Goal: Task Accomplishment & Management: Manage account settings

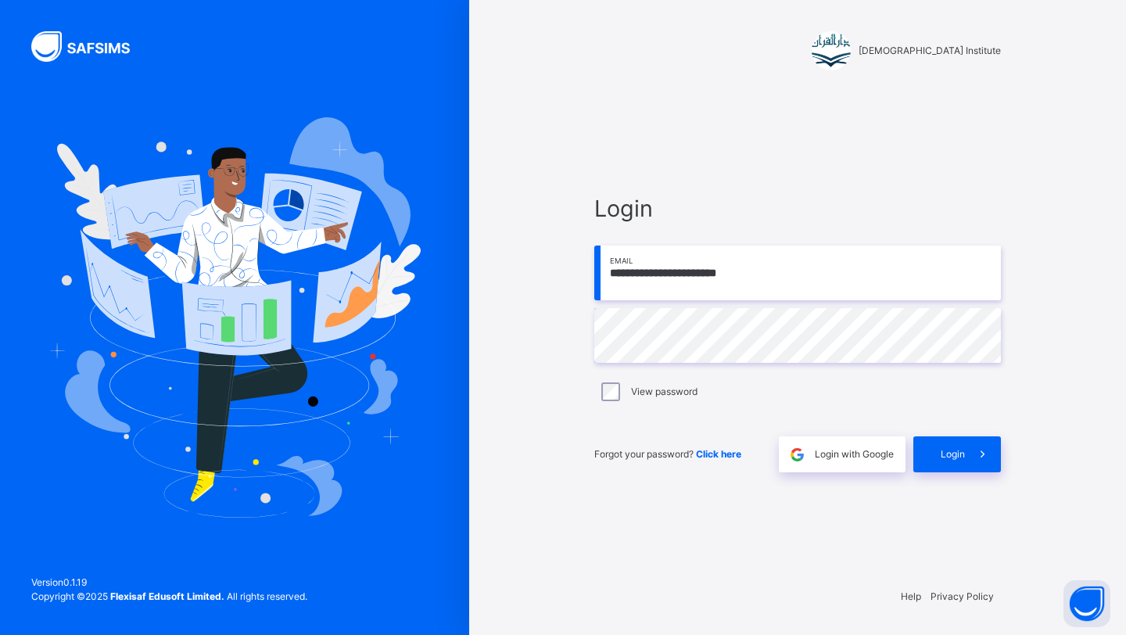
click at [941, 472] on div "**********" at bounding box center [798, 332] width 438 height 484
click at [937, 464] on div "Login" at bounding box center [958, 455] width 88 height 36
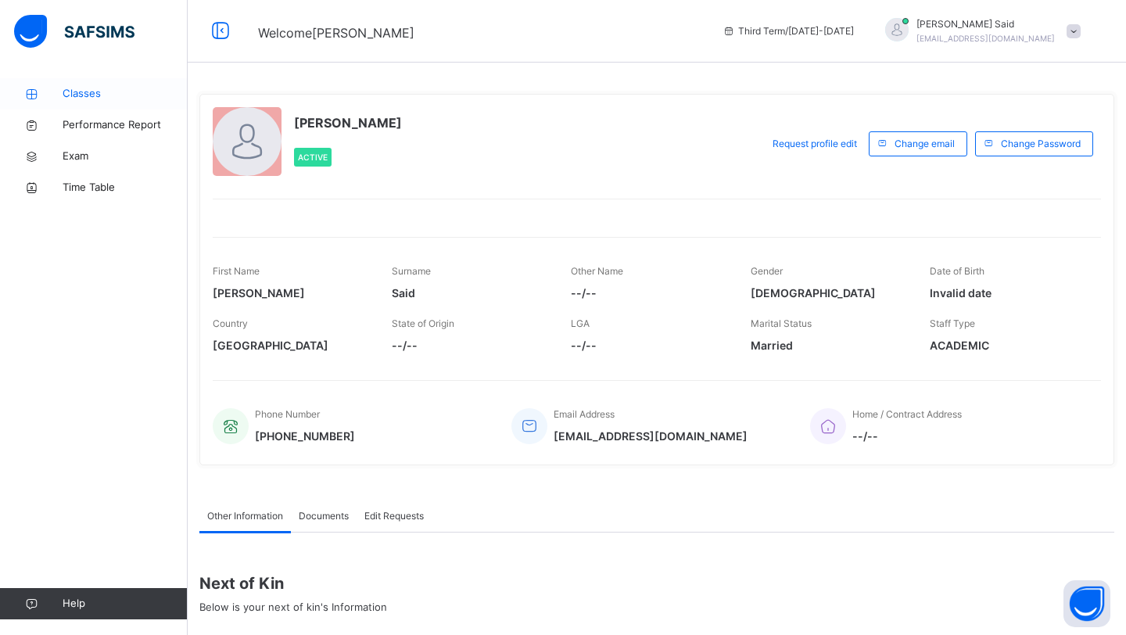
click at [133, 85] on link "Classes" at bounding box center [94, 93] width 188 height 31
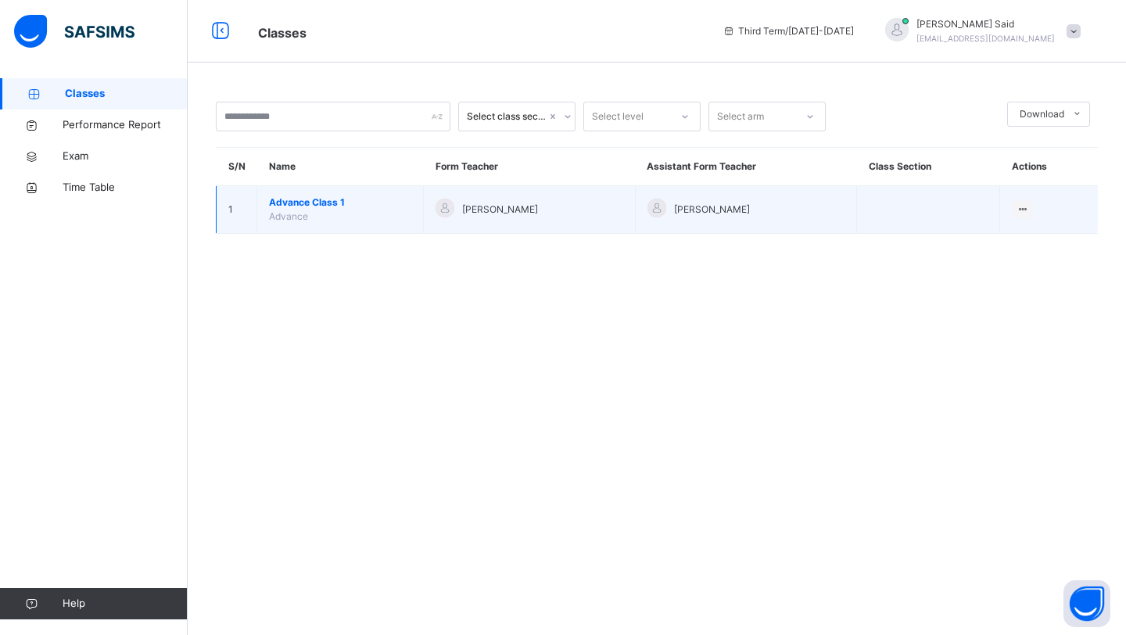
click at [299, 201] on span "Advance Class 1" at bounding box center [340, 203] width 142 height 14
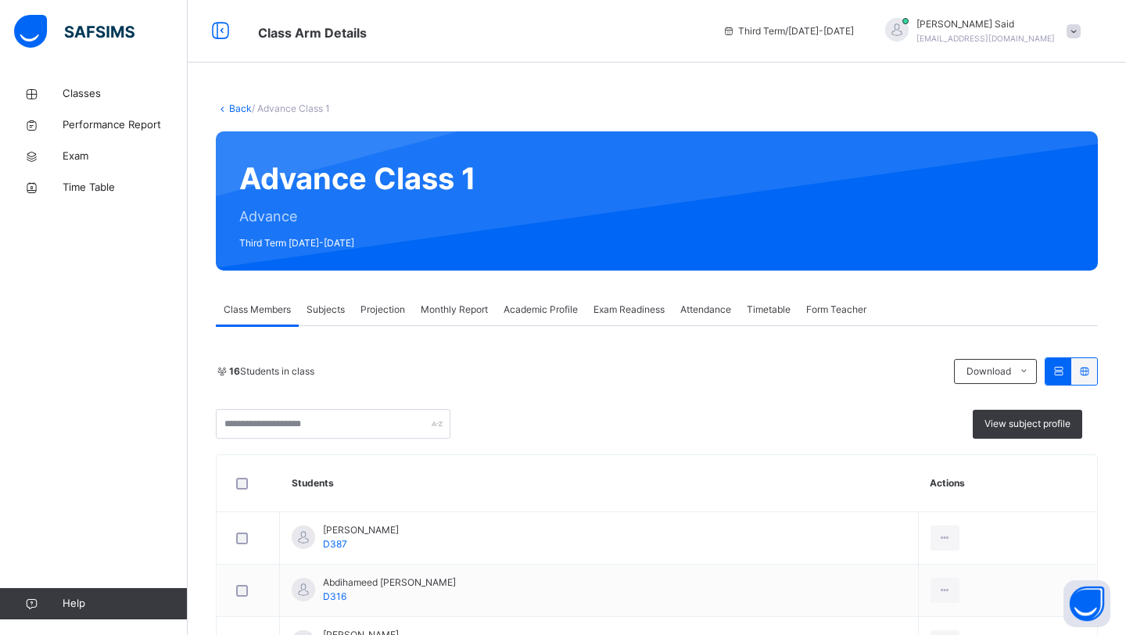
click at [412, 315] on div "Projection" at bounding box center [383, 309] width 60 height 31
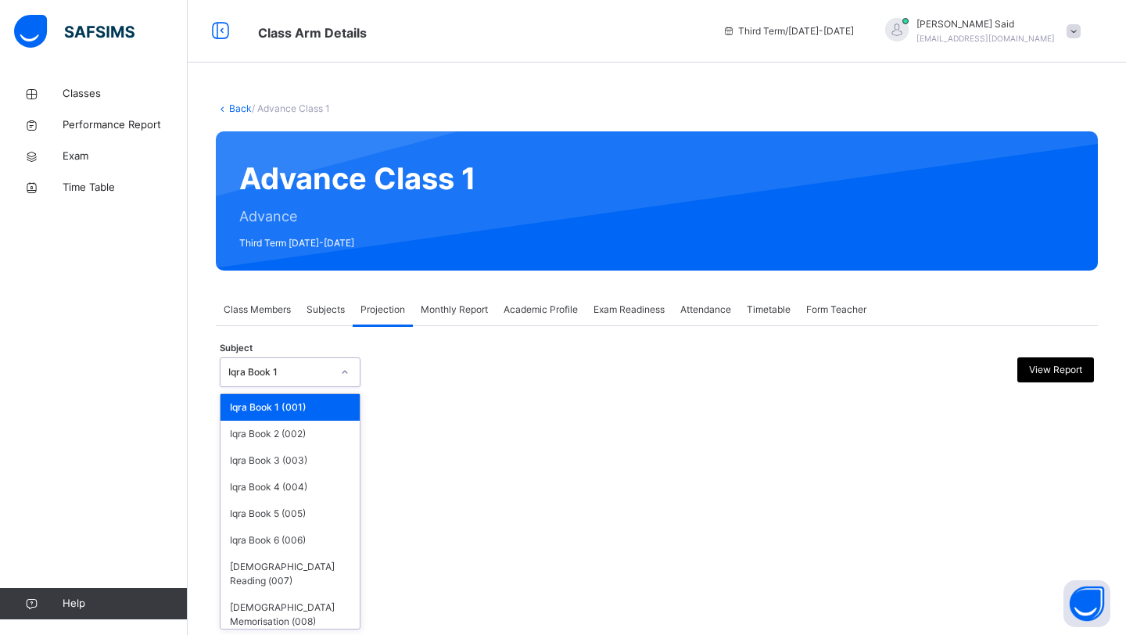
click at [318, 380] on div "Iqra Book 1" at bounding box center [276, 373] width 110 height 24
click at [307, 595] on div "[DEMOGRAPHIC_DATA] Memorisation (008)" at bounding box center [290, 615] width 139 height 41
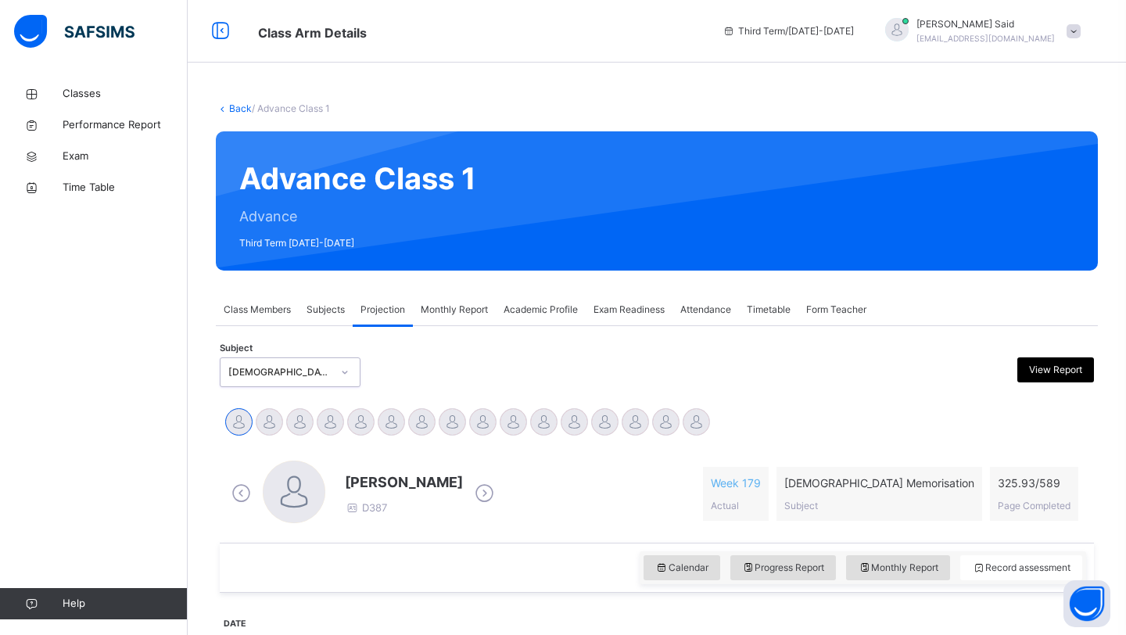
scroll to position [194, 0]
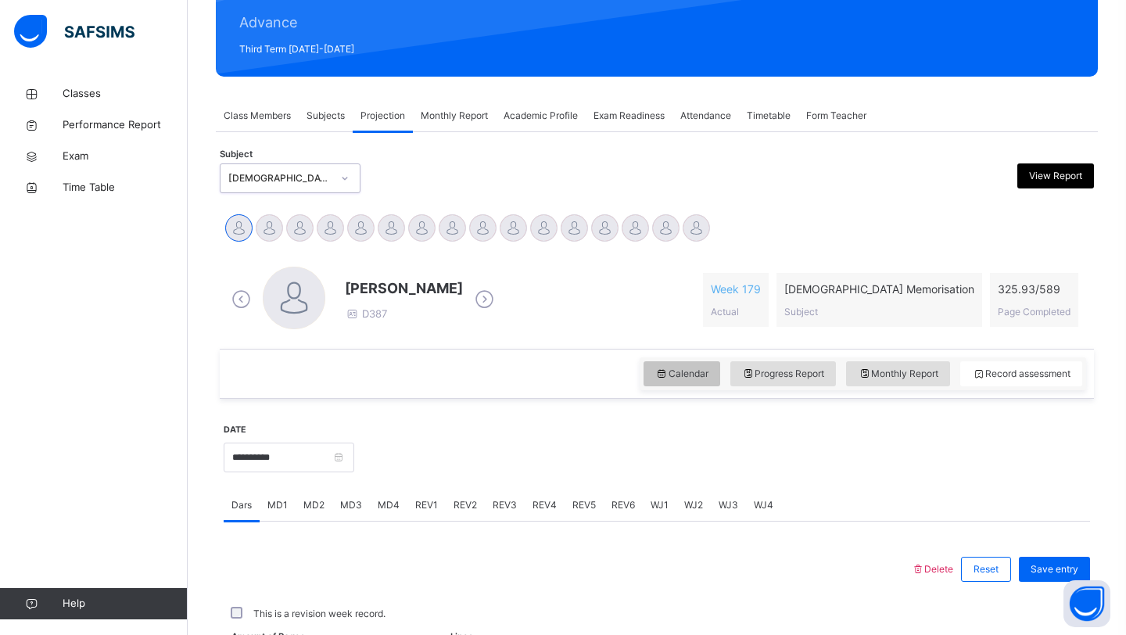
click at [662, 370] on icon at bounding box center [662, 374] width 13 height 14
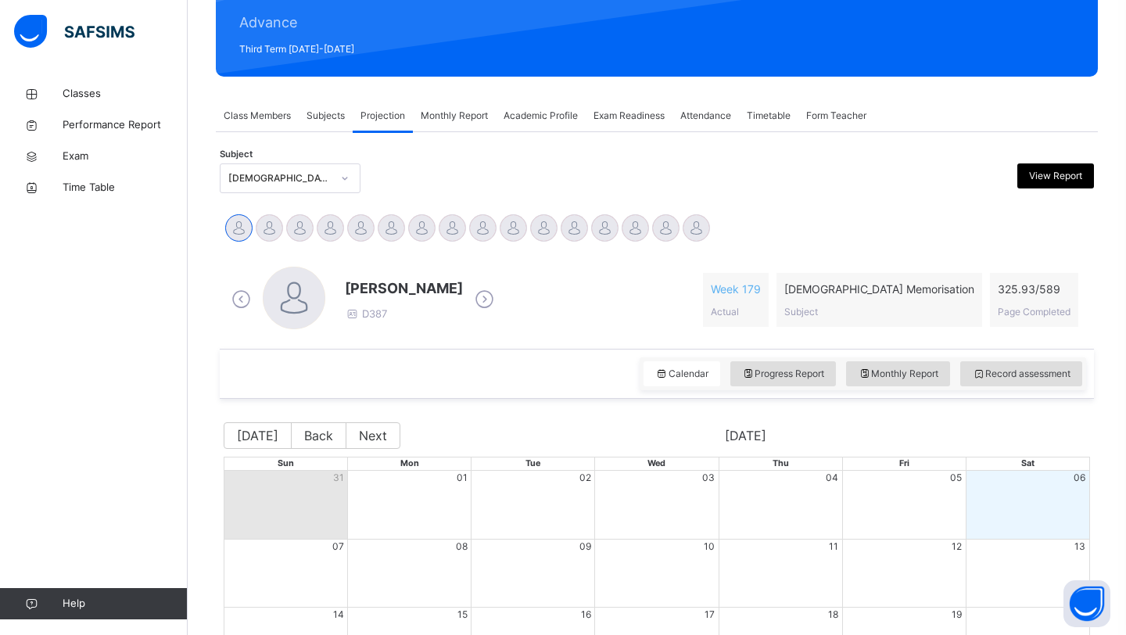
click at [489, 302] on icon at bounding box center [484, 299] width 27 height 23
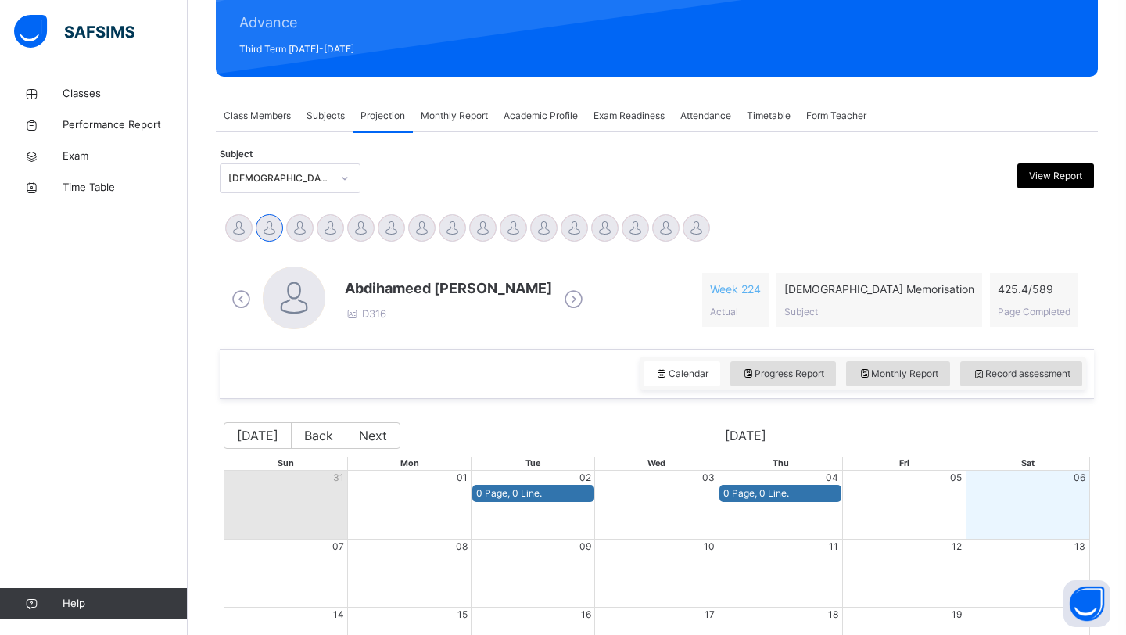
click at [560, 296] on icon at bounding box center [573, 299] width 27 height 23
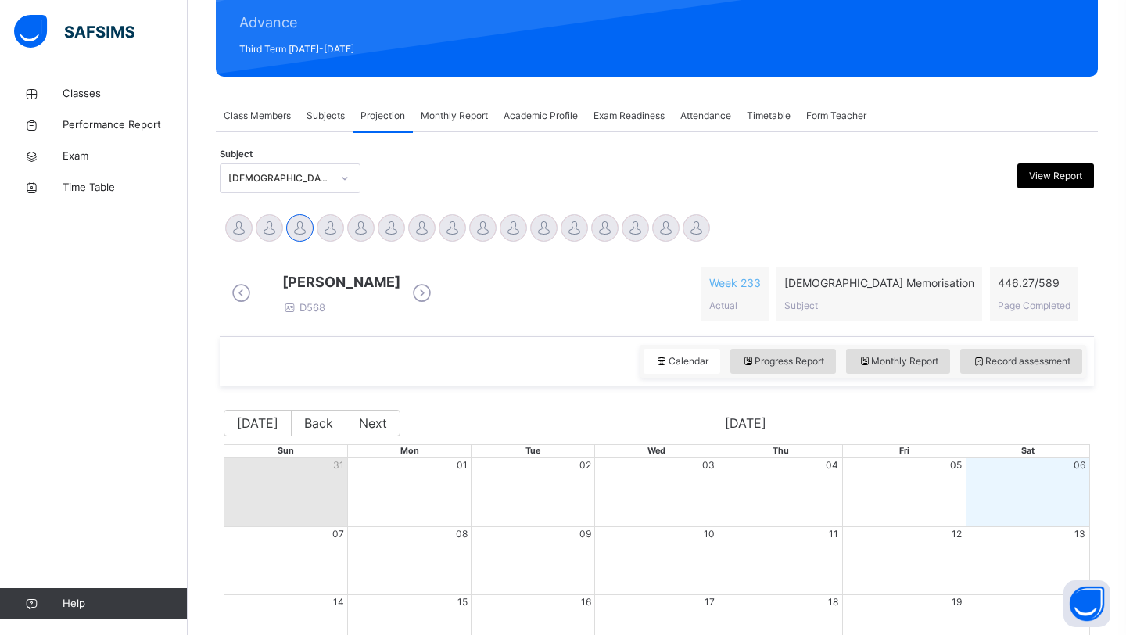
click at [436, 302] on icon at bounding box center [421, 293] width 27 height 23
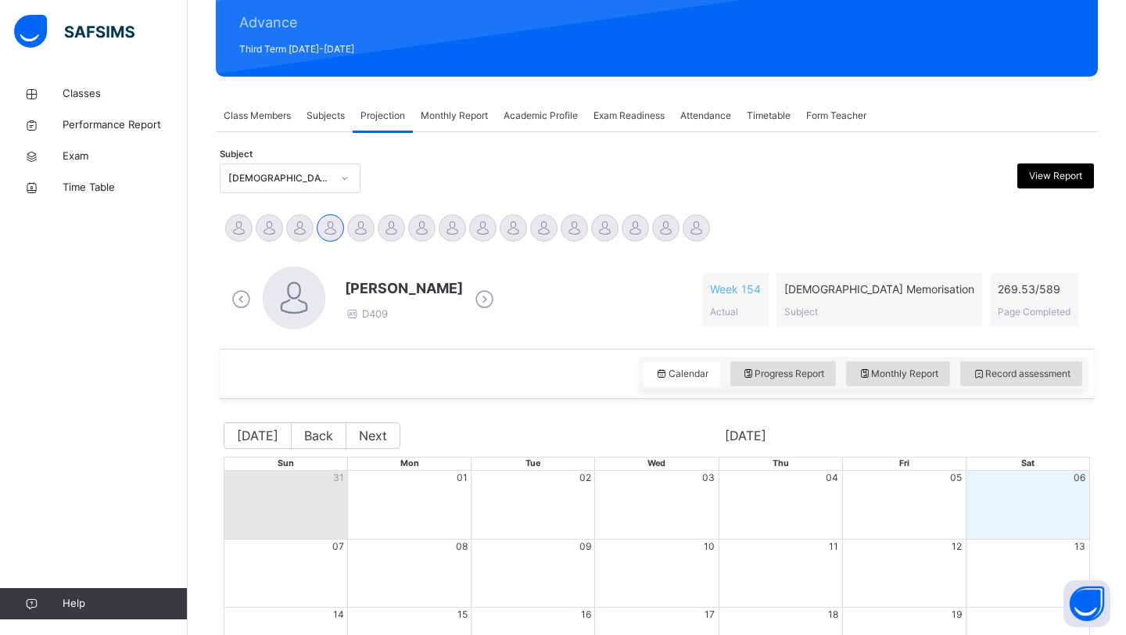
click at [498, 302] on icon at bounding box center [484, 299] width 27 height 23
click at [476, 296] on icon at bounding box center [484, 299] width 27 height 23
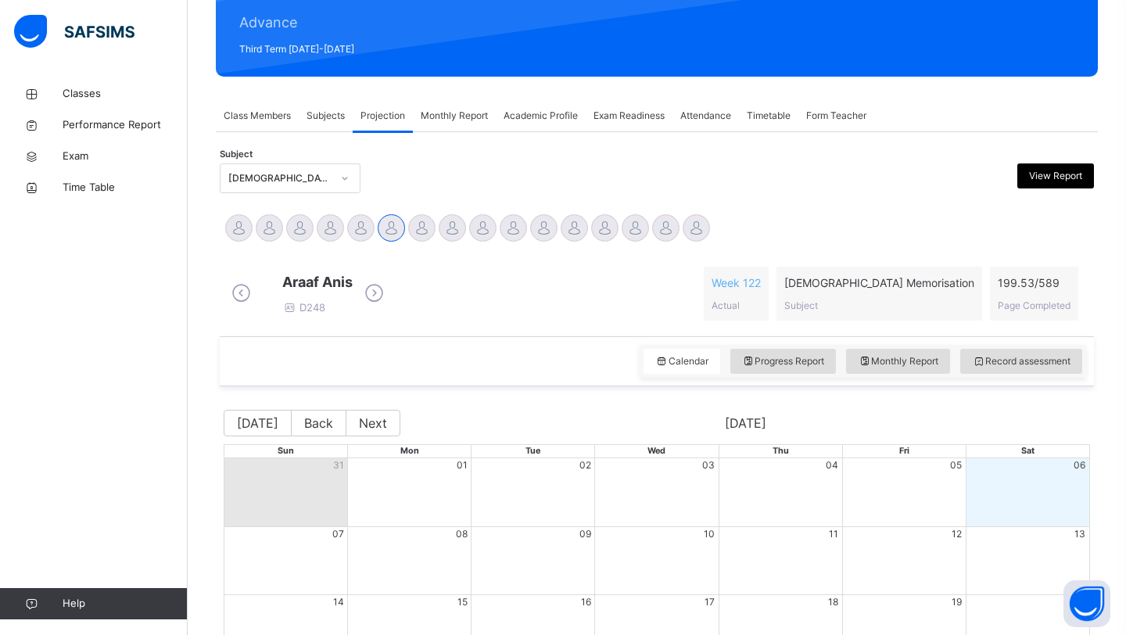
click at [388, 300] on icon at bounding box center [374, 293] width 27 height 23
click at [436, 305] on icon at bounding box center [421, 293] width 27 height 23
click at [544, 305] on icon at bounding box center [543, 293] width 27 height 23
click at [436, 299] on icon at bounding box center [421, 293] width 27 height 23
click at [557, 316] on div "[PERSON_NAME] [PERSON_NAME] D172" at bounding box center [392, 293] width 329 height 45
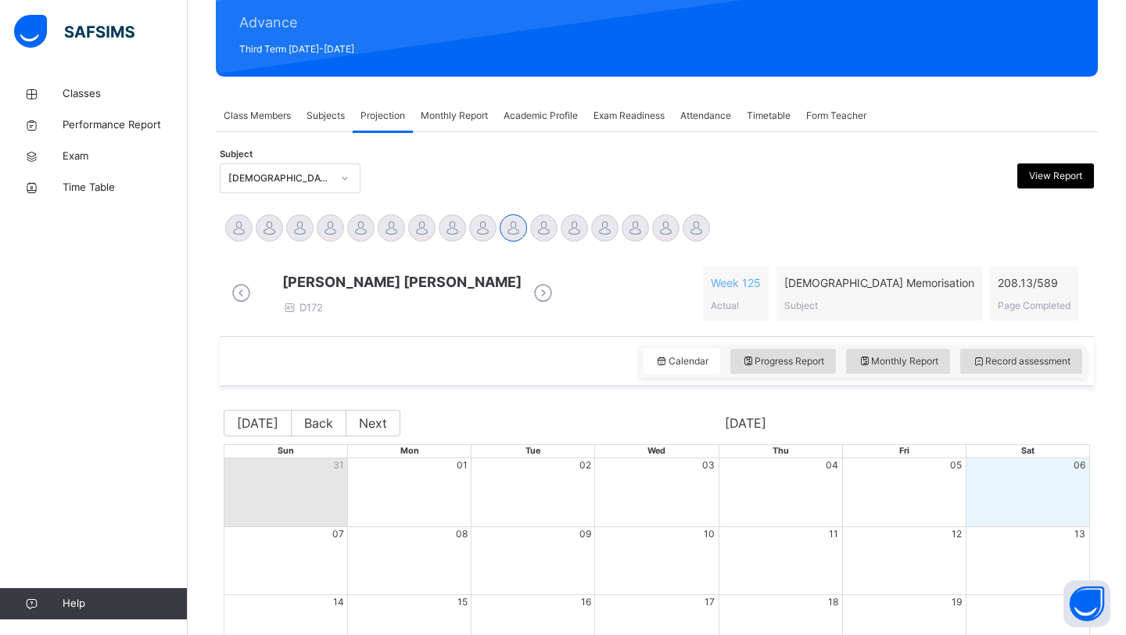
click at [557, 309] on span at bounding box center [543, 294] width 27 height 30
click at [557, 302] on icon at bounding box center [543, 293] width 27 height 23
click at [436, 305] on icon at bounding box center [421, 293] width 27 height 23
click at [436, 301] on icon at bounding box center [421, 293] width 27 height 23
click at [412, 296] on icon at bounding box center [398, 293] width 27 height 23
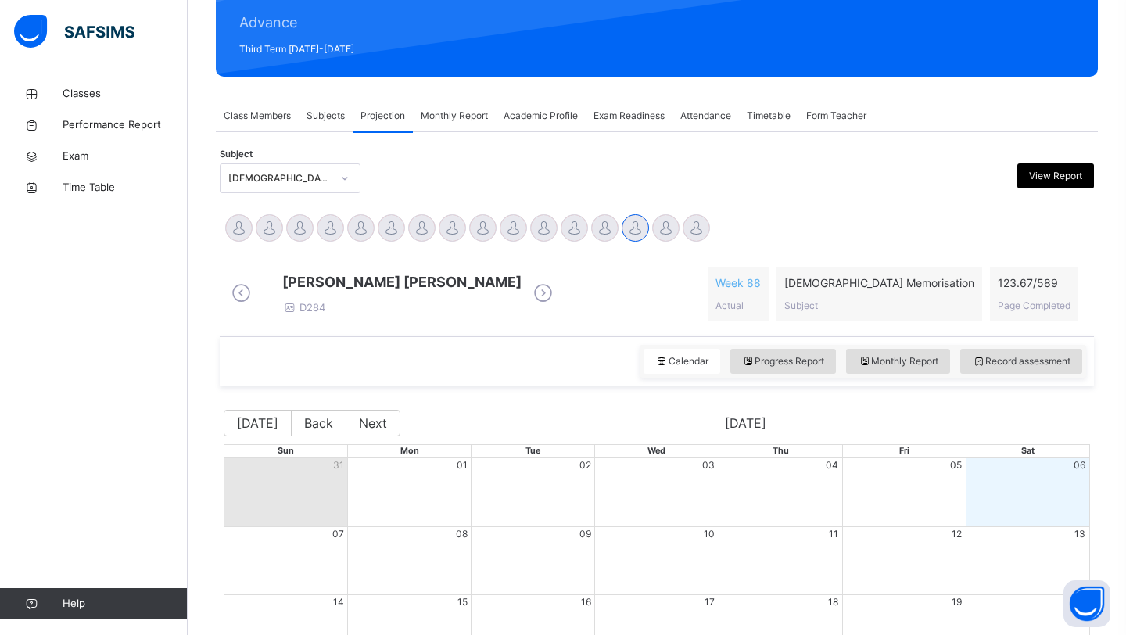
click at [557, 296] on icon at bounding box center [543, 293] width 27 height 23
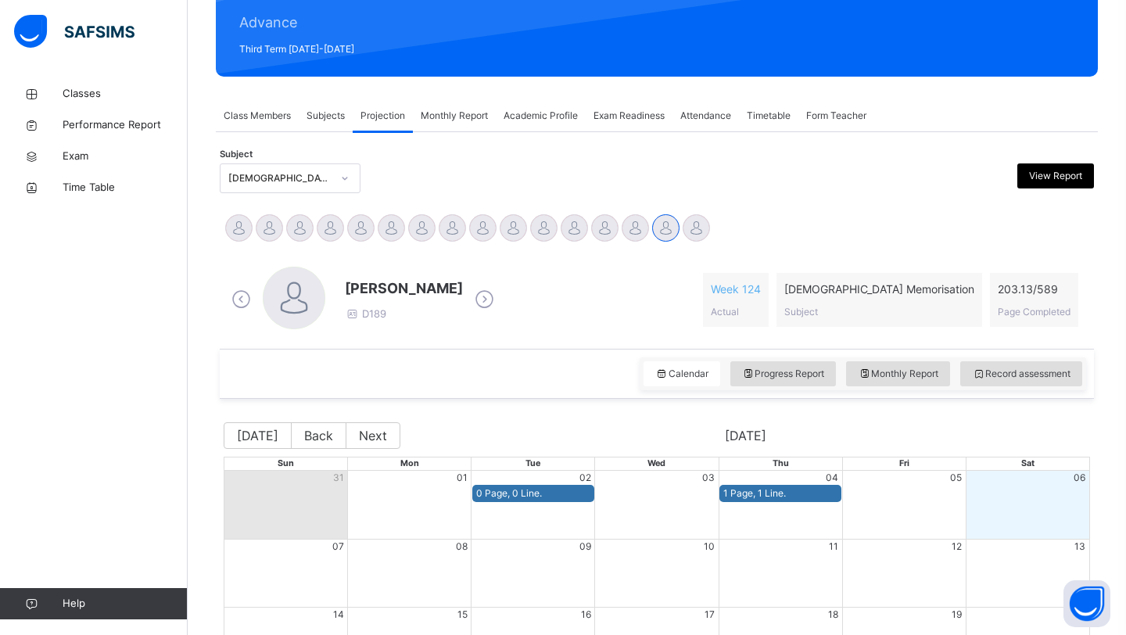
click at [498, 299] on icon at bounding box center [484, 299] width 27 height 23
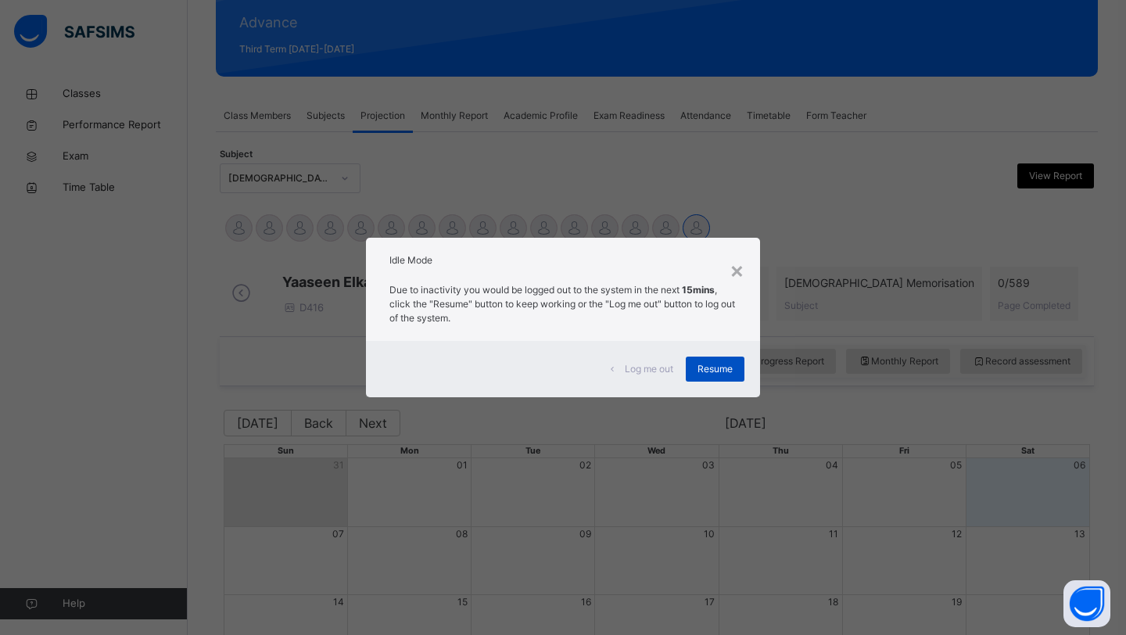
click at [724, 373] on span "Resume" at bounding box center [715, 369] width 35 height 14
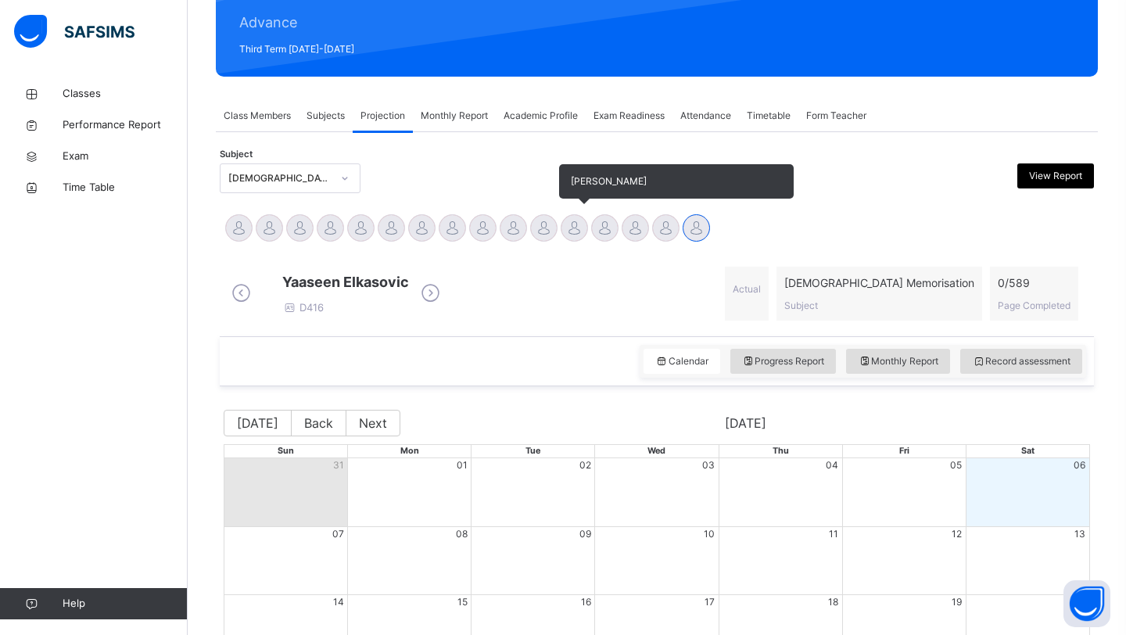
click at [572, 239] on div at bounding box center [574, 227] width 27 height 27
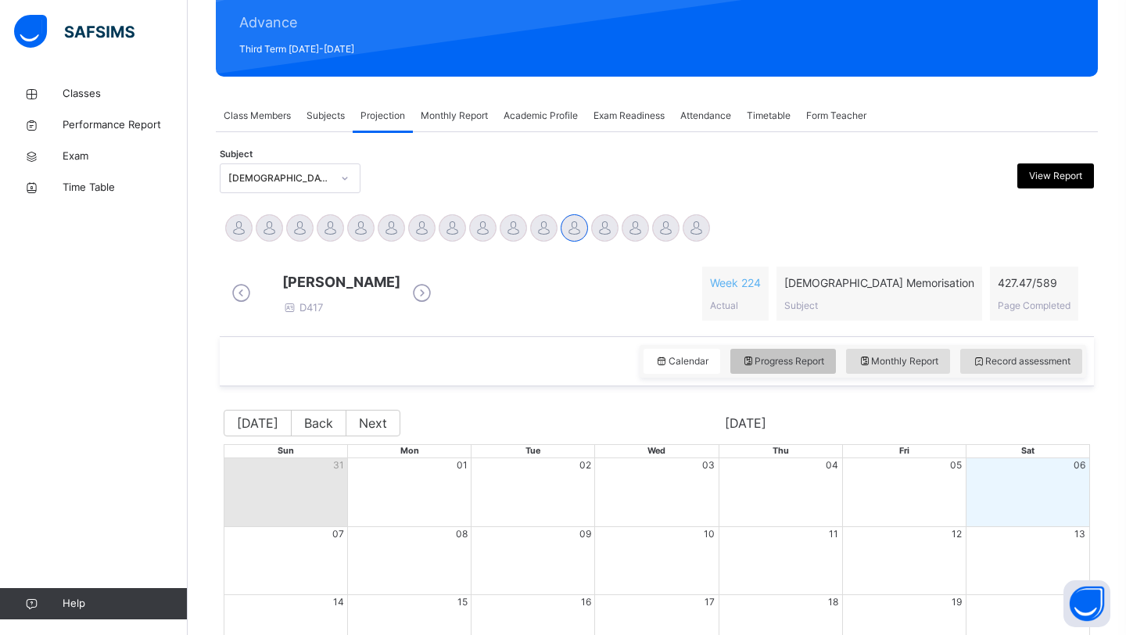
click at [790, 368] on span "Progress Report" at bounding box center [783, 361] width 83 height 14
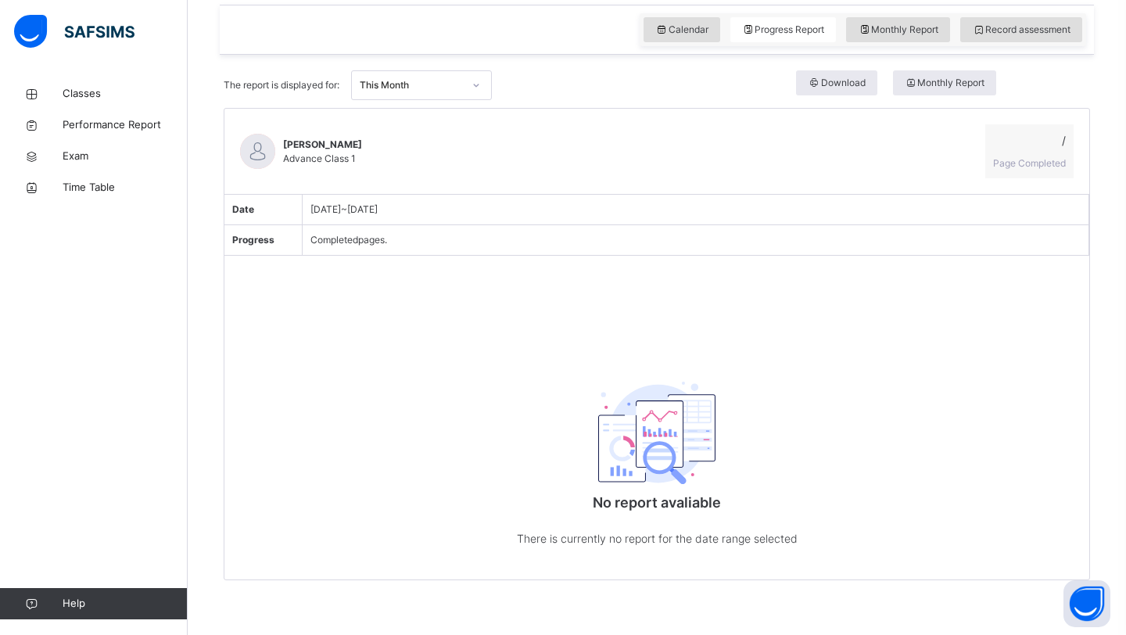
scroll to position [537, 0]
click at [385, 84] on div "This Month" at bounding box center [411, 85] width 103 height 14
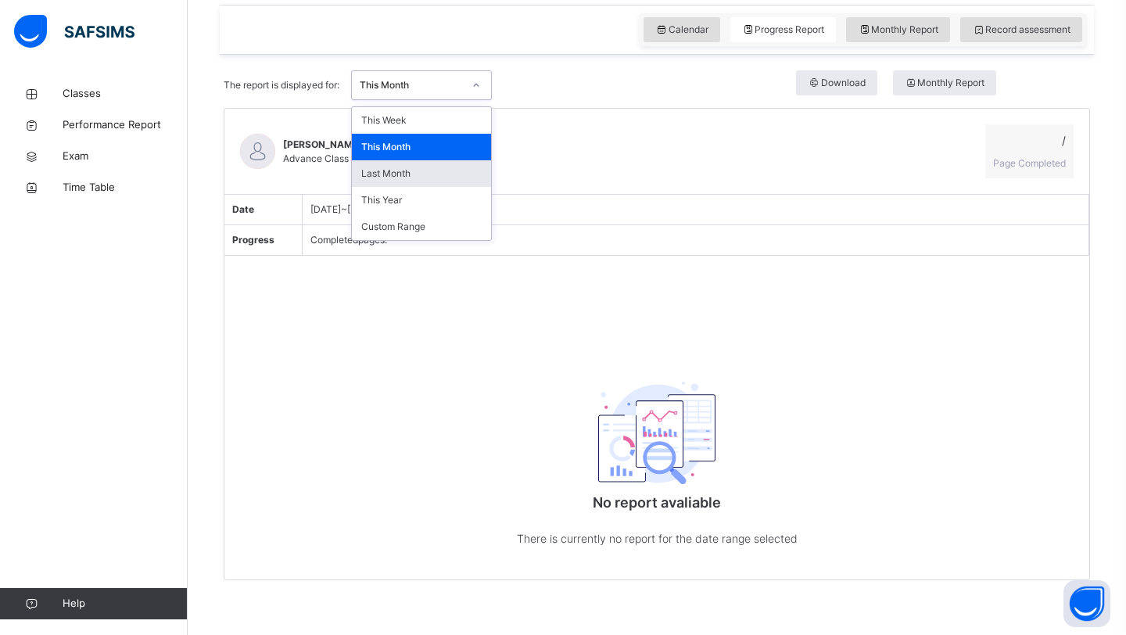
click at [399, 168] on div "Last Month" at bounding box center [421, 173] width 139 height 27
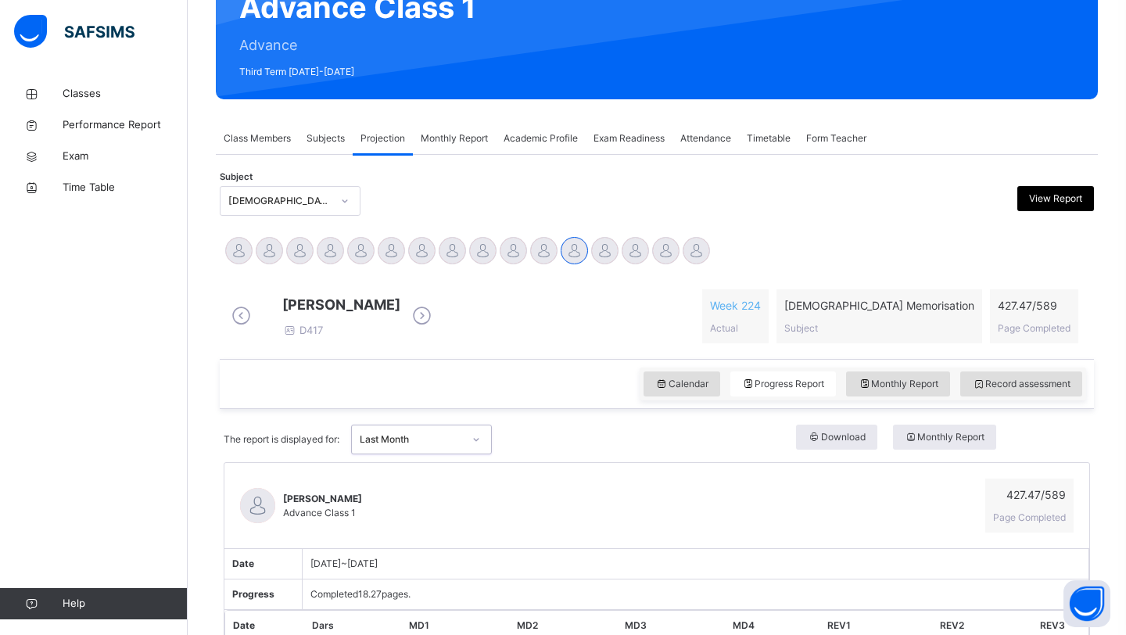
scroll to position [181, 0]
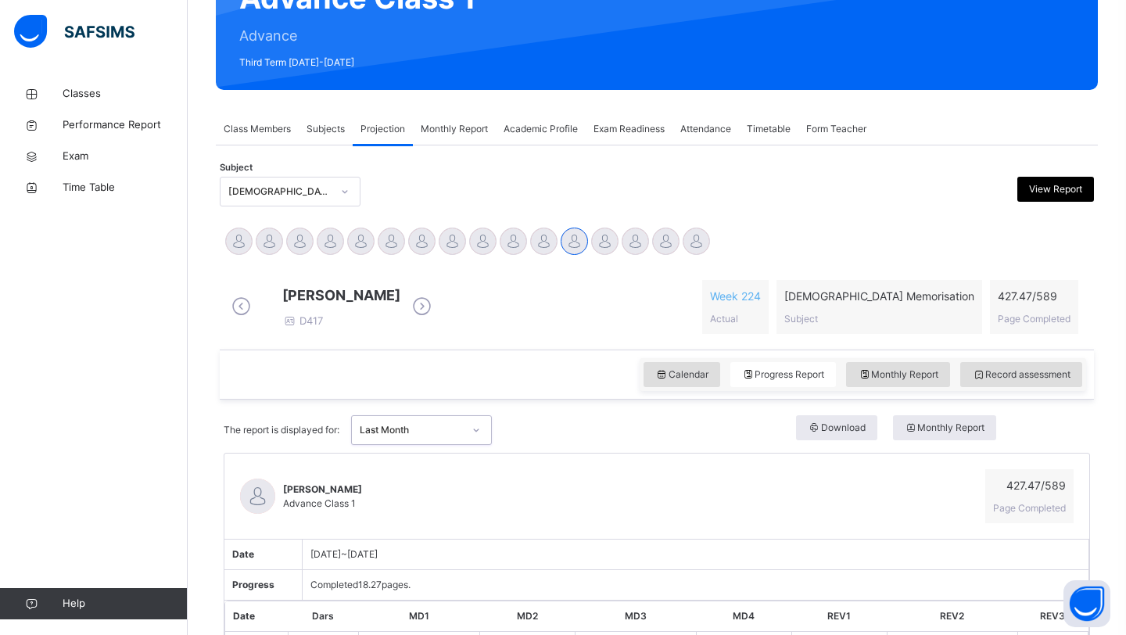
click at [490, 442] on div at bounding box center [476, 430] width 27 height 25
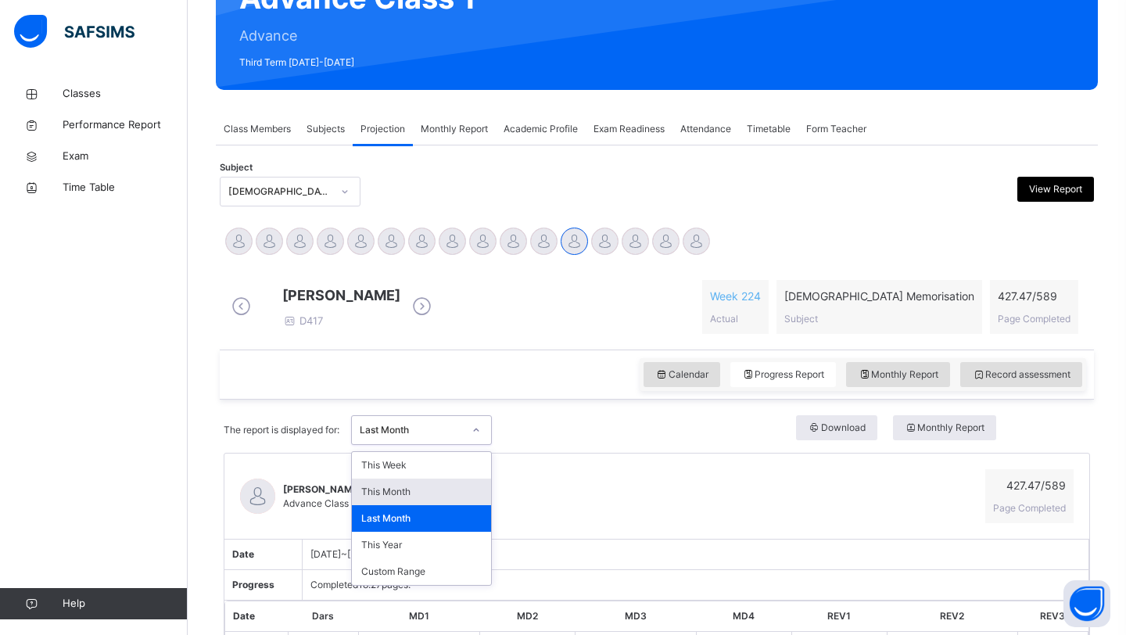
click at [426, 505] on div "This Month" at bounding box center [421, 492] width 139 height 27
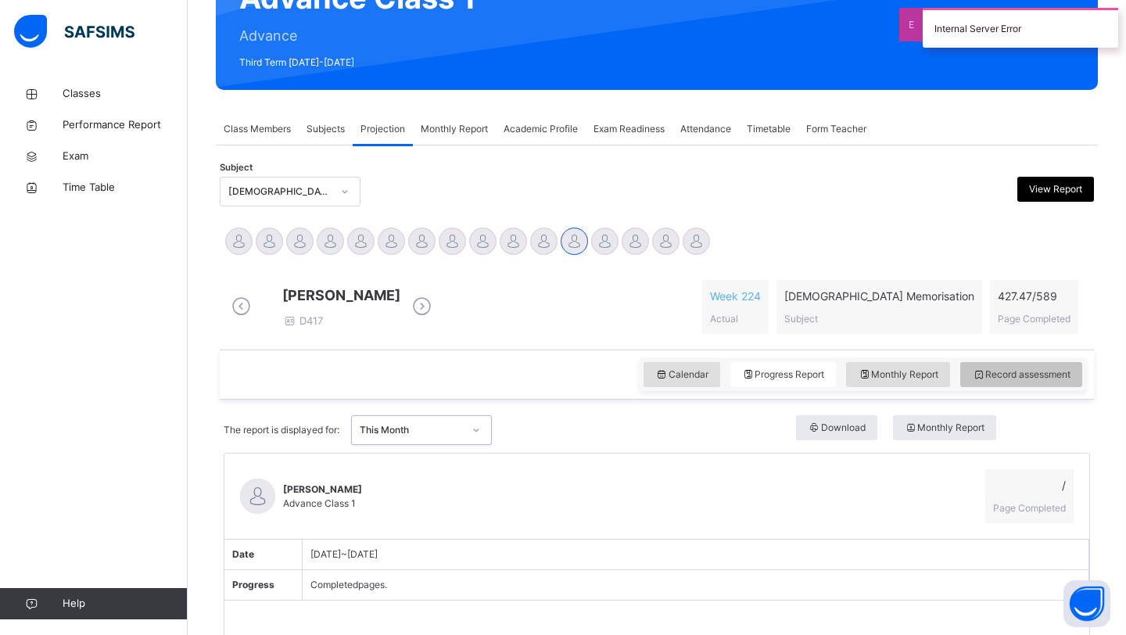
click at [996, 382] on span "Record assessment" at bounding box center [1021, 375] width 99 height 14
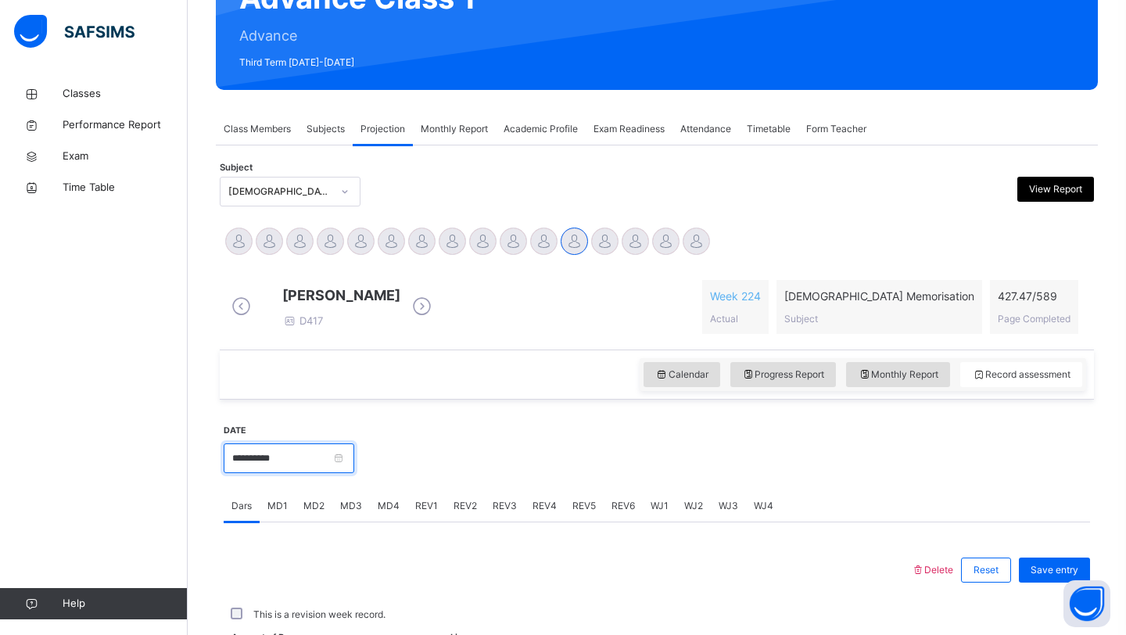
click at [354, 463] on input "**********" at bounding box center [289, 459] width 131 height 30
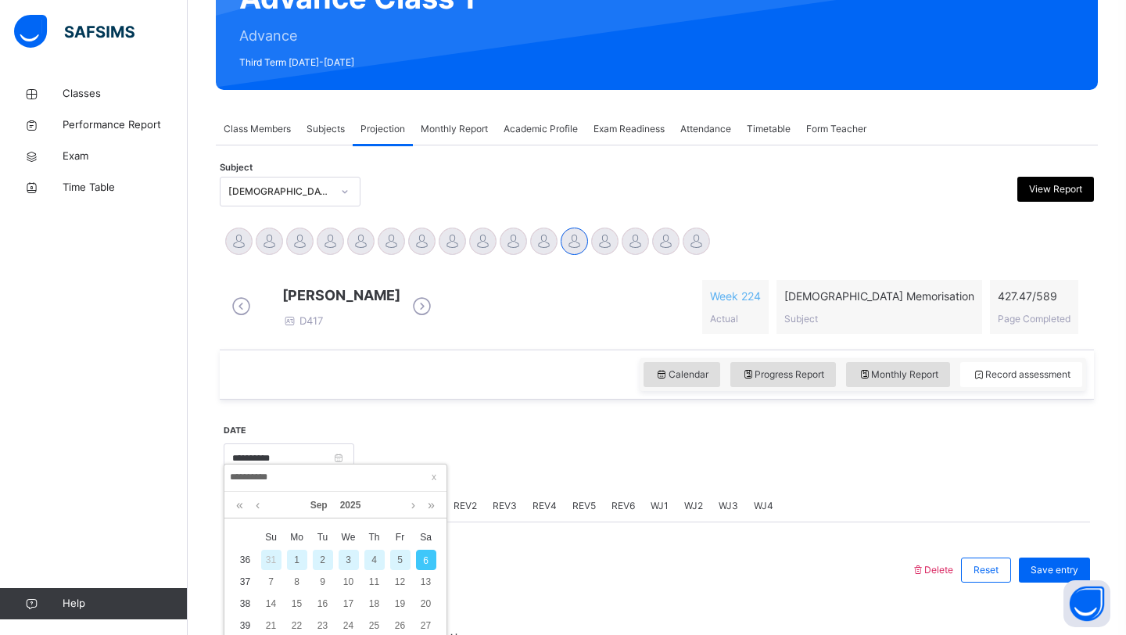
click at [322, 561] on div "2" at bounding box center [323, 560] width 20 height 20
type input "**********"
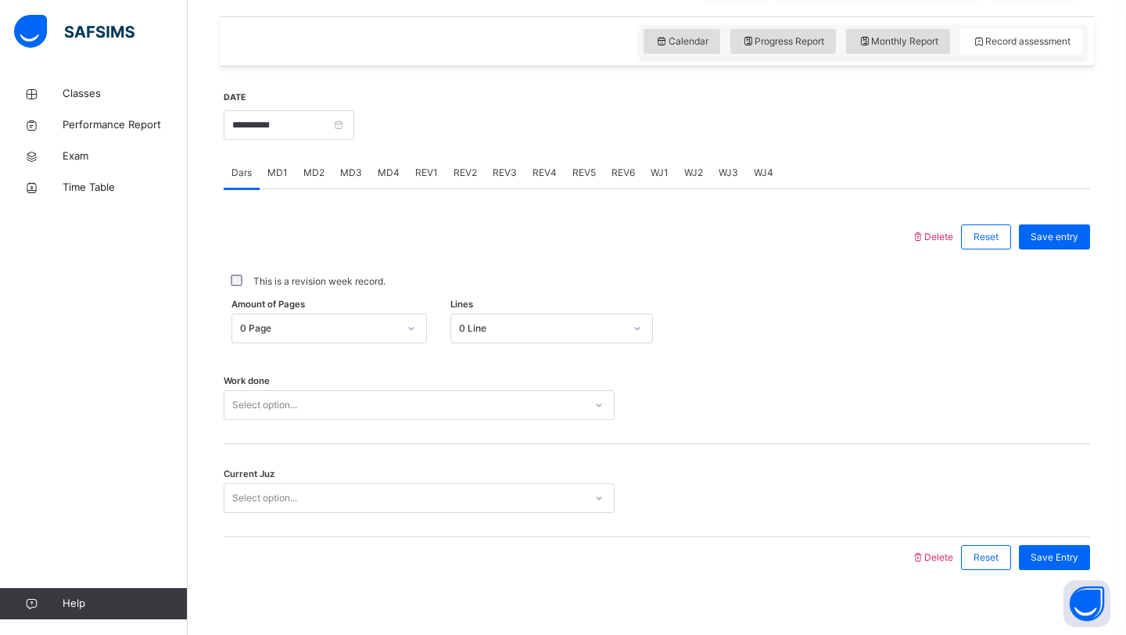
scroll to position [540, 0]
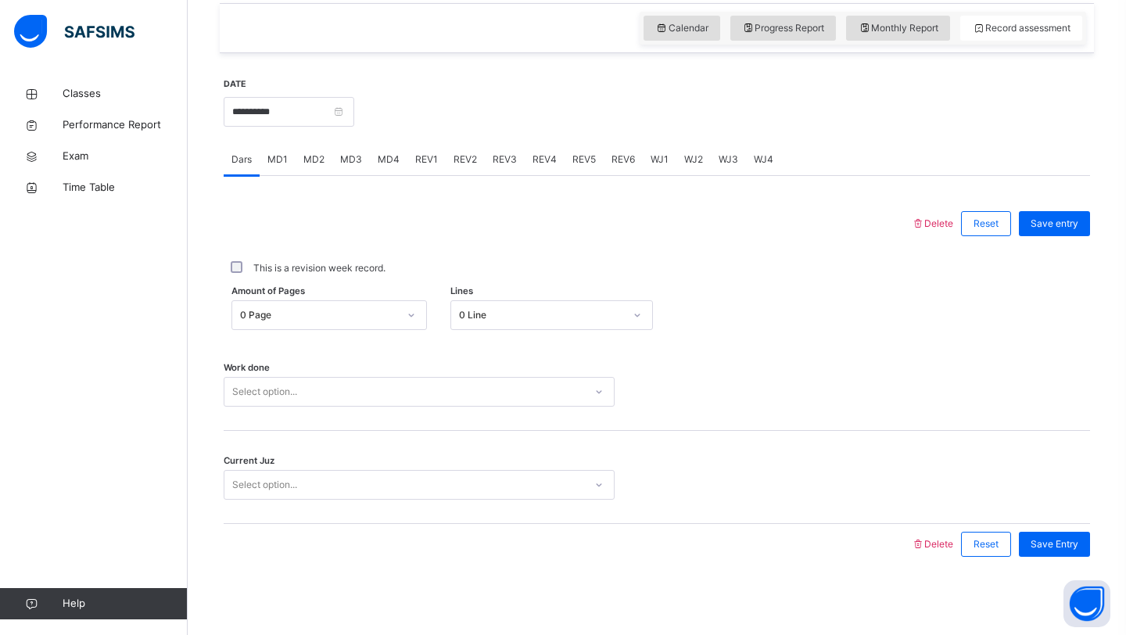
click at [386, 408] on div "Work done Select option..." at bounding box center [657, 384] width 867 height 93
click at [372, 401] on div "Select option..." at bounding box center [405, 392] width 360 height 24
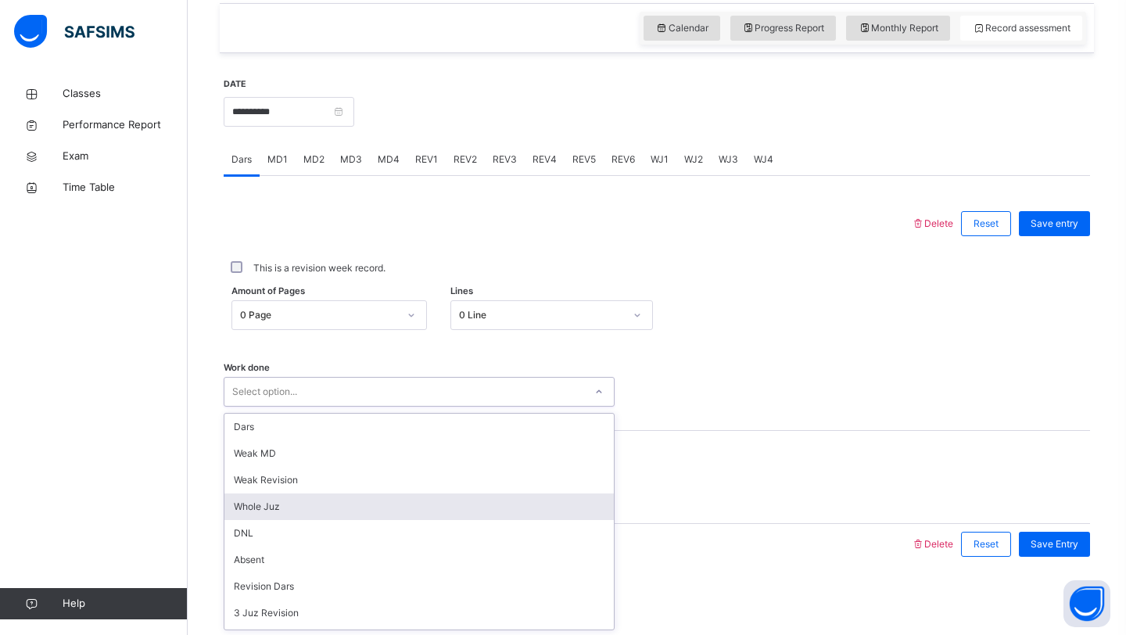
click at [322, 495] on div "Whole Juz" at bounding box center [420, 507] width 390 height 27
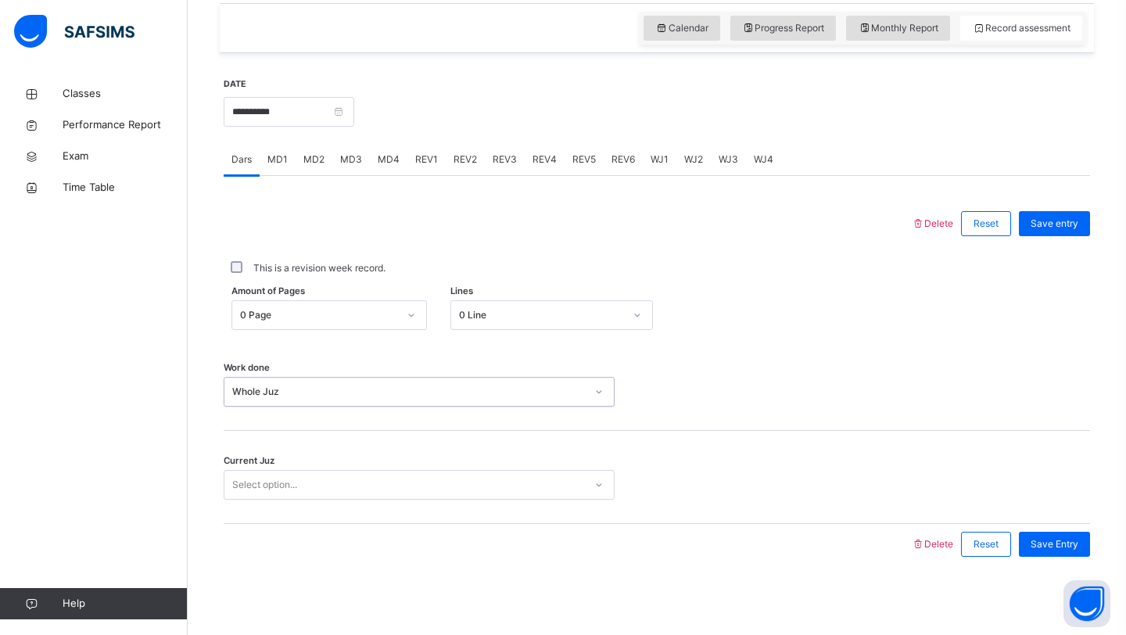
click at [317, 478] on div "Select option..." at bounding box center [405, 485] width 360 height 24
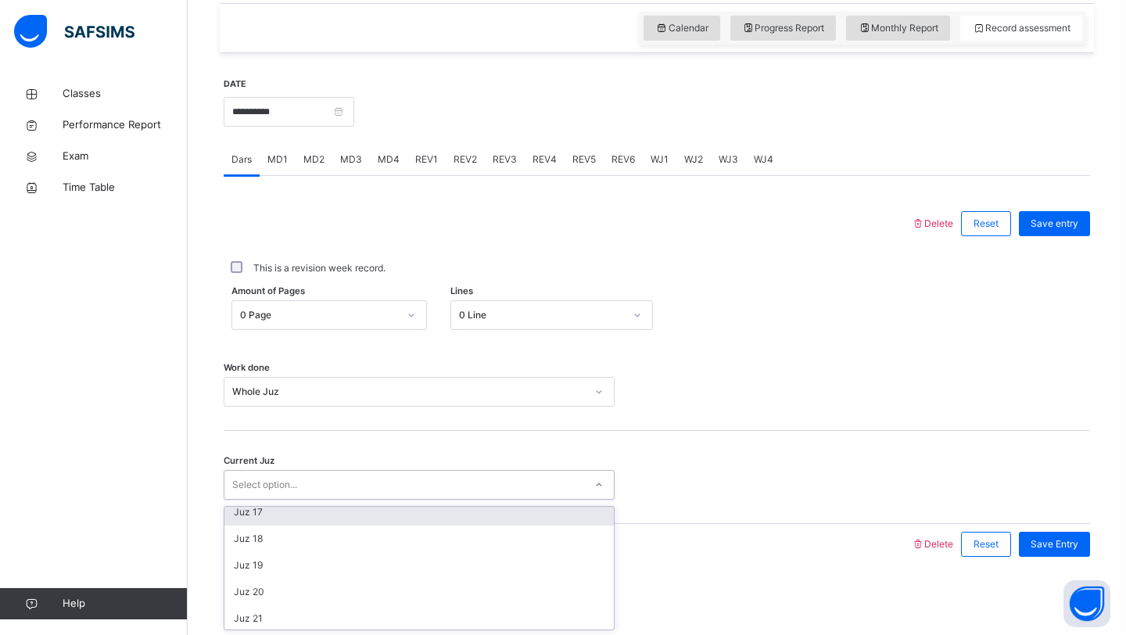
click at [291, 512] on div "Juz 17" at bounding box center [420, 512] width 390 height 27
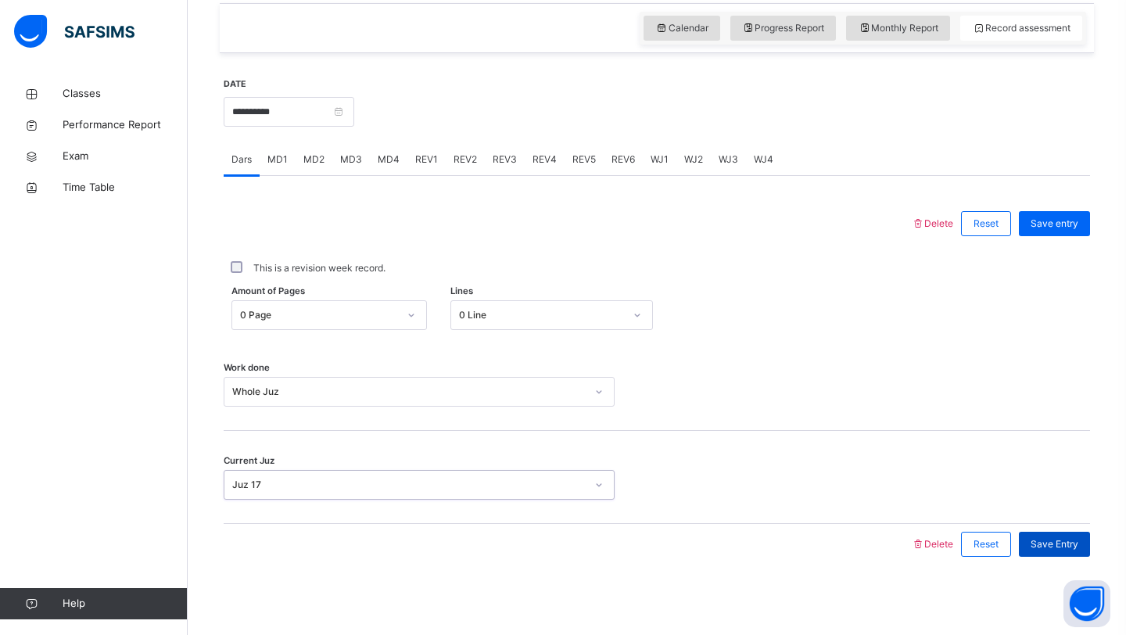
click at [1062, 548] on span "Save Entry" at bounding box center [1055, 544] width 48 height 14
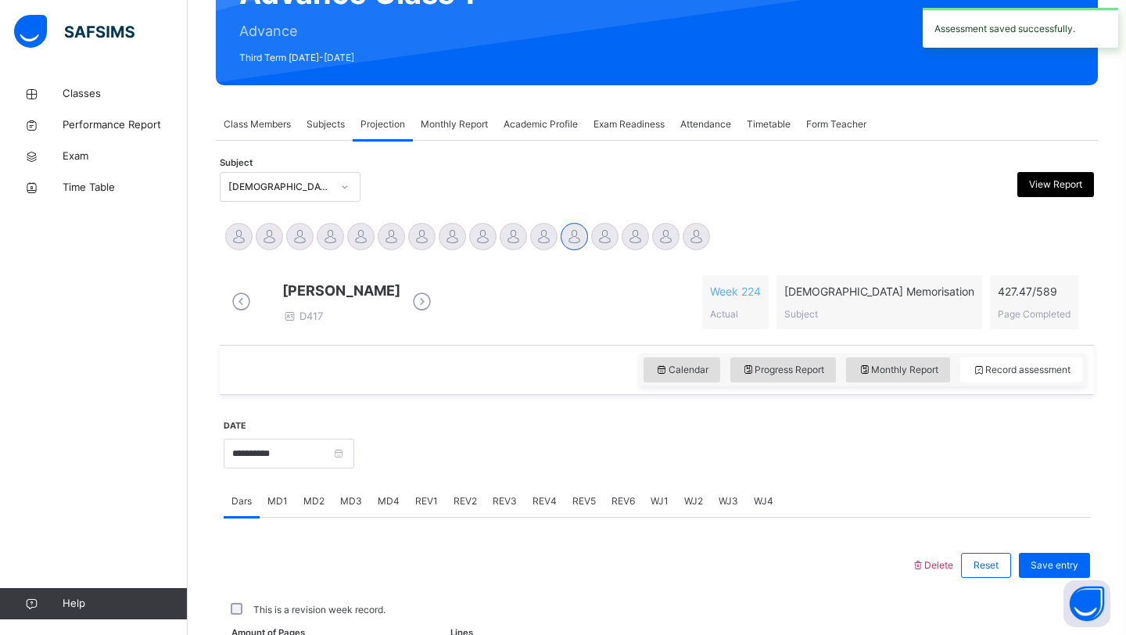
scroll to position [540, 0]
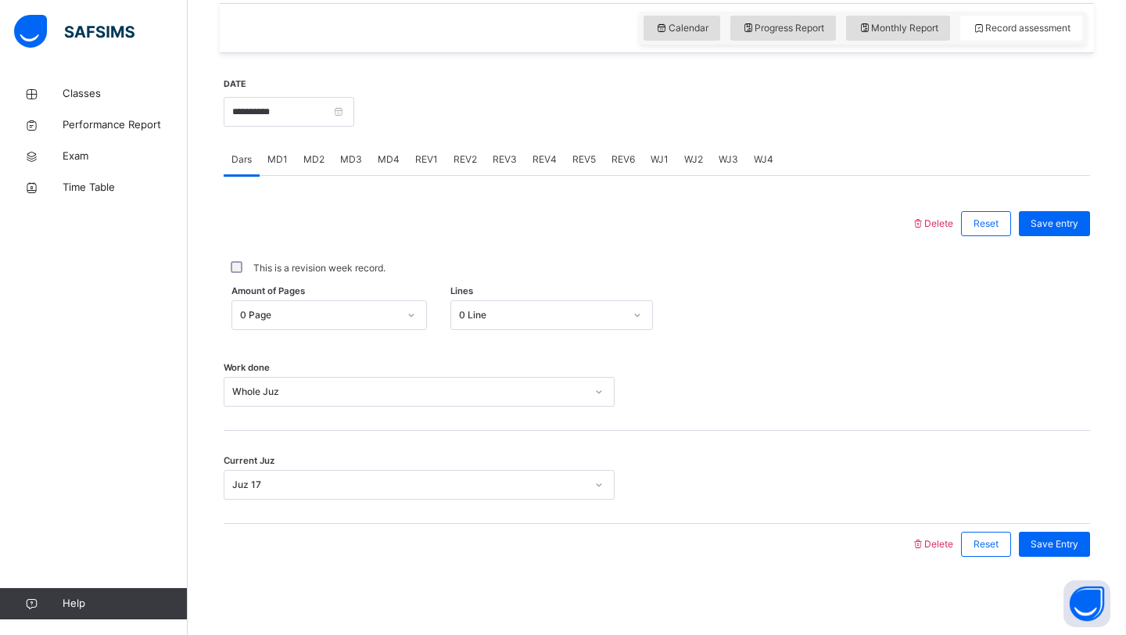
click at [668, 157] on div "WJ1" at bounding box center [660, 159] width 34 height 31
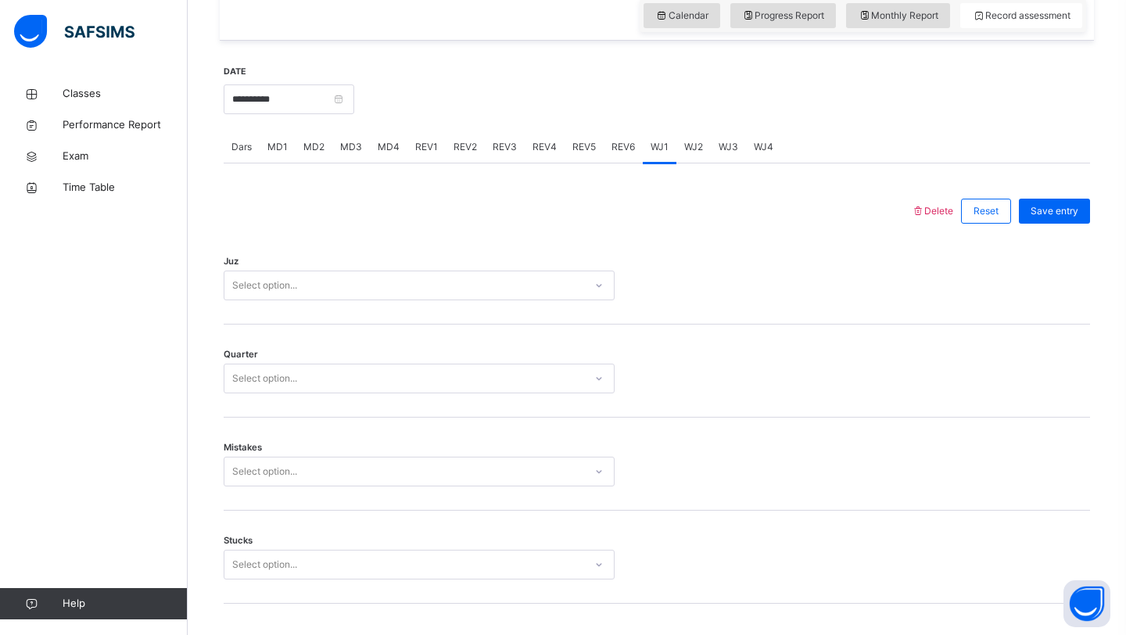
click at [394, 288] on div "Select option..." at bounding box center [405, 286] width 360 height 24
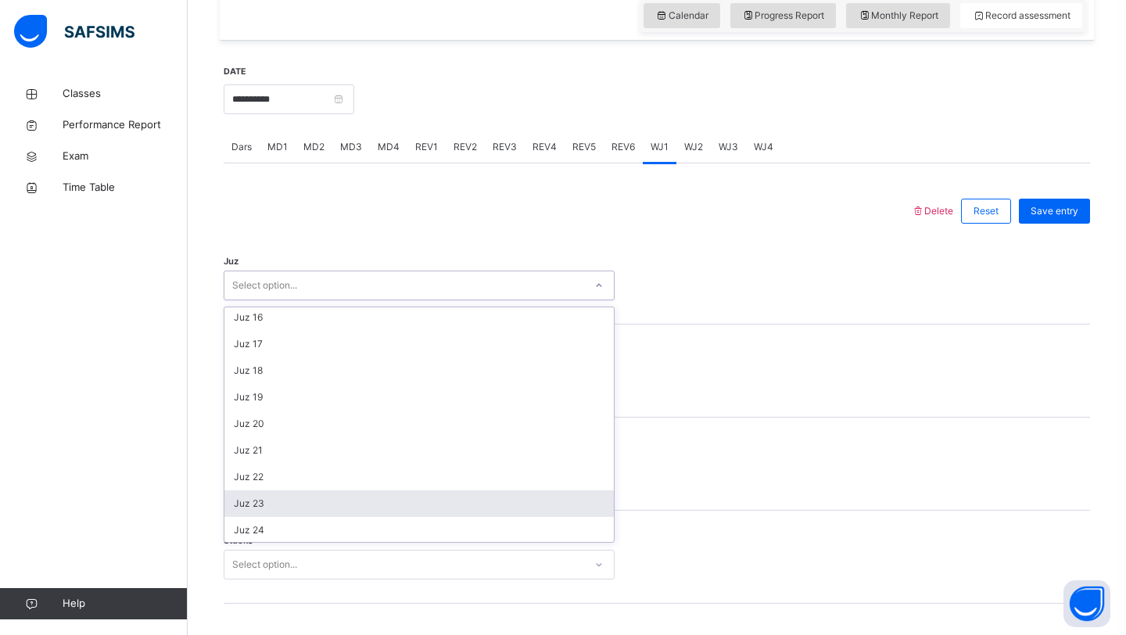
scroll to position [374, 0]
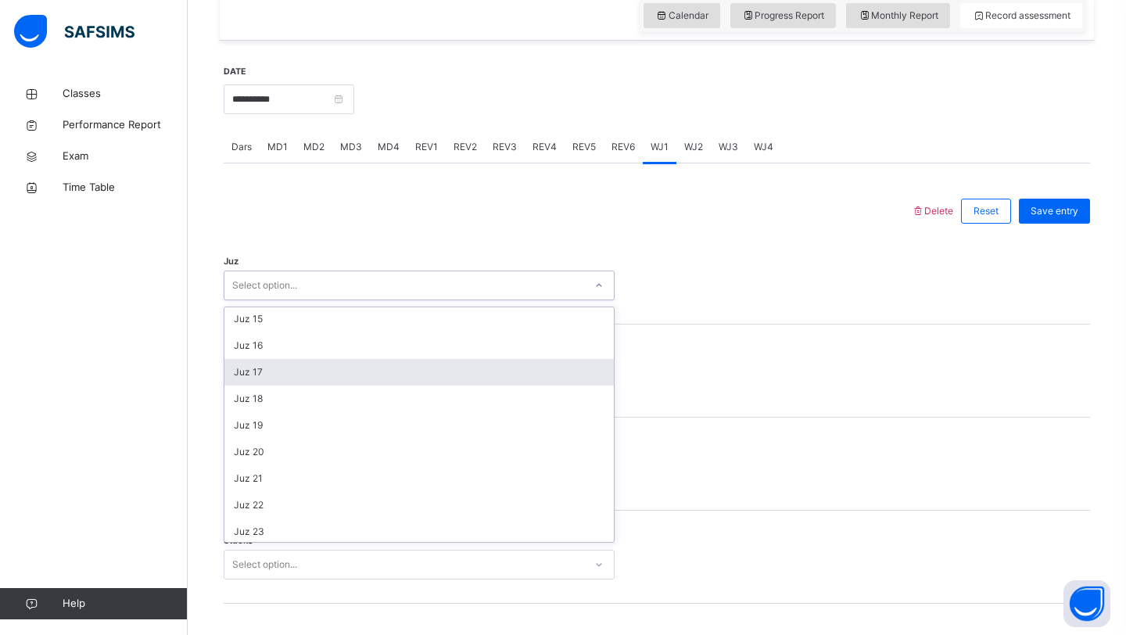
click at [331, 386] on div "Juz 17" at bounding box center [420, 372] width 390 height 27
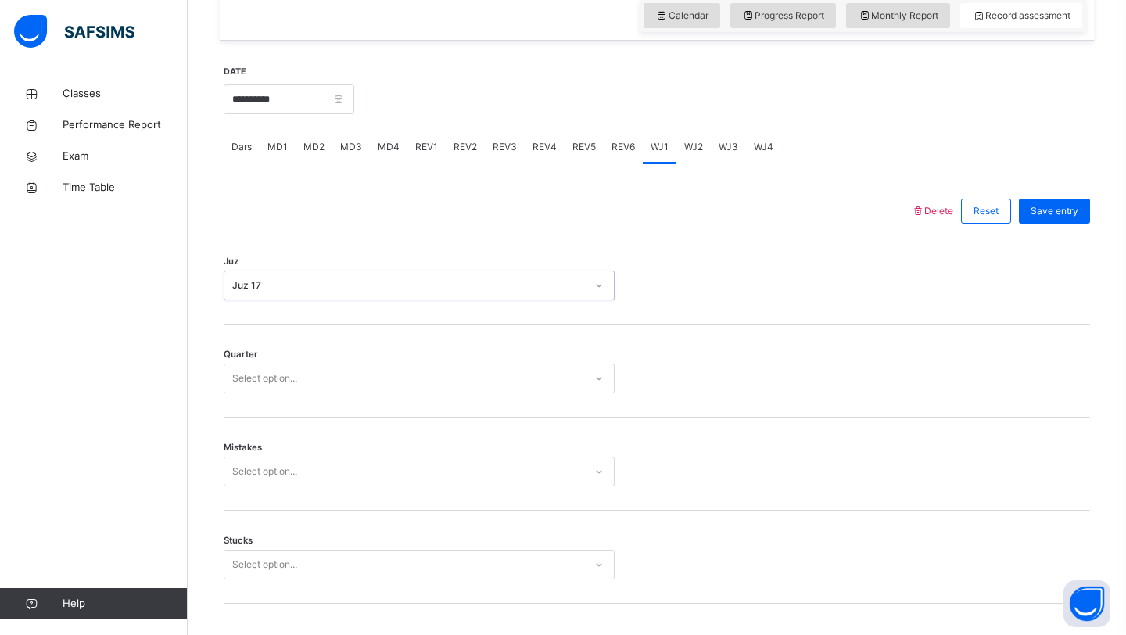
click at [331, 387] on div "Select option..." at bounding box center [405, 379] width 360 height 24
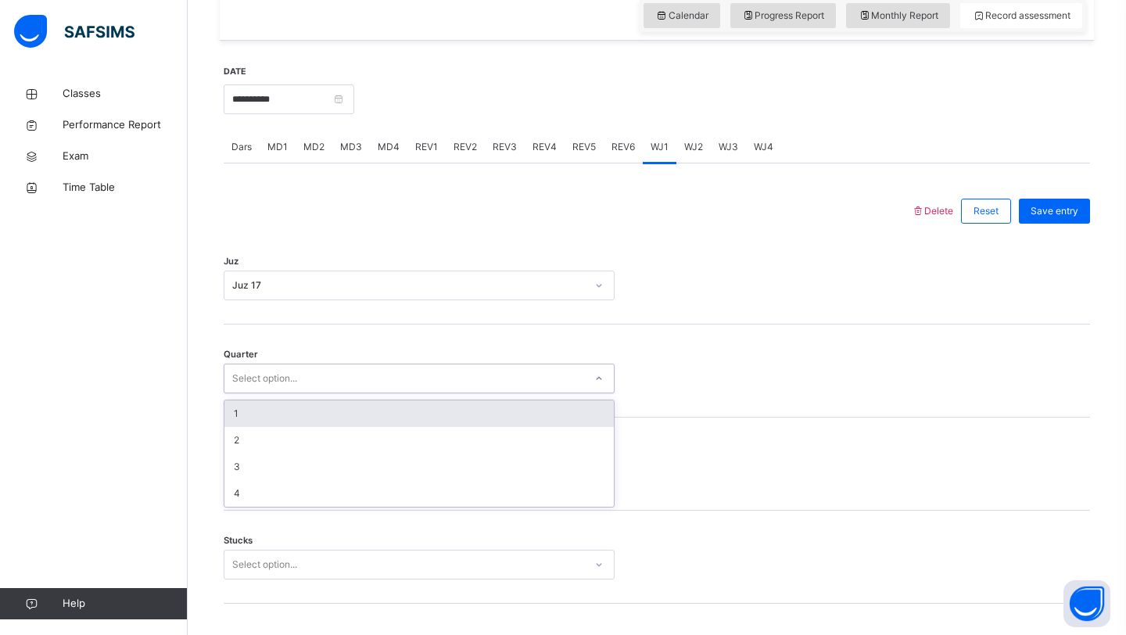
click at [331, 387] on div "Select option..." at bounding box center [405, 379] width 360 height 24
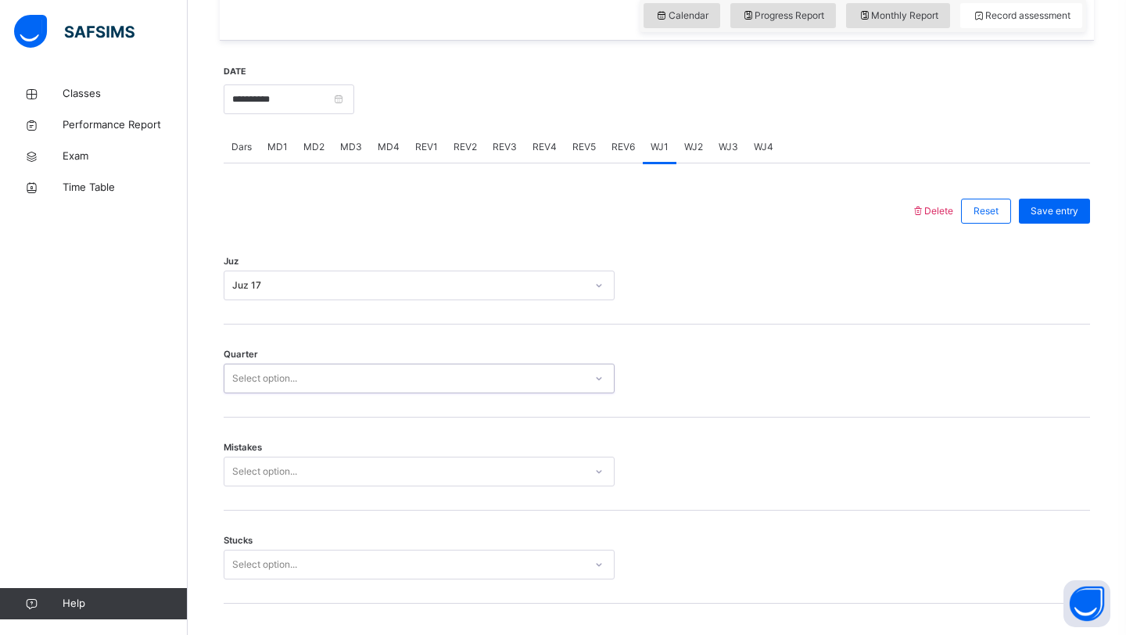
click at [331, 387] on div "Select option..." at bounding box center [405, 379] width 360 height 24
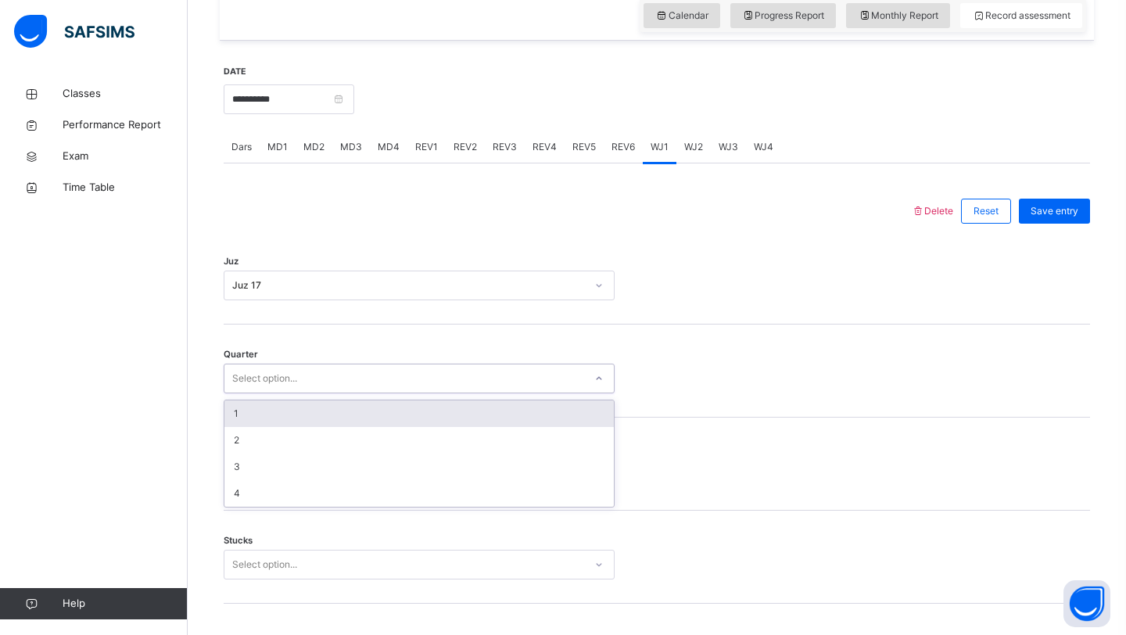
click at [298, 417] on div "1" at bounding box center [420, 414] width 390 height 27
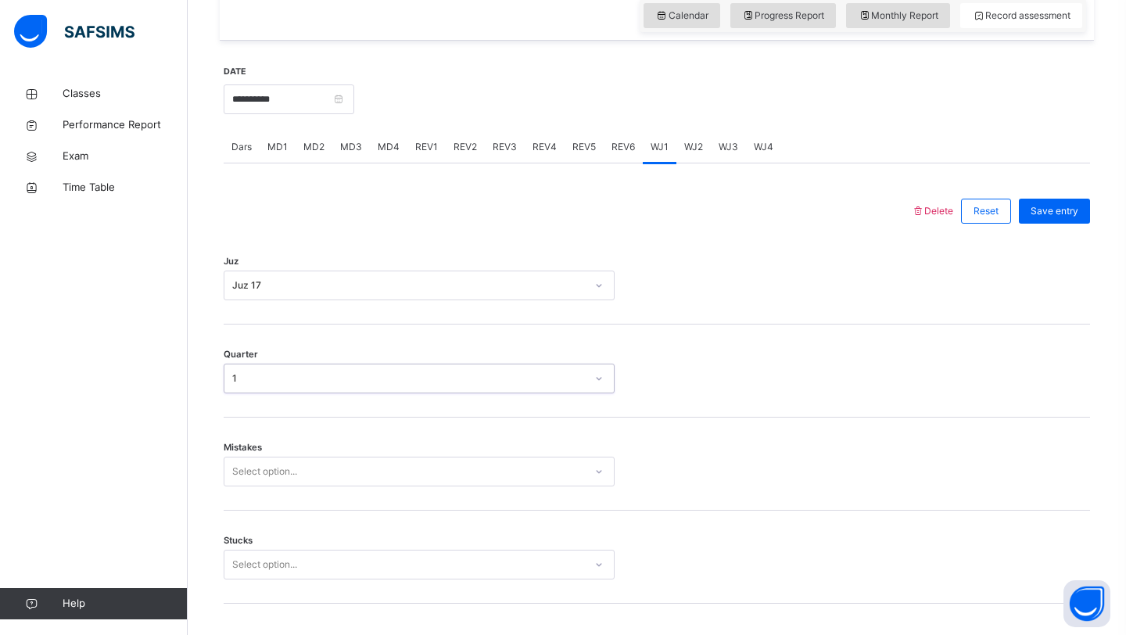
click at [257, 486] on div "Select option..." at bounding box center [419, 472] width 391 height 30
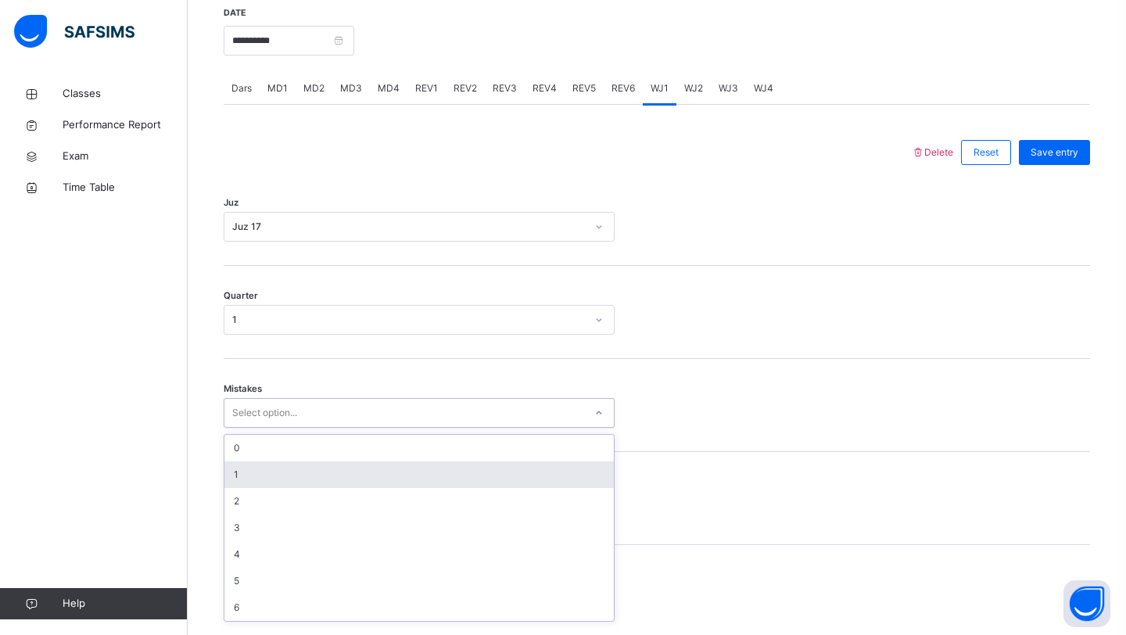
scroll to position [604, 0]
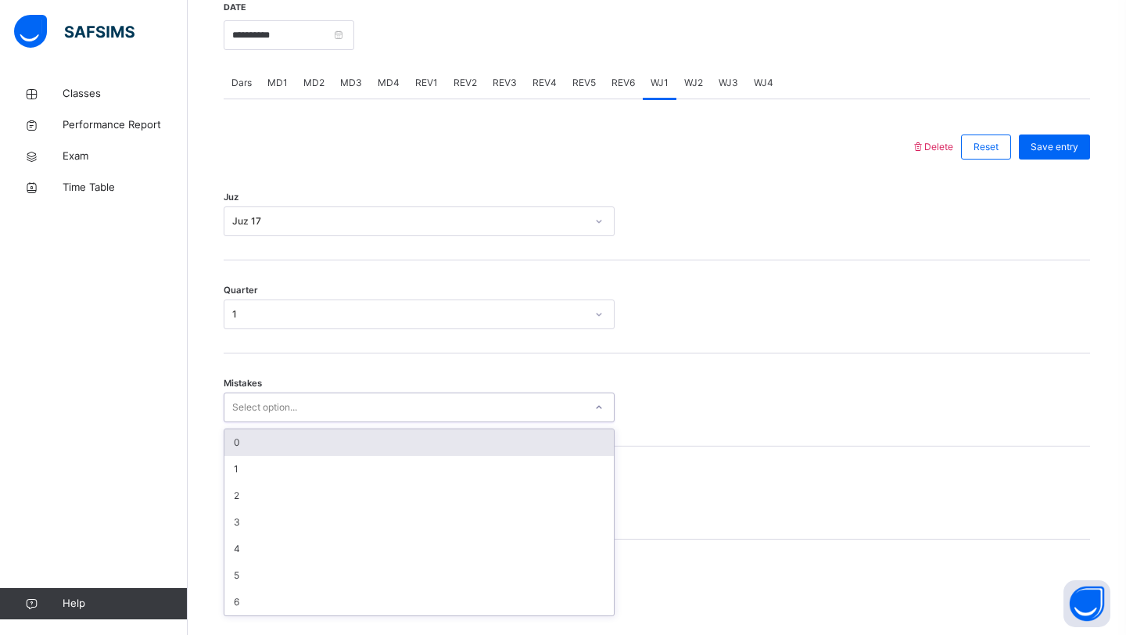
click at [281, 449] on div "0" at bounding box center [420, 442] width 390 height 27
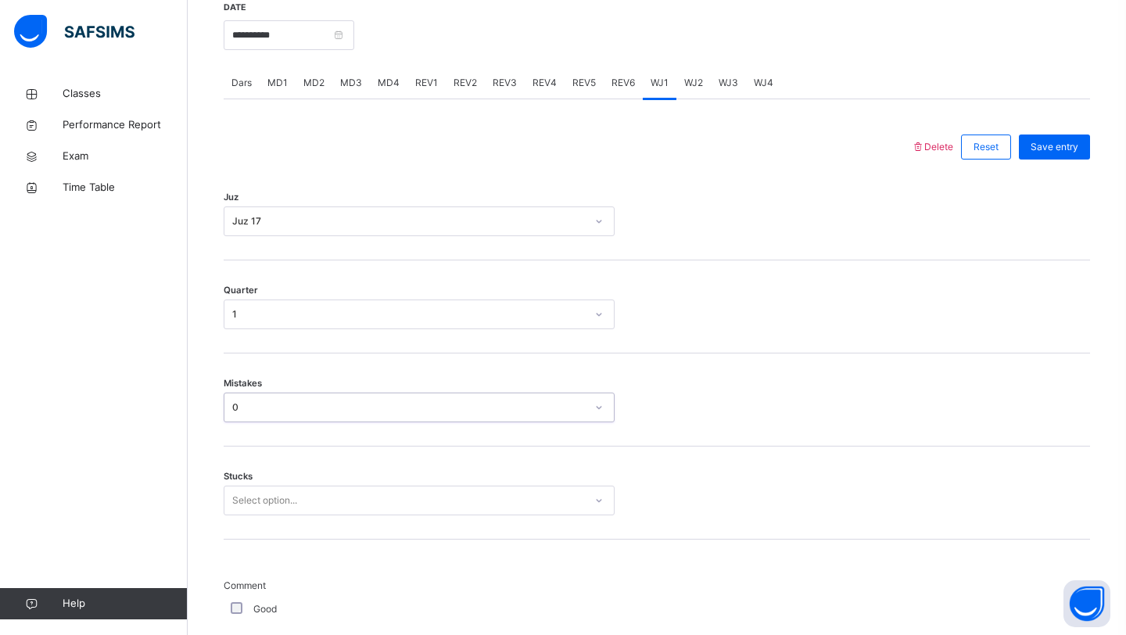
click at [251, 496] on div "Stucks Select option..." at bounding box center [657, 493] width 867 height 93
click at [246, 509] on div "Stucks Select option..." at bounding box center [657, 493] width 867 height 93
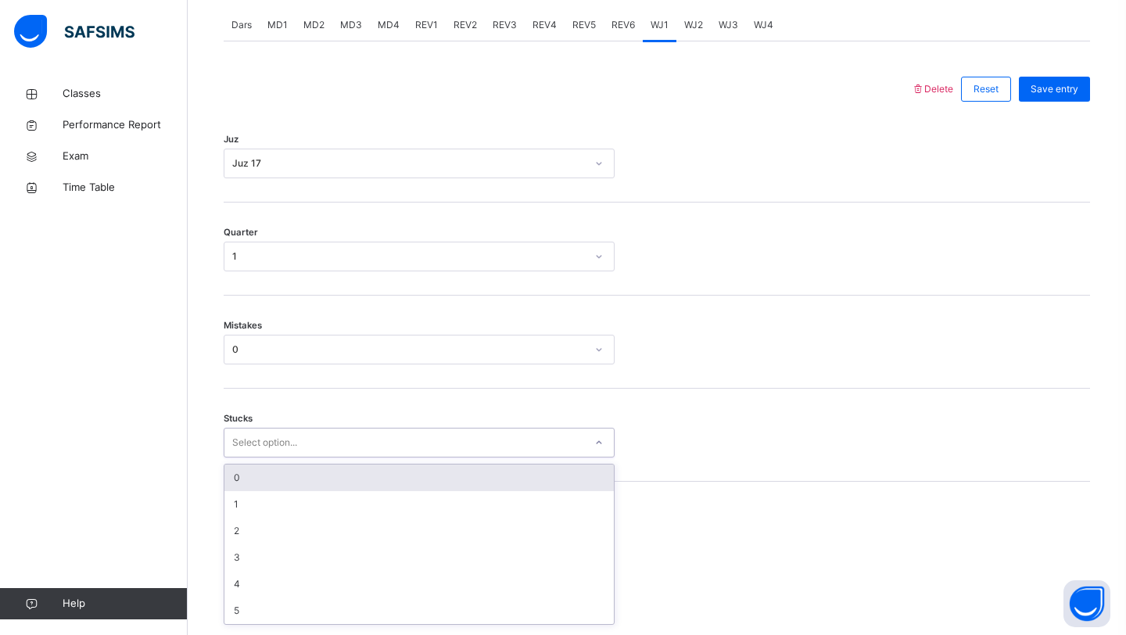
scroll to position [670, 0]
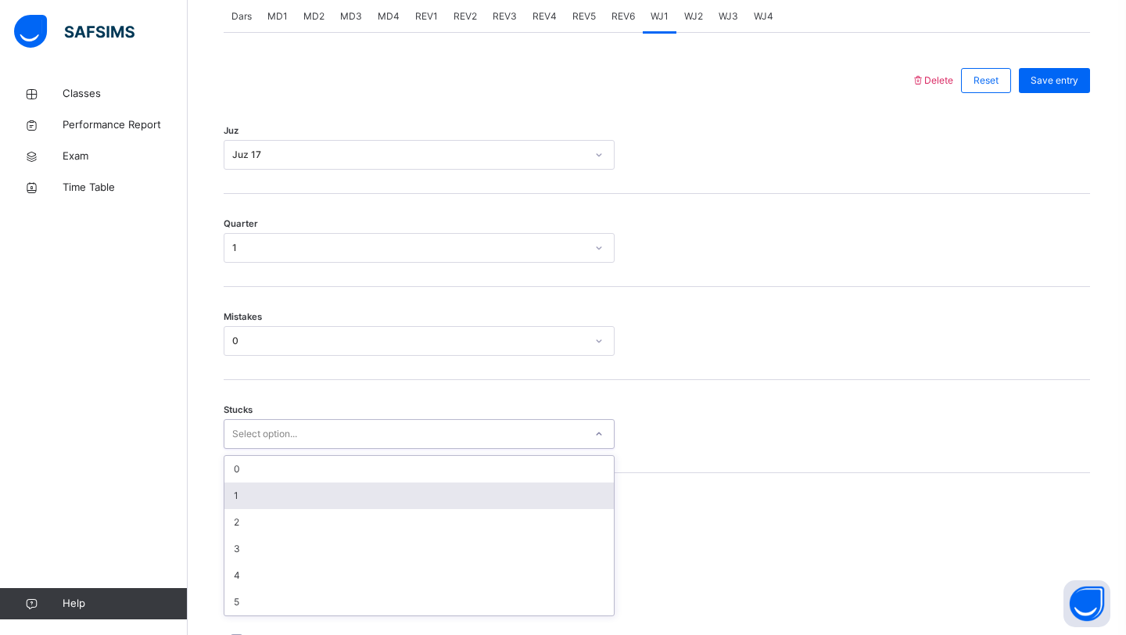
click at [253, 501] on div "1" at bounding box center [420, 496] width 390 height 27
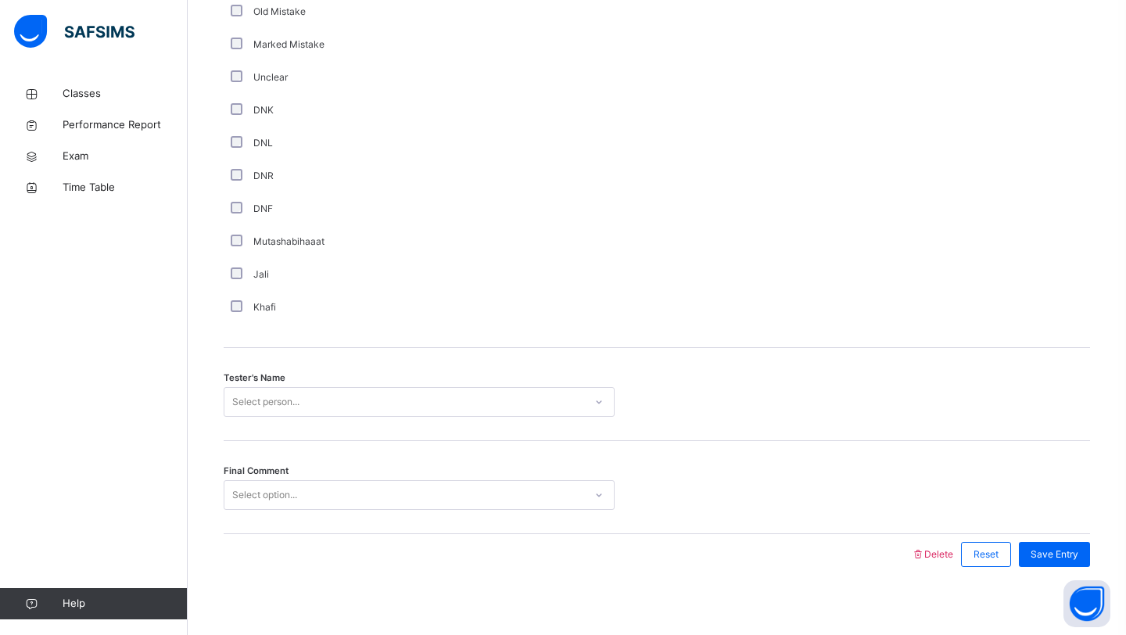
scroll to position [1323, 0]
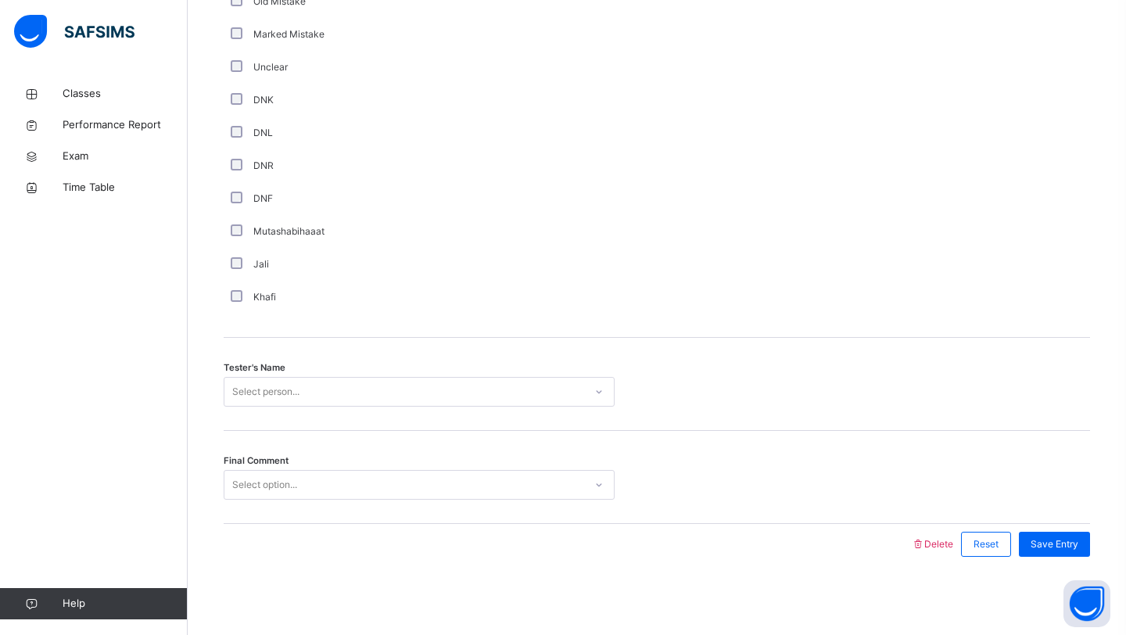
click at [329, 400] on div "Select person..." at bounding box center [405, 392] width 360 height 24
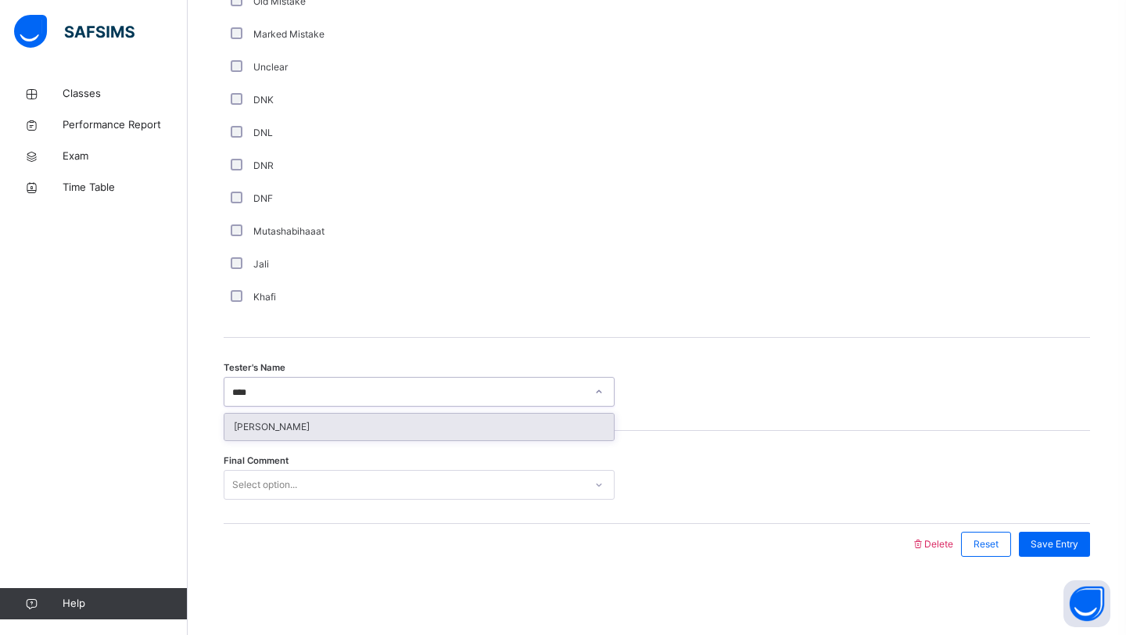
type input "*****"
click at [357, 423] on div "[PERSON_NAME]" at bounding box center [420, 427] width 390 height 27
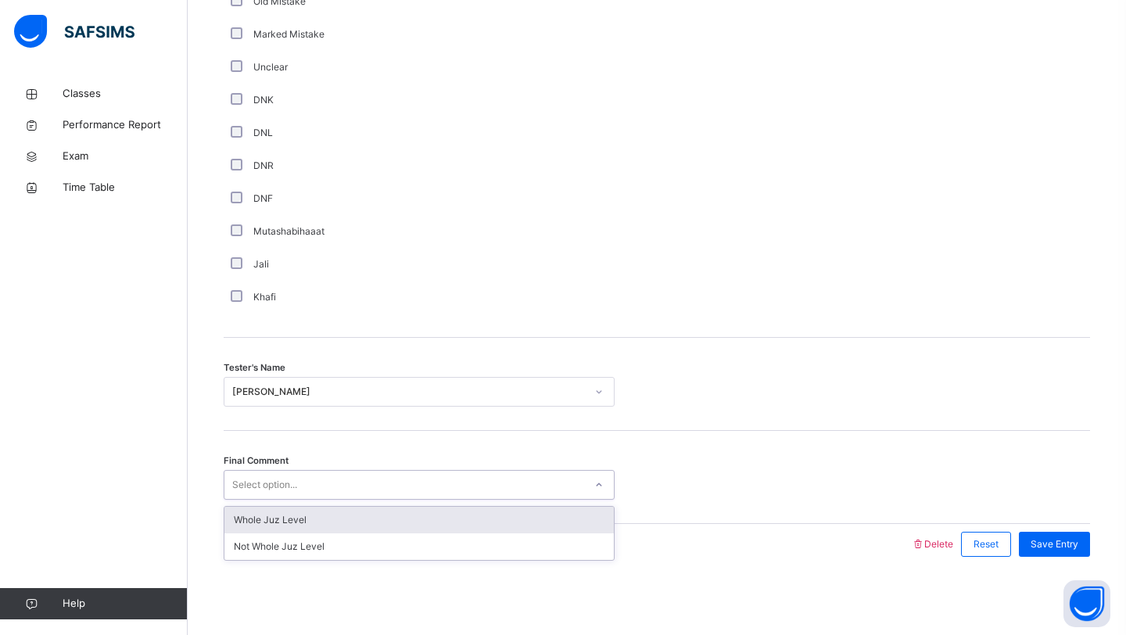
click at [299, 487] on div "Select option..." at bounding box center [405, 485] width 360 height 24
click at [300, 518] on div "Whole Juz Level" at bounding box center [420, 520] width 390 height 27
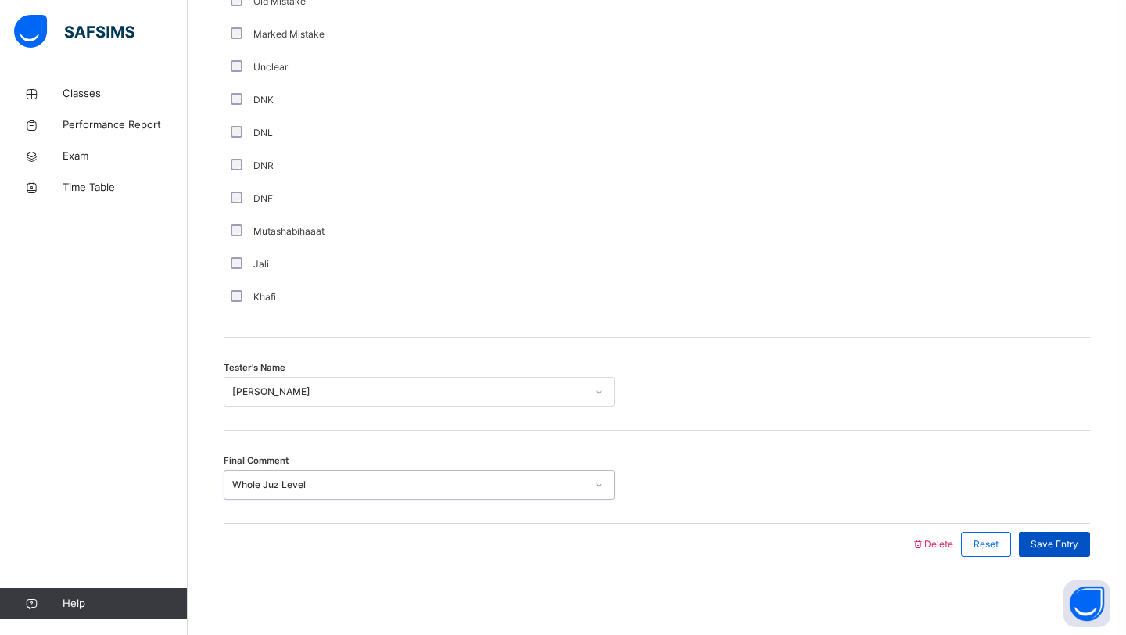
click at [1023, 548] on div "Save Entry" at bounding box center [1054, 544] width 71 height 25
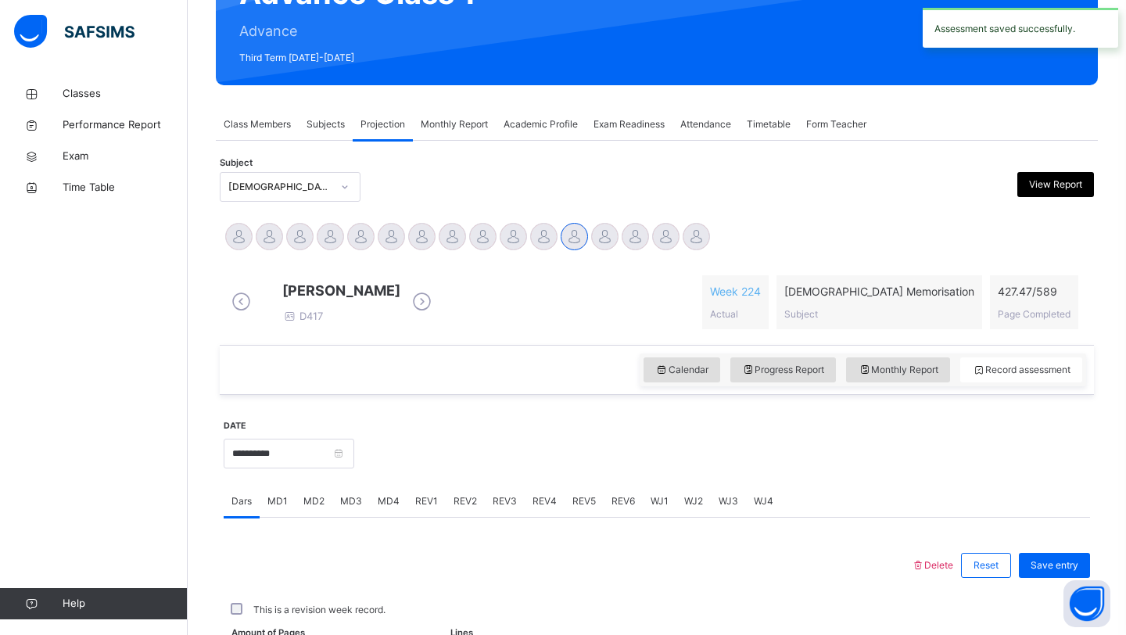
scroll to position [540, 0]
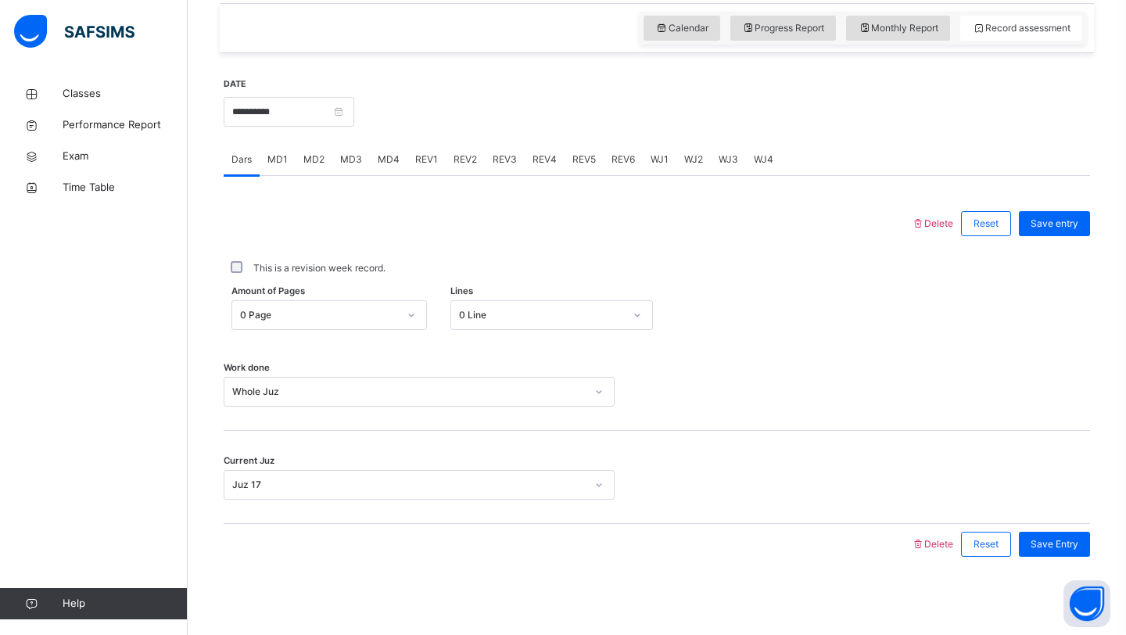
click at [678, 160] on div "WJ2" at bounding box center [694, 159] width 34 height 31
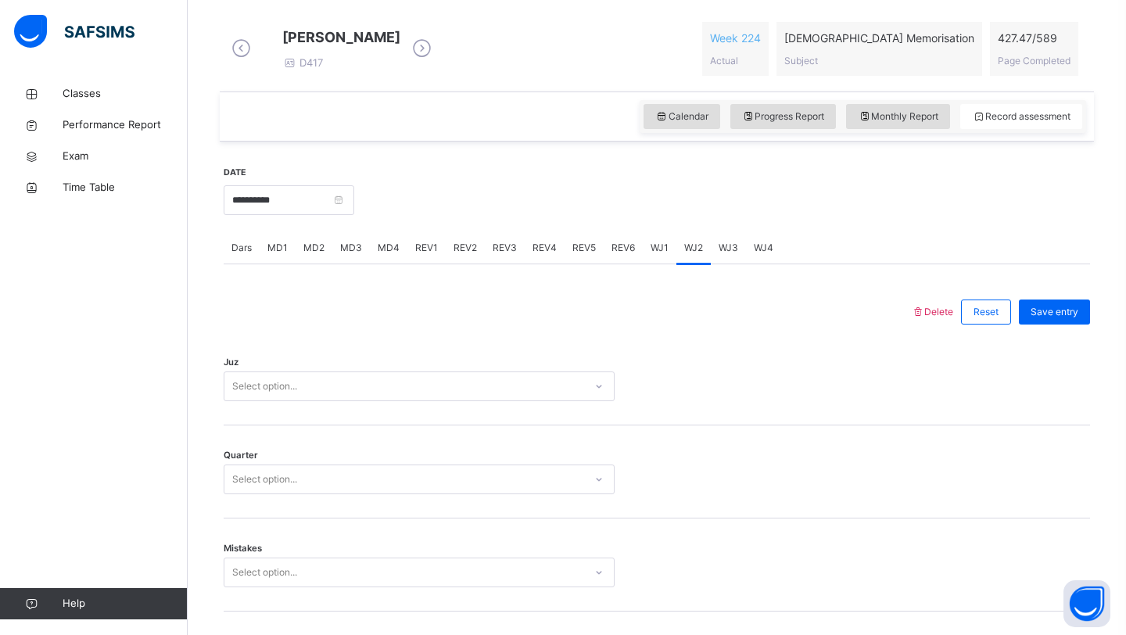
click at [271, 394] on div "Select option..." at bounding box center [264, 387] width 65 height 30
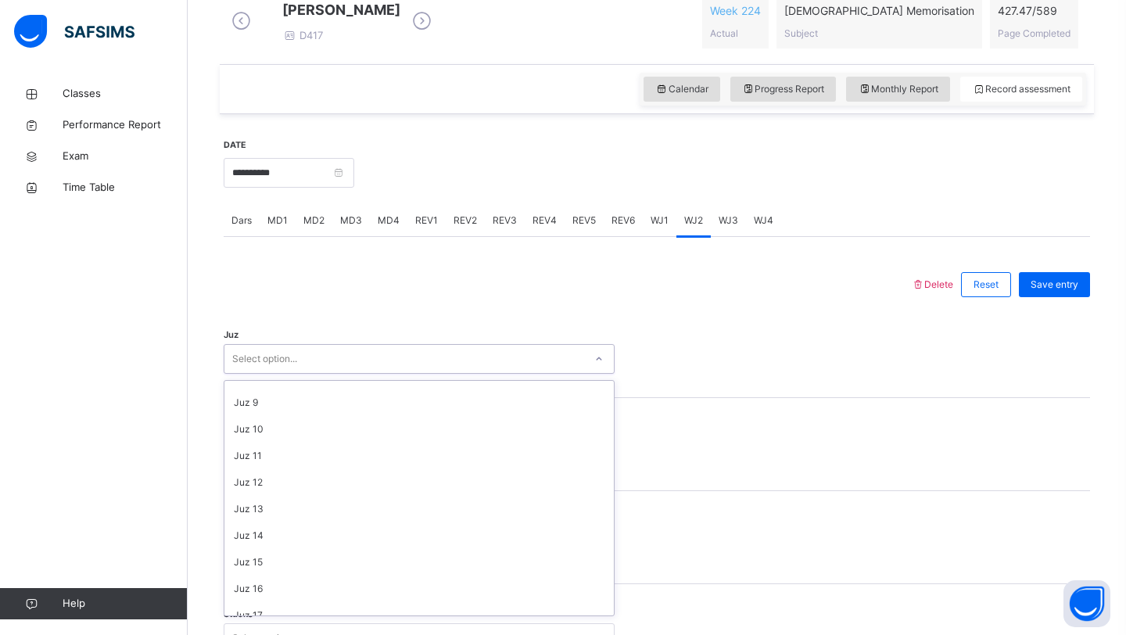
scroll to position [212, 0]
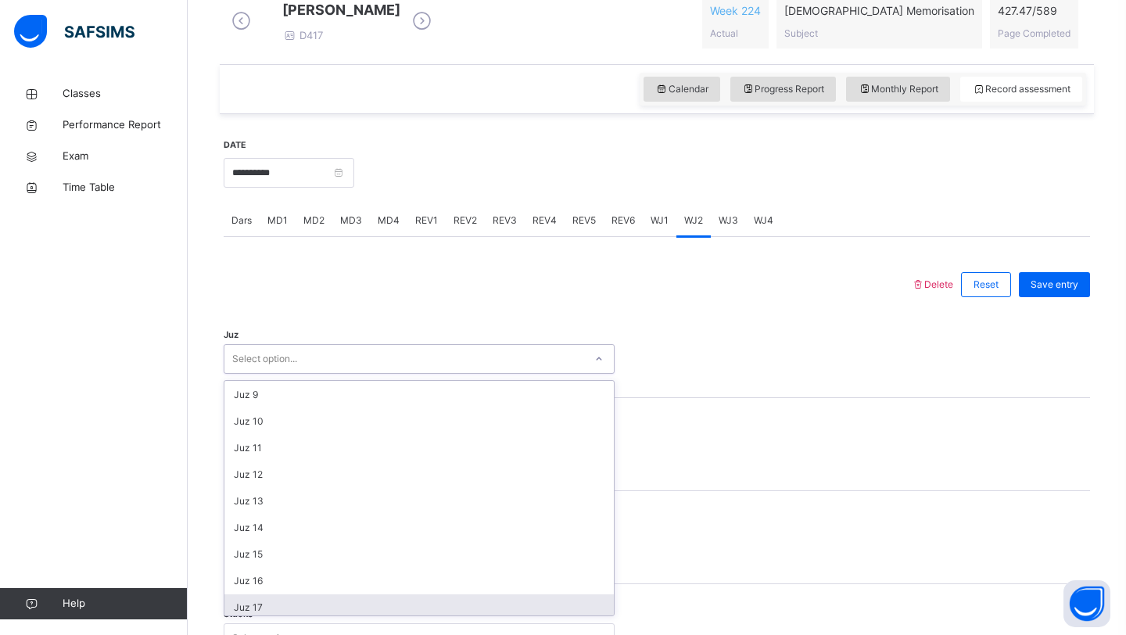
click at [268, 609] on div "Juz 17" at bounding box center [420, 608] width 390 height 27
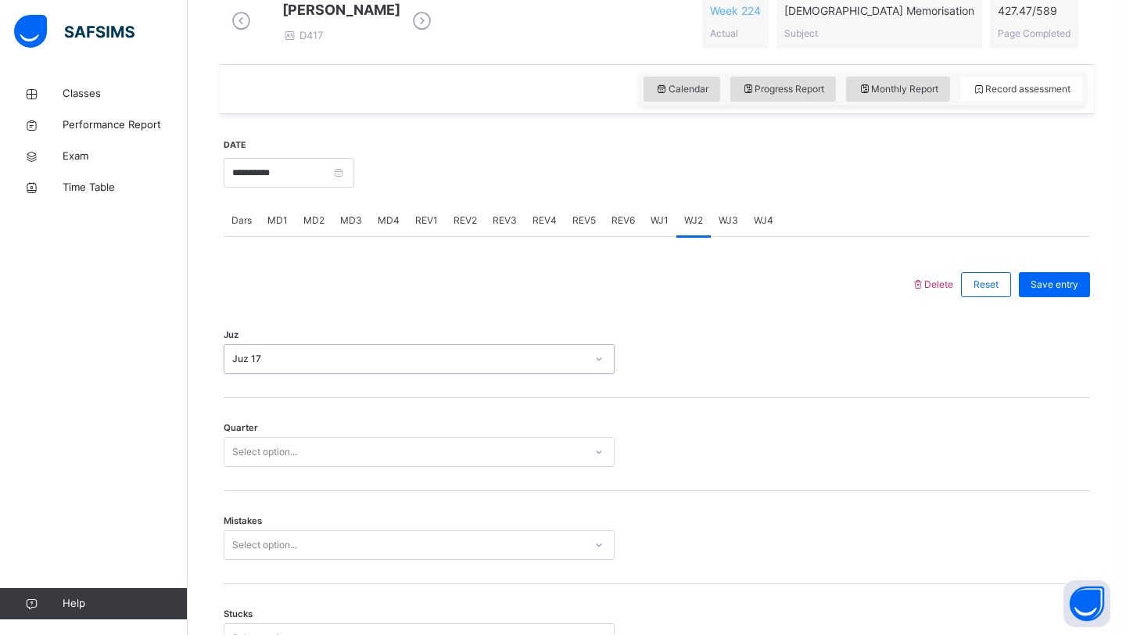
click at [332, 467] on div "Select option..." at bounding box center [419, 452] width 391 height 30
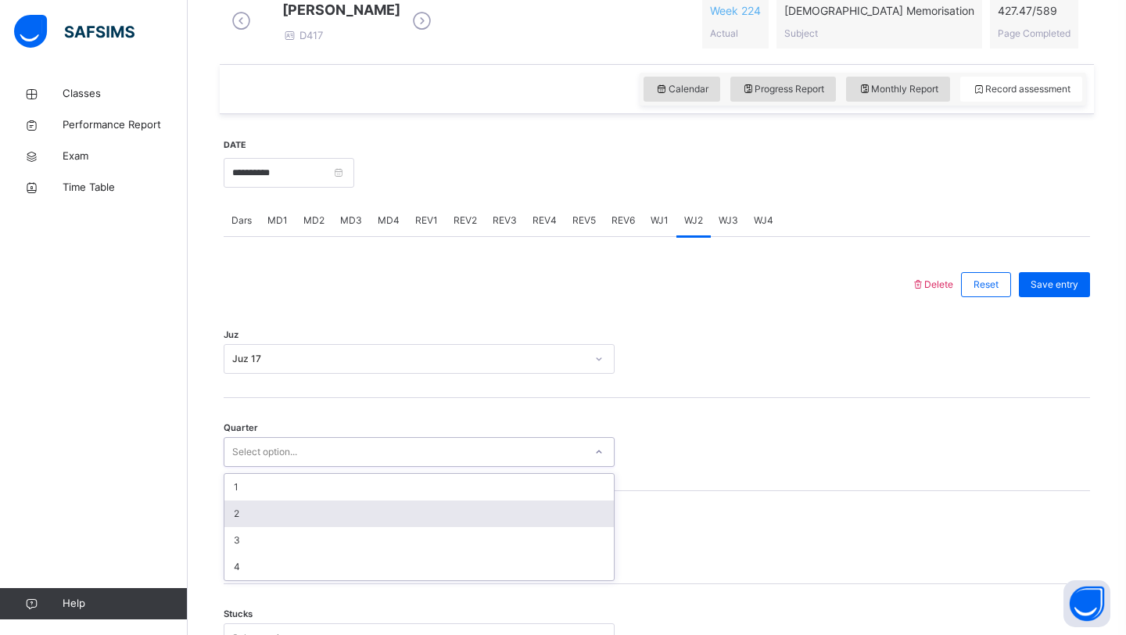
click at [274, 527] on div "2" at bounding box center [420, 514] width 390 height 27
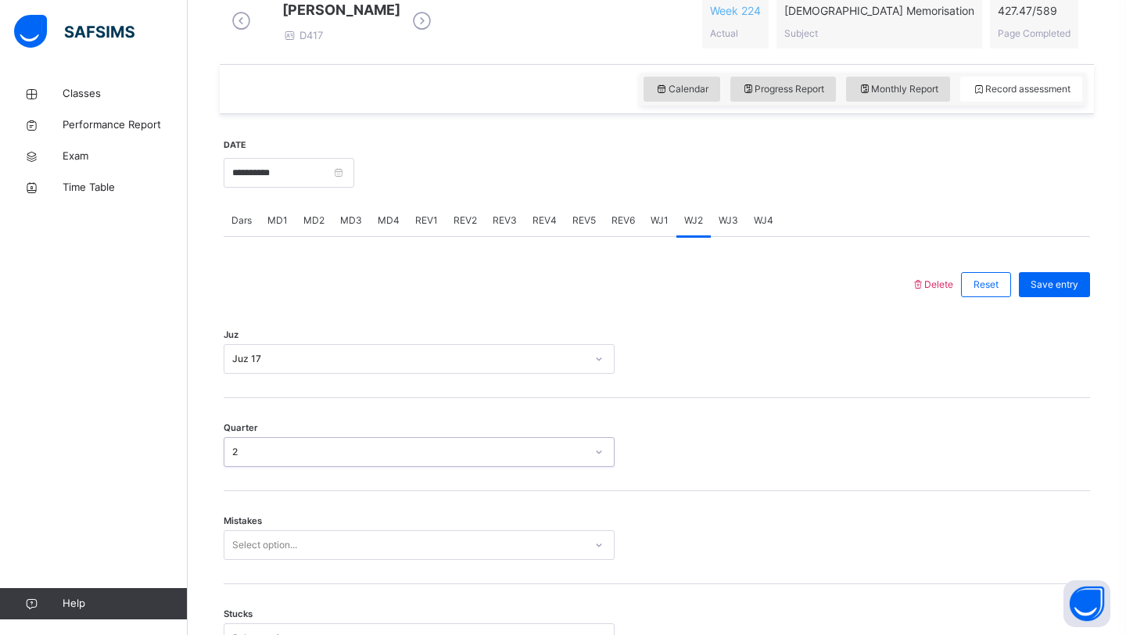
click at [259, 546] on div "Select option..." at bounding box center [419, 545] width 391 height 30
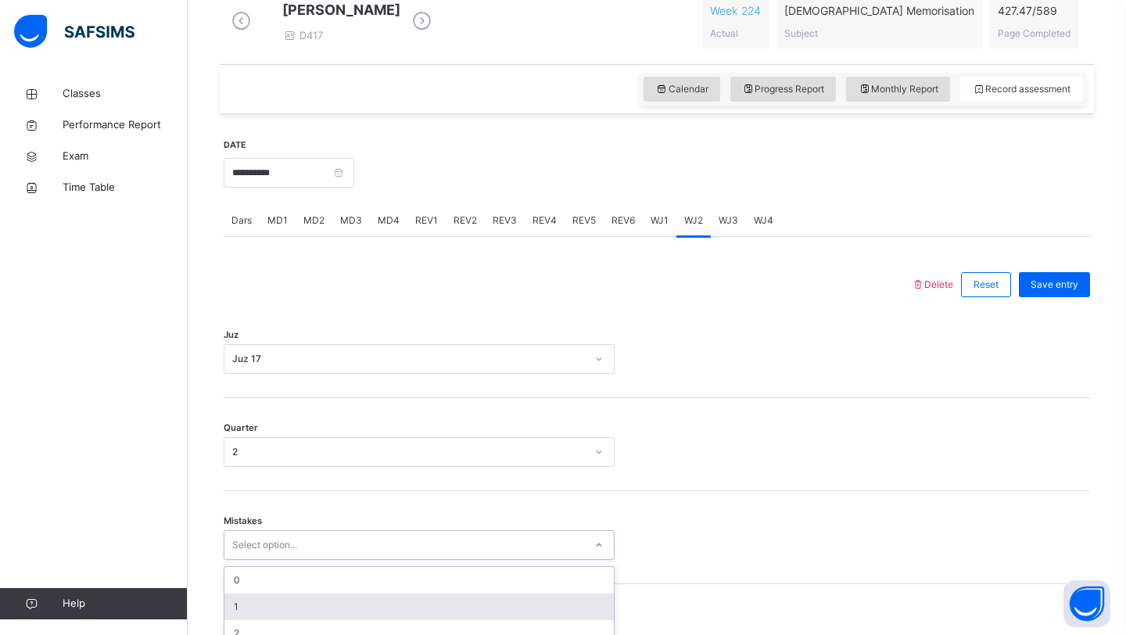
scroll to position [604, 0]
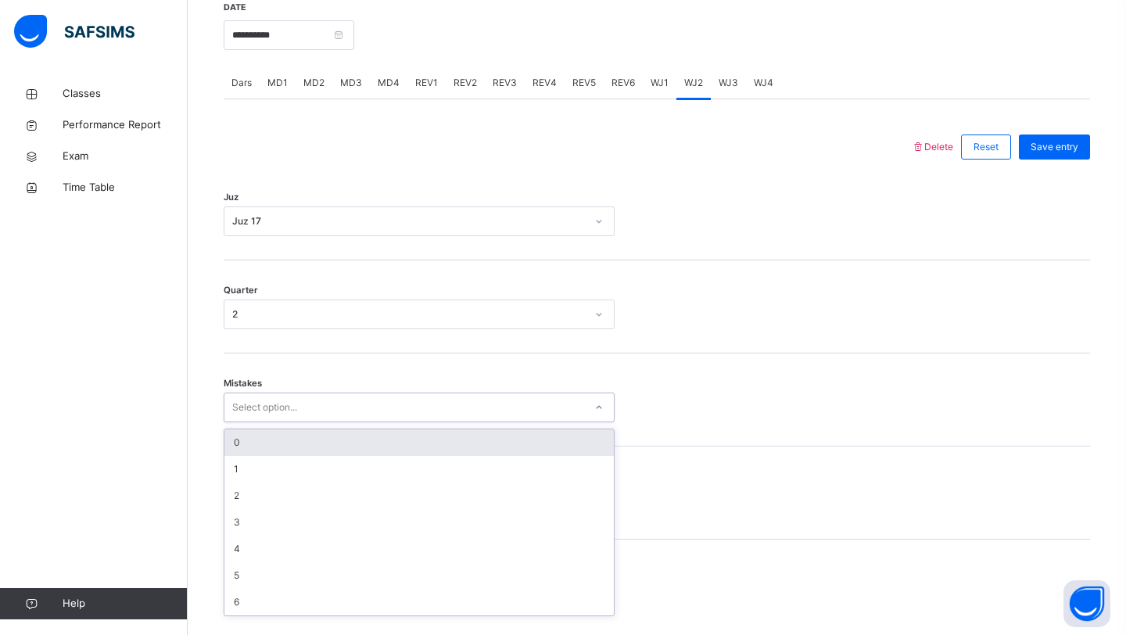
click at [419, 451] on div "0" at bounding box center [420, 442] width 390 height 27
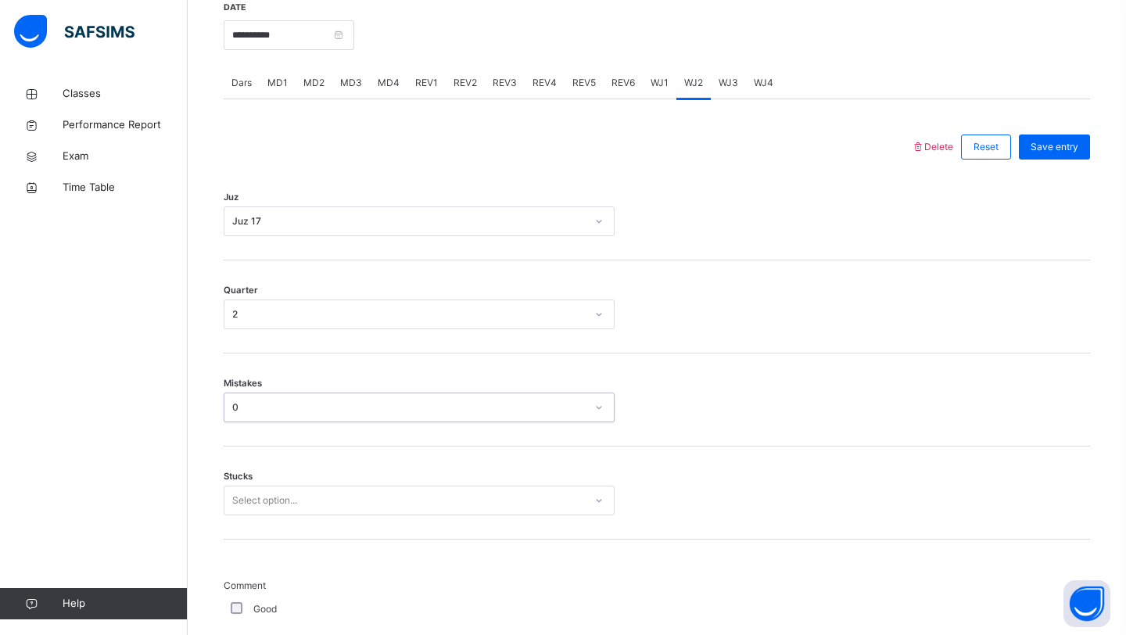
click at [325, 508] on div "Stucks Select option..." at bounding box center [657, 493] width 867 height 93
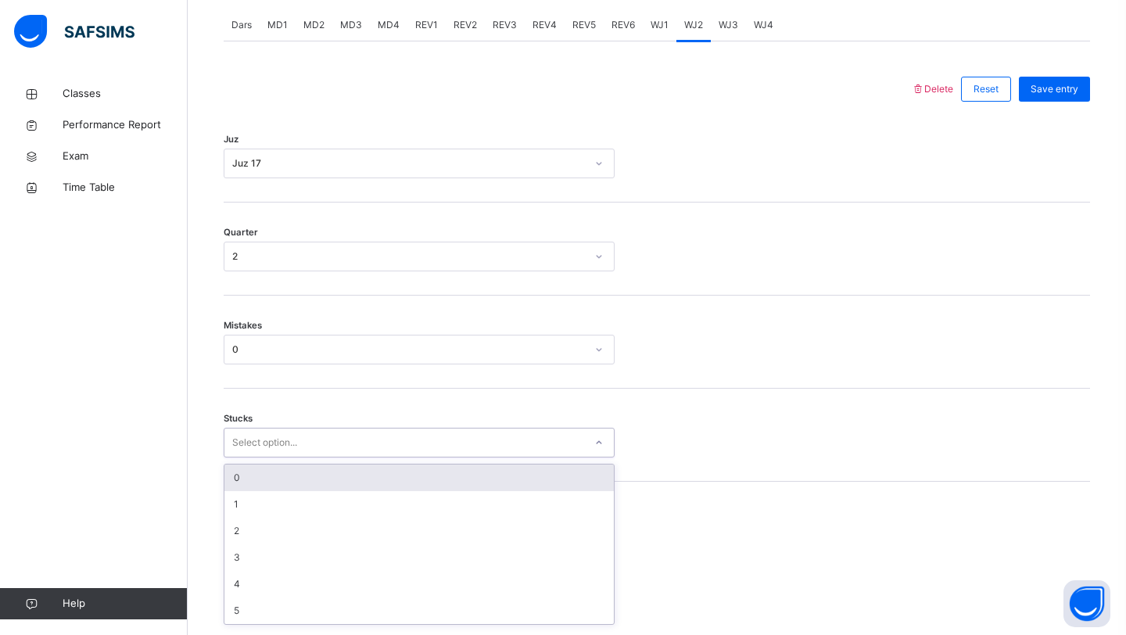
scroll to position [670, 0]
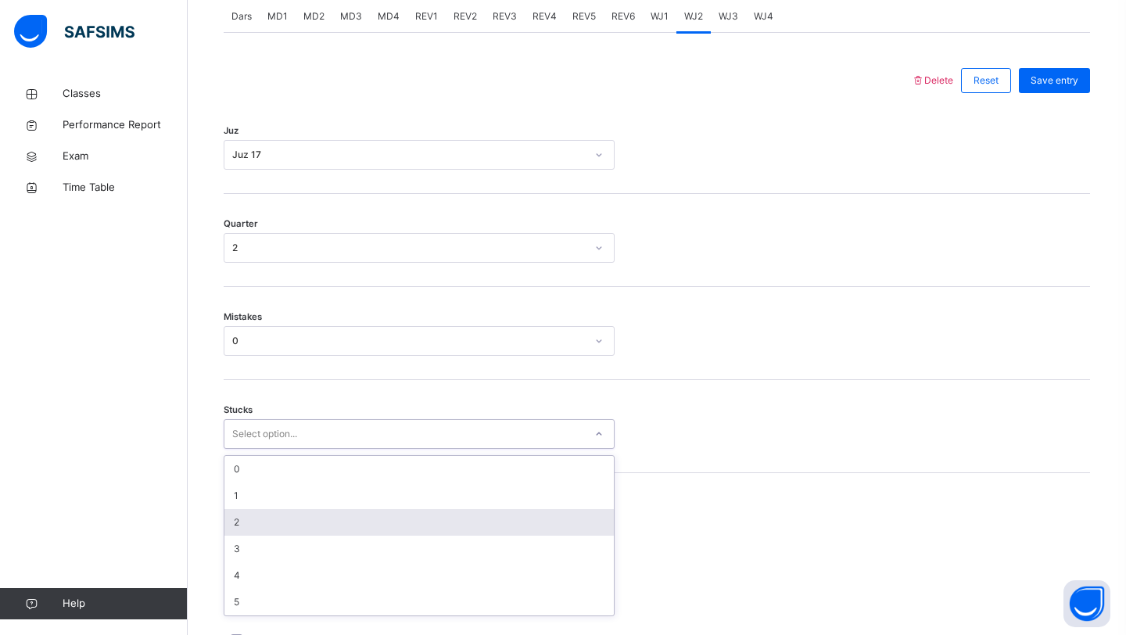
click at [284, 530] on div "2" at bounding box center [420, 522] width 390 height 27
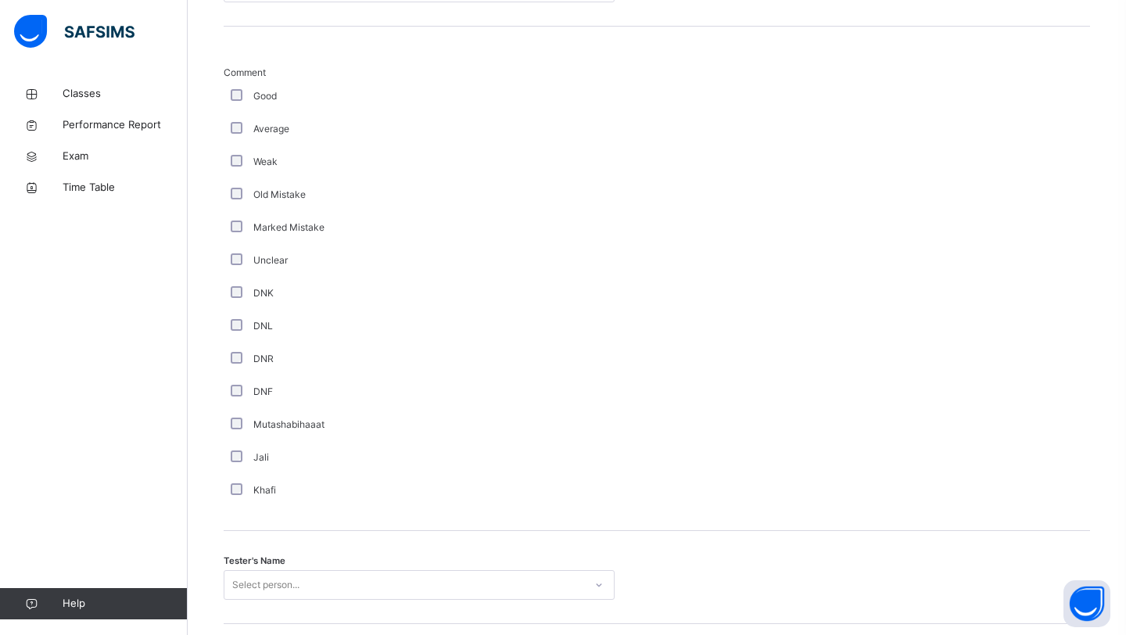
scroll to position [1323, 0]
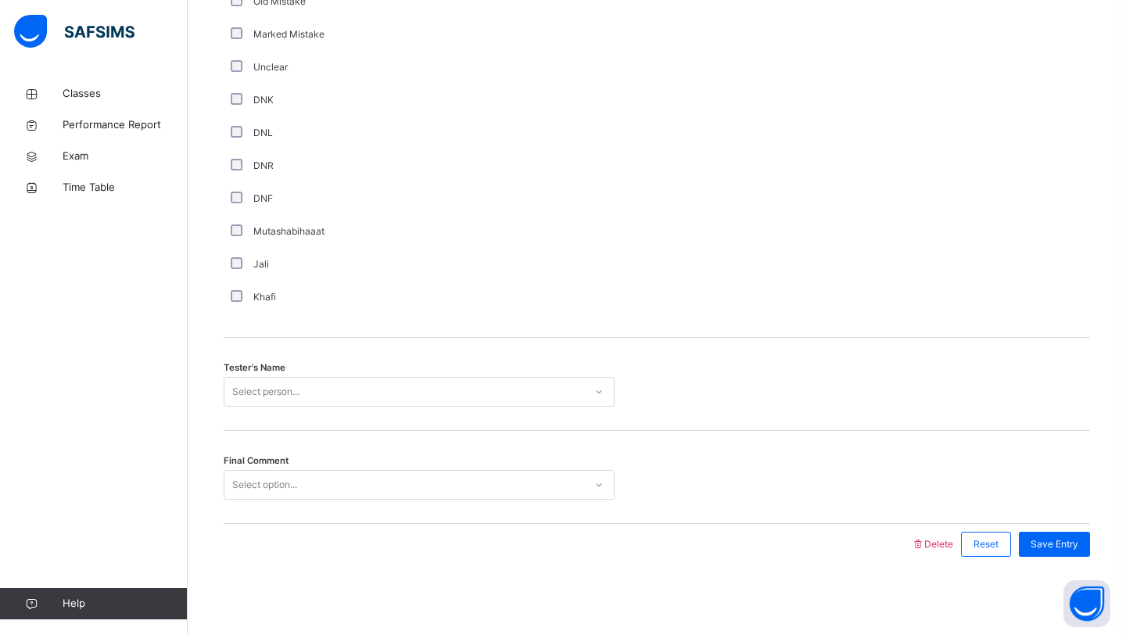
click at [309, 390] on div "Select person..." at bounding box center [405, 392] width 360 height 24
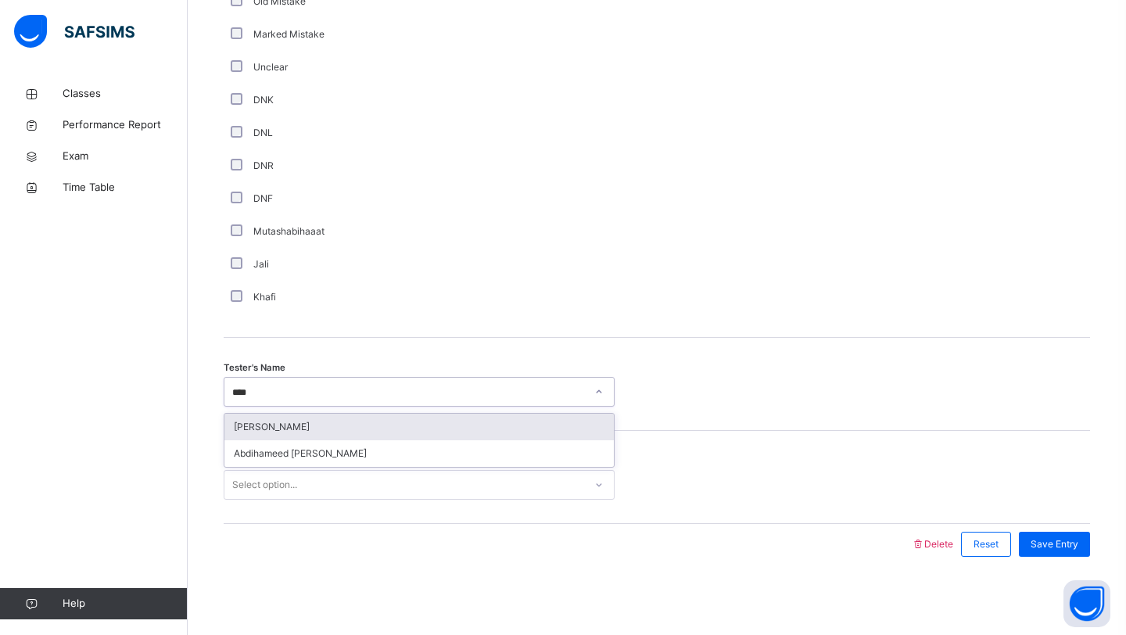
type input "*****"
click at [332, 429] on div "[PERSON_NAME]" at bounding box center [420, 427] width 390 height 27
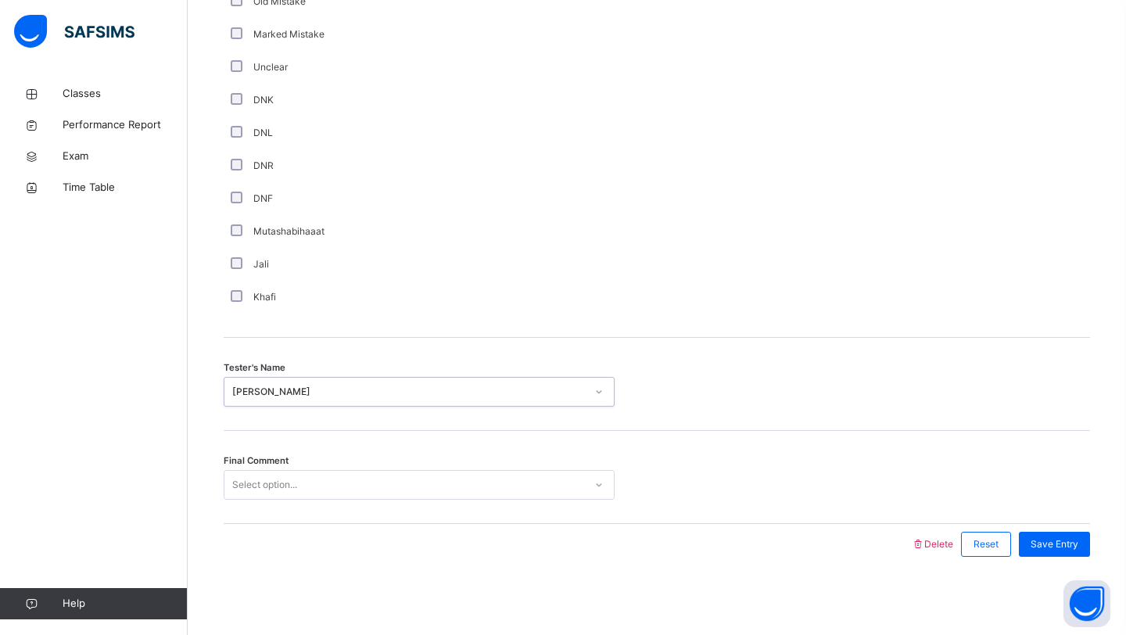
click at [293, 470] on div "Select option..." at bounding box center [419, 485] width 391 height 30
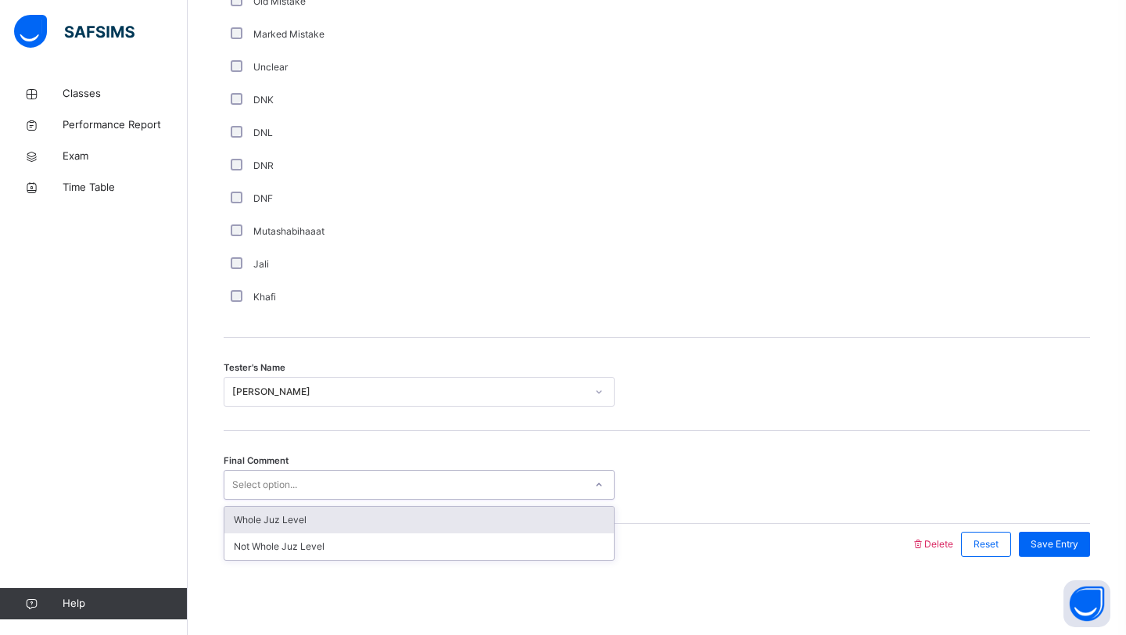
click at [250, 533] on div "Whole Juz Level" at bounding box center [420, 520] width 390 height 27
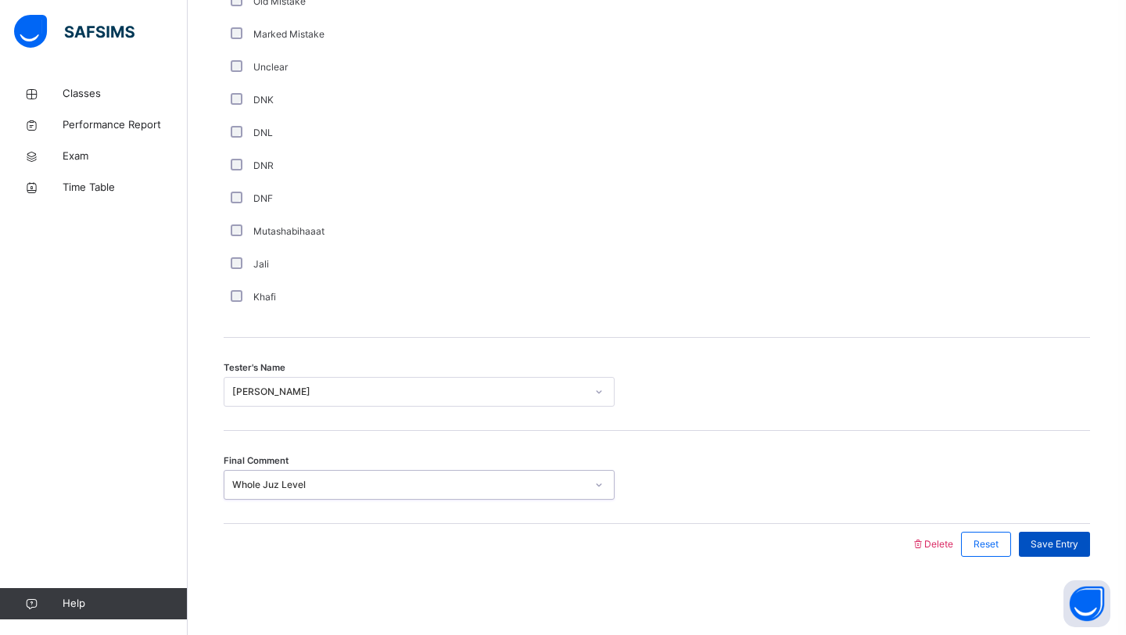
click at [1043, 547] on span "Save Entry" at bounding box center [1055, 544] width 48 height 14
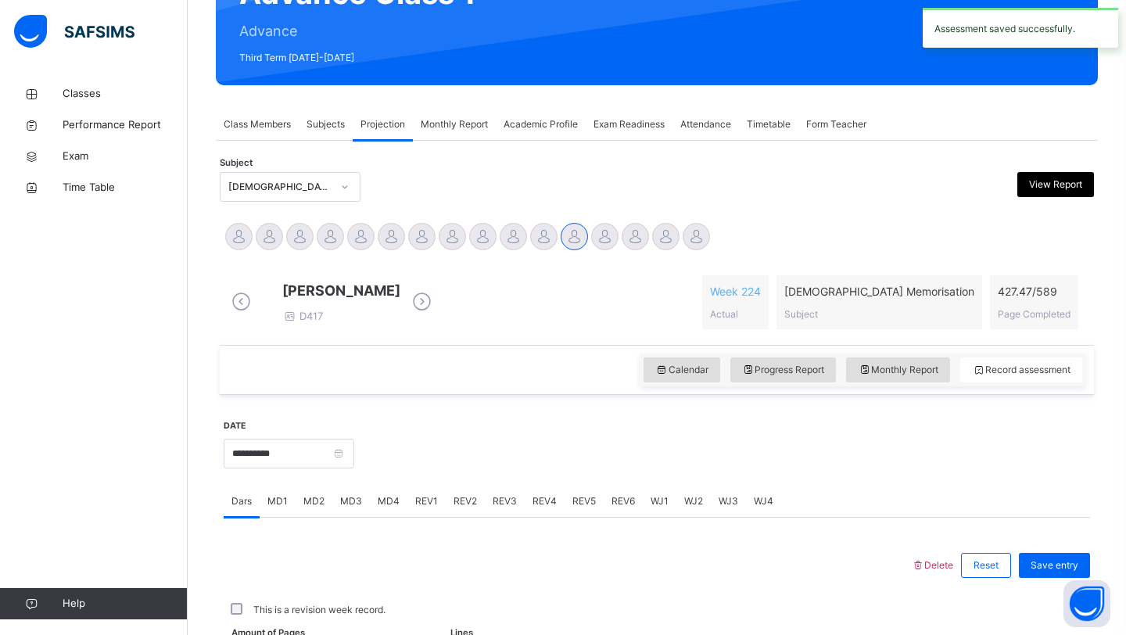
scroll to position [540, 0]
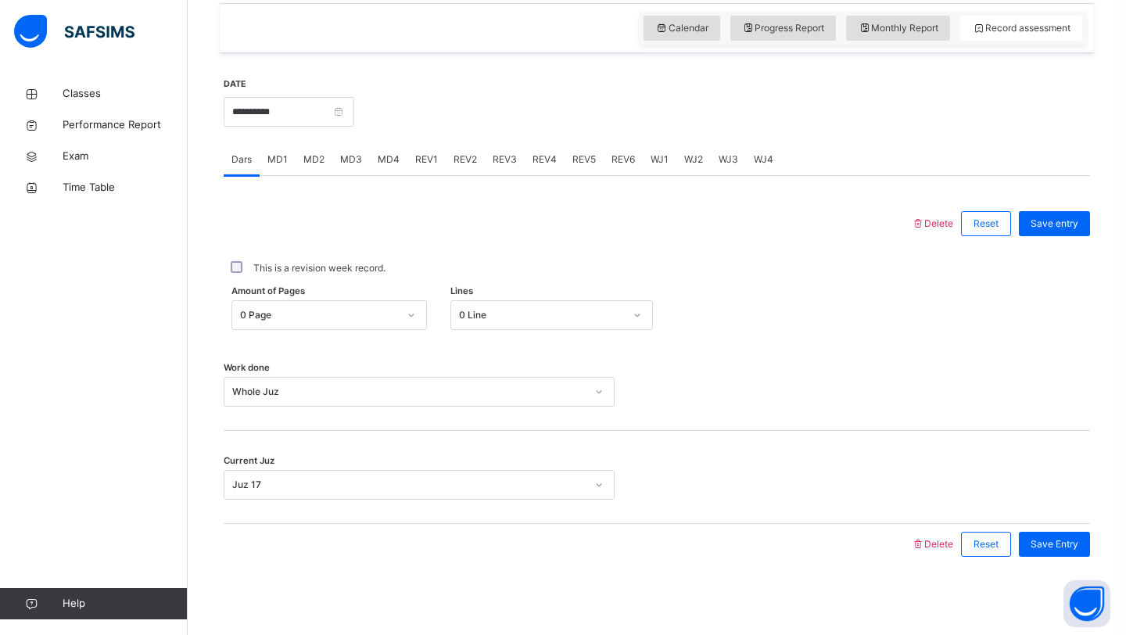
click at [719, 158] on span "WJ3" at bounding box center [729, 160] width 20 height 14
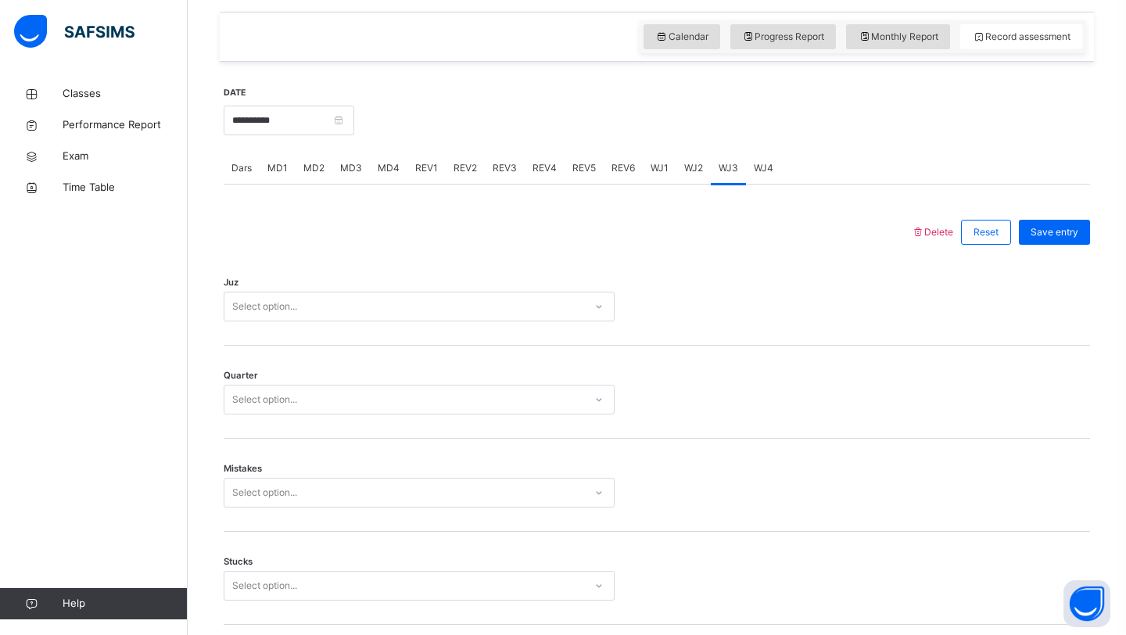
scroll to position [541, 0]
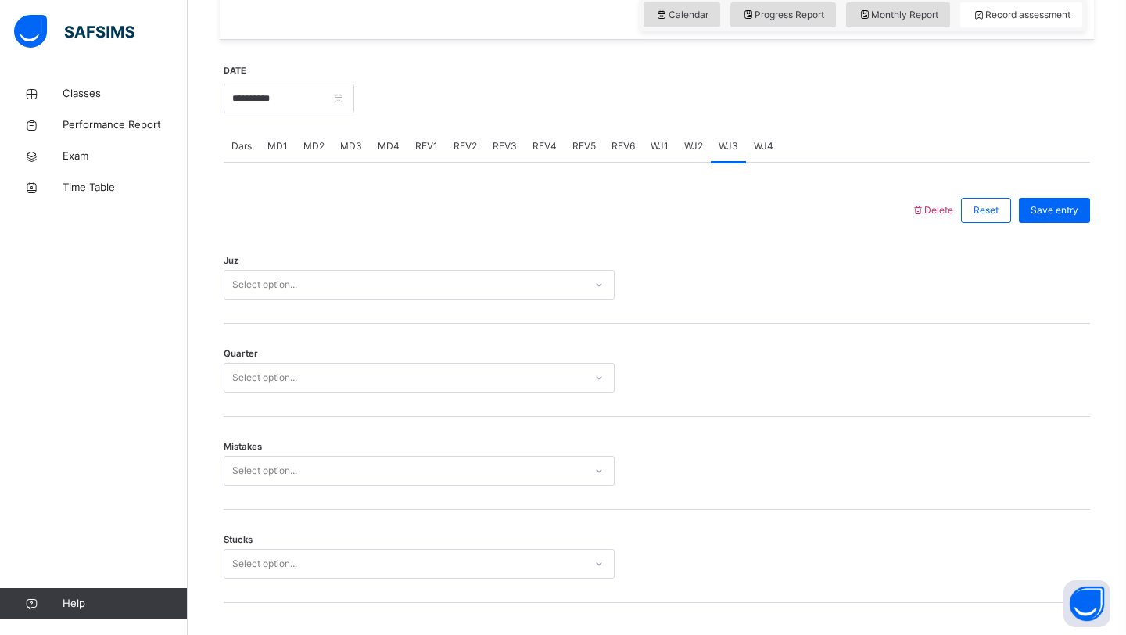
click at [443, 297] on div "Select option..." at bounding box center [405, 285] width 360 height 24
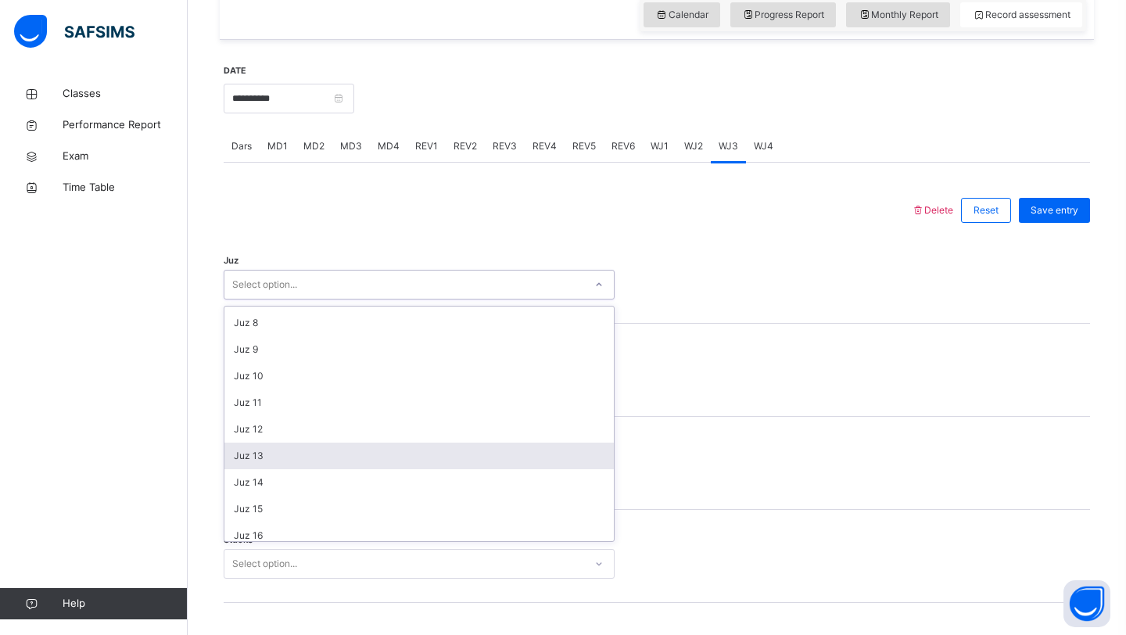
click at [293, 469] on div "Juz 13" at bounding box center [420, 456] width 390 height 27
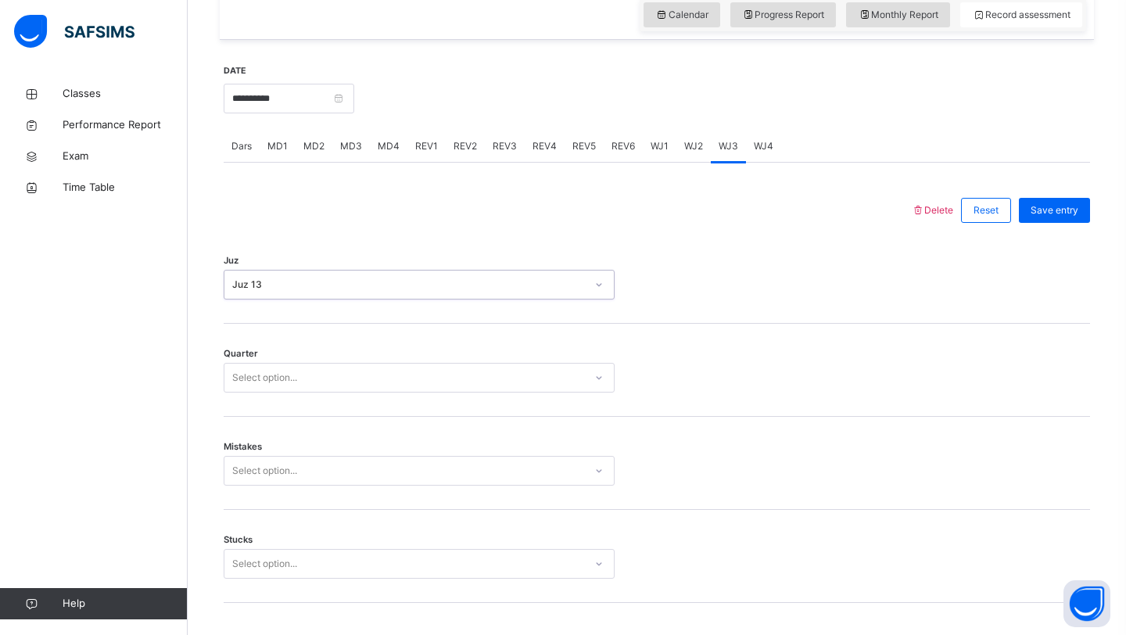
click at [372, 313] on div "Juz option Juz 13, selected. 0 results available. Select is focused ,type to re…" at bounding box center [657, 277] width 867 height 93
click at [341, 297] on div "Juz 13" at bounding box center [405, 285] width 360 height 24
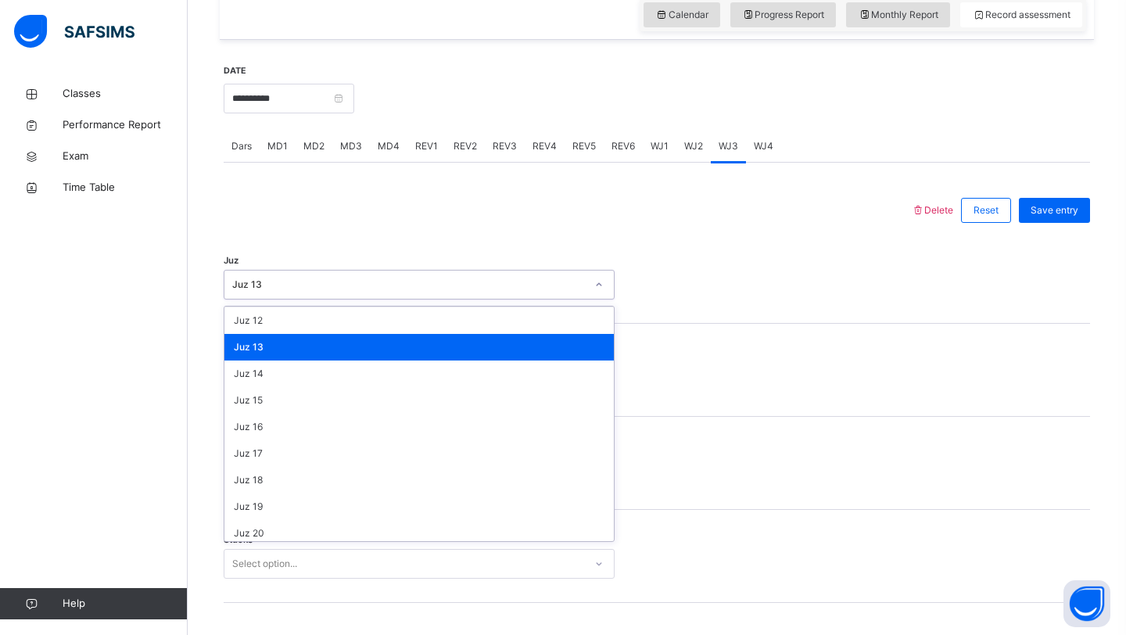
scroll to position [293, 0]
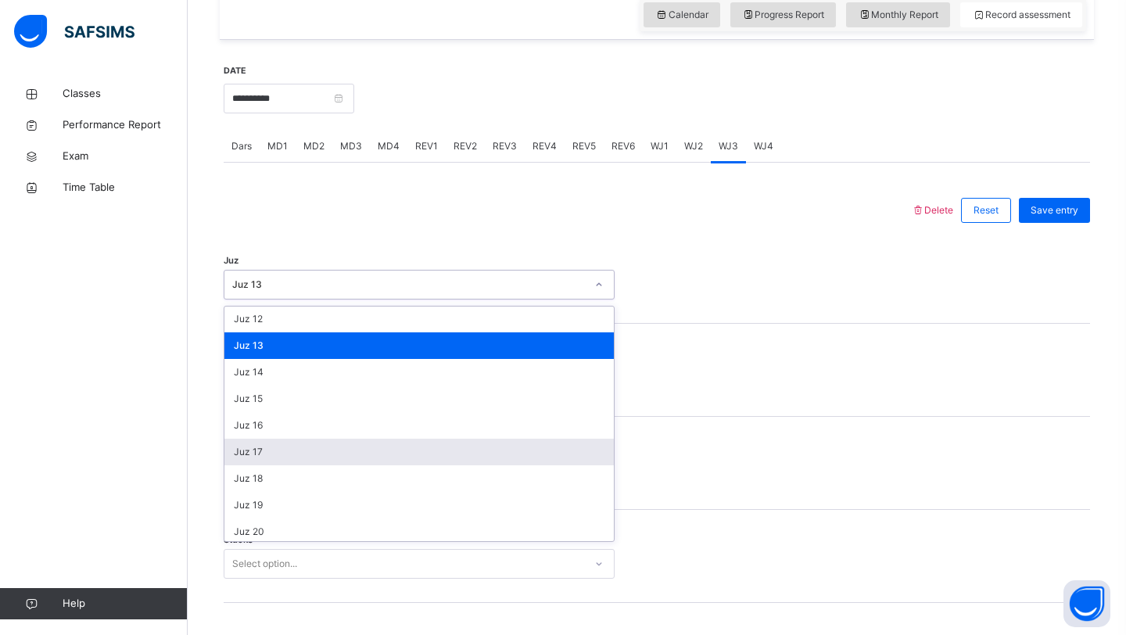
click at [273, 465] on div "Juz 17" at bounding box center [420, 452] width 390 height 27
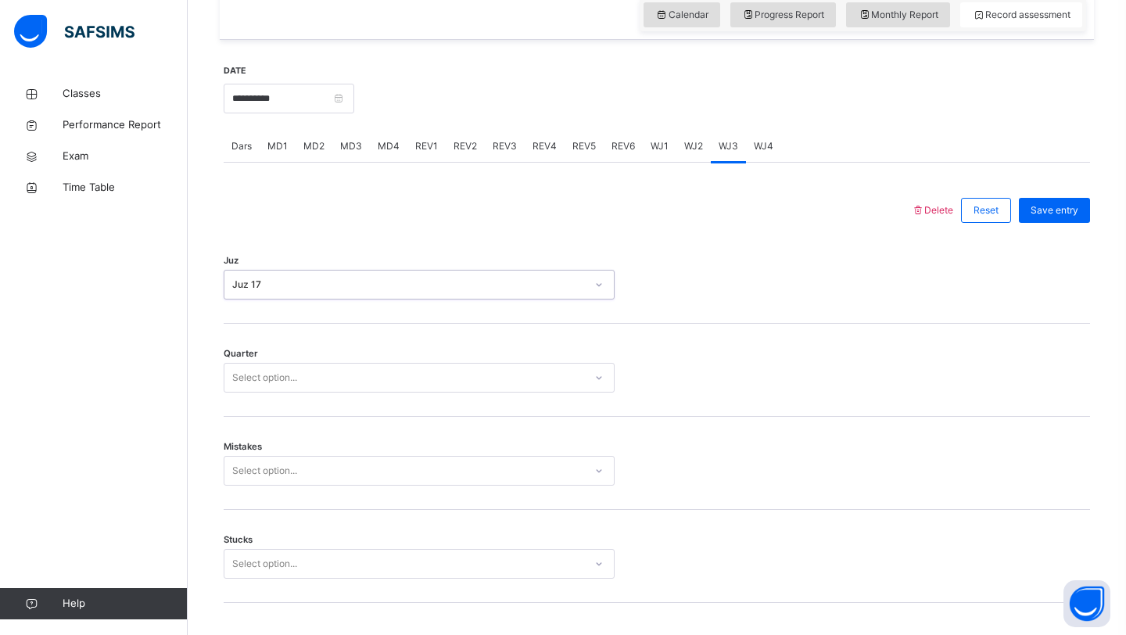
click at [319, 390] on div "Select option..." at bounding box center [405, 378] width 360 height 24
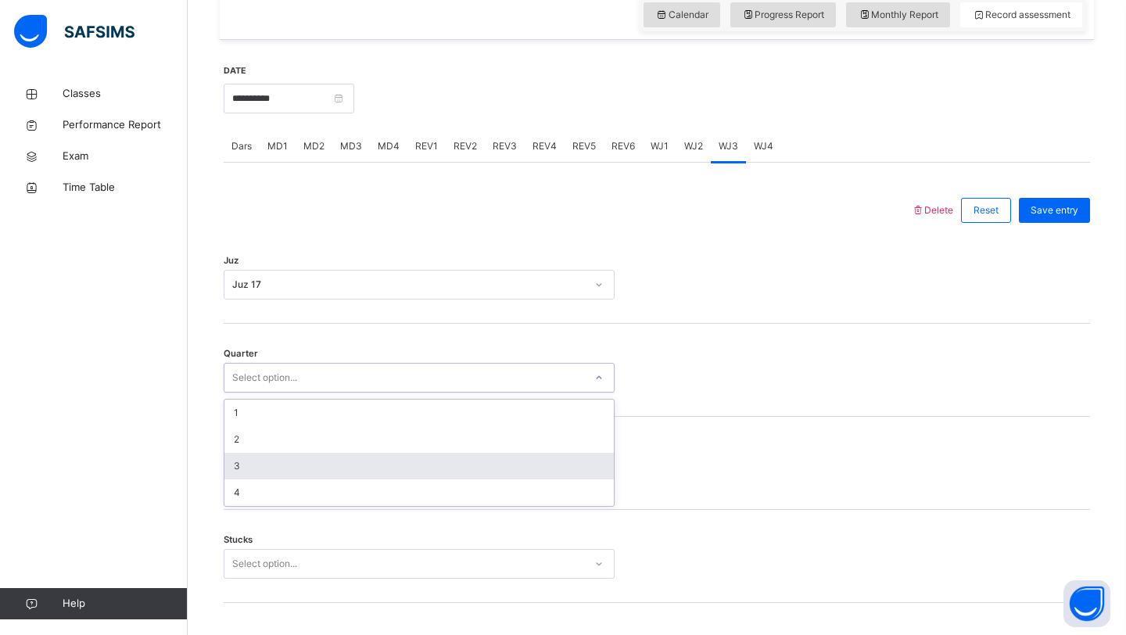
click at [254, 465] on div "3" at bounding box center [420, 466] width 390 height 27
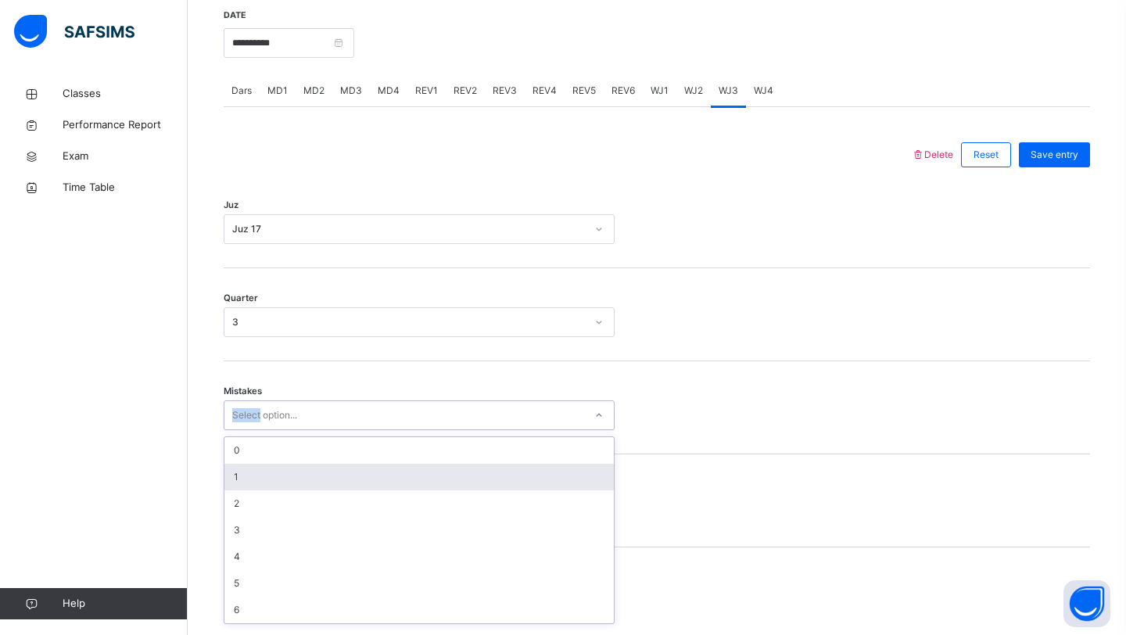
scroll to position [604, 0]
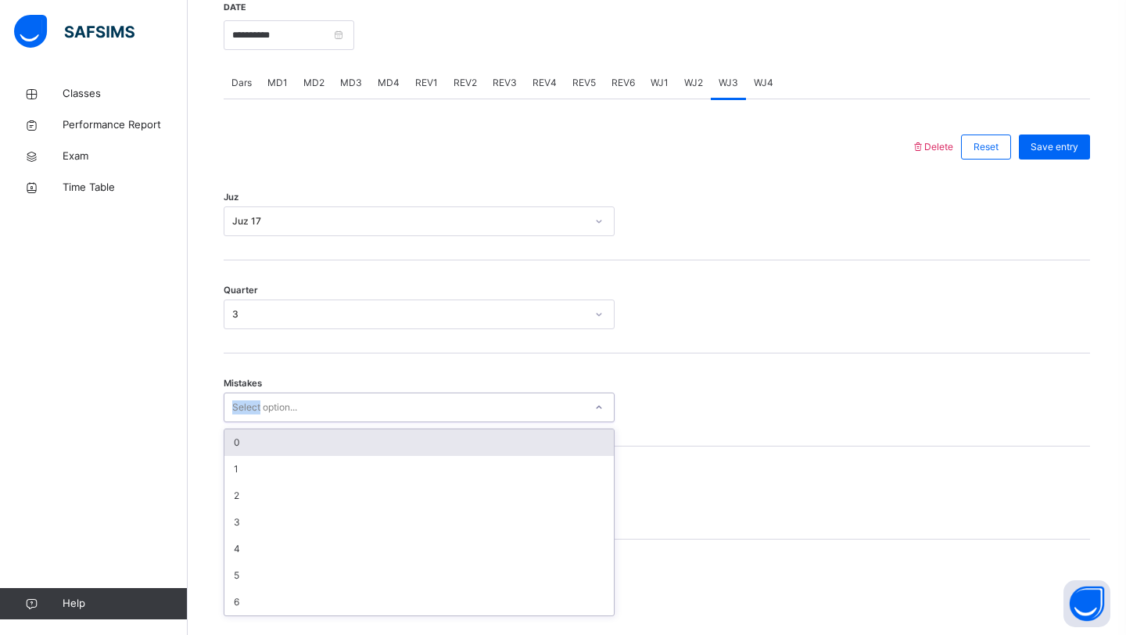
click at [286, 416] on div "Select option..." at bounding box center [264, 408] width 65 height 30
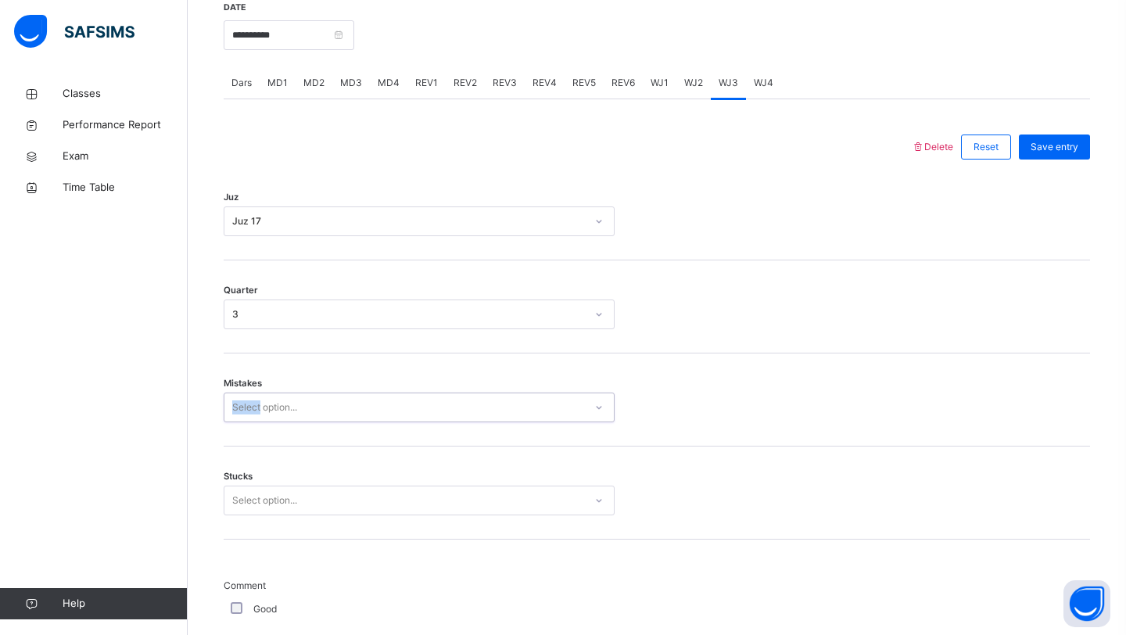
click at [286, 416] on div "Select option..." at bounding box center [264, 408] width 65 height 30
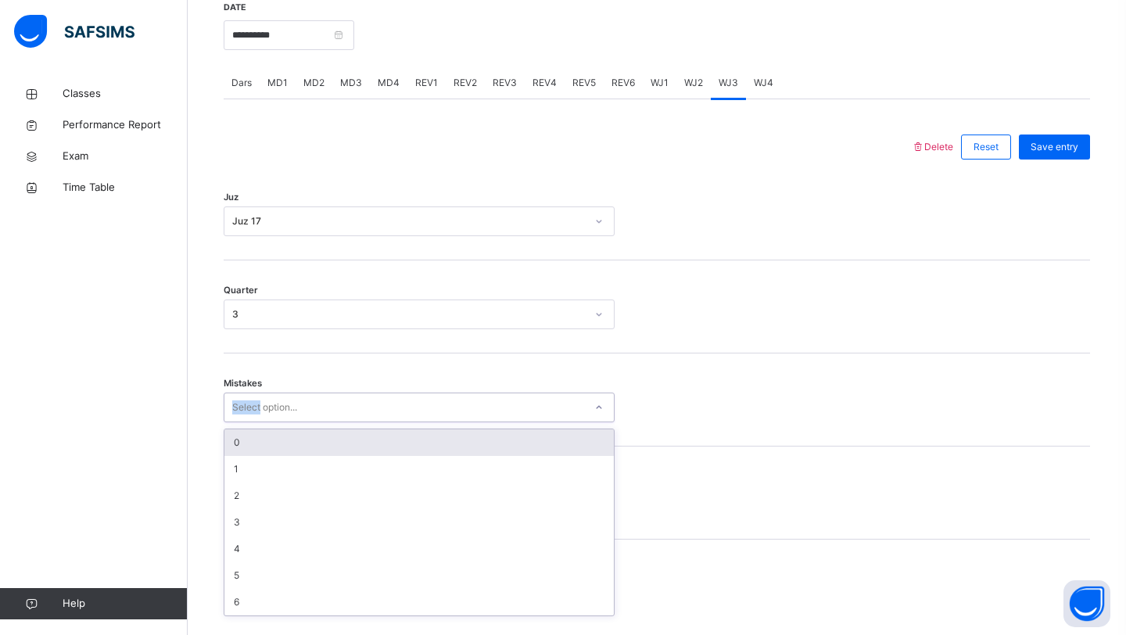
click at [268, 445] on div "0" at bounding box center [420, 442] width 390 height 27
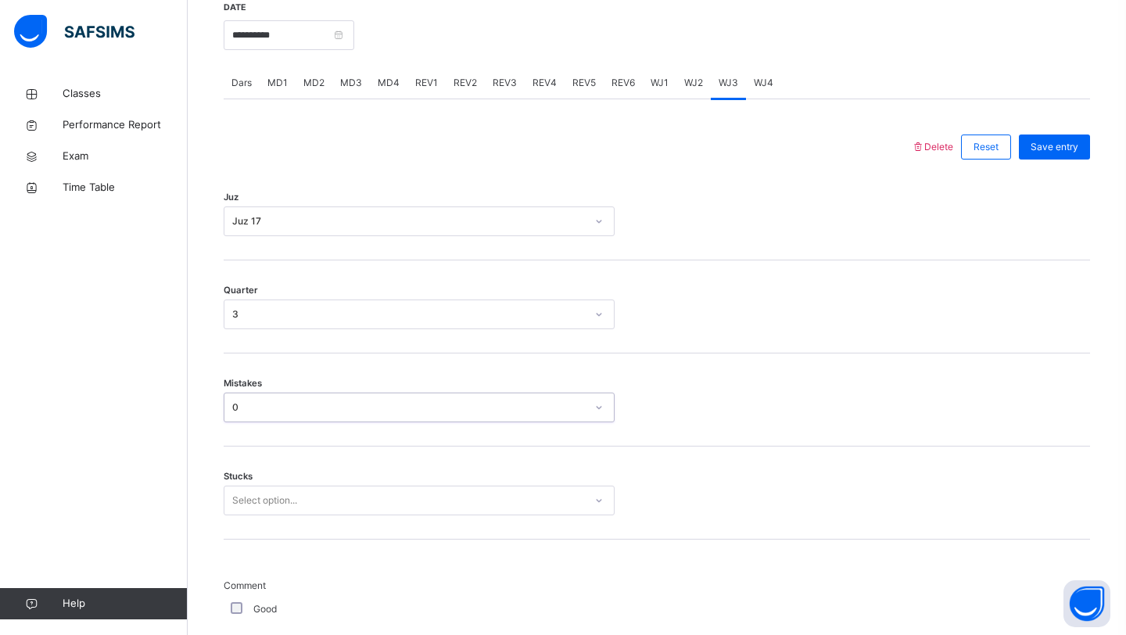
click at [257, 502] on div "Select option..." at bounding box center [264, 501] width 65 height 30
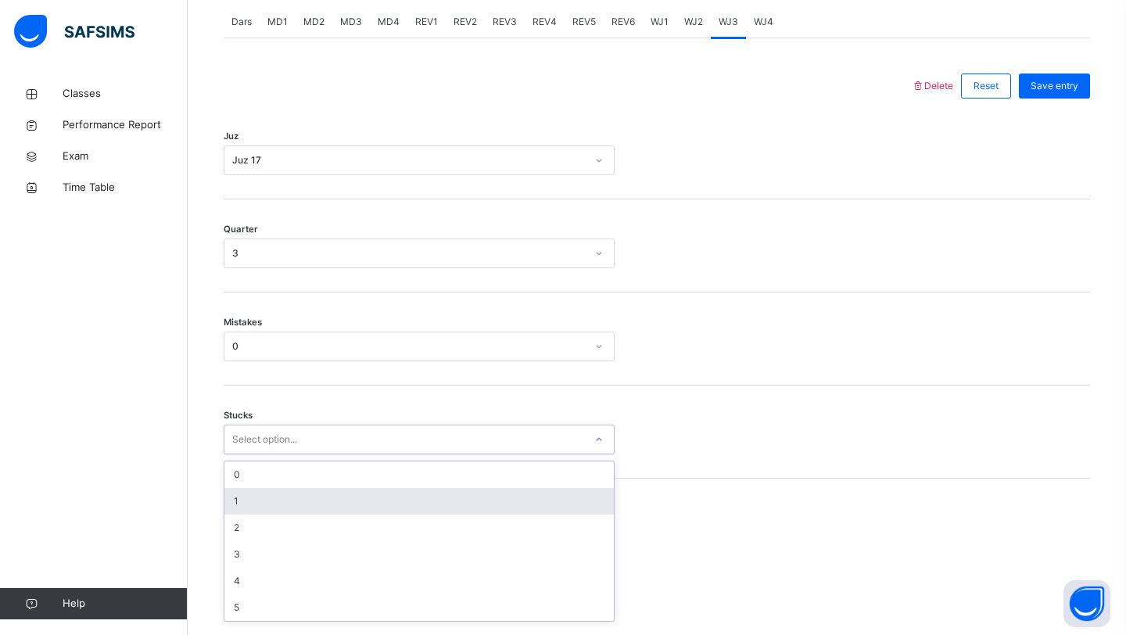
scroll to position [670, 0]
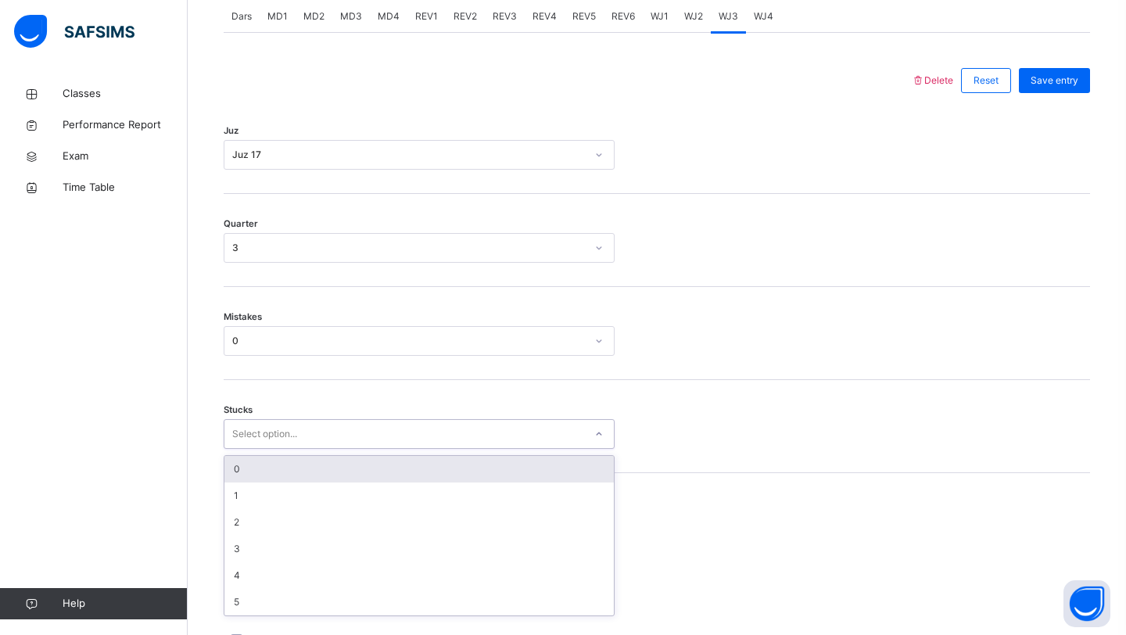
click at [264, 483] on div "0" at bounding box center [420, 469] width 390 height 27
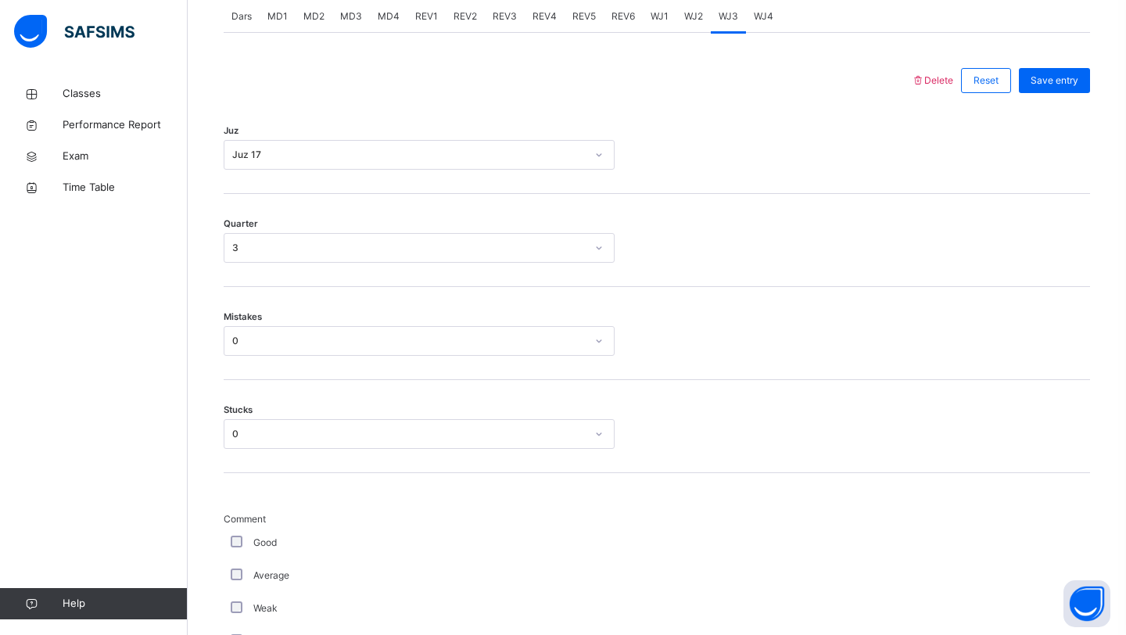
click at [264, 436] on div "0" at bounding box center [405, 434] width 360 height 24
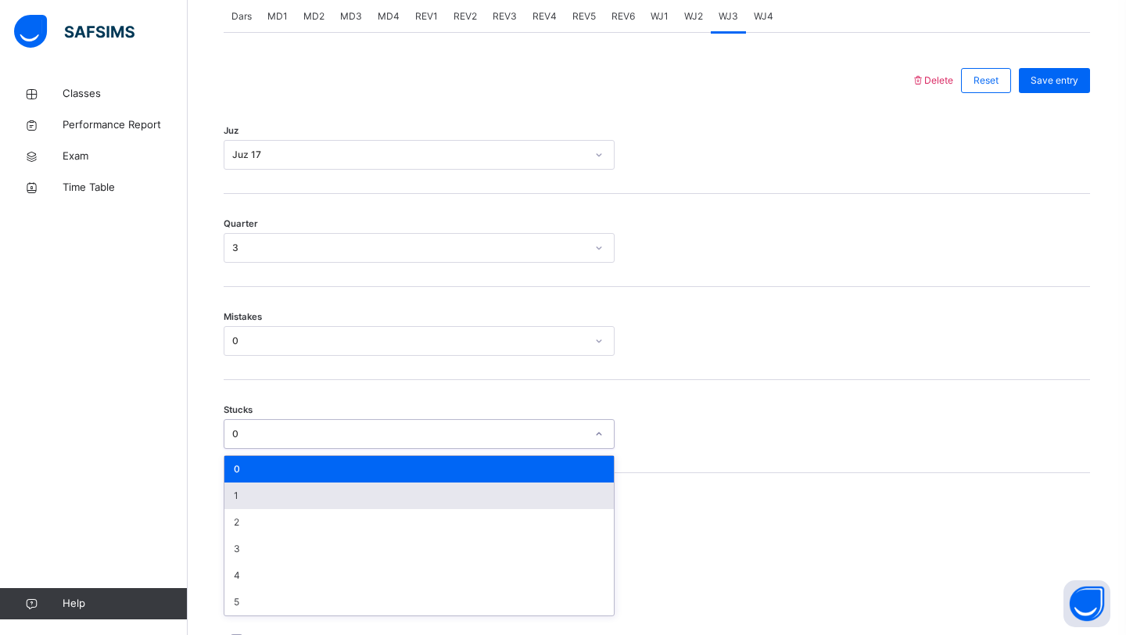
click at [232, 503] on div "1" at bounding box center [420, 496] width 390 height 27
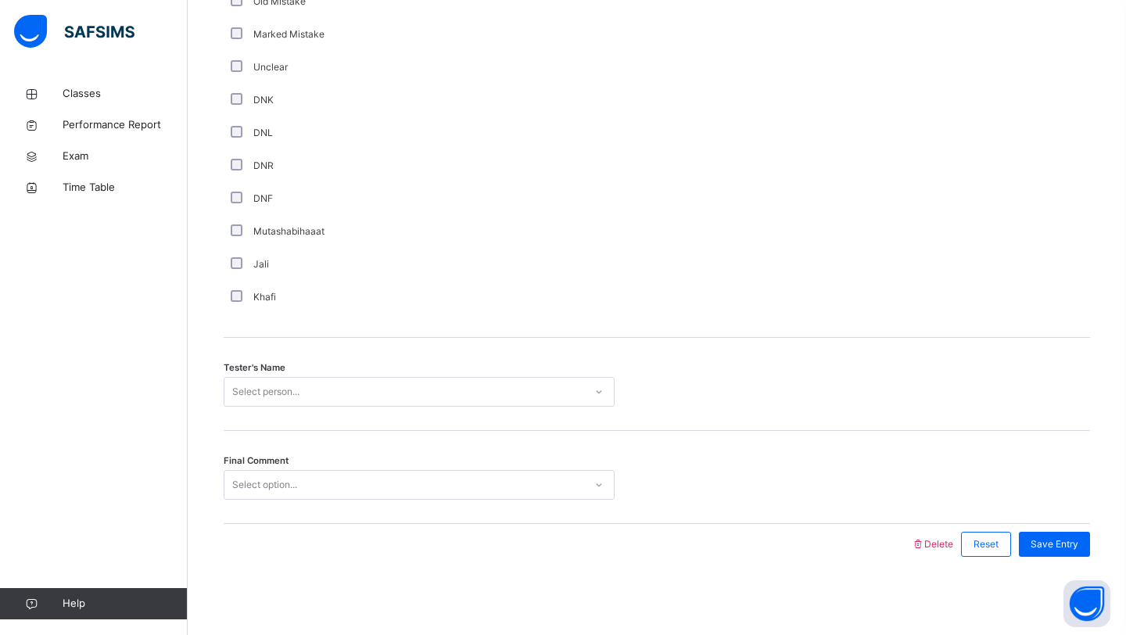
scroll to position [1323, 0]
click at [317, 382] on div "Select person..." at bounding box center [405, 392] width 360 height 24
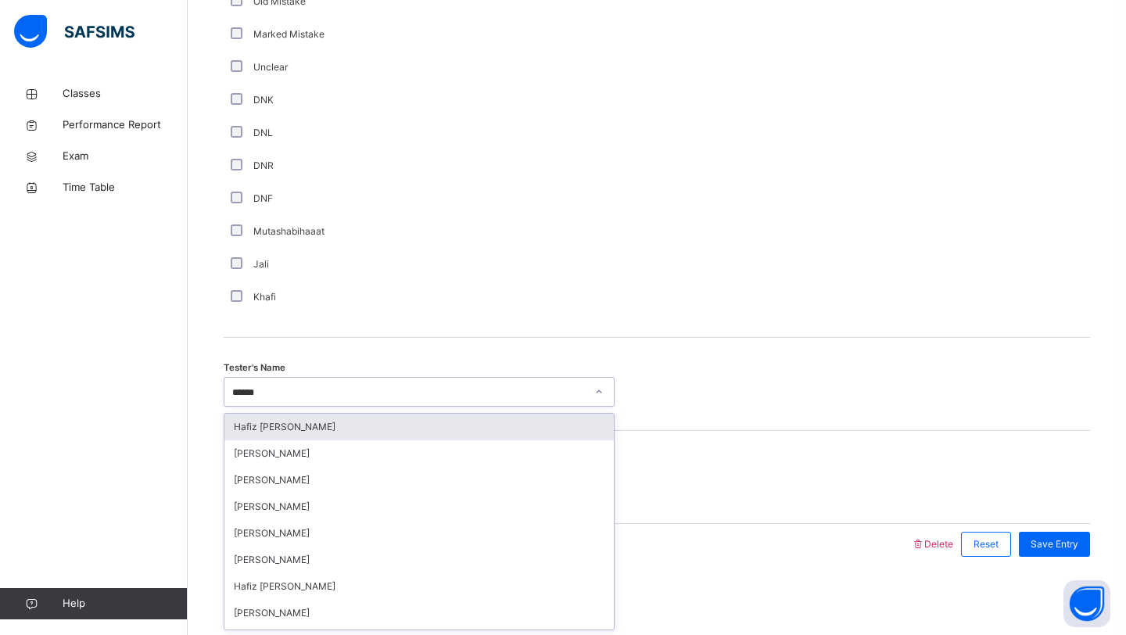
type input "*******"
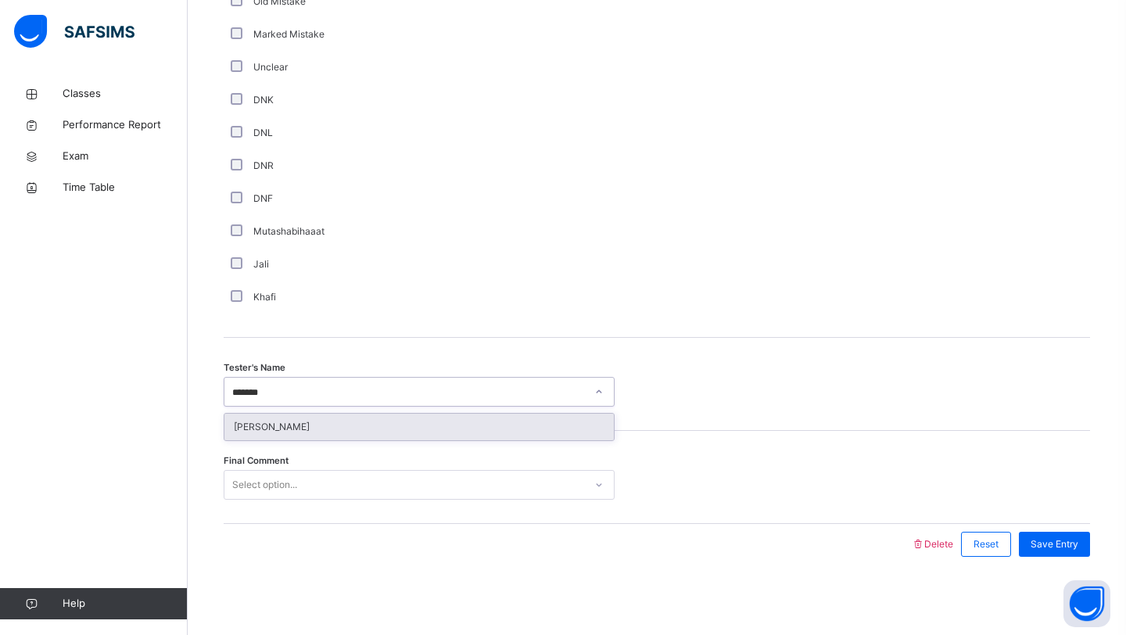
click at [384, 418] on div "[PERSON_NAME]" at bounding box center [420, 427] width 390 height 27
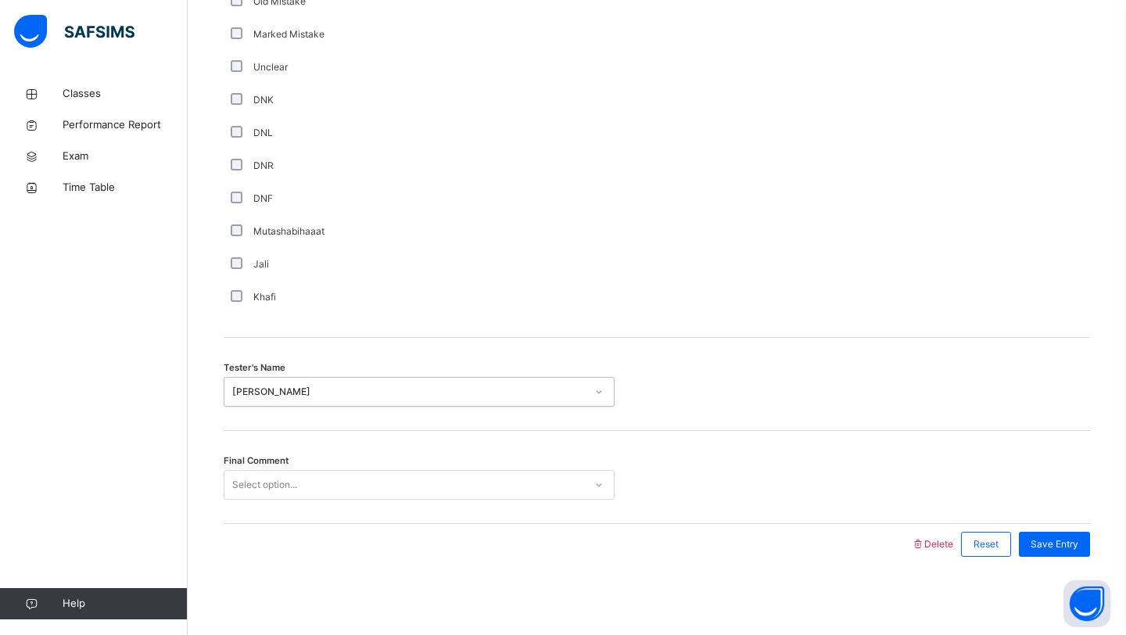
click at [314, 479] on div "Select option..." at bounding box center [405, 485] width 360 height 24
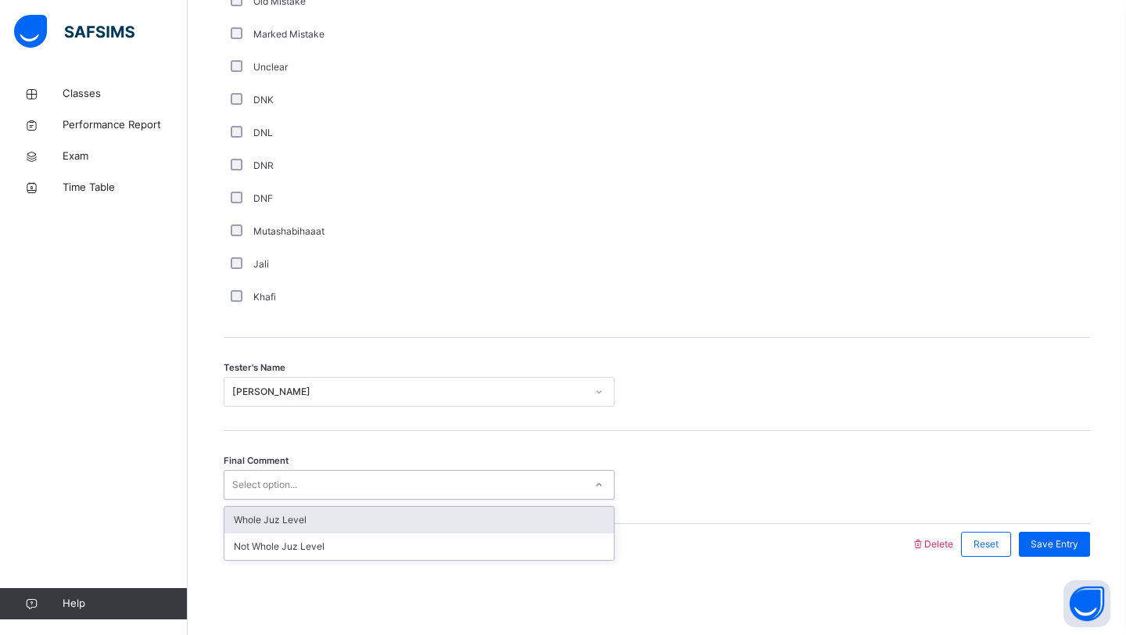
click at [297, 509] on div "Whole Juz Level" at bounding box center [420, 520] width 390 height 27
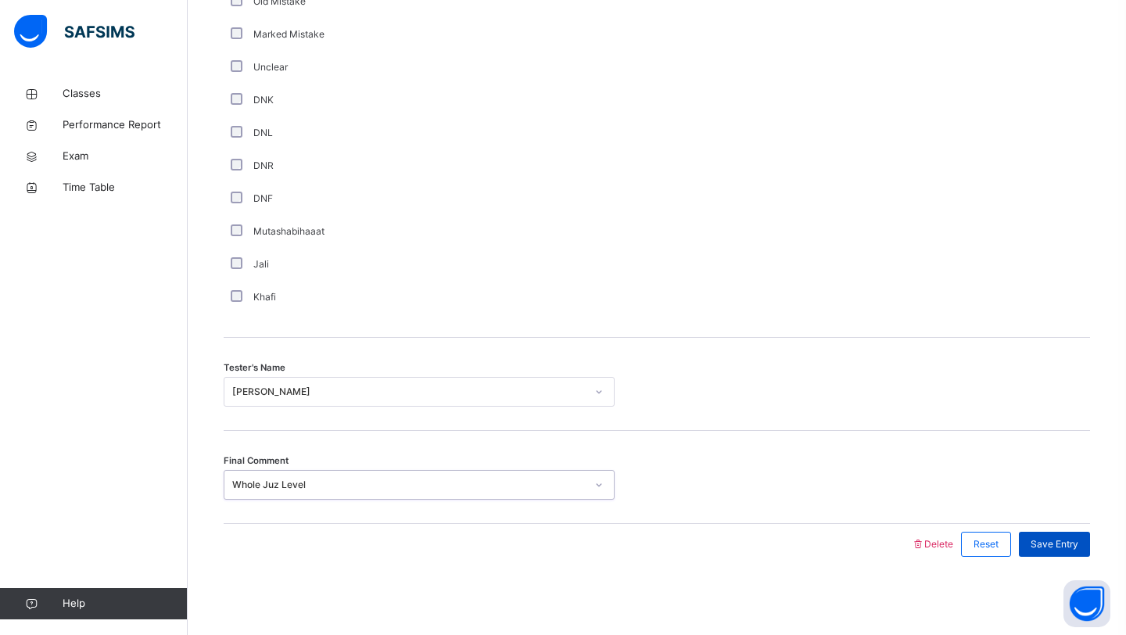
click at [1070, 554] on div "Save Entry" at bounding box center [1054, 544] width 71 height 25
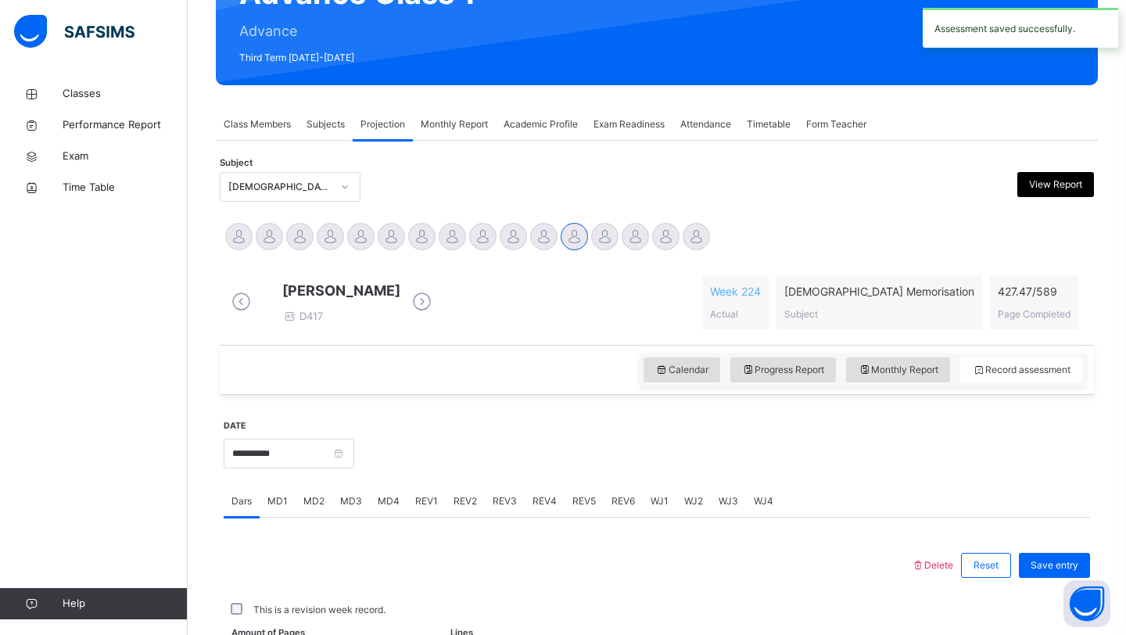
scroll to position [540, 0]
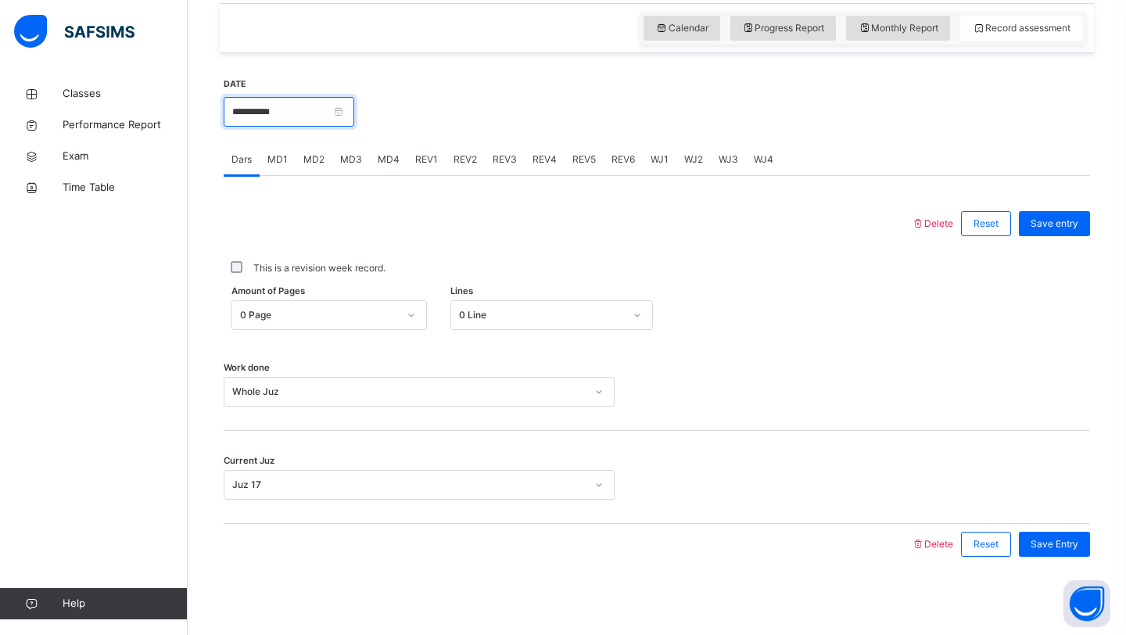
click at [354, 112] on input "**********" at bounding box center [289, 112] width 131 height 30
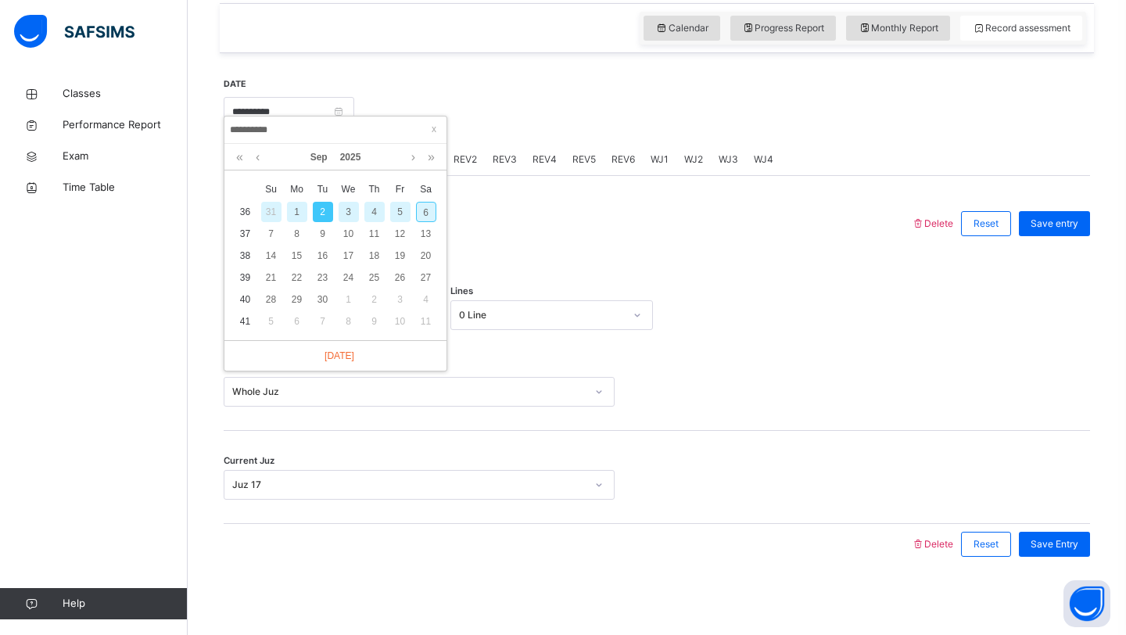
click at [368, 209] on div "4" at bounding box center [375, 212] width 20 height 20
type input "**********"
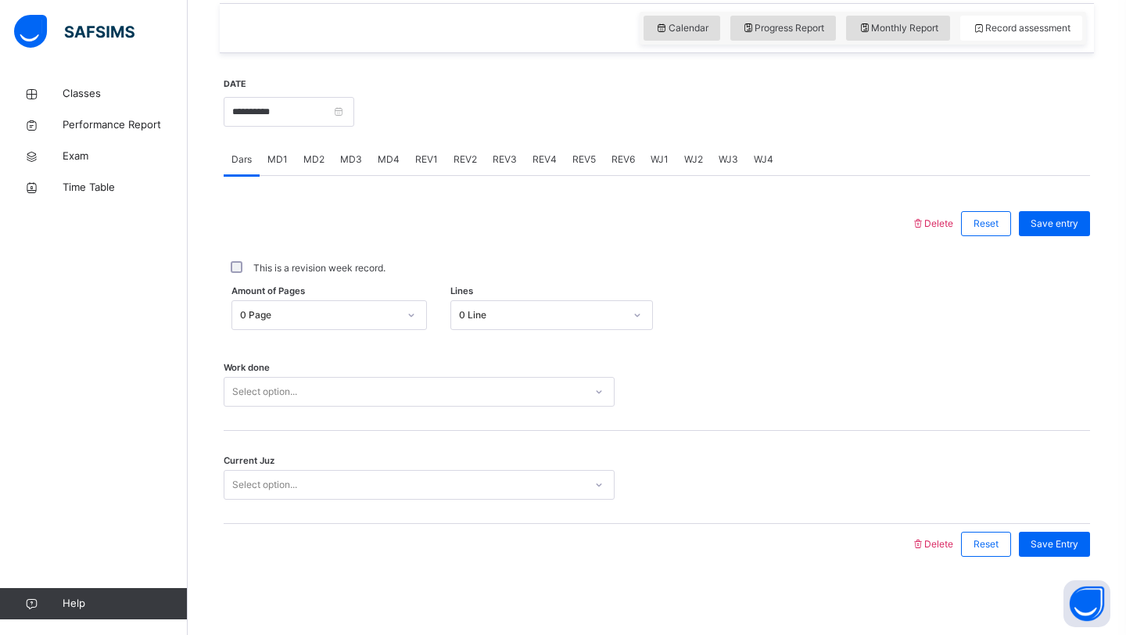
click at [305, 385] on div "Select option..." at bounding box center [405, 392] width 360 height 24
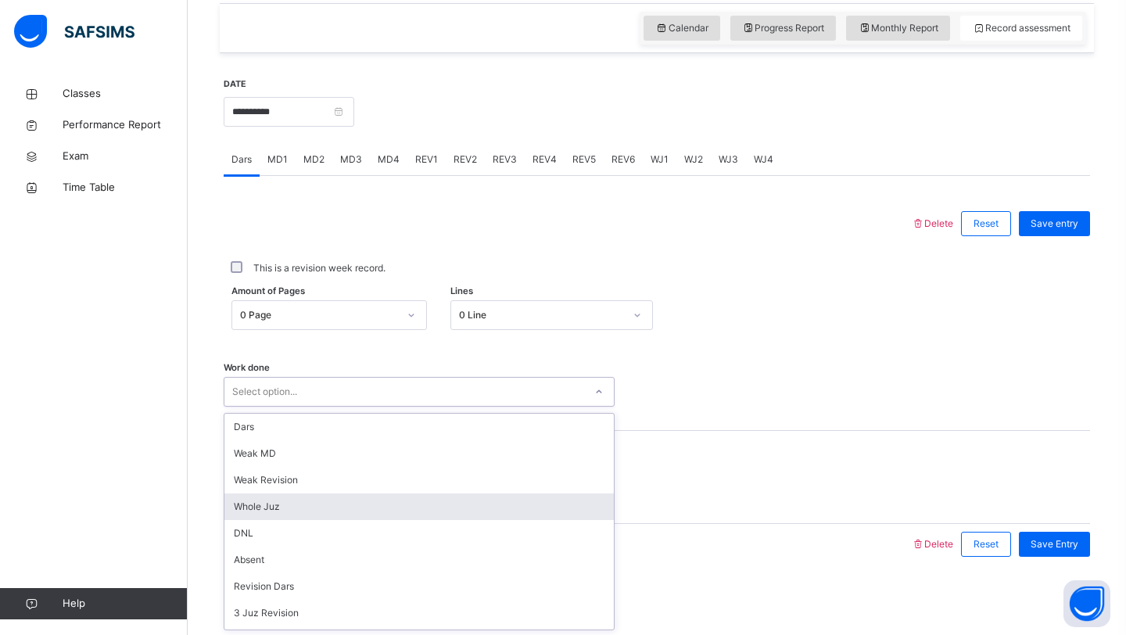
click at [285, 512] on div "Whole Juz" at bounding box center [420, 507] width 390 height 27
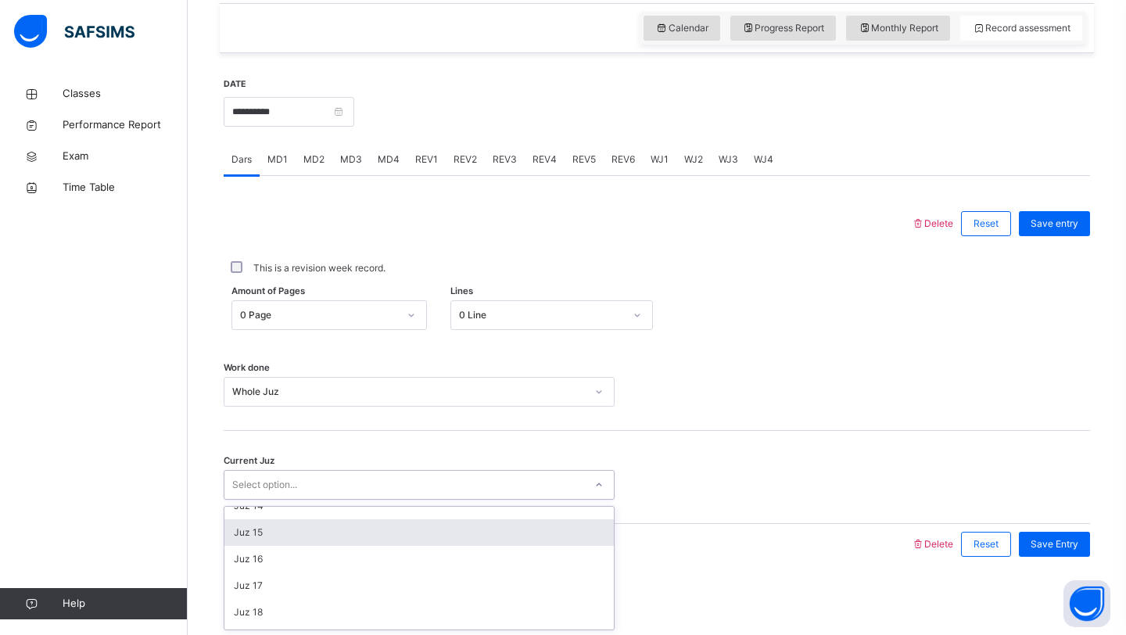
scroll to position [365, 0]
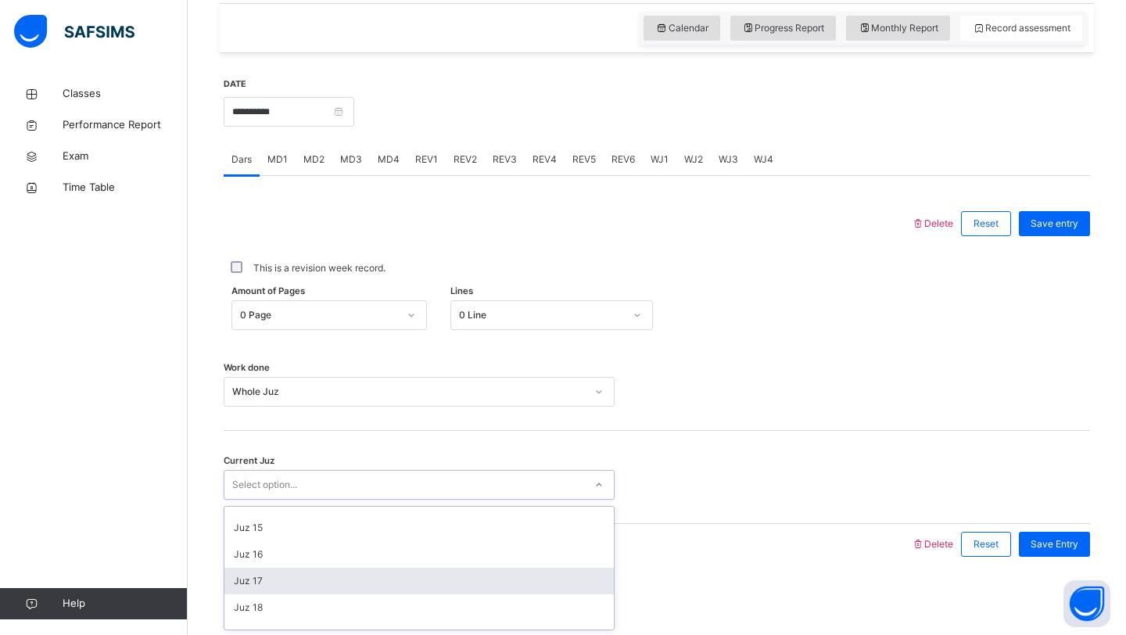
click at [264, 582] on div "Juz 17" at bounding box center [420, 581] width 390 height 27
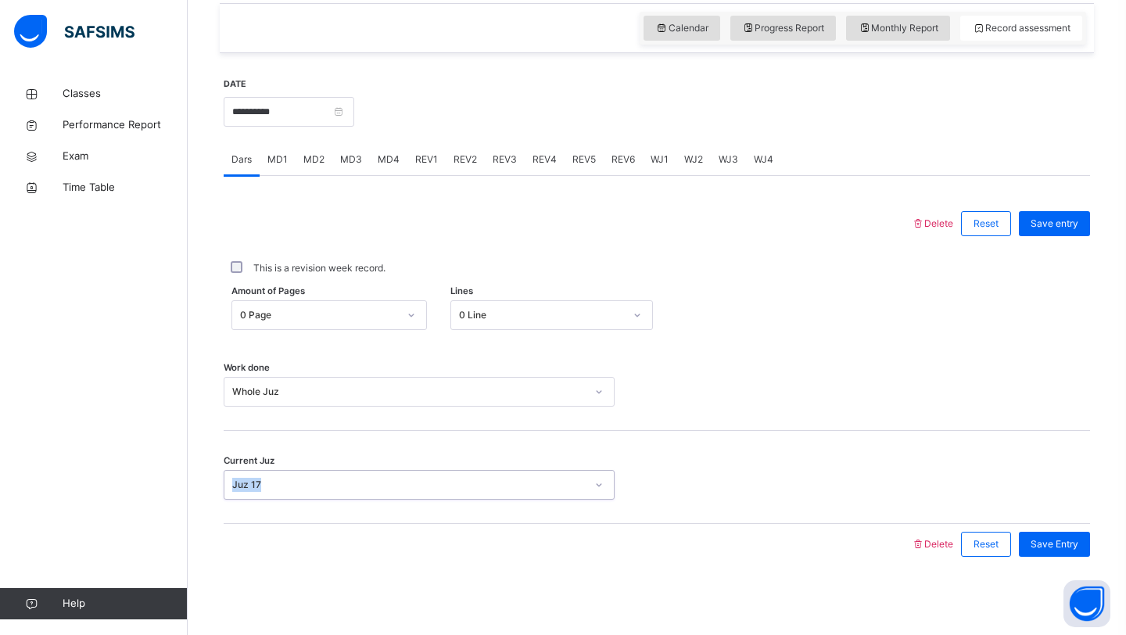
click at [591, 444] on div "Current Juz option Juz 17, selected. 0 results available. Select is focused ,ty…" at bounding box center [657, 477] width 867 height 93
click at [1031, 549] on span "Save Entry" at bounding box center [1055, 544] width 48 height 14
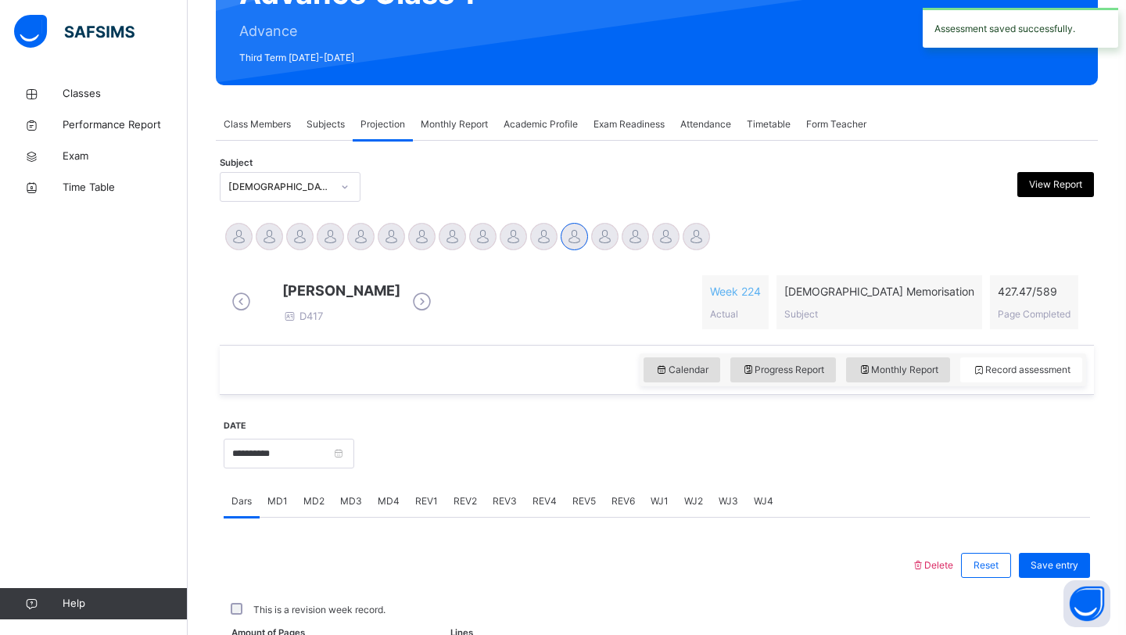
scroll to position [540, 0]
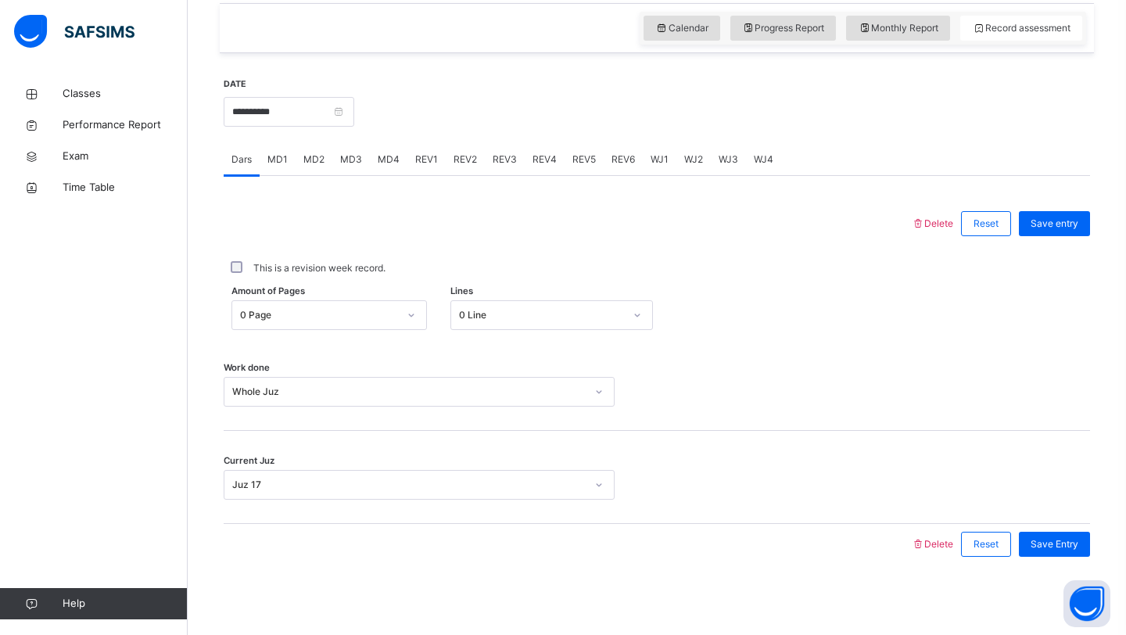
click at [643, 157] on div "WJ1" at bounding box center [660, 159] width 34 height 31
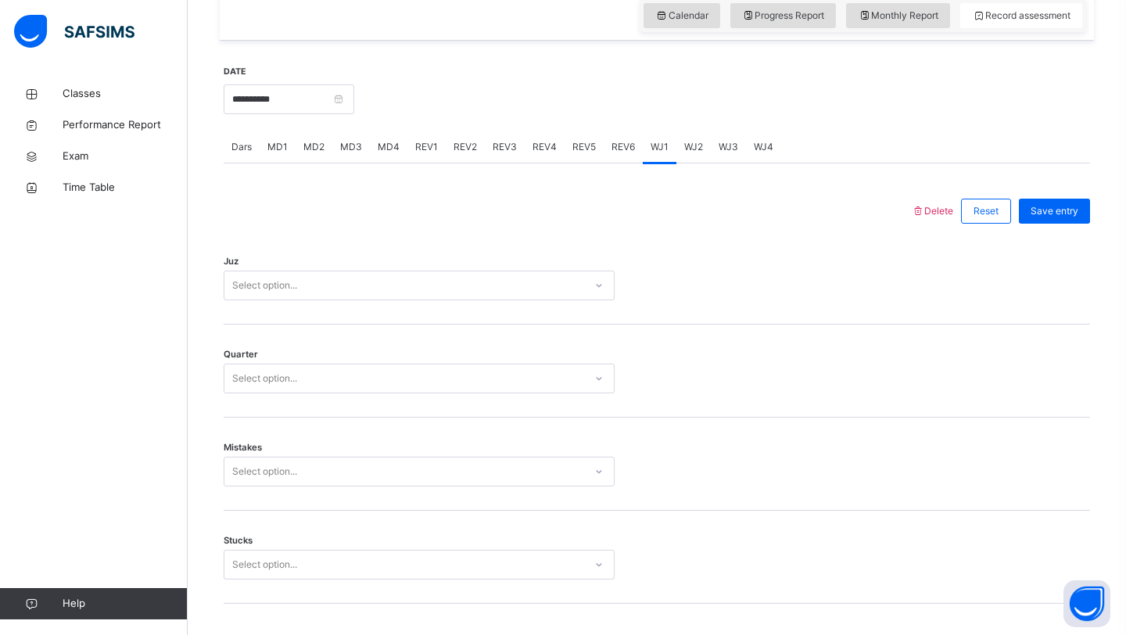
click at [379, 295] on div "Select option..." at bounding box center [405, 286] width 360 height 24
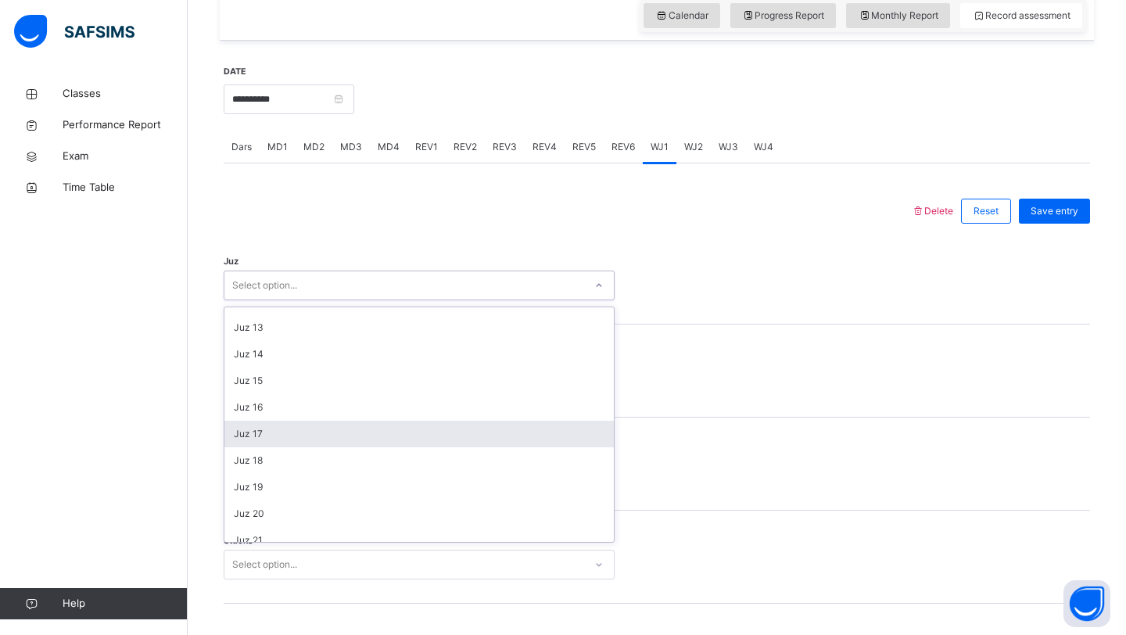
click at [269, 447] on div "Juz 17" at bounding box center [420, 434] width 390 height 27
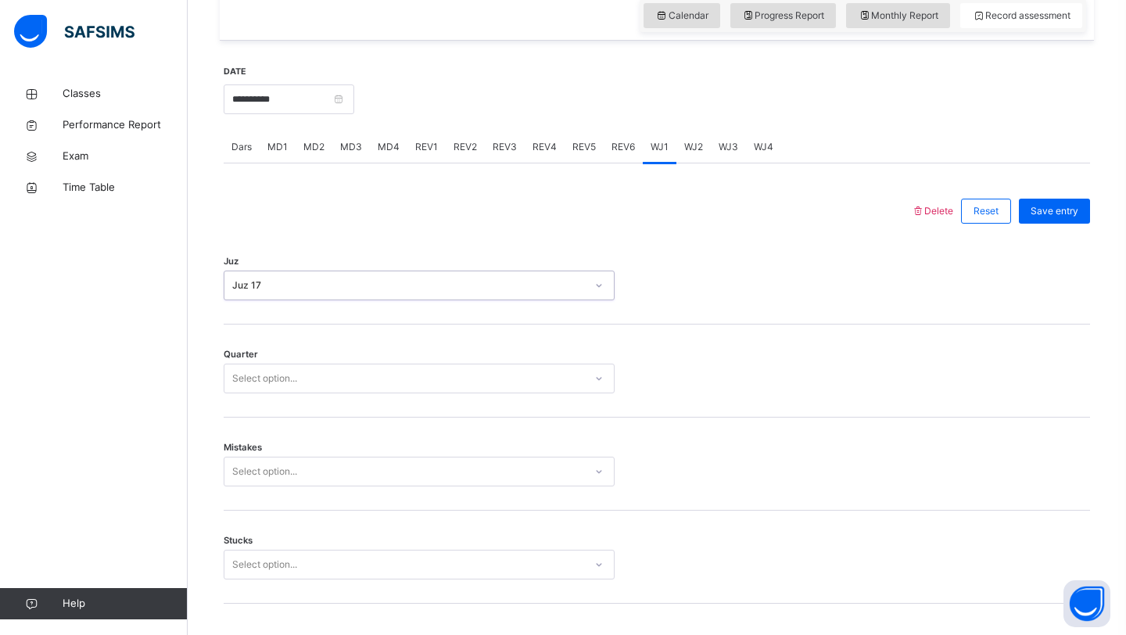
click at [273, 386] on div "Select option..." at bounding box center [264, 379] width 65 height 30
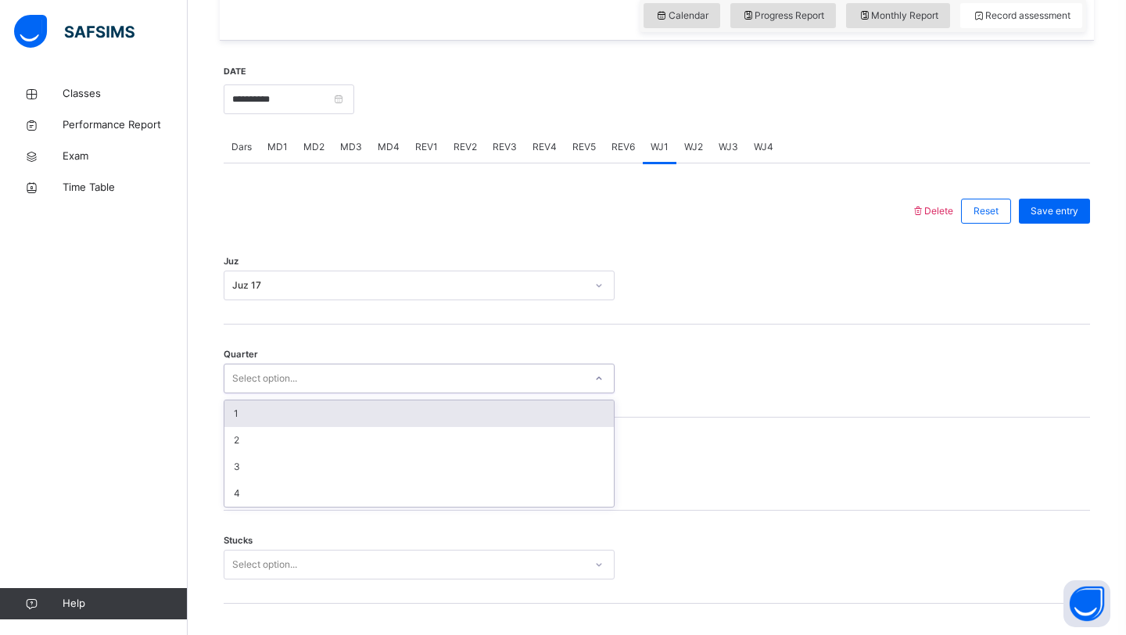
click at [264, 427] on div "1" at bounding box center [420, 414] width 390 height 27
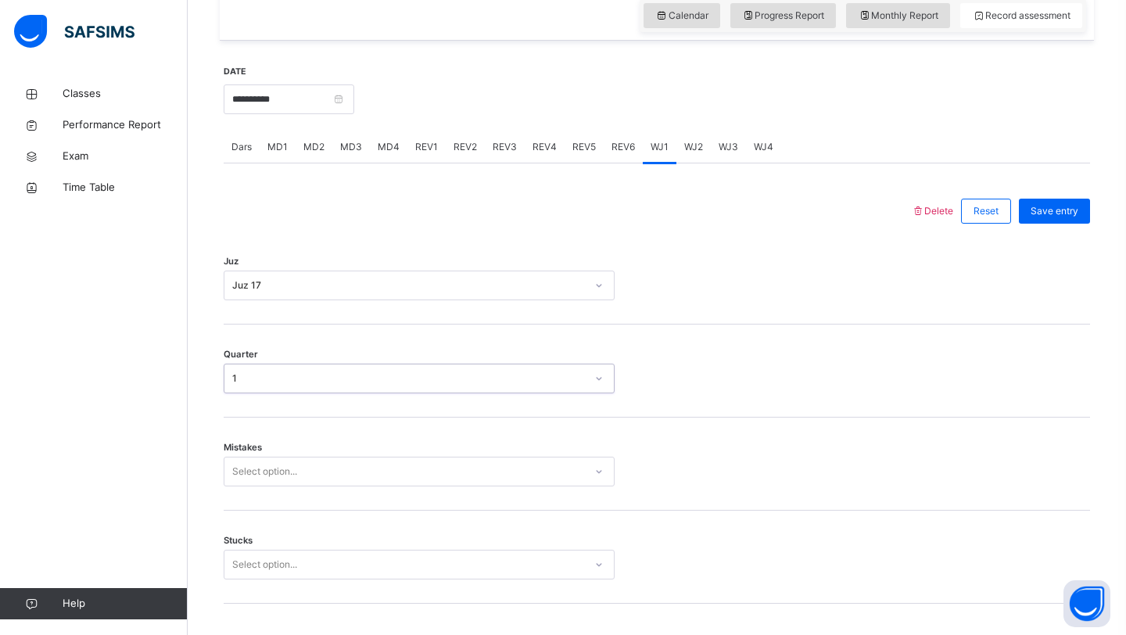
click at [257, 480] on div "Select option..." at bounding box center [264, 472] width 65 height 30
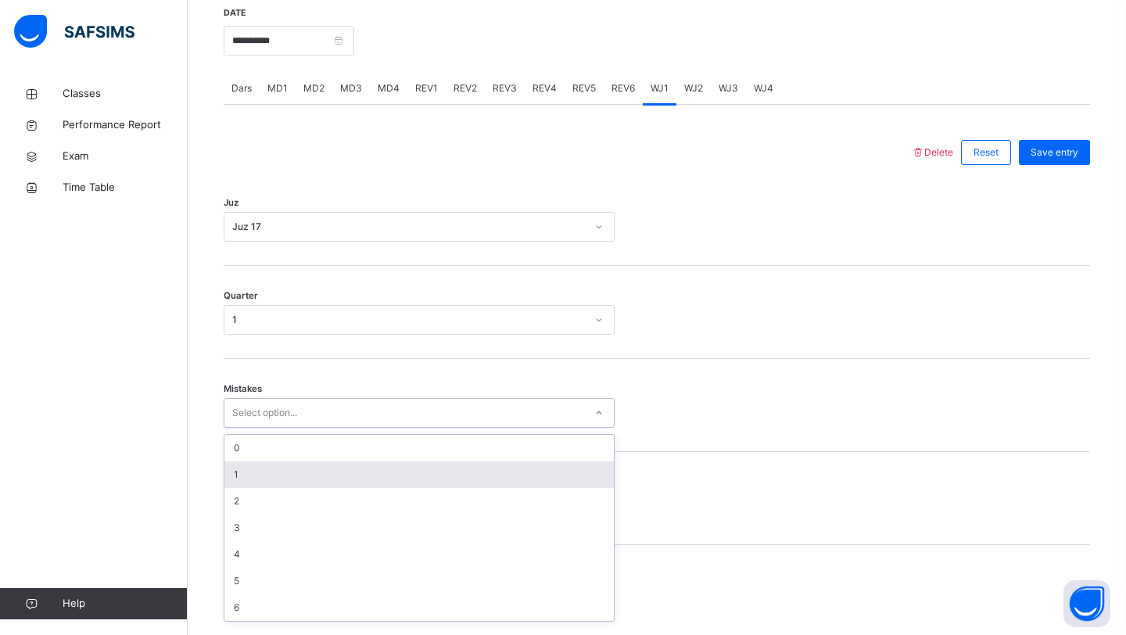
scroll to position [604, 0]
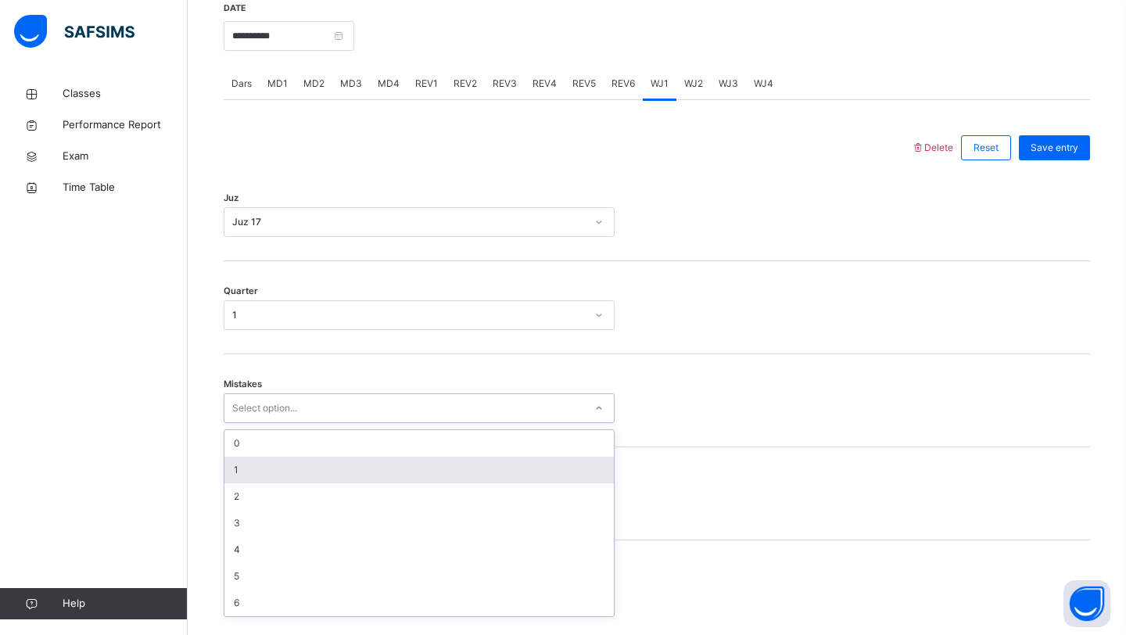
click at [257, 480] on div "1" at bounding box center [420, 470] width 390 height 27
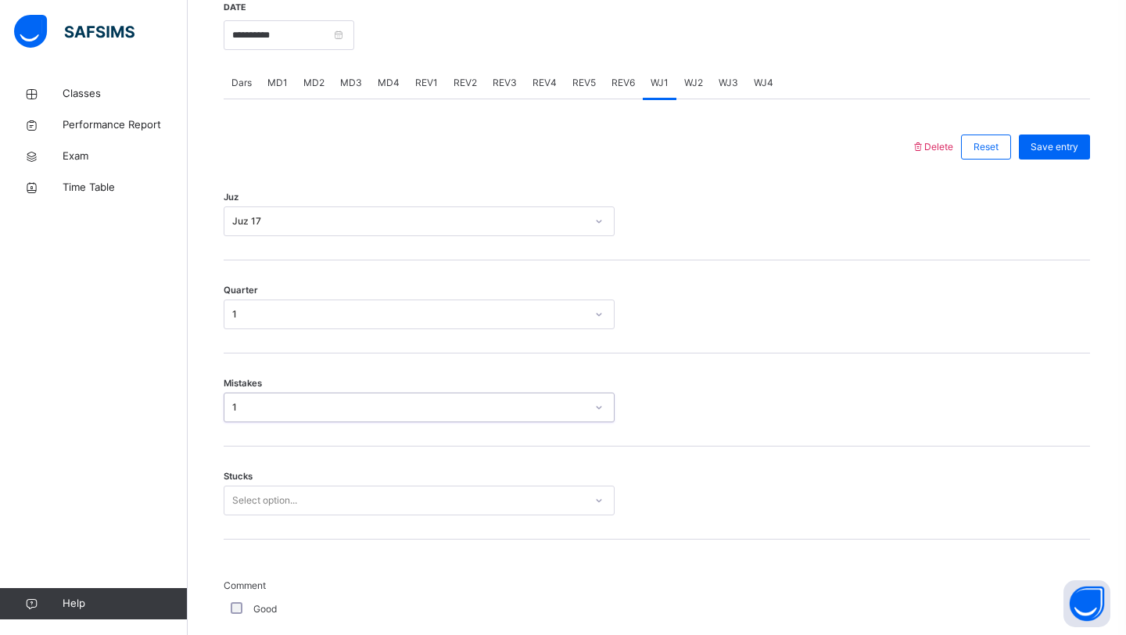
click at [293, 413] on div "1" at bounding box center [409, 408] width 354 height 14
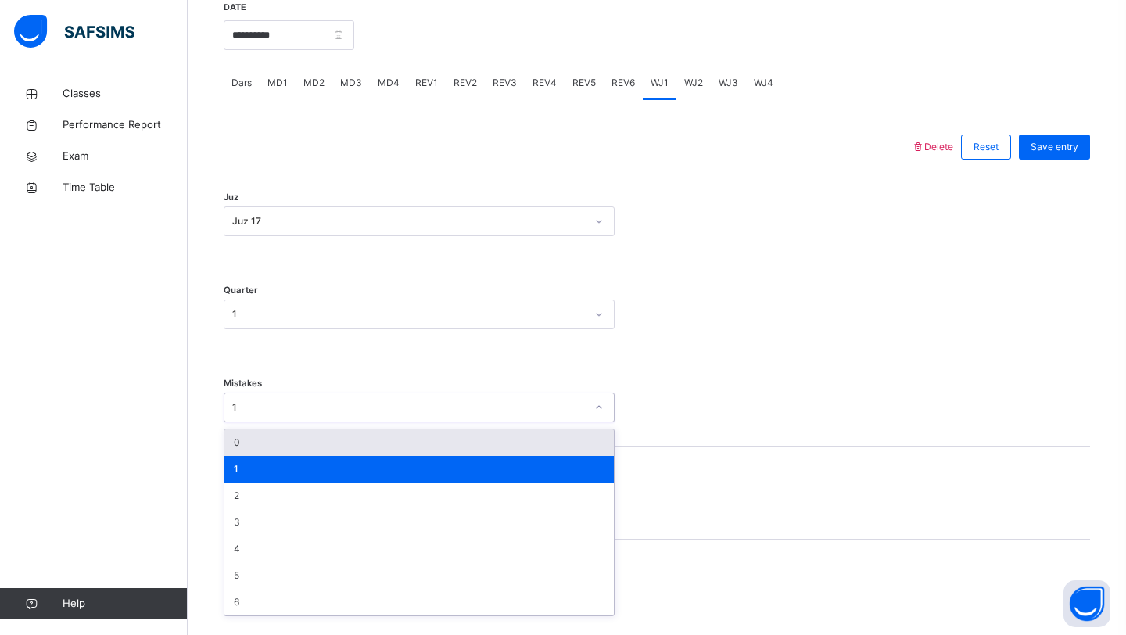
click at [256, 450] on div "0" at bounding box center [420, 442] width 390 height 27
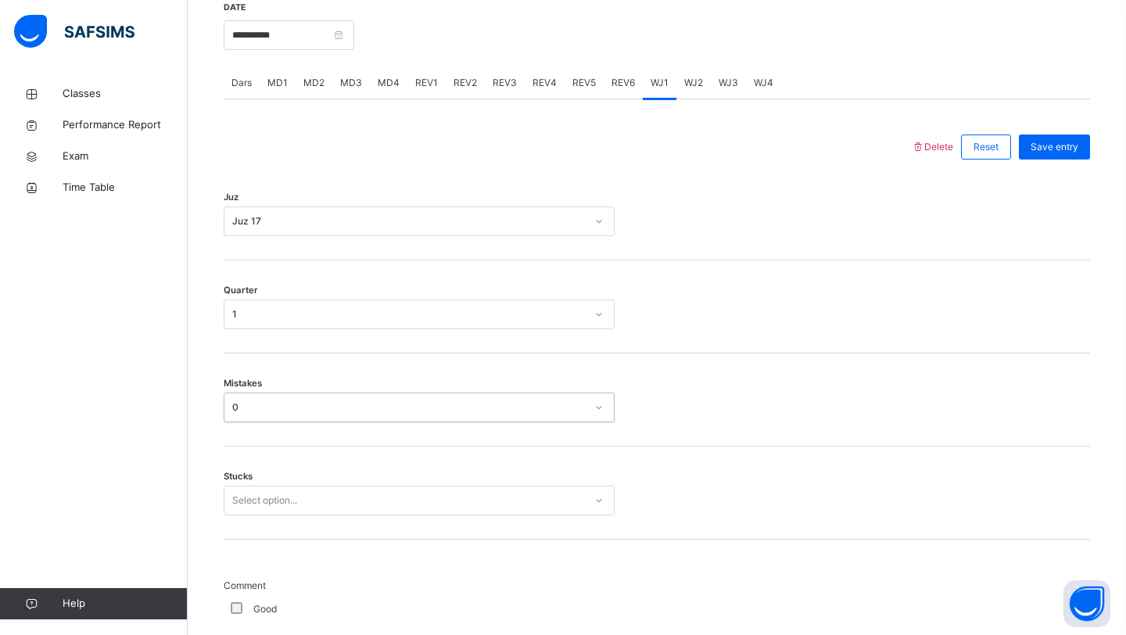
click at [248, 504] on div "Select option..." at bounding box center [419, 501] width 391 height 30
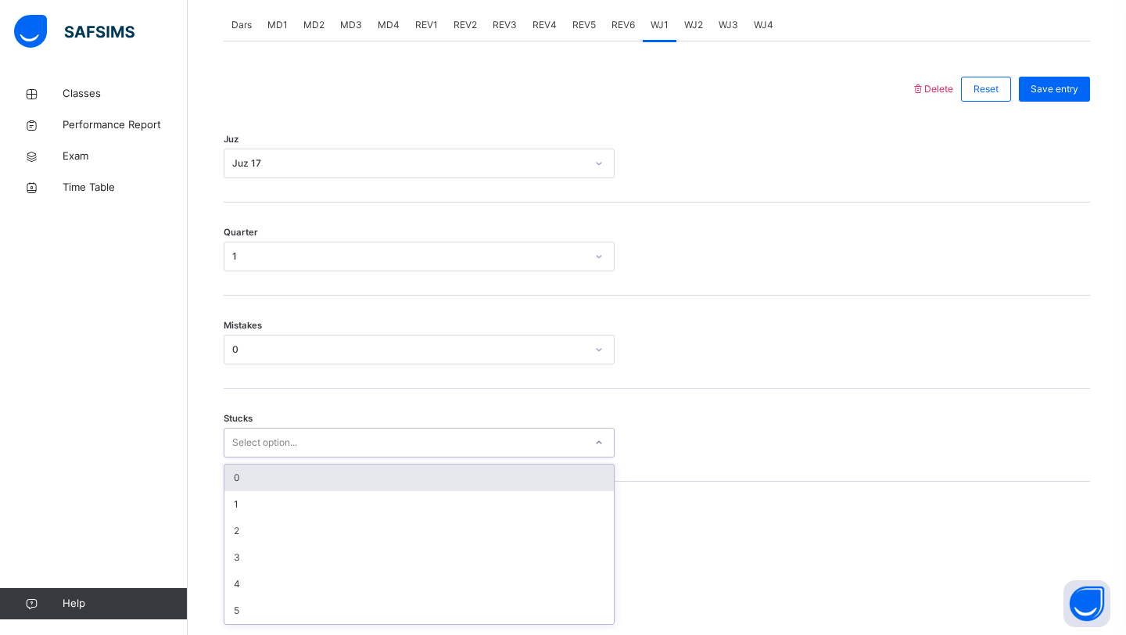
scroll to position [670, 0]
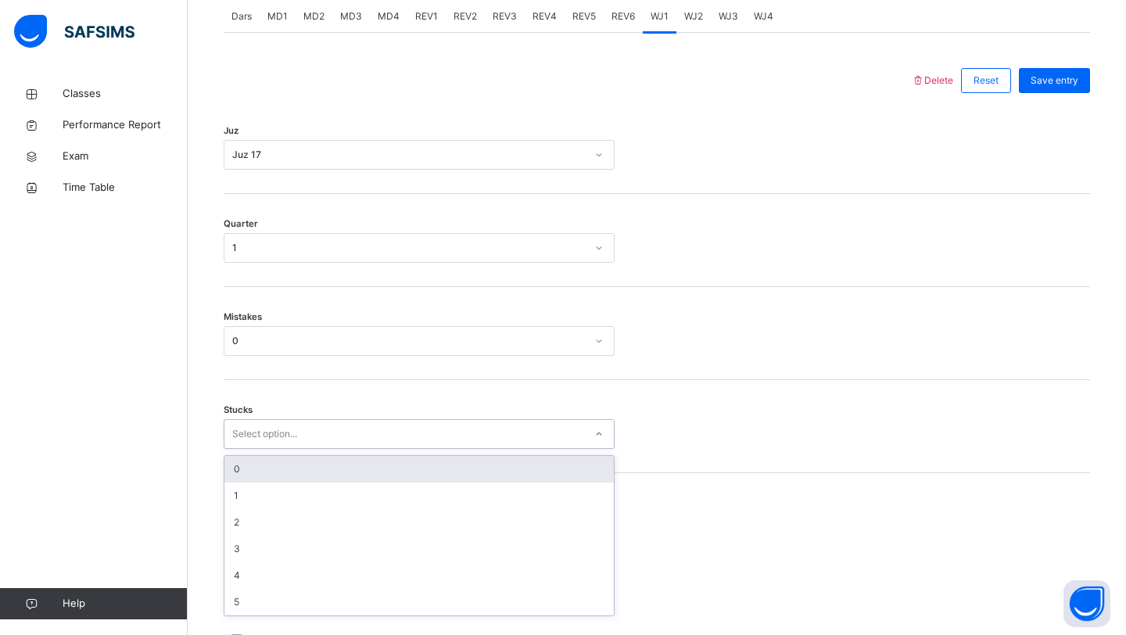
click at [258, 481] on div "0" at bounding box center [420, 469] width 390 height 27
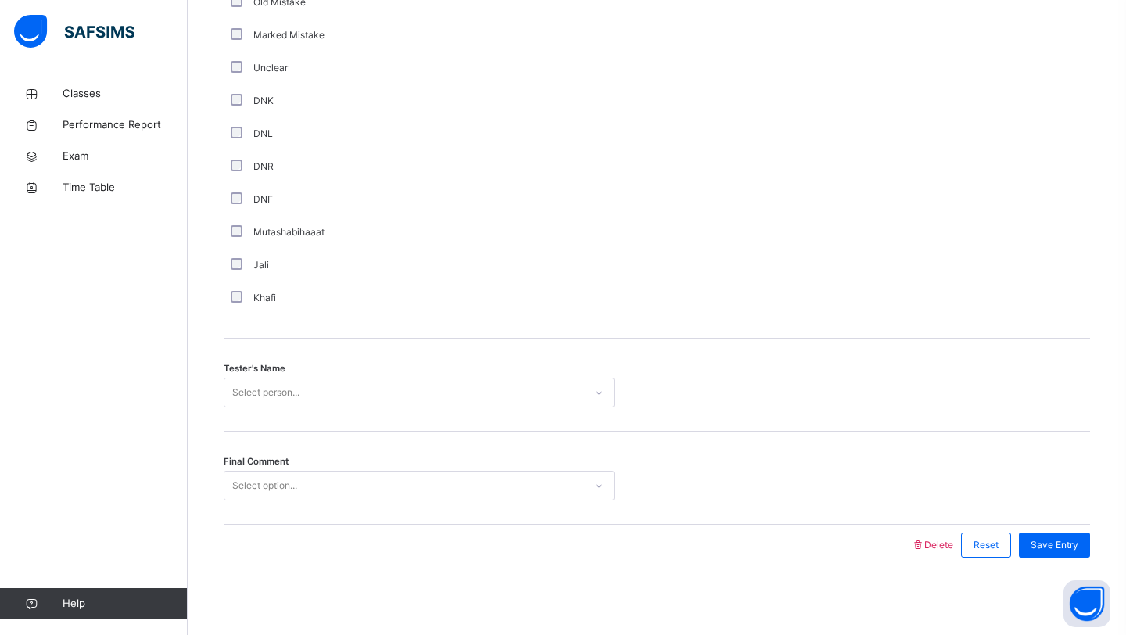
scroll to position [1323, 0]
click at [293, 390] on div "Select person..." at bounding box center [265, 392] width 67 height 30
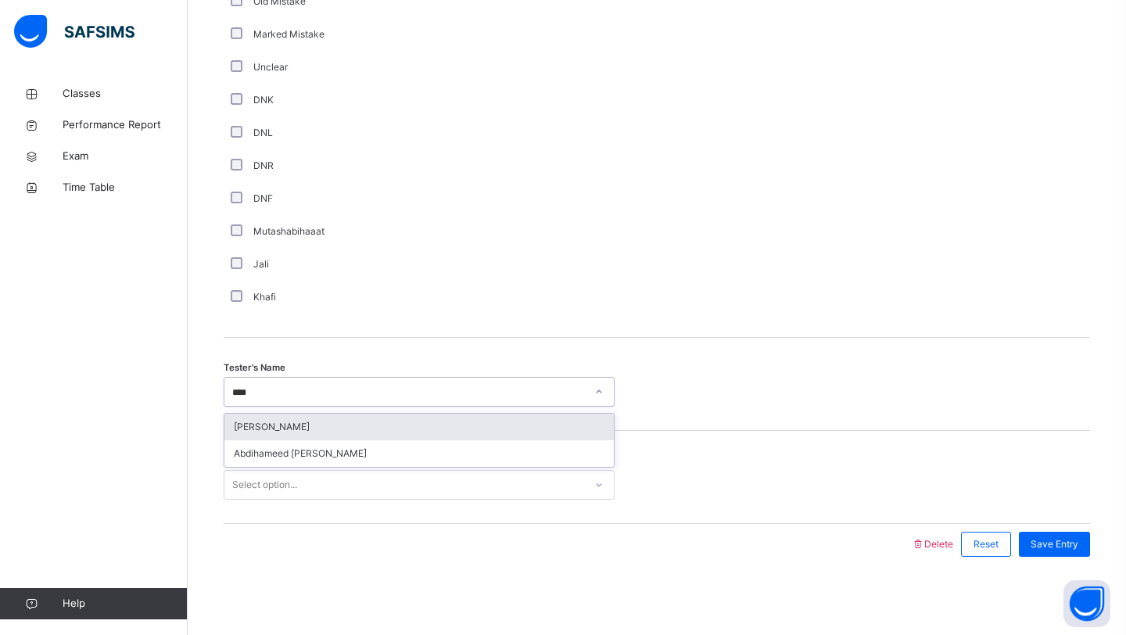
type input "*****"
click at [324, 421] on div "[PERSON_NAME]" at bounding box center [420, 427] width 390 height 27
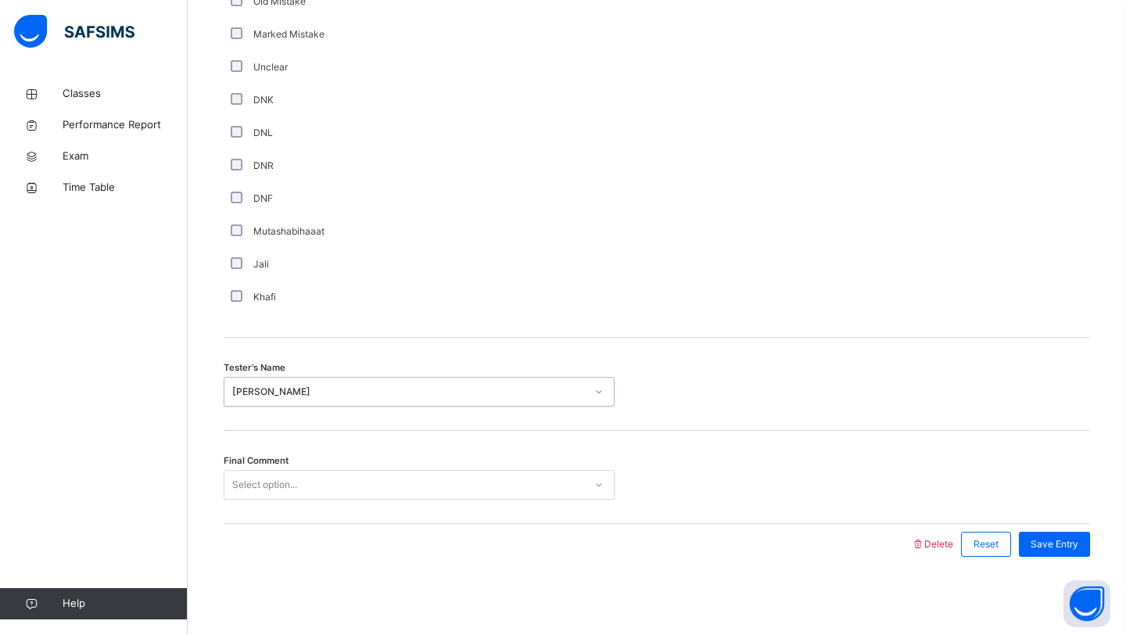
click at [265, 488] on div "Select option..." at bounding box center [264, 485] width 65 height 30
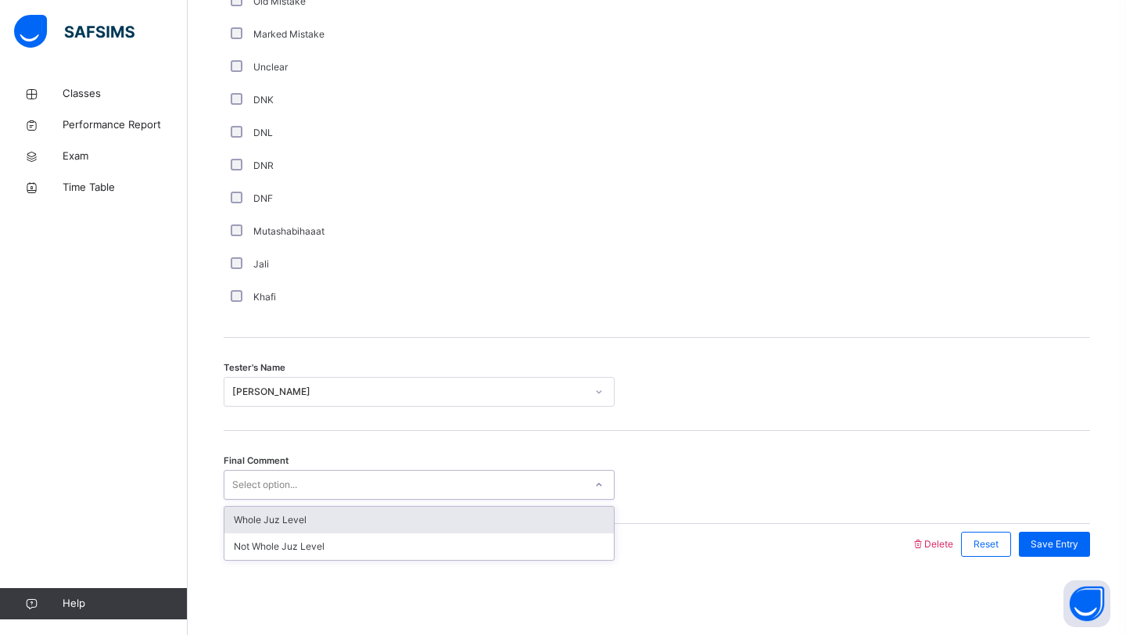
click at [261, 511] on div "Whole Juz Level" at bounding box center [420, 520] width 390 height 27
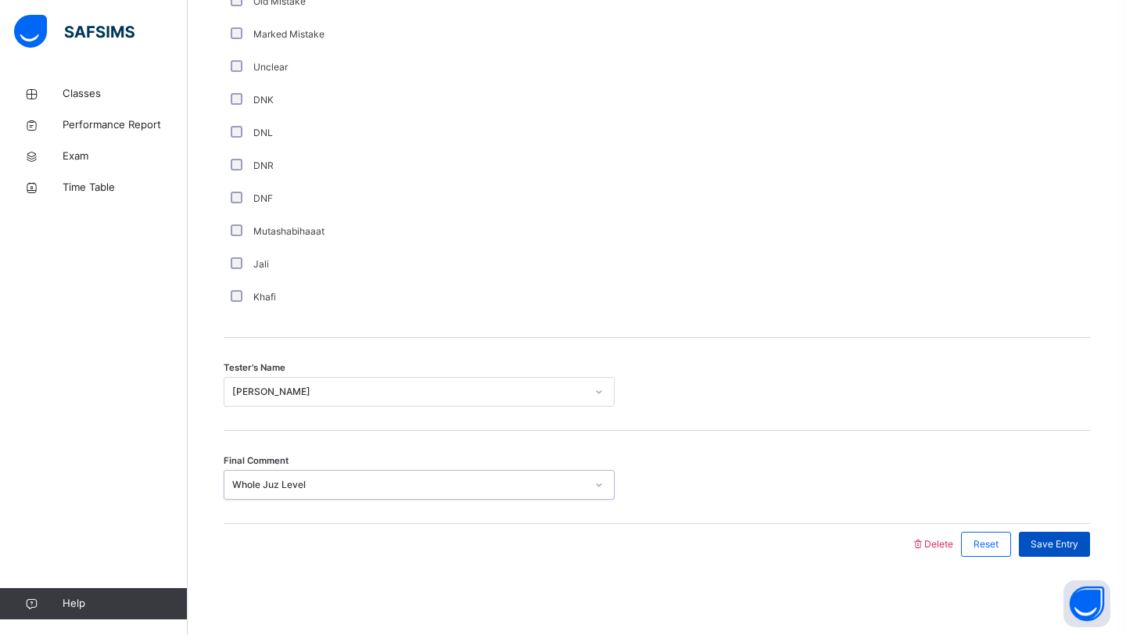
click at [1041, 541] on span "Save Entry" at bounding box center [1055, 544] width 48 height 14
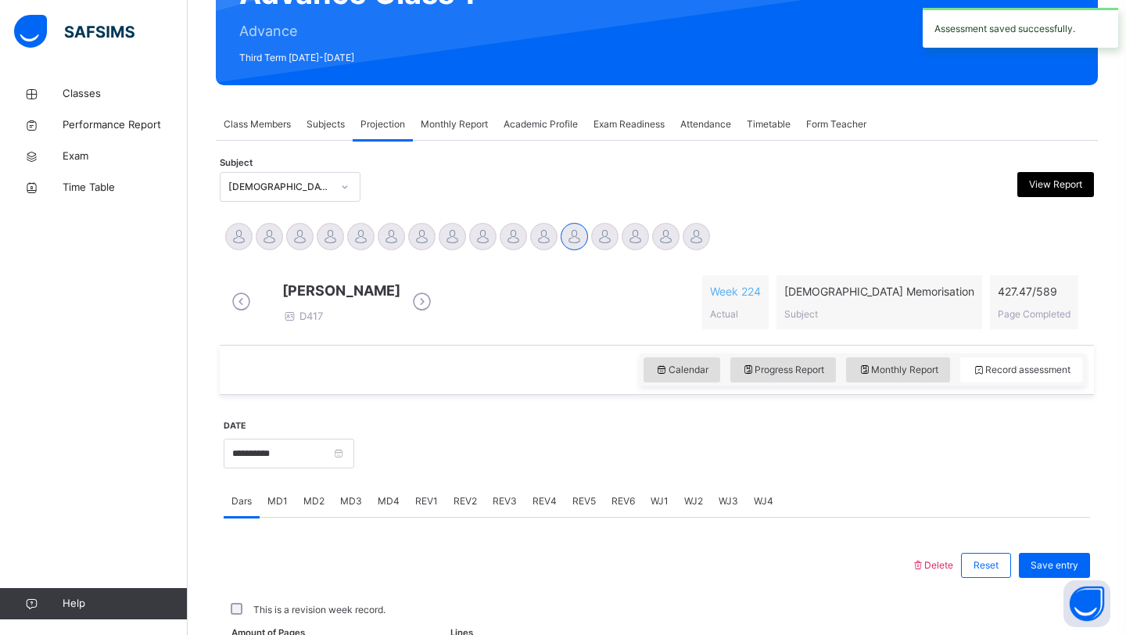
scroll to position [540, 0]
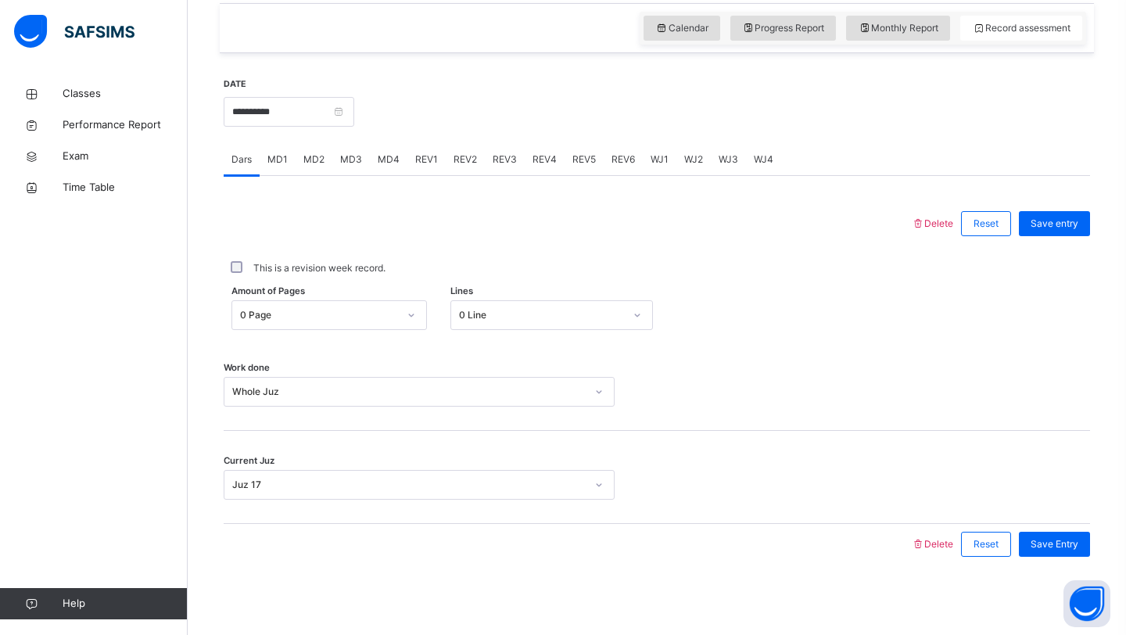
click at [684, 156] on span "WJ2" at bounding box center [693, 160] width 19 height 14
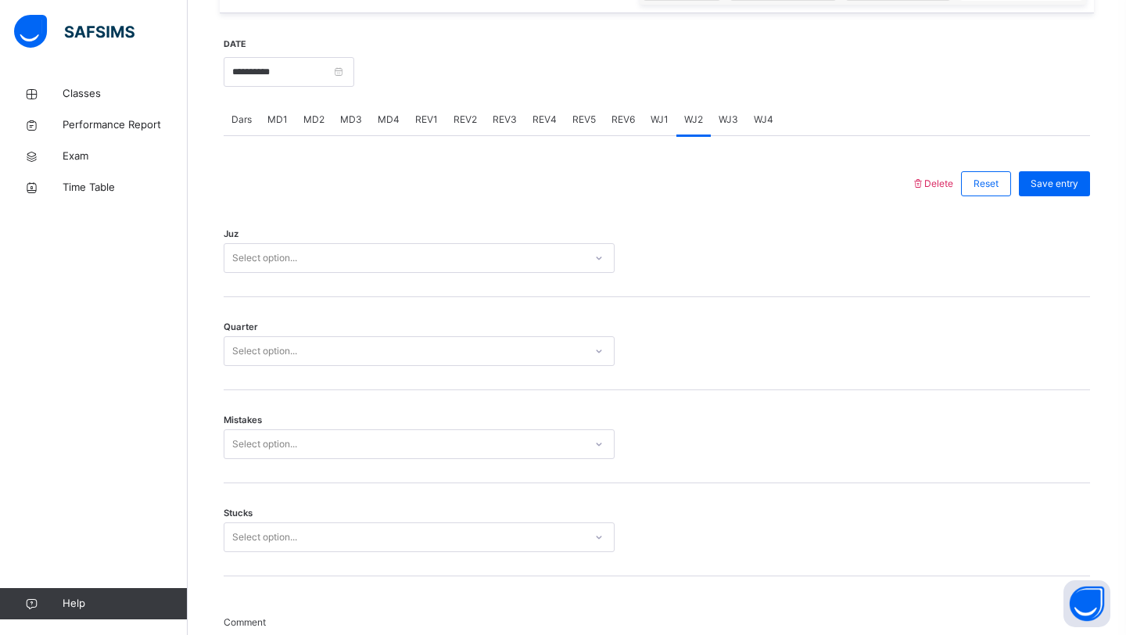
scroll to position [570, 0]
click at [429, 268] on div "Select option..." at bounding box center [405, 255] width 360 height 24
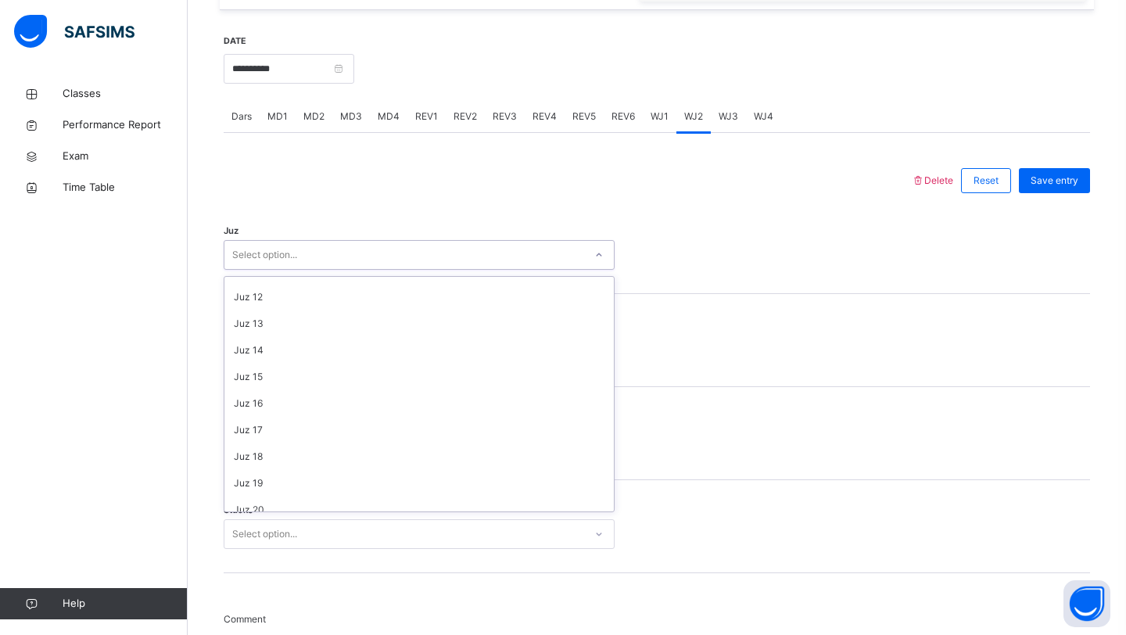
scroll to position [286, 0]
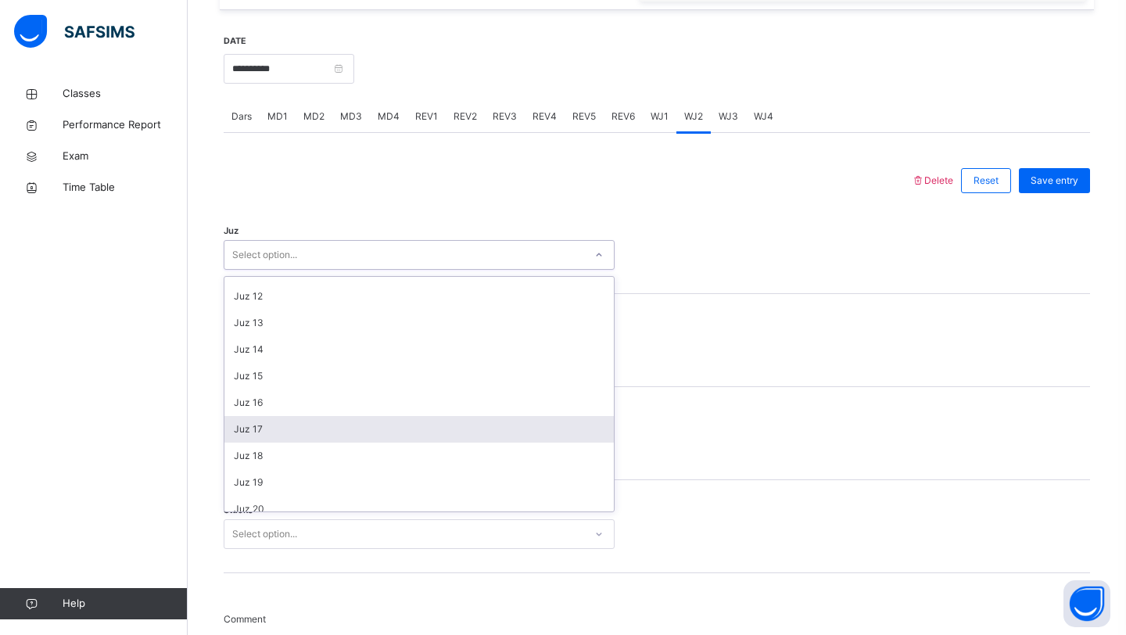
click at [328, 432] on div "Juz 17" at bounding box center [420, 429] width 390 height 27
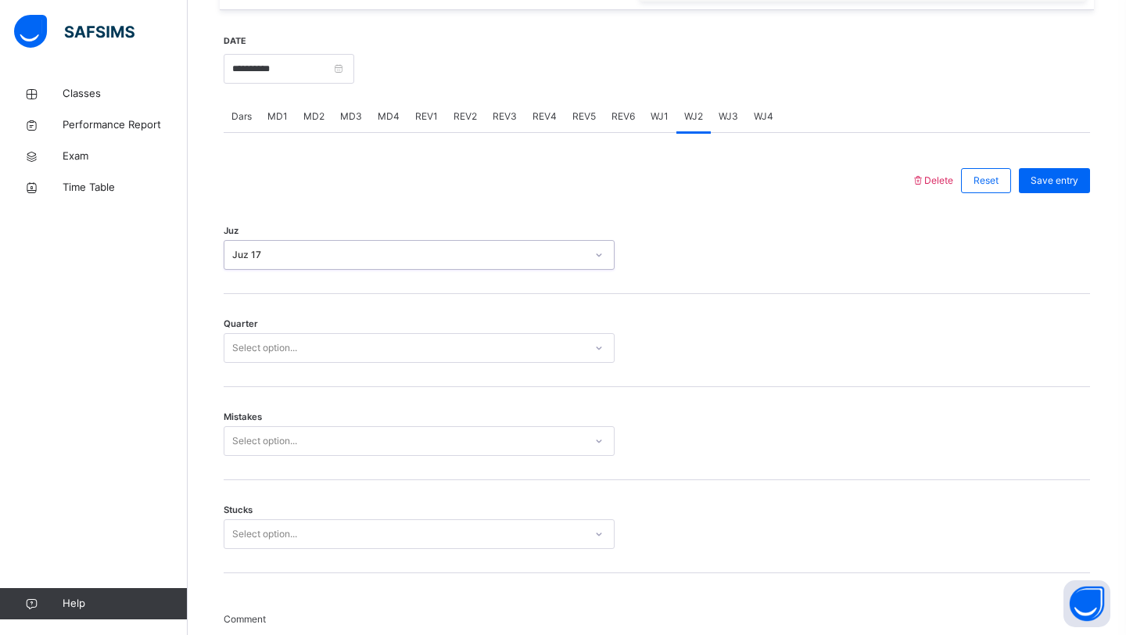
click at [340, 359] on div "Select option..." at bounding box center [405, 348] width 360 height 24
click at [308, 411] on div "2" at bounding box center [420, 410] width 390 height 27
click at [270, 449] on div "Select option..." at bounding box center [264, 441] width 65 height 30
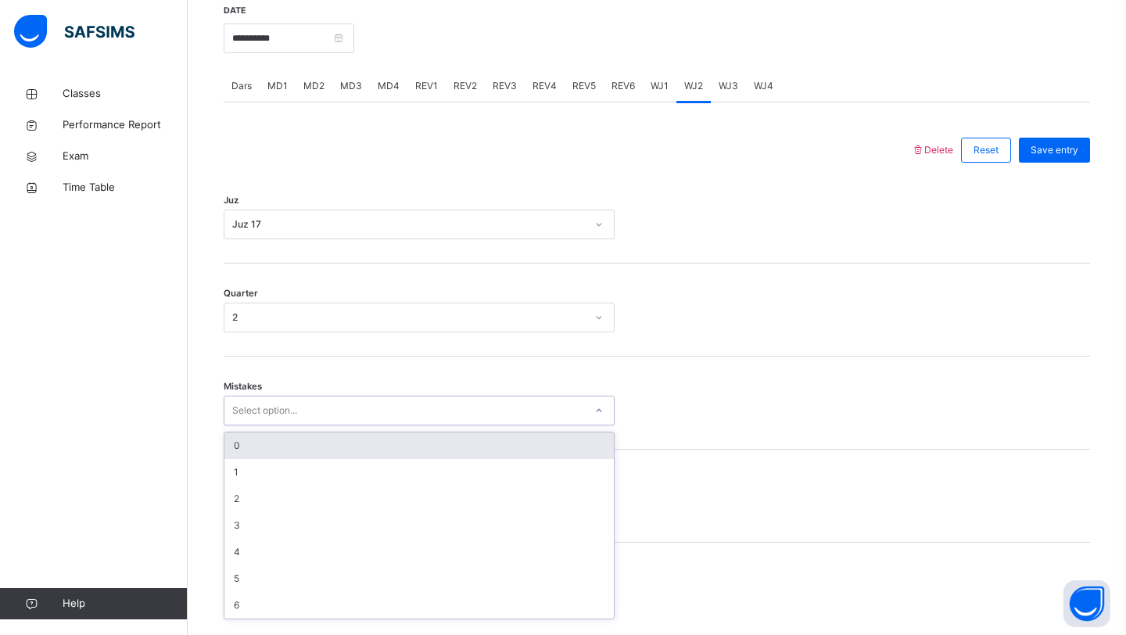
scroll to position [604, 0]
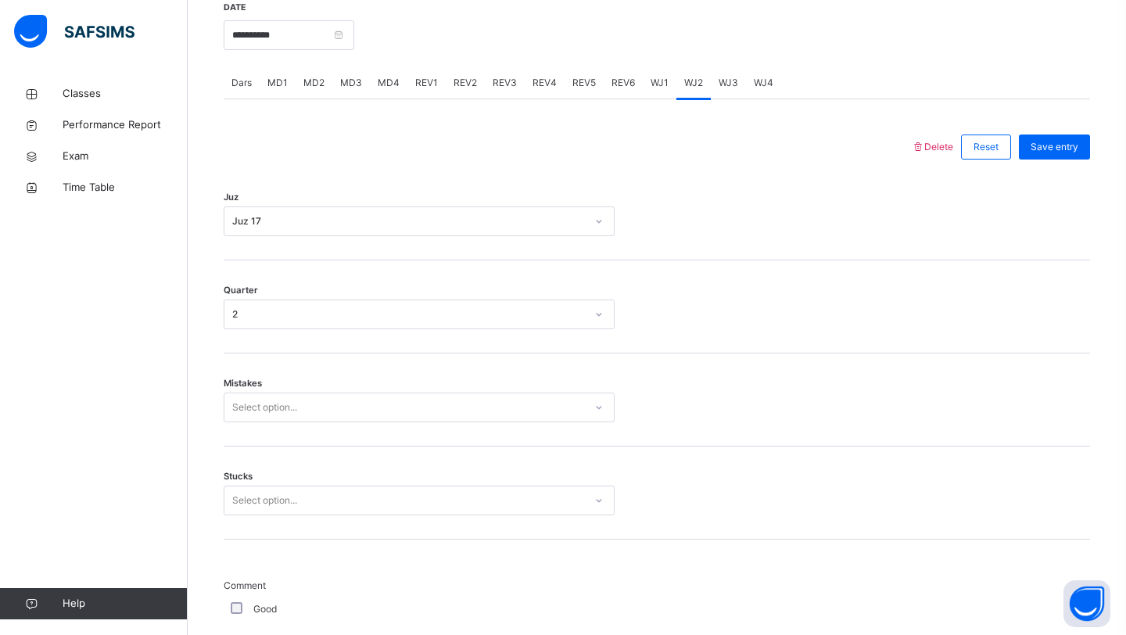
click at [266, 417] on div "Select option..." at bounding box center [264, 408] width 65 height 30
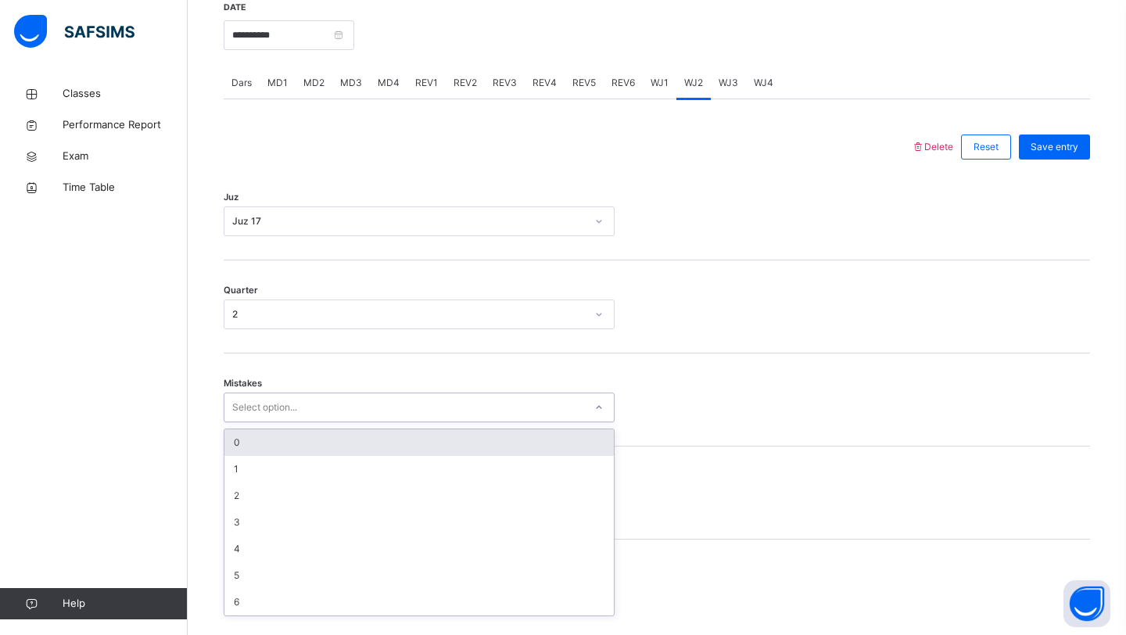
click at [243, 451] on div "0" at bounding box center [420, 442] width 390 height 27
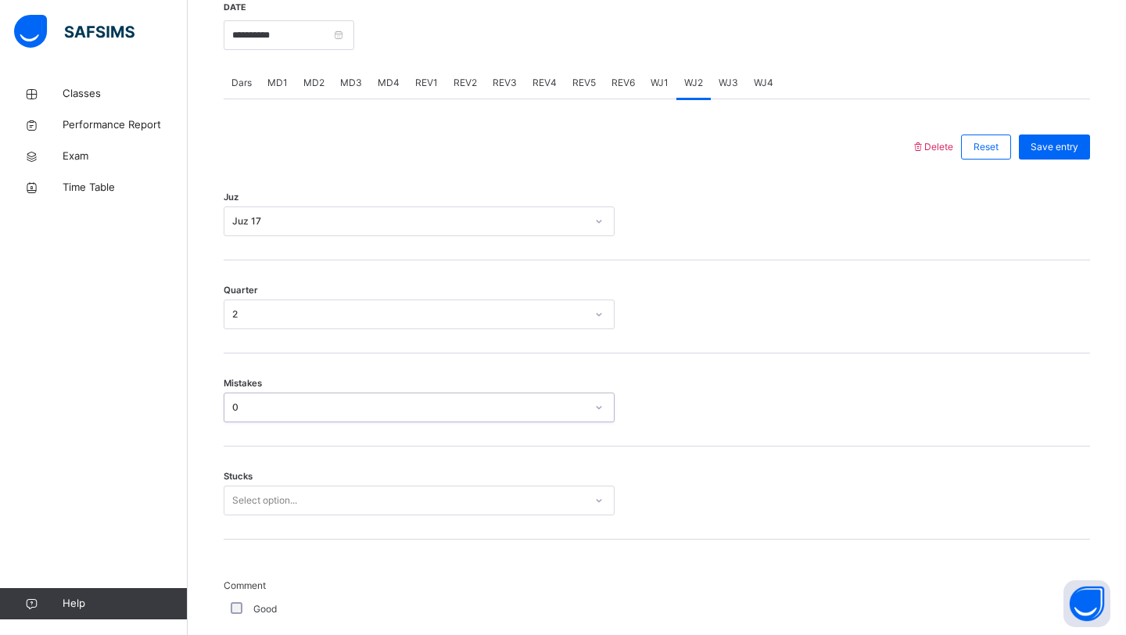
click at [251, 509] on div "Select option..." at bounding box center [419, 501] width 391 height 30
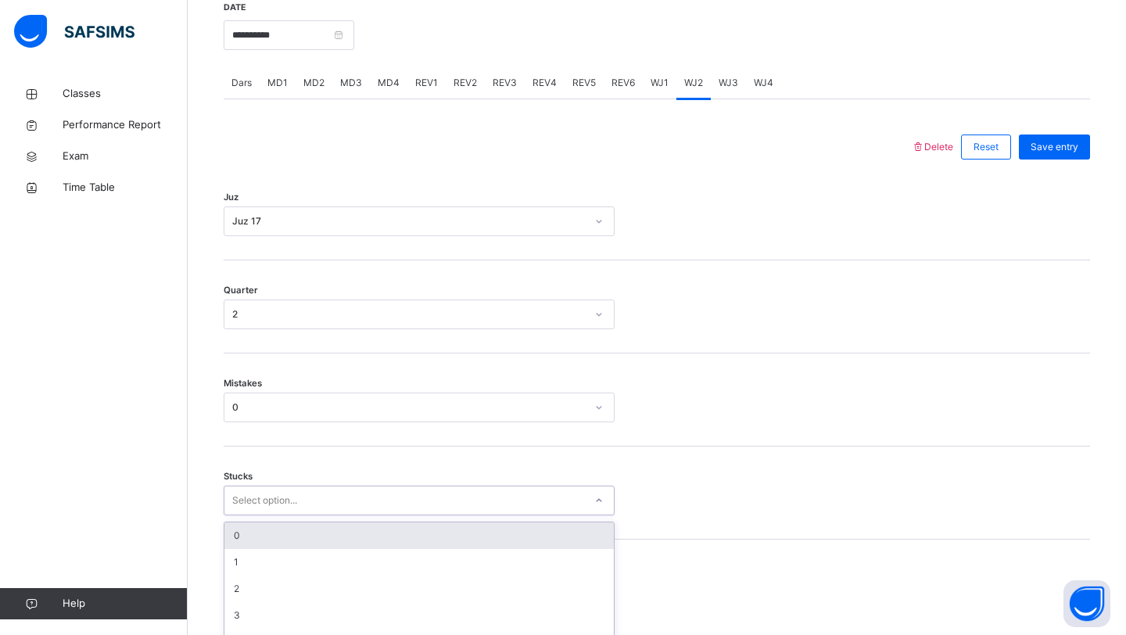
scroll to position [670, 0]
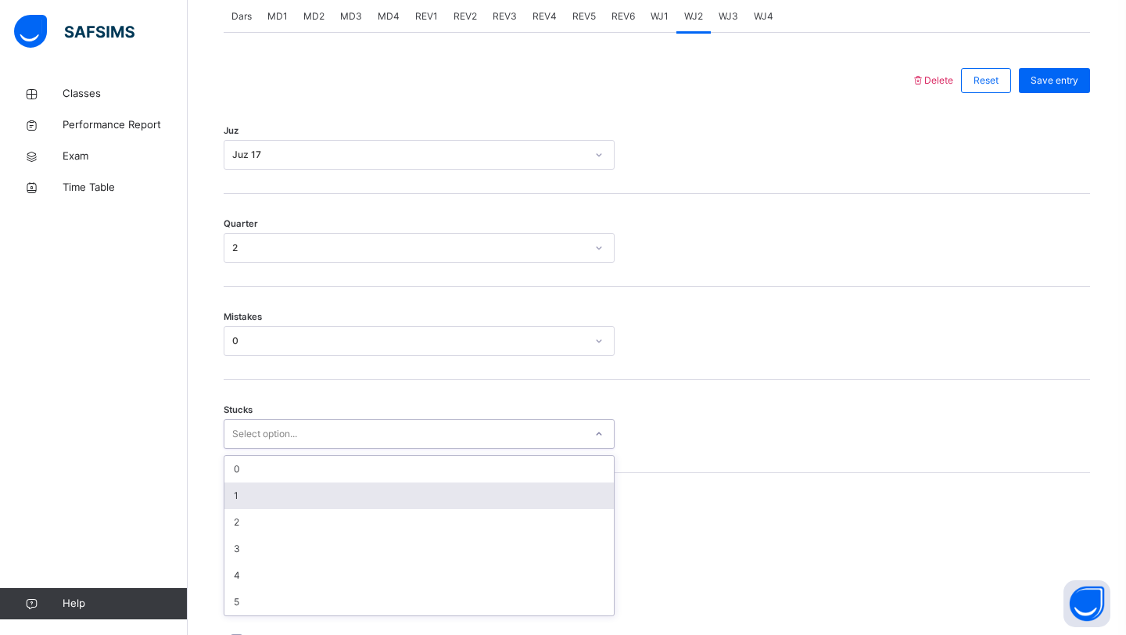
click at [269, 505] on div "1" at bounding box center [420, 496] width 390 height 27
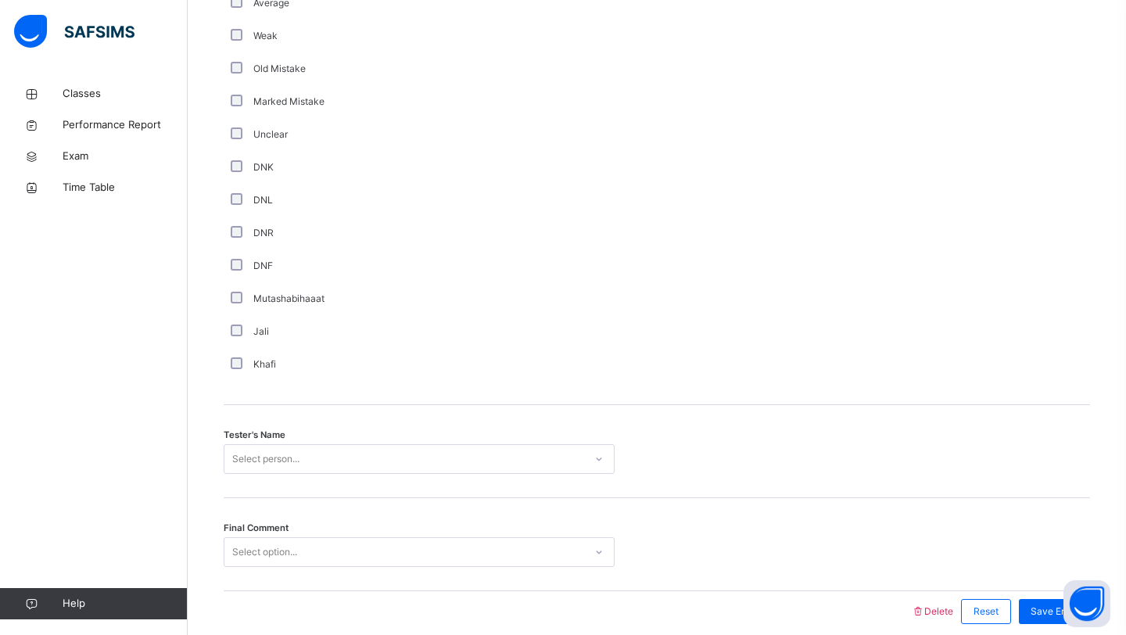
scroll to position [1323, 0]
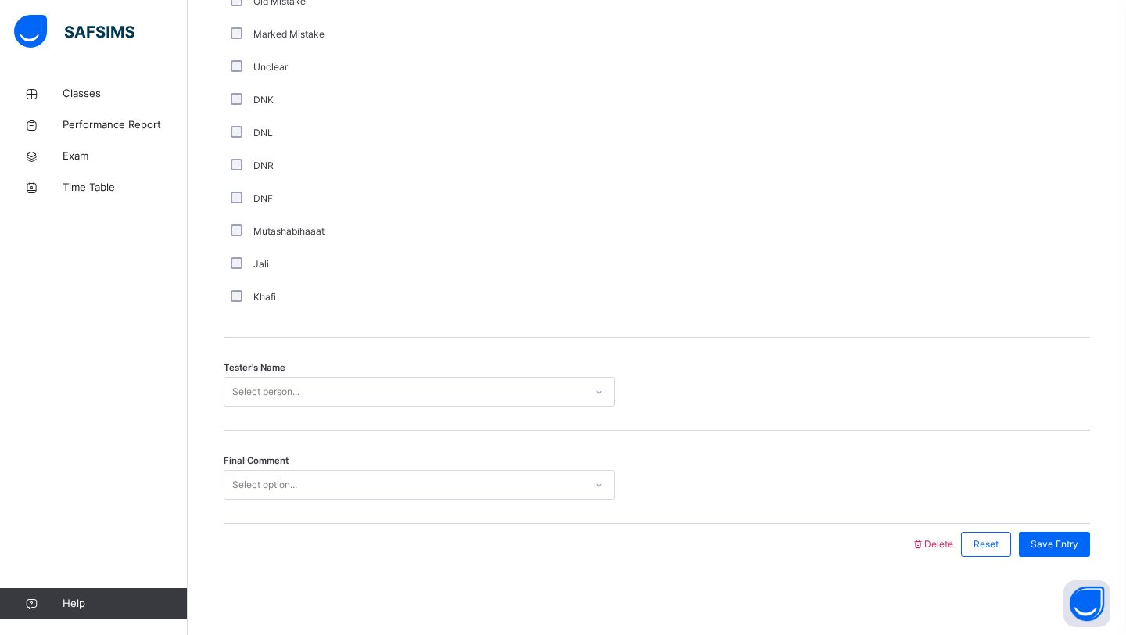
click at [344, 382] on div "Select person..." at bounding box center [405, 392] width 360 height 24
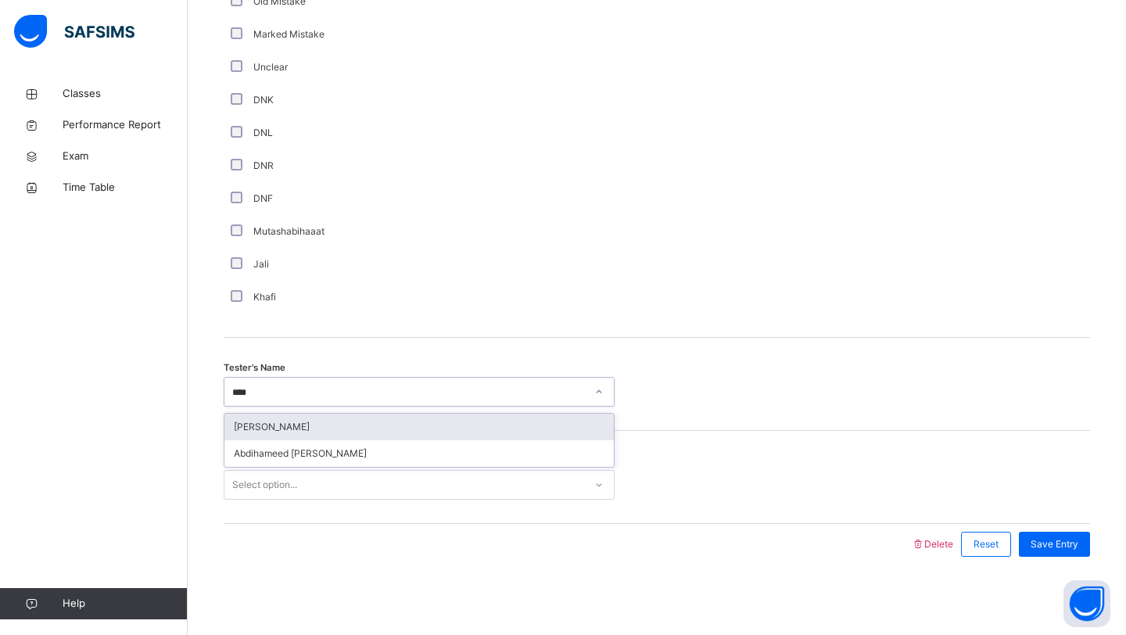
type input "*****"
click at [355, 417] on div "[PERSON_NAME]" at bounding box center [420, 427] width 390 height 27
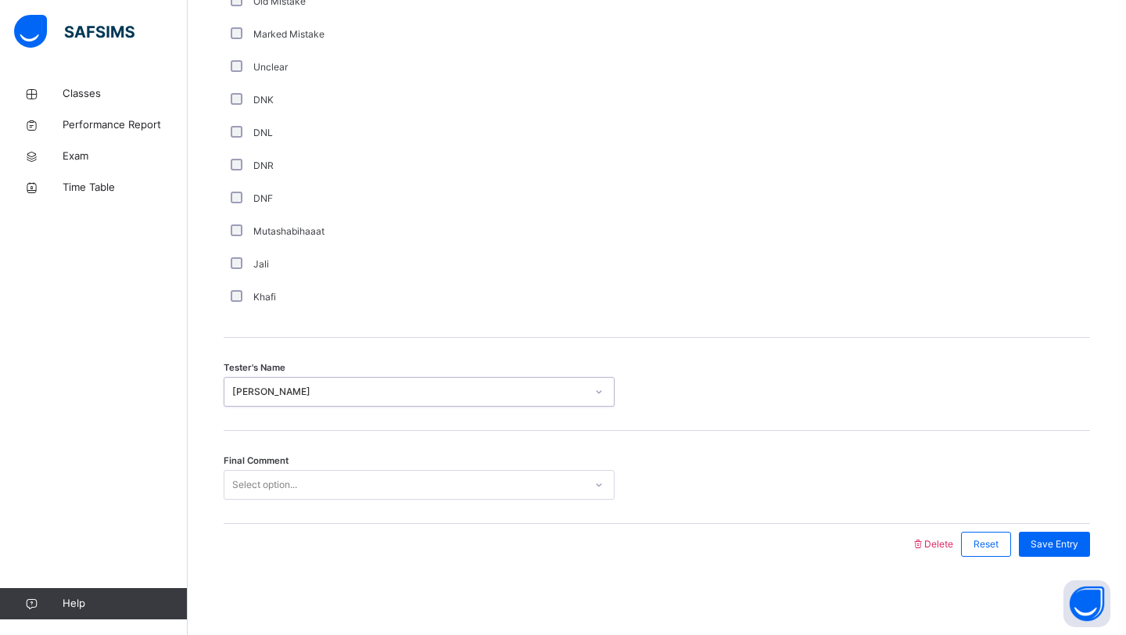
click at [267, 502] on div "Final Comment Select option..." at bounding box center [657, 477] width 867 height 93
click at [292, 487] on div "Select option..." at bounding box center [264, 485] width 65 height 30
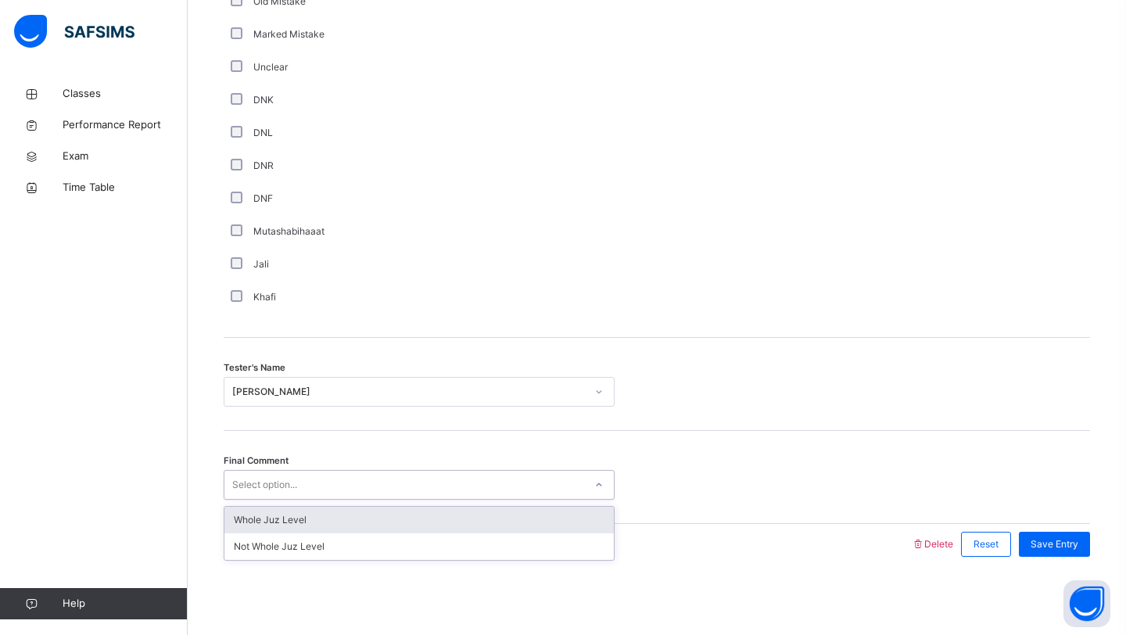
click at [292, 487] on div "Select option..." at bounding box center [264, 485] width 65 height 30
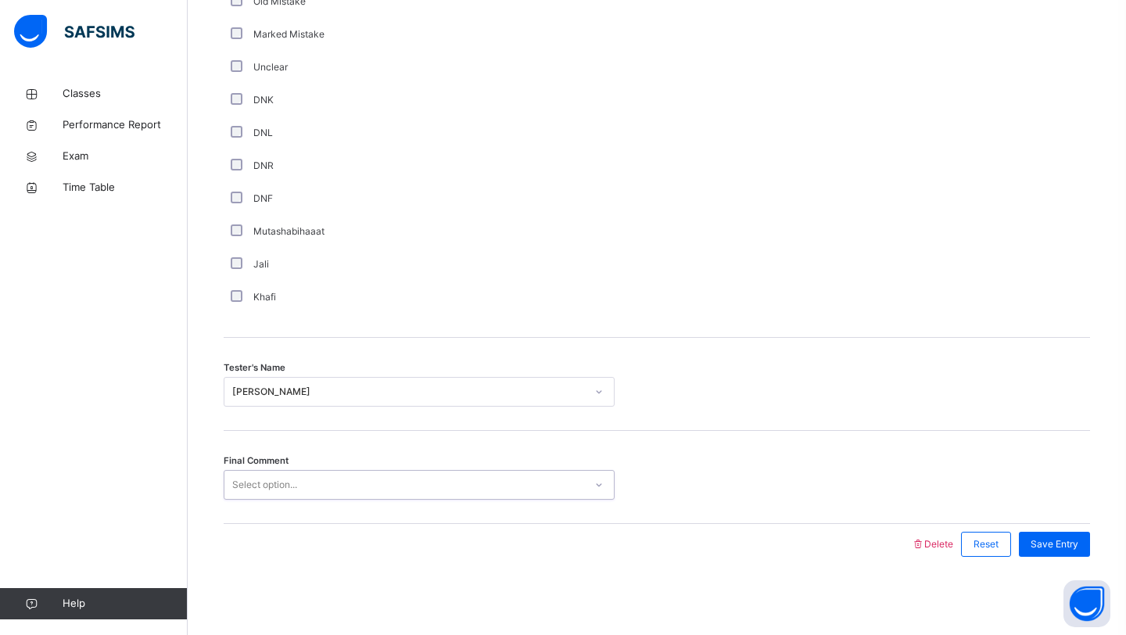
click at [292, 487] on div "Select option..." at bounding box center [264, 485] width 65 height 30
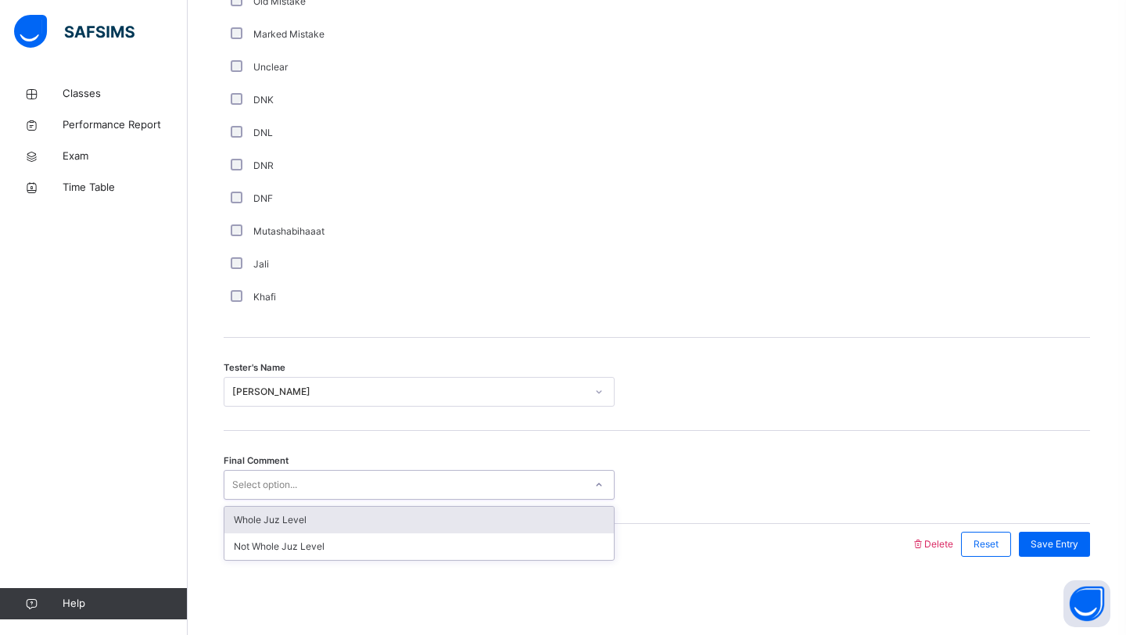
click at [278, 517] on div "Whole Juz Level" at bounding box center [420, 520] width 390 height 27
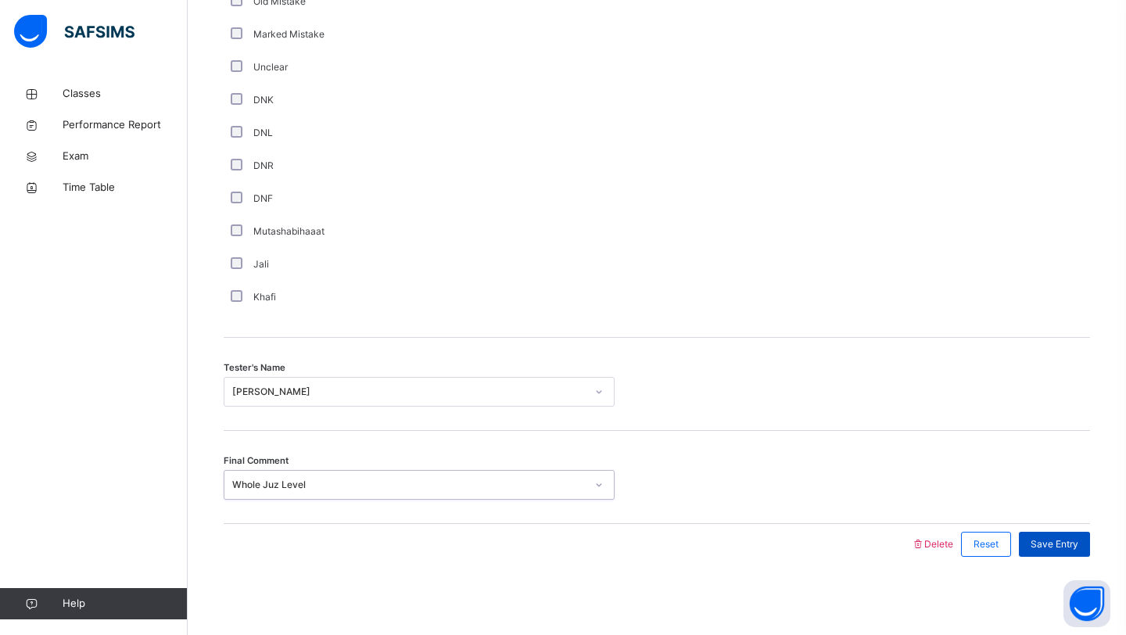
click at [1054, 550] on span "Save Entry" at bounding box center [1055, 544] width 48 height 14
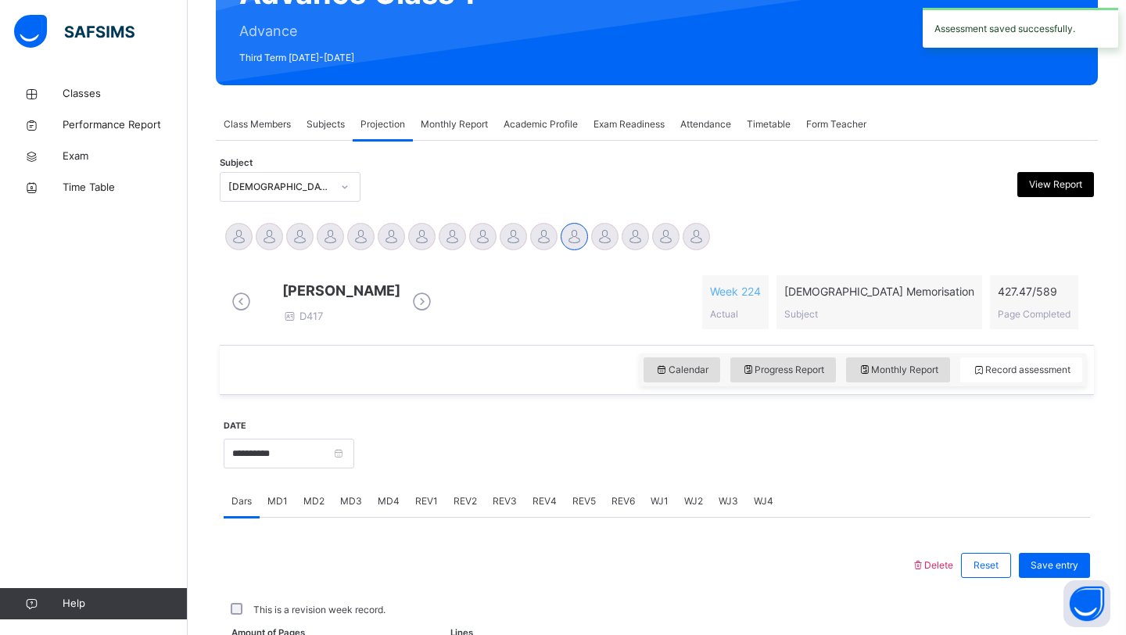
scroll to position [540, 0]
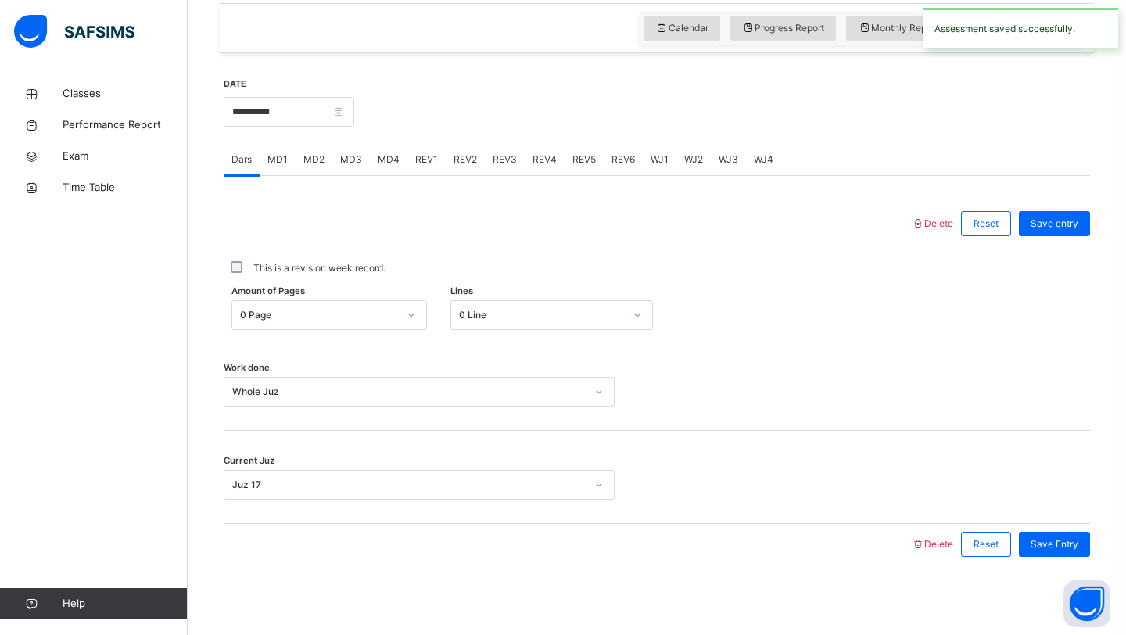
click at [720, 159] on span "WJ3" at bounding box center [729, 160] width 20 height 14
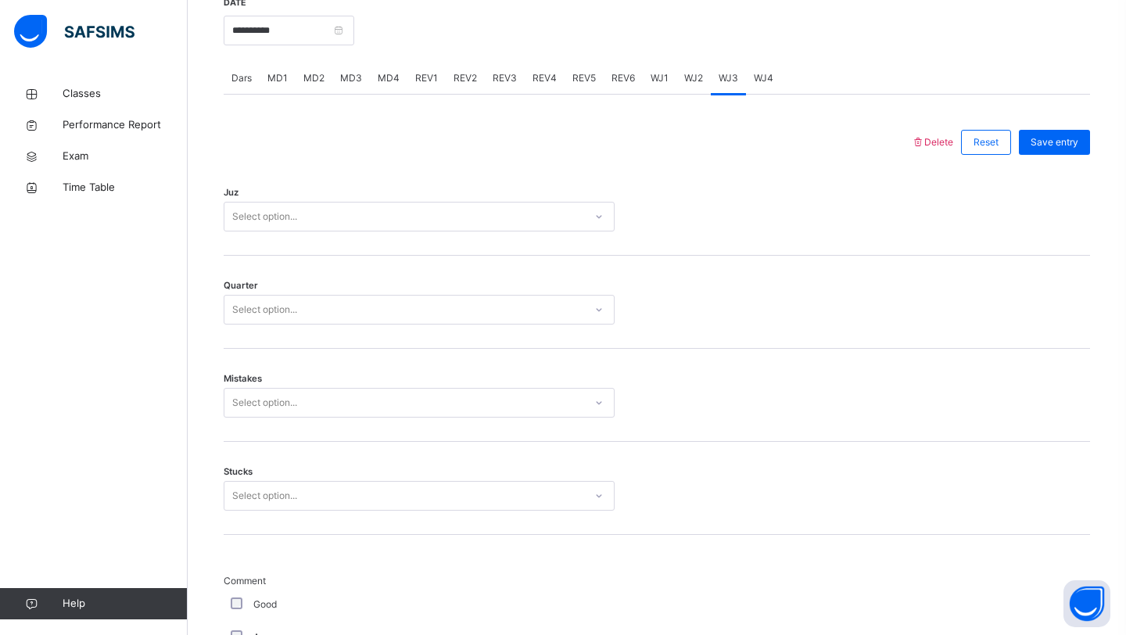
scroll to position [526, 0]
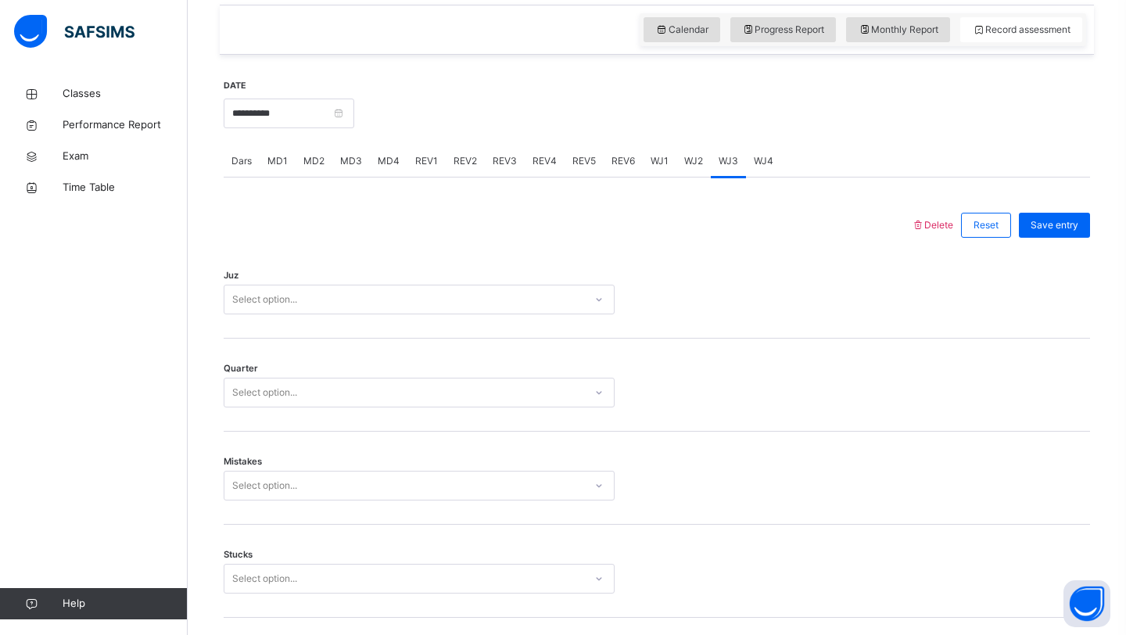
click at [375, 327] on div "Juz Select option..." at bounding box center [657, 292] width 867 height 93
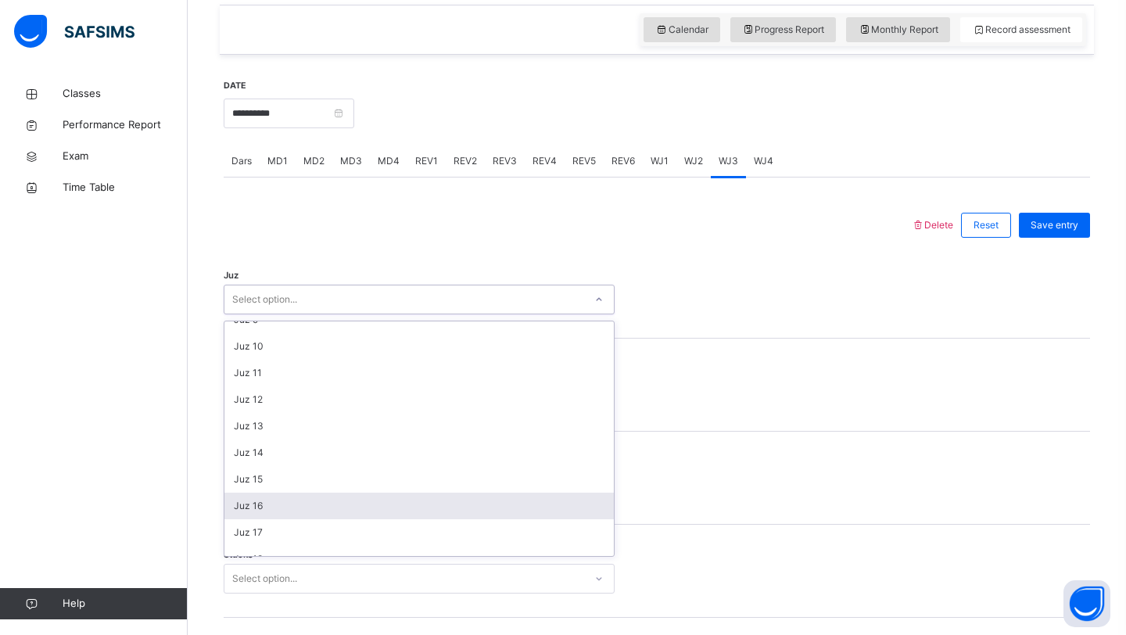
scroll to position [234, 0]
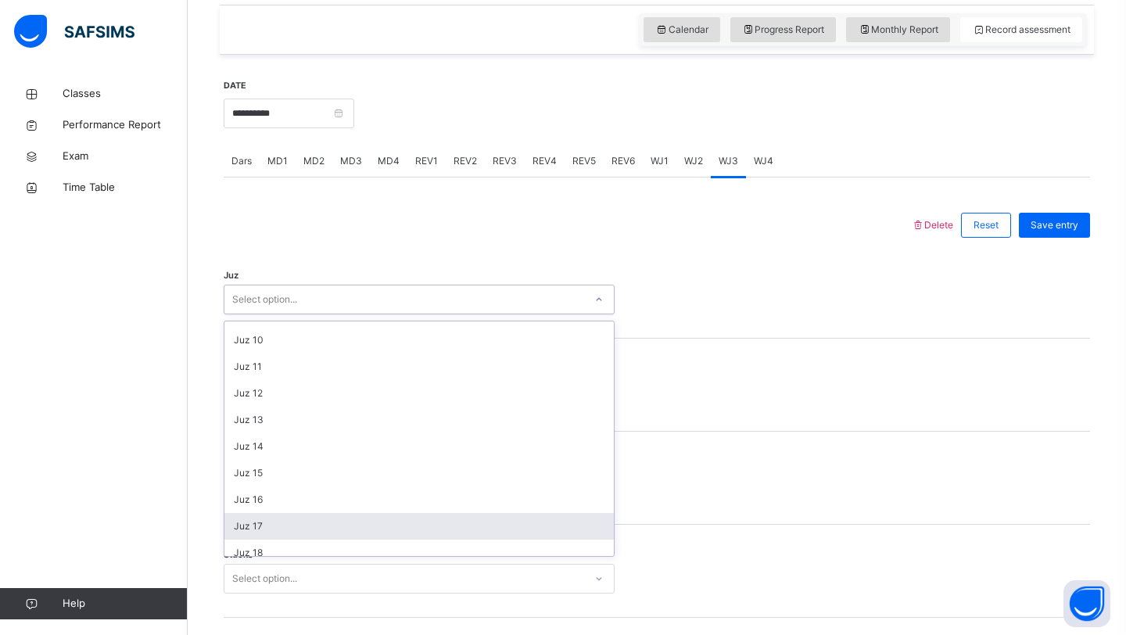
click at [279, 526] on div "Juz 17" at bounding box center [420, 526] width 390 height 27
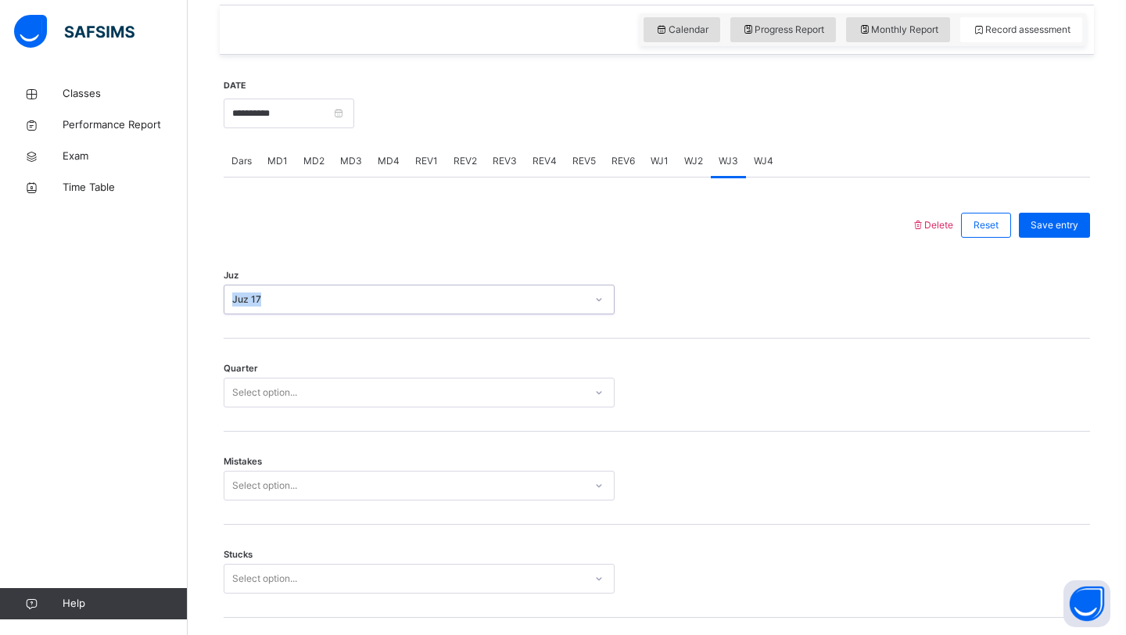
click at [330, 393] on div "Select option..." at bounding box center [405, 393] width 360 height 24
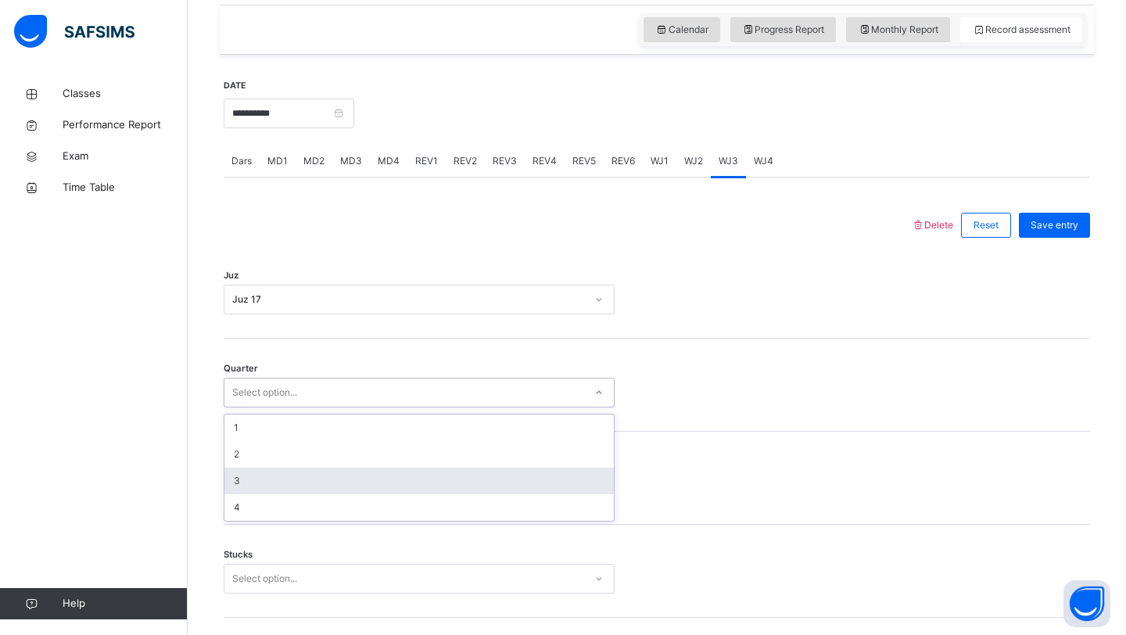
click at [271, 494] on div "3" at bounding box center [420, 481] width 390 height 27
click at [267, 501] on div "Select option..." at bounding box center [419, 486] width 391 height 30
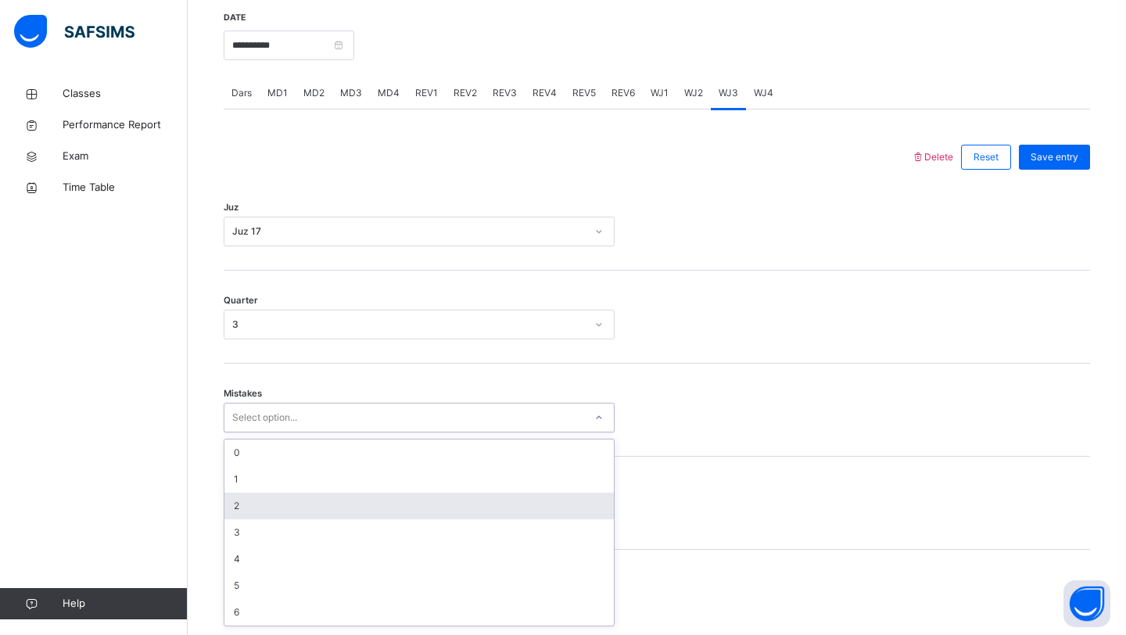
scroll to position [604, 0]
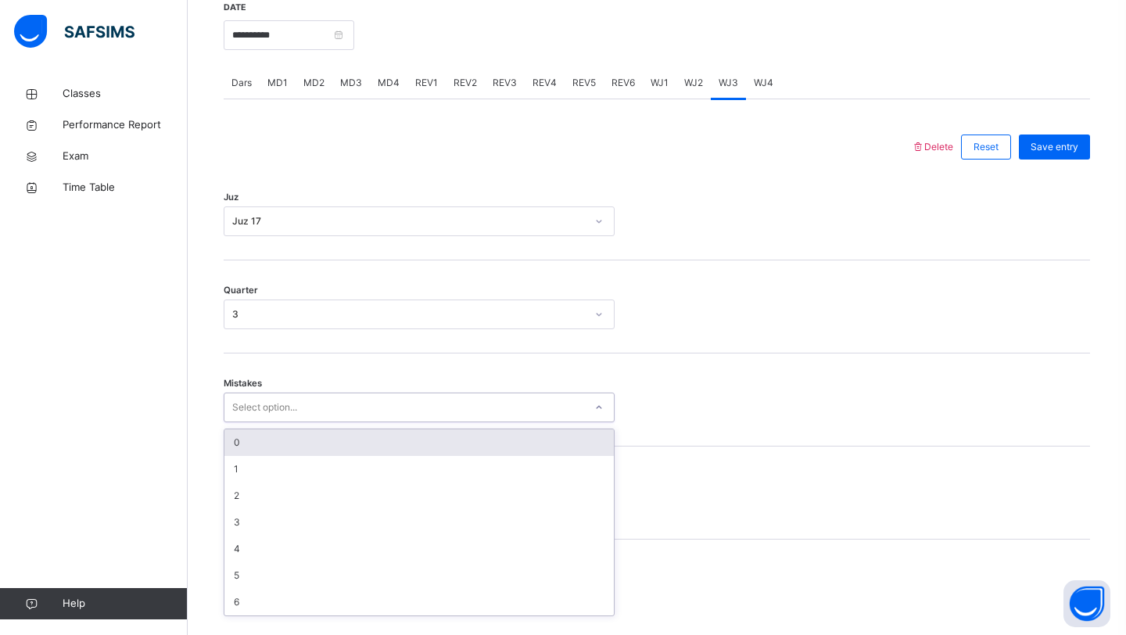
click at [267, 456] on div "0" at bounding box center [420, 442] width 390 height 27
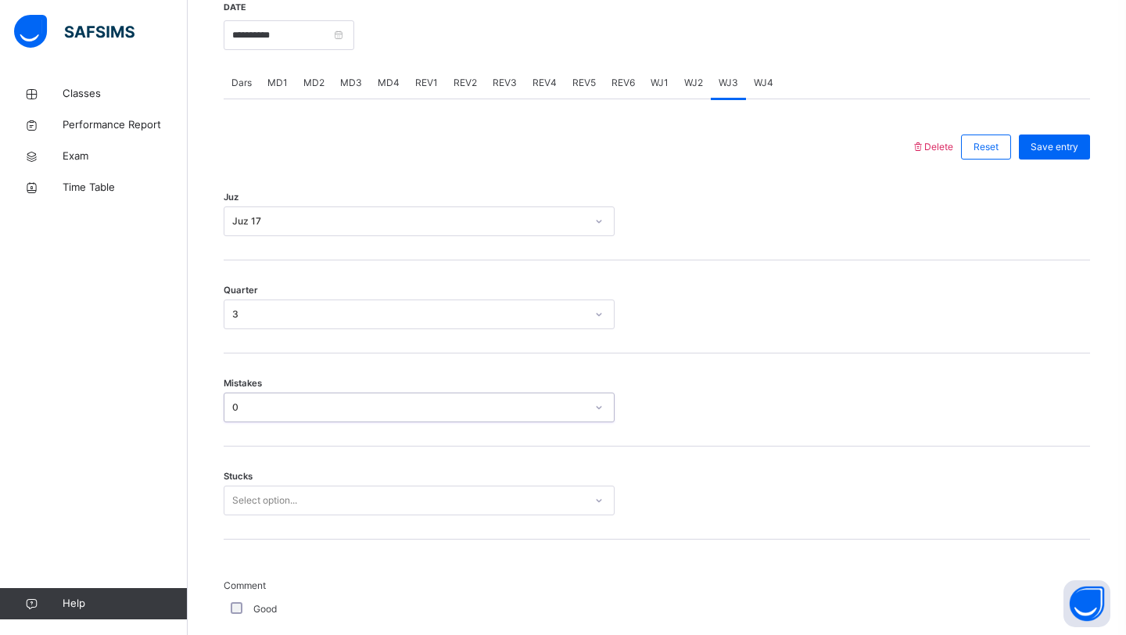
click at [257, 504] on div "Select option..." at bounding box center [419, 501] width 391 height 30
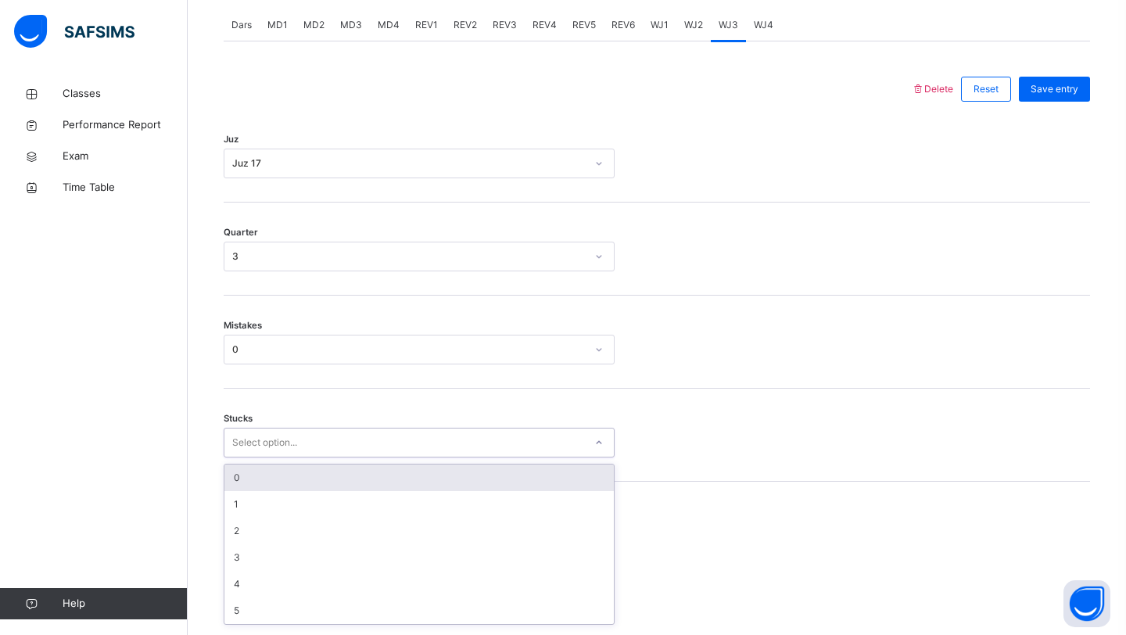
scroll to position [670, 0]
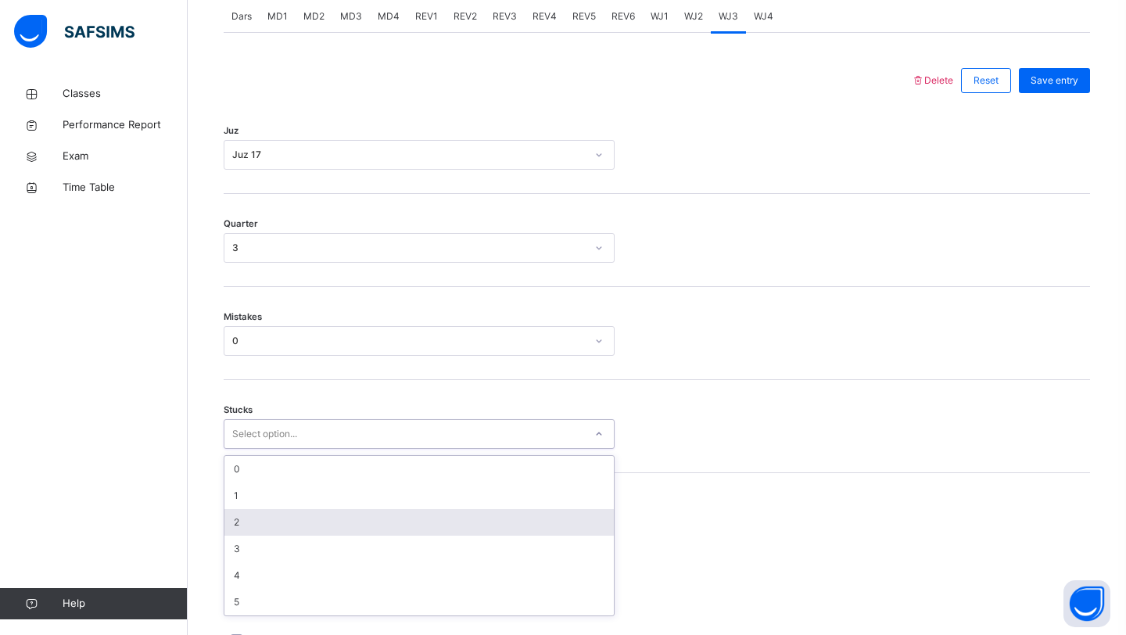
click at [249, 534] on div "2" at bounding box center [420, 522] width 390 height 27
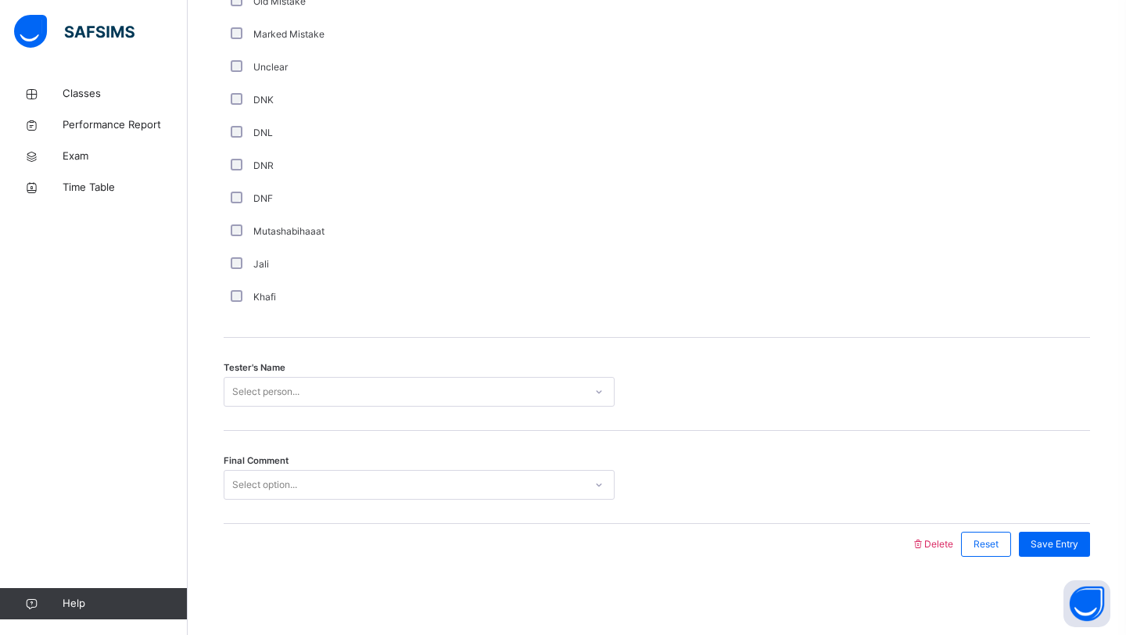
scroll to position [1323, 0]
click at [353, 404] on div "Select person..." at bounding box center [419, 392] width 391 height 30
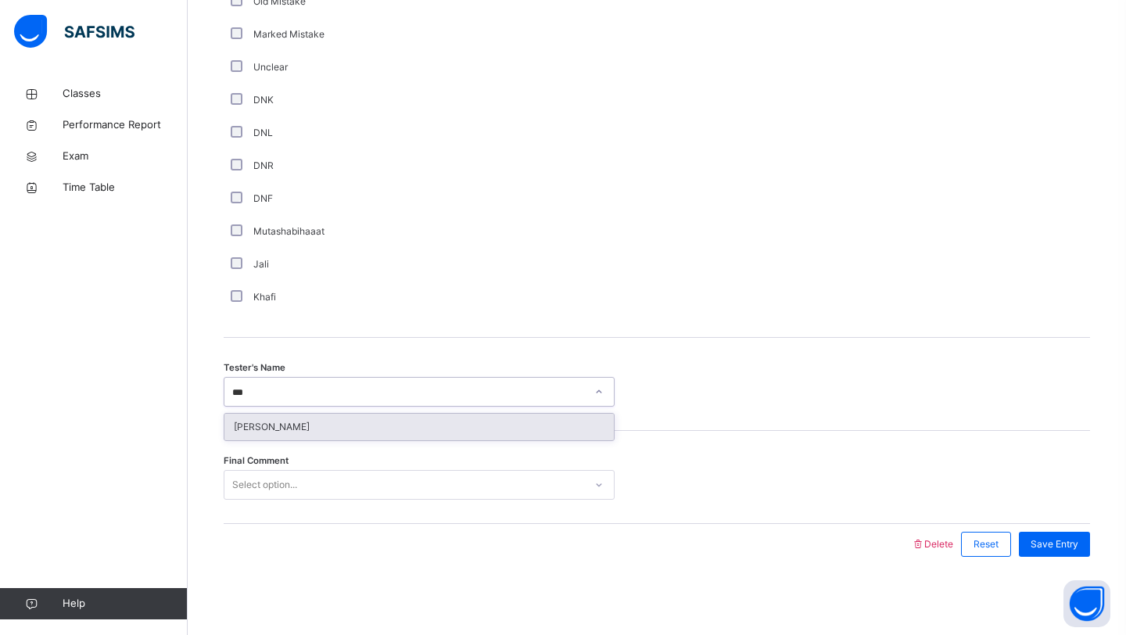
type input "****"
click at [418, 424] on div "[PERSON_NAME]" at bounding box center [420, 427] width 390 height 27
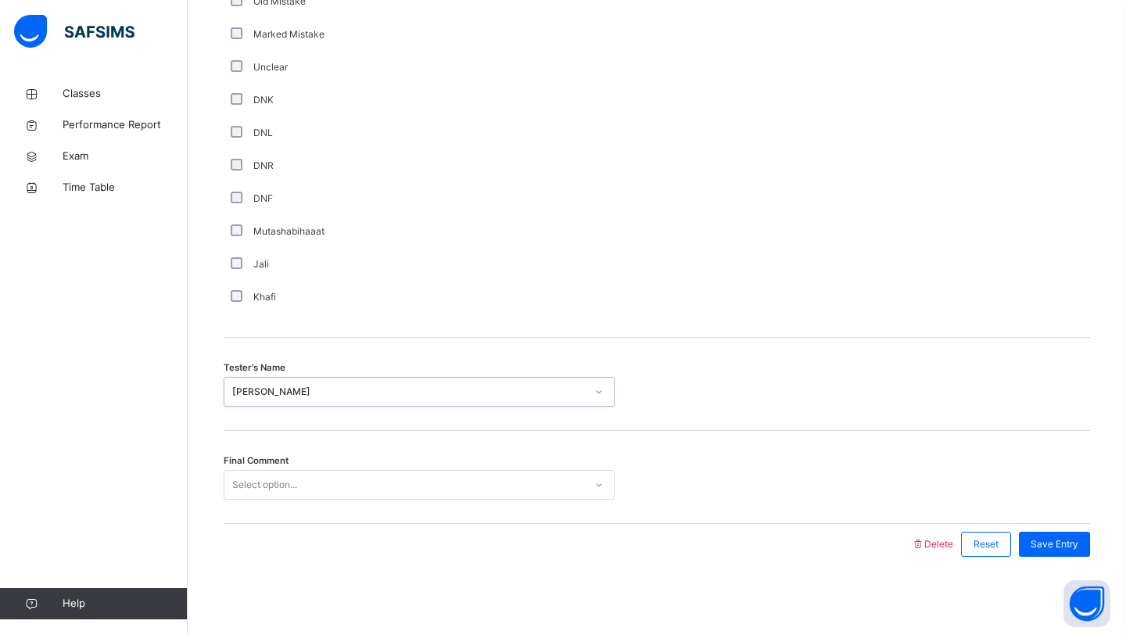
click at [390, 484] on div "Select option..." at bounding box center [405, 485] width 360 height 24
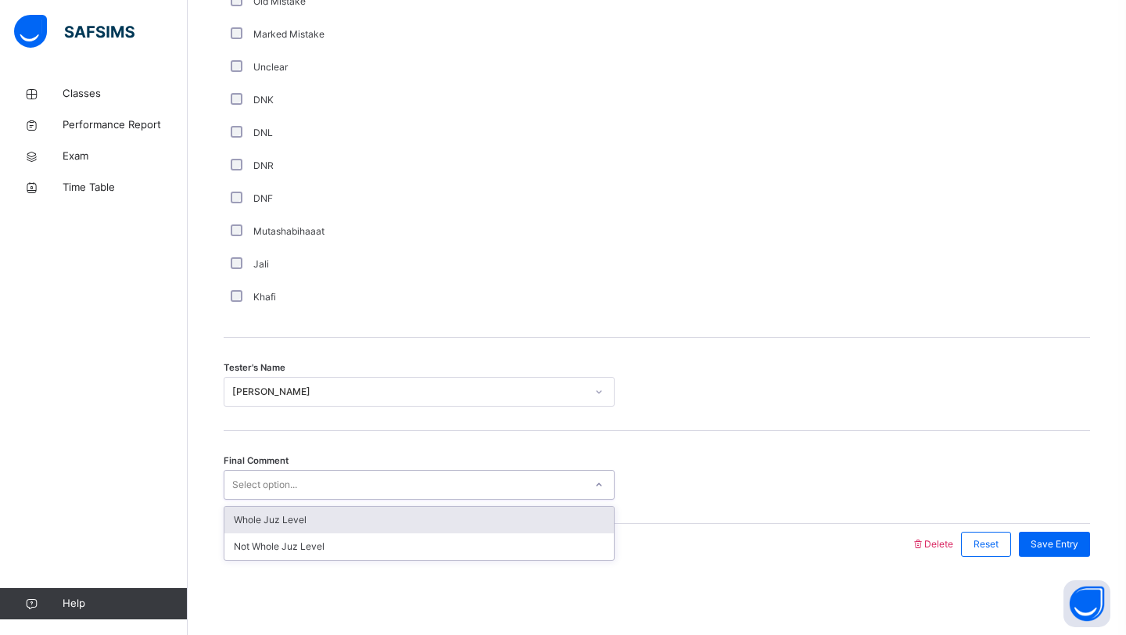
click at [375, 516] on div "Whole Juz Level" at bounding box center [420, 520] width 390 height 27
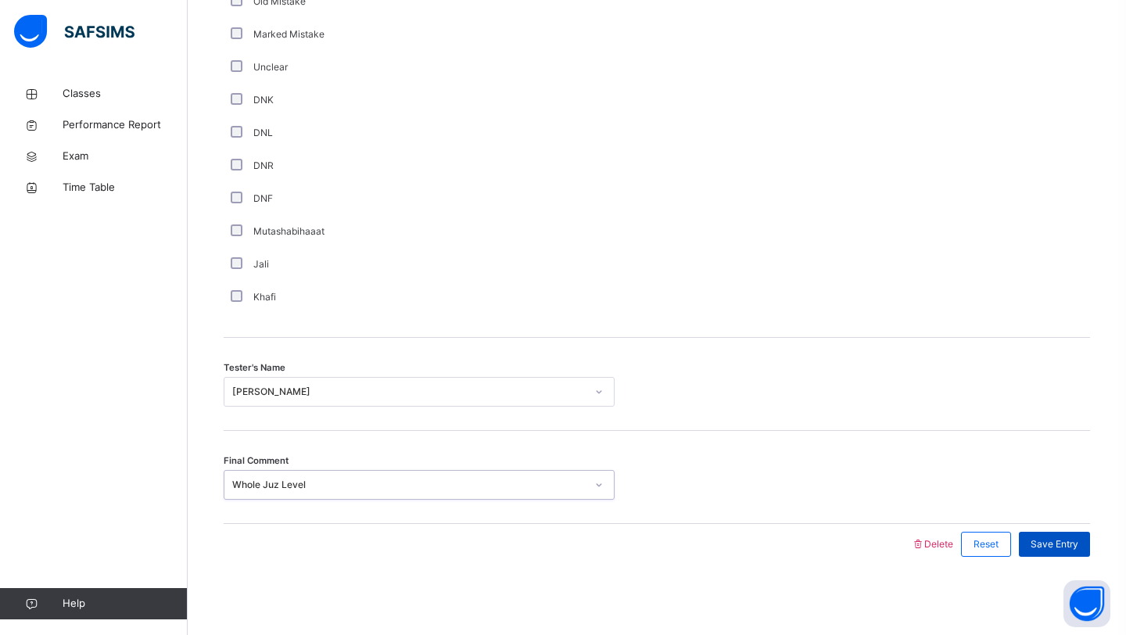
click at [1054, 551] on span "Save Entry" at bounding box center [1055, 544] width 48 height 14
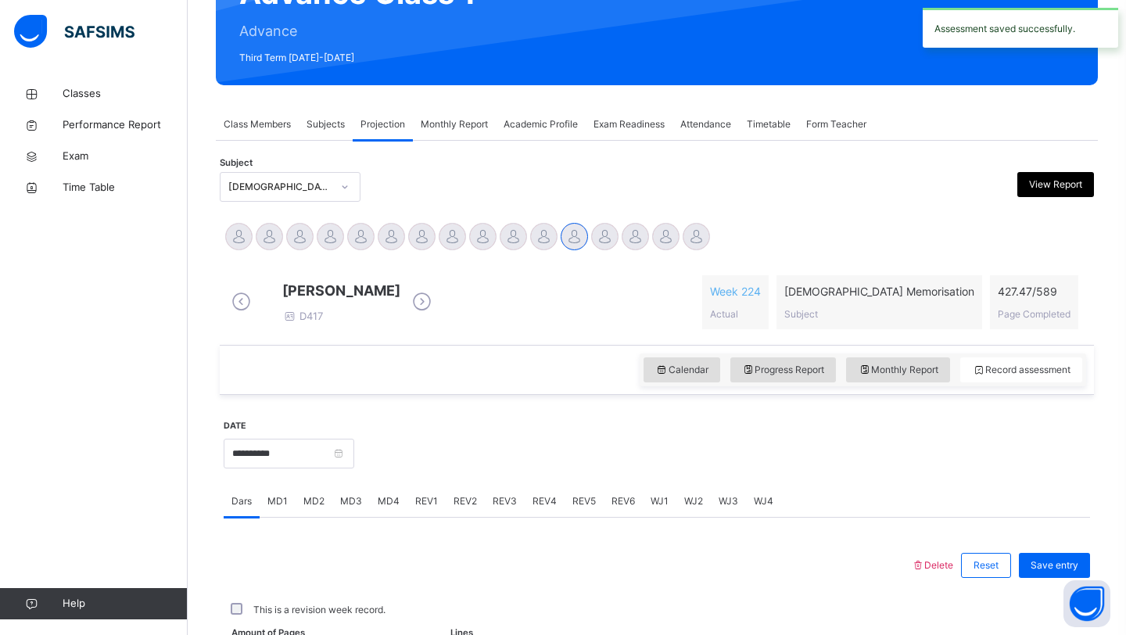
scroll to position [540, 0]
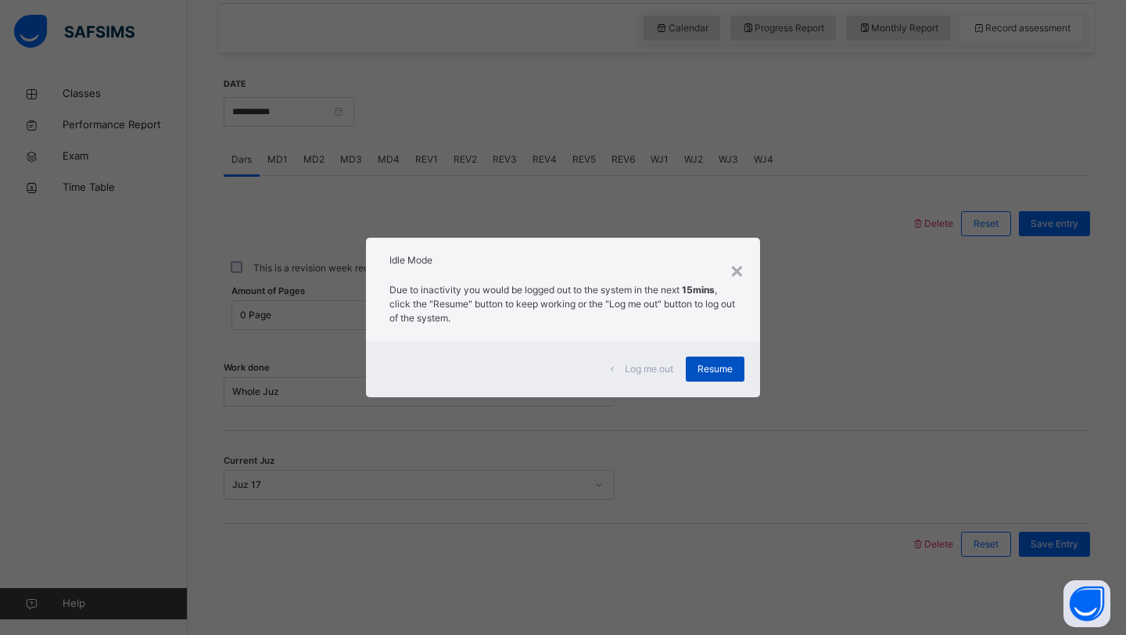
click at [706, 365] on span "Resume" at bounding box center [715, 369] width 35 height 14
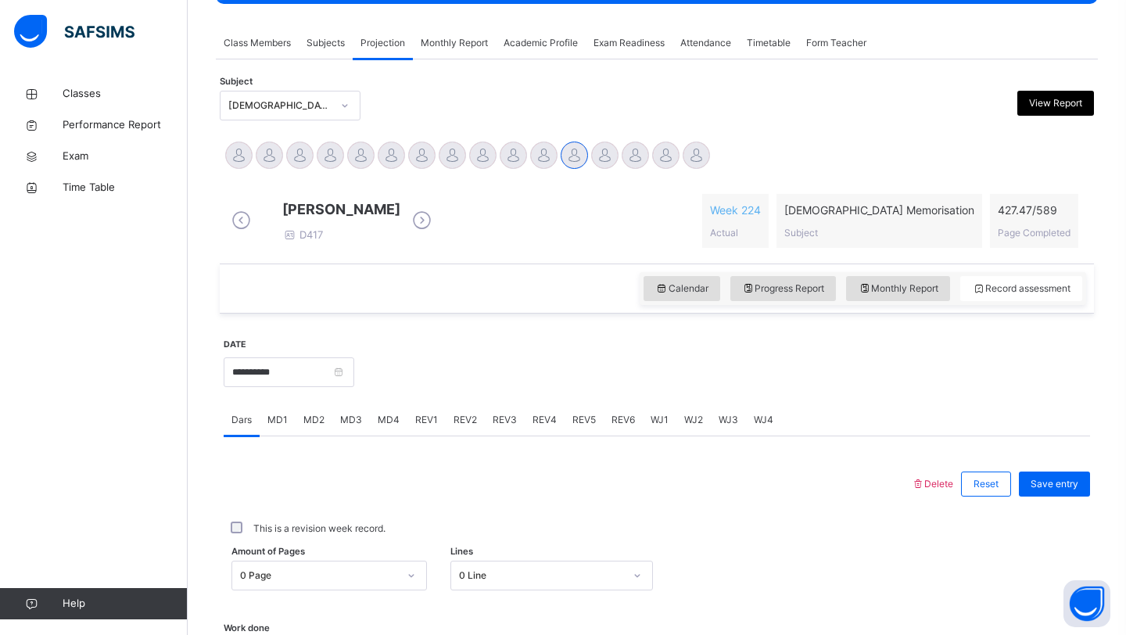
scroll to position [260, 0]
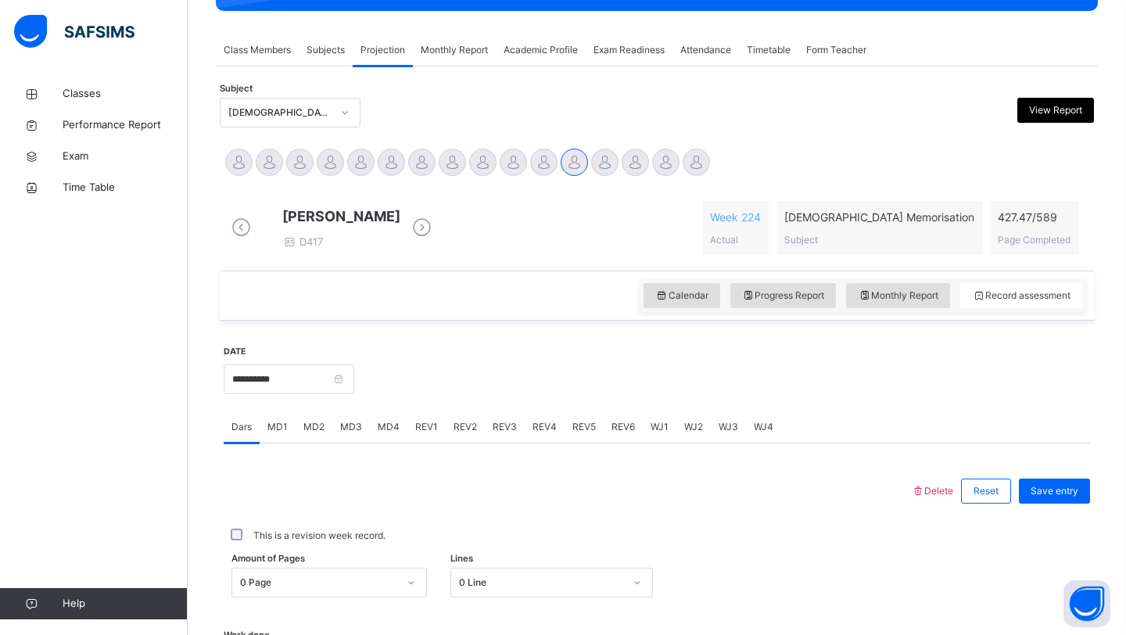
click at [610, 49] on span "Exam Readiness" at bounding box center [629, 50] width 71 height 14
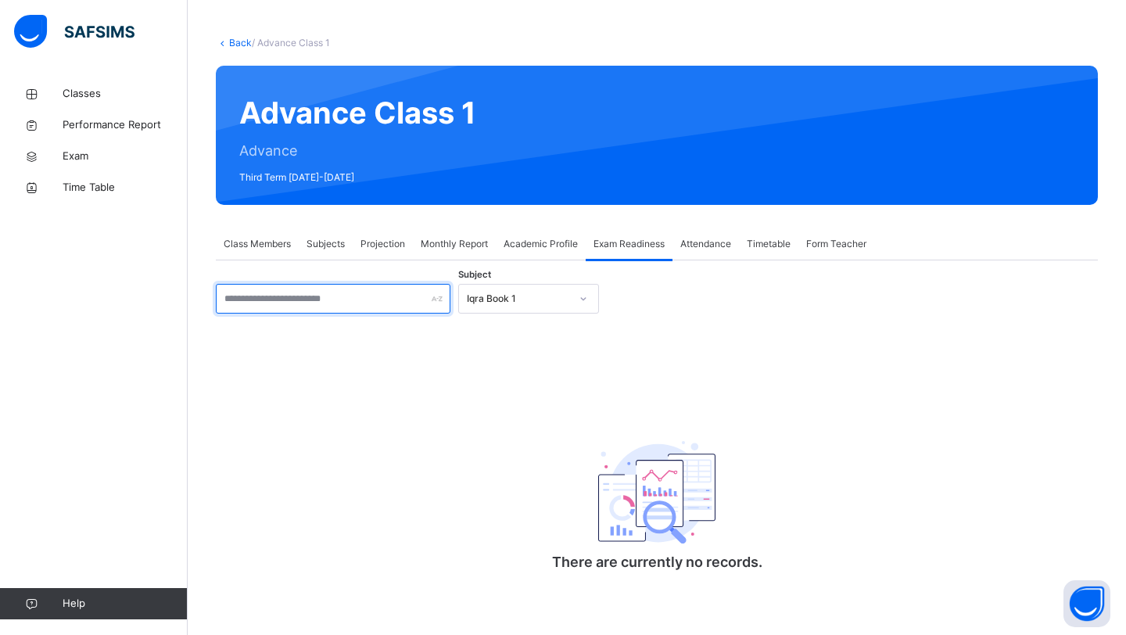
click at [355, 288] on input "text" at bounding box center [333, 299] width 235 height 30
click at [495, 306] on div "Iqra Book 1" at bounding box center [514, 299] width 110 height 24
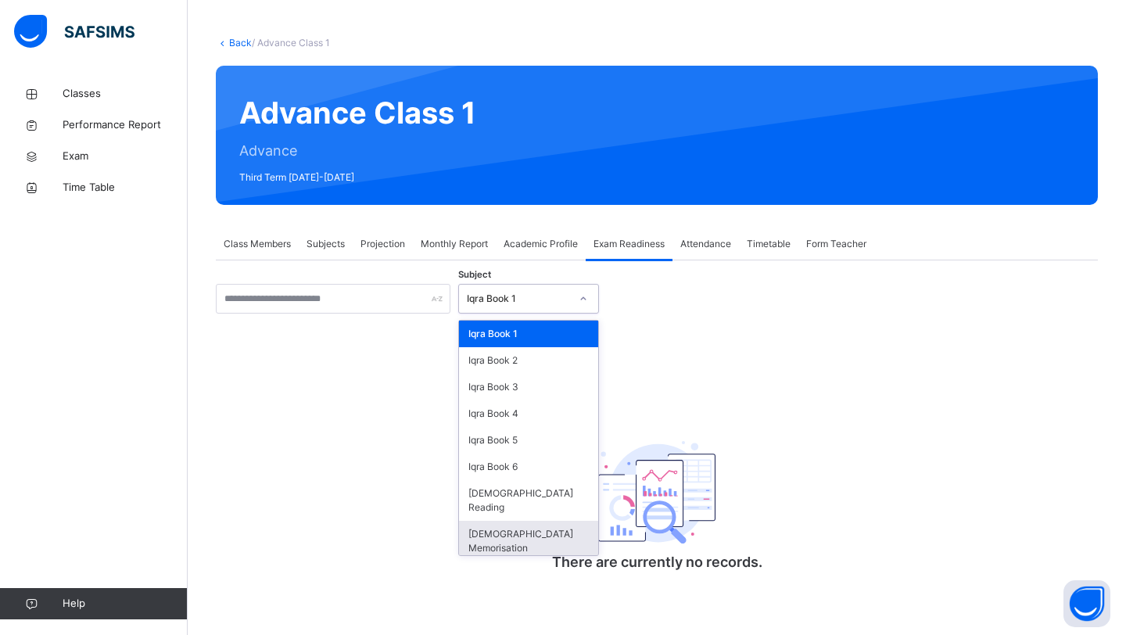
click at [486, 521] on div "[DEMOGRAPHIC_DATA] Memorisation" at bounding box center [528, 541] width 139 height 41
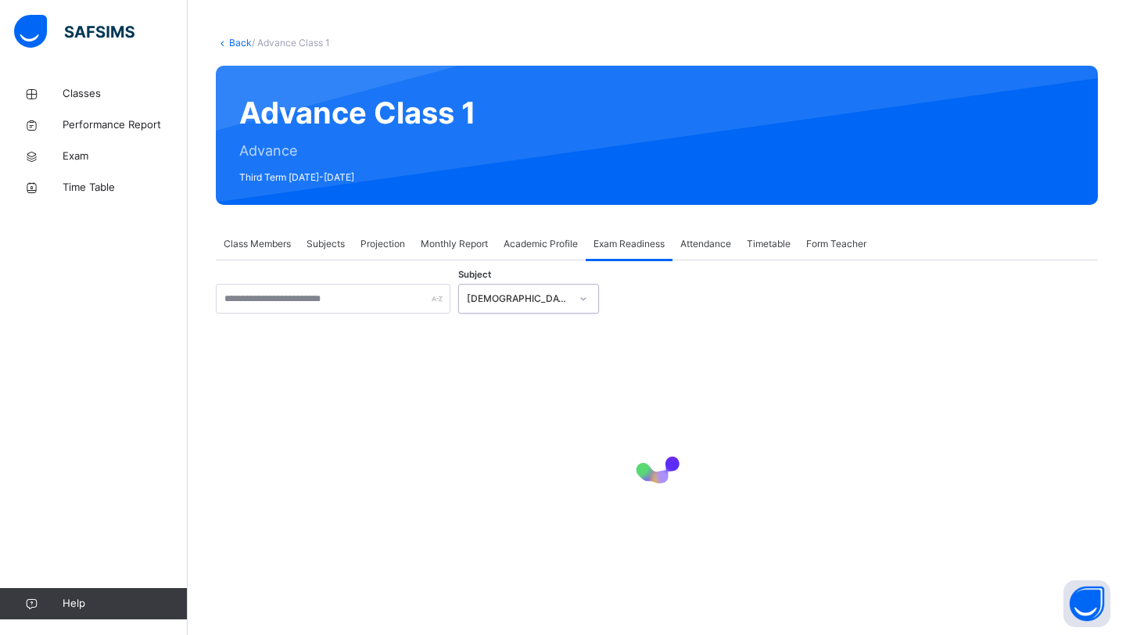
click at [357, 317] on div at bounding box center [657, 462] width 882 height 297
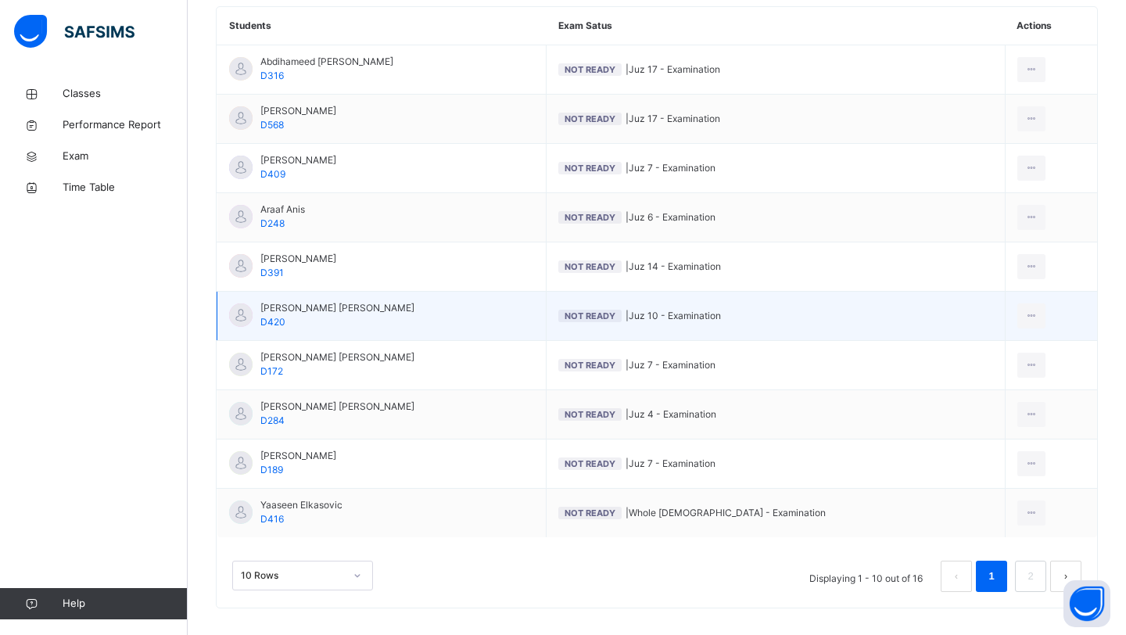
scroll to position [401, 0]
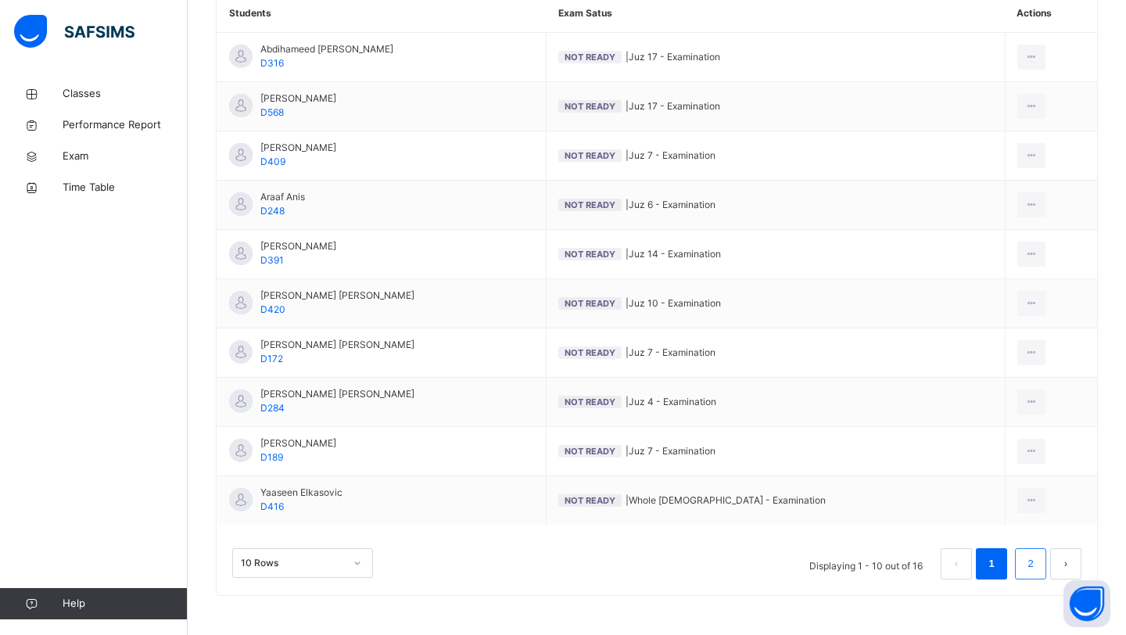
click at [1031, 565] on link "2" at bounding box center [1030, 564] width 15 height 20
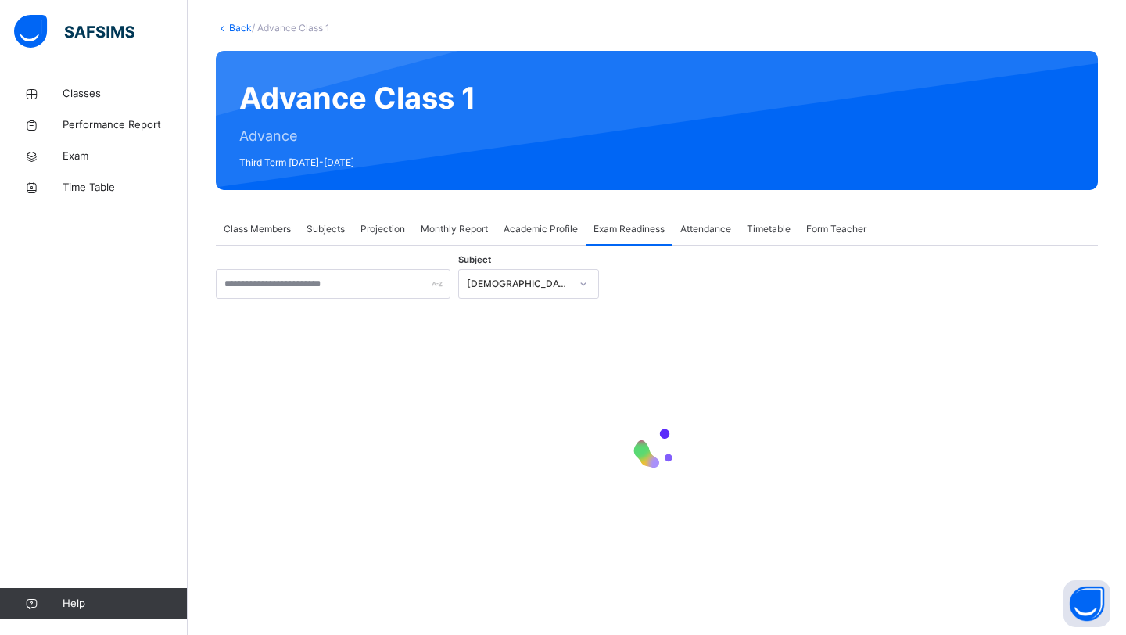
scroll to position [204, 0]
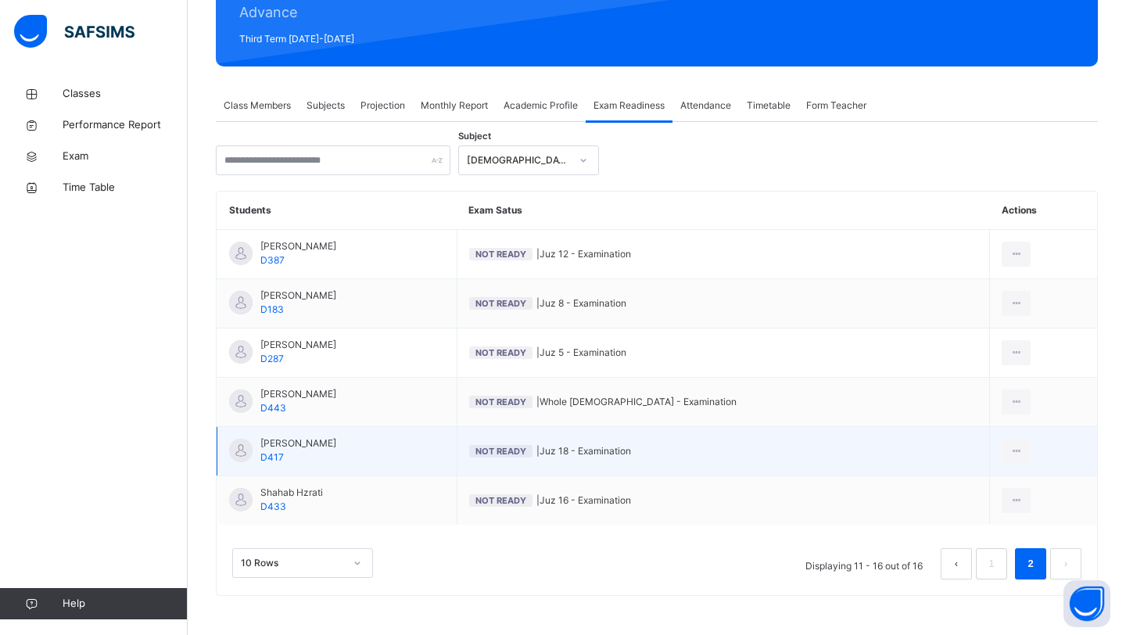
click at [303, 439] on span "[PERSON_NAME]" at bounding box center [298, 444] width 76 height 14
click at [1010, 444] on icon at bounding box center [1016, 451] width 13 height 14
click at [954, 505] on li "Mark as Ready for Exam" at bounding box center [960, 515] width 142 height 28
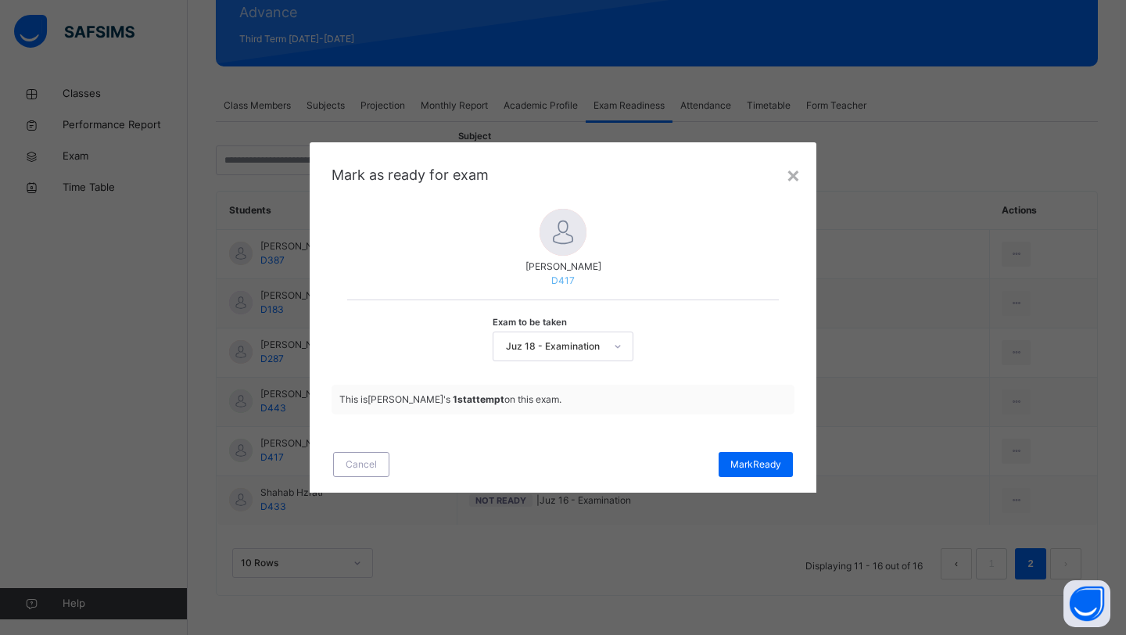
click at [604, 335] on div at bounding box center [618, 346] width 30 height 28
click at [781, 468] on span "[PERSON_NAME]" at bounding box center [756, 465] width 51 height 14
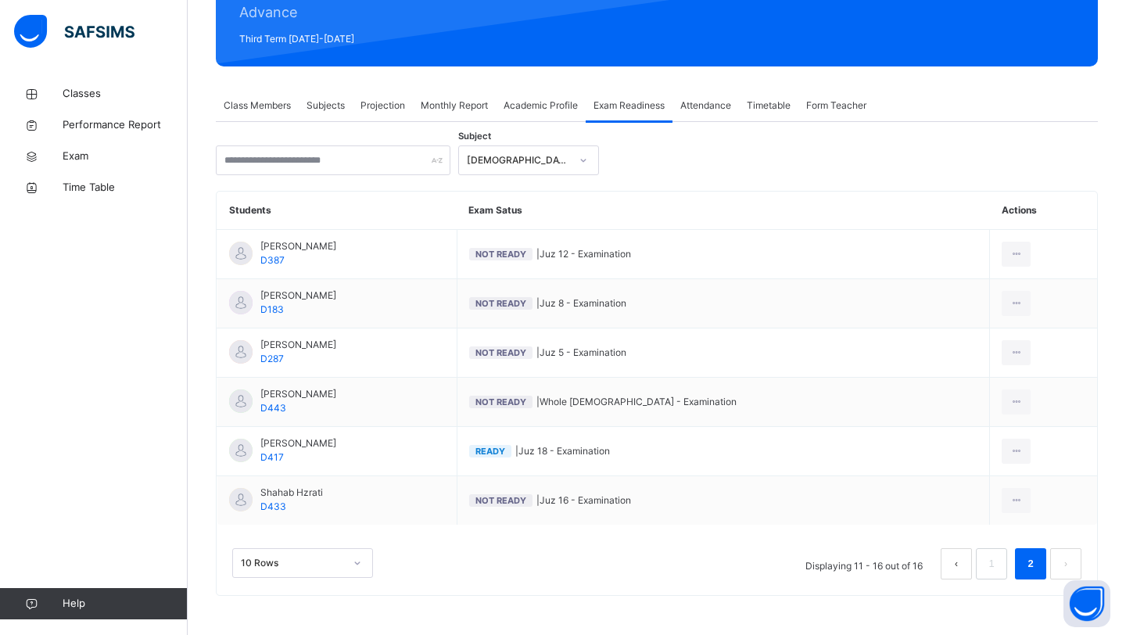
click at [483, 105] on span "Monthly Report" at bounding box center [454, 106] width 67 height 14
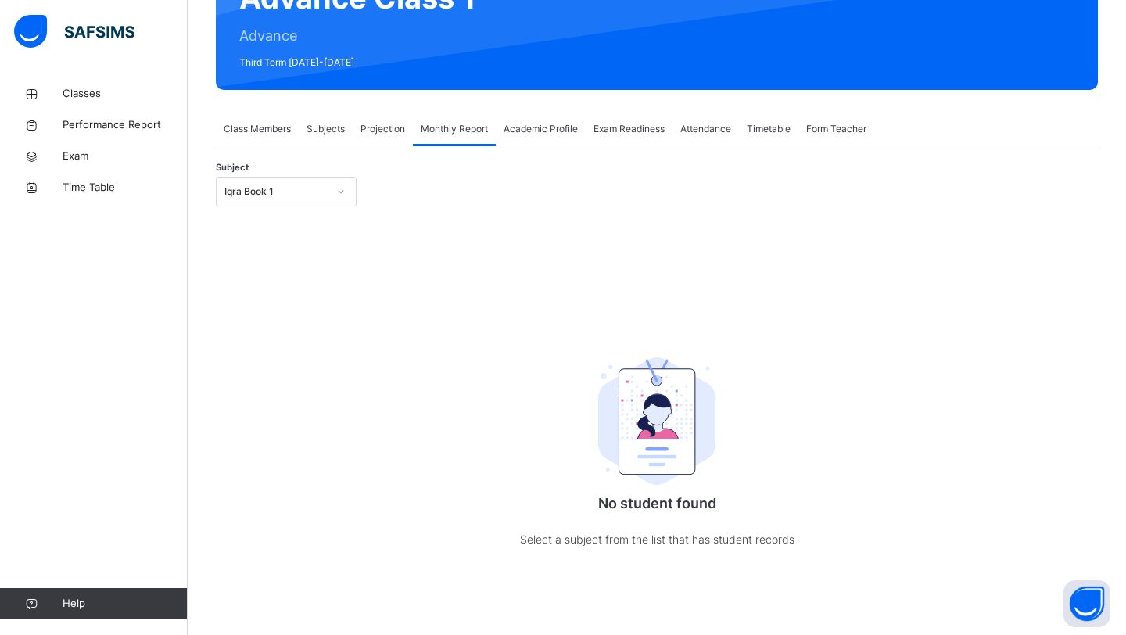
click at [691, 131] on span "Attendance" at bounding box center [706, 129] width 51 height 14
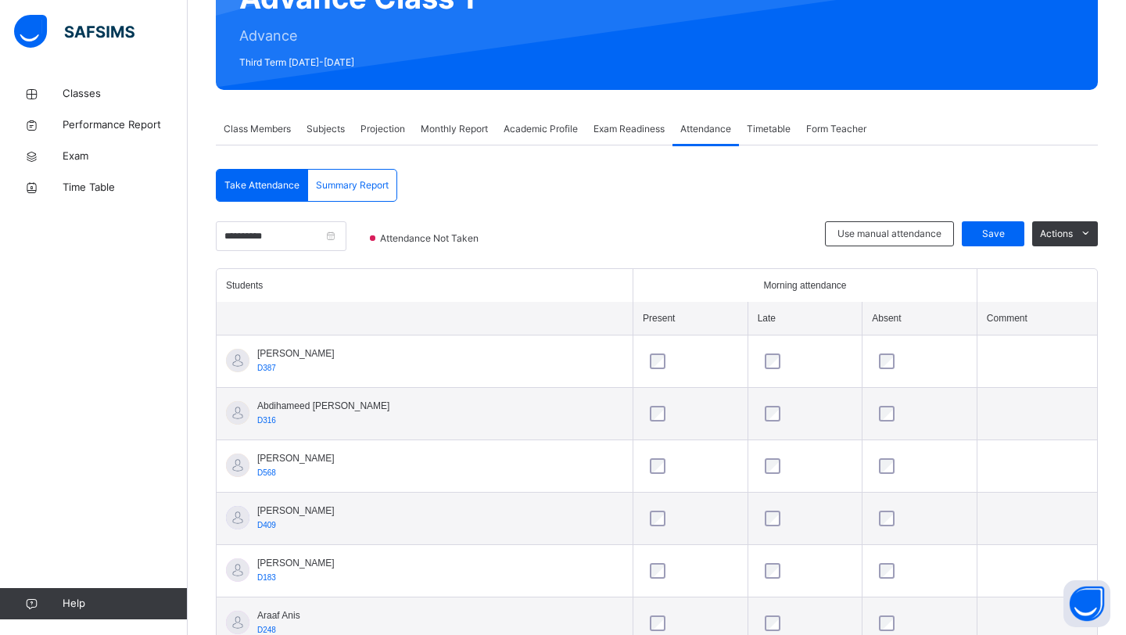
scroll to position [204, 0]
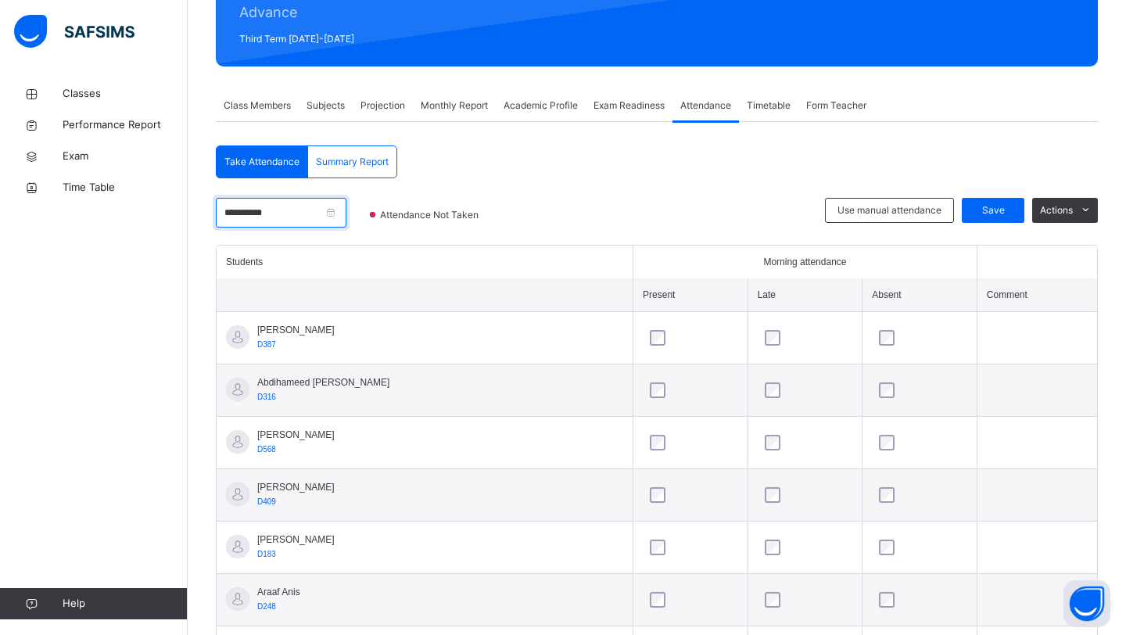
click at [292, 213] on input "**********" at bounding box center [281, 213] width 131 height 30
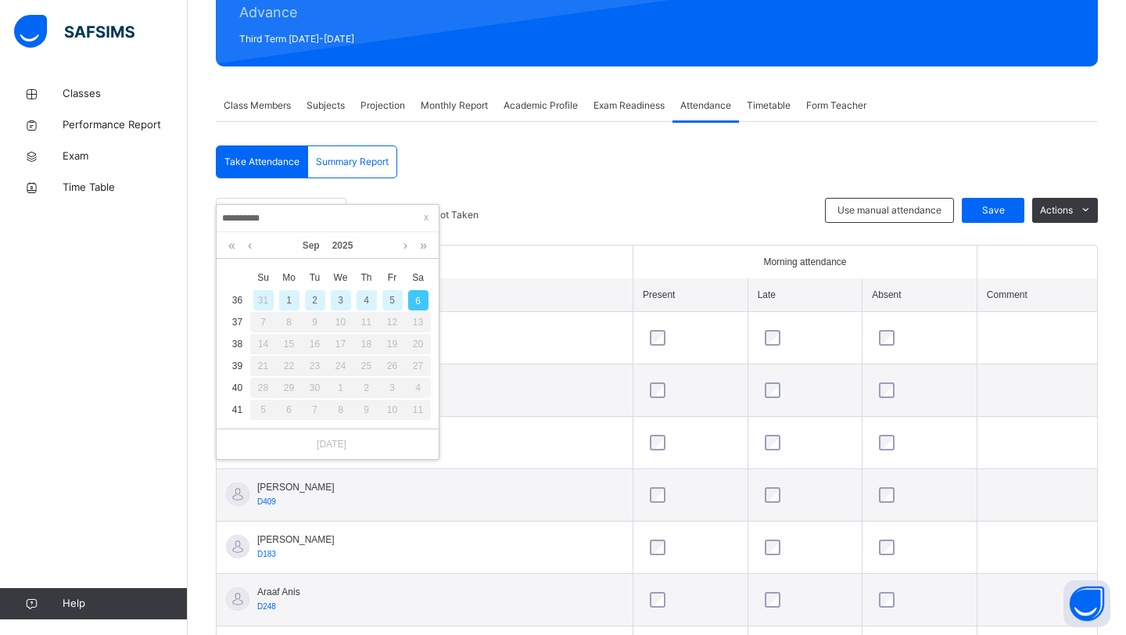
click at [367, 299] on div "4" at bounding box center [367, 300] width 20 height 20
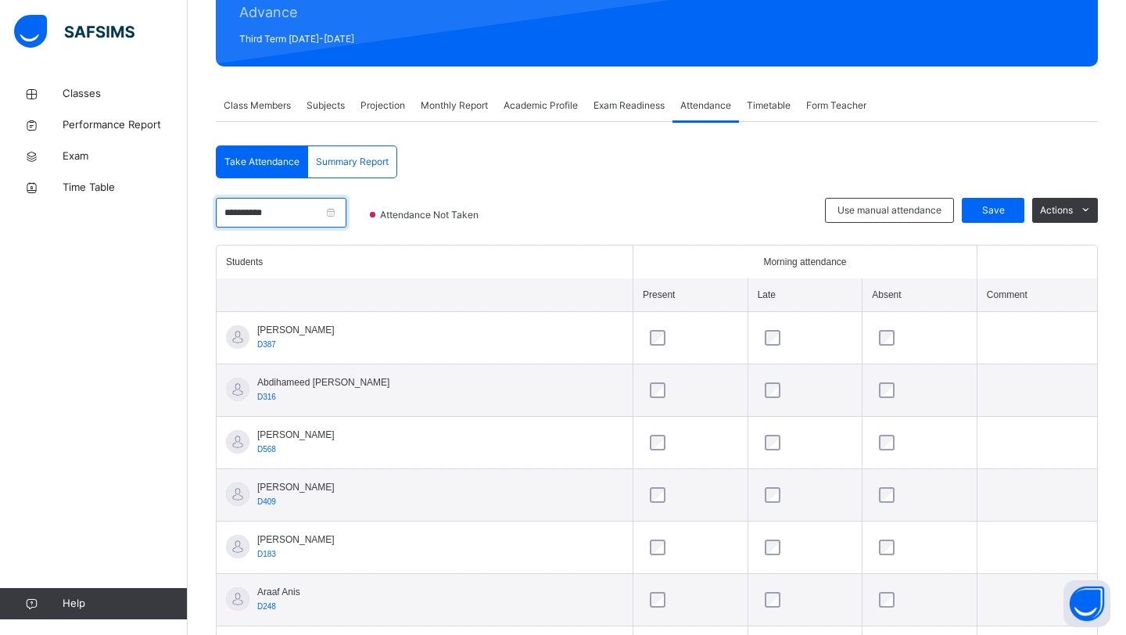
click at [316, 210] on input "**********" at bounding box center [281, 213] width 131 height 30
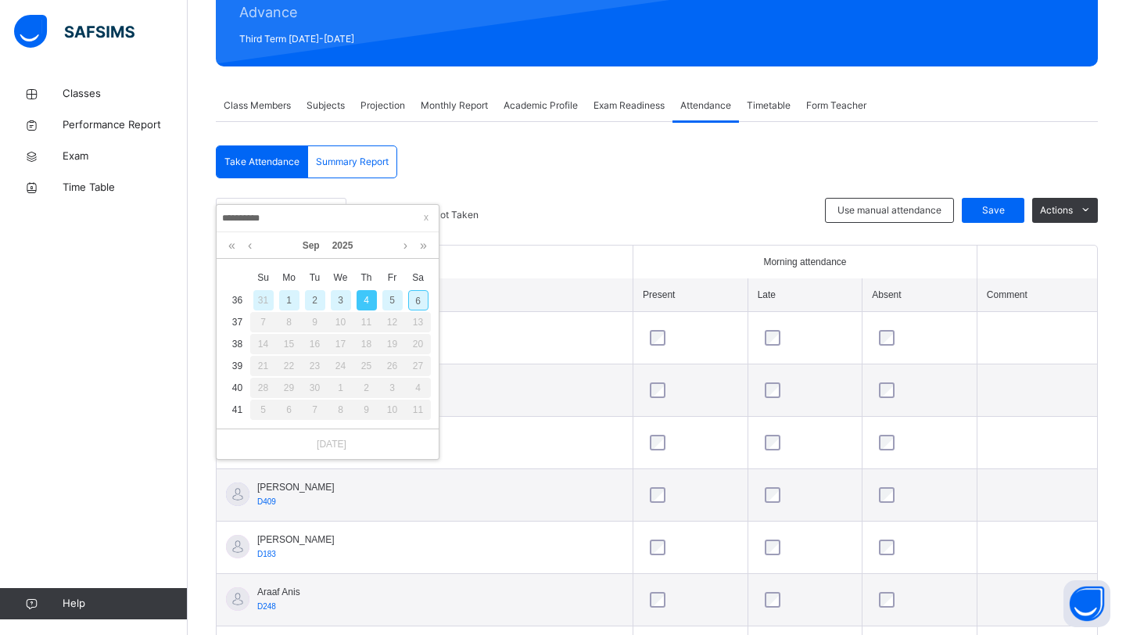
click at [314, 294] on div "2" at bounding box center [315, 300] width 20 height 20
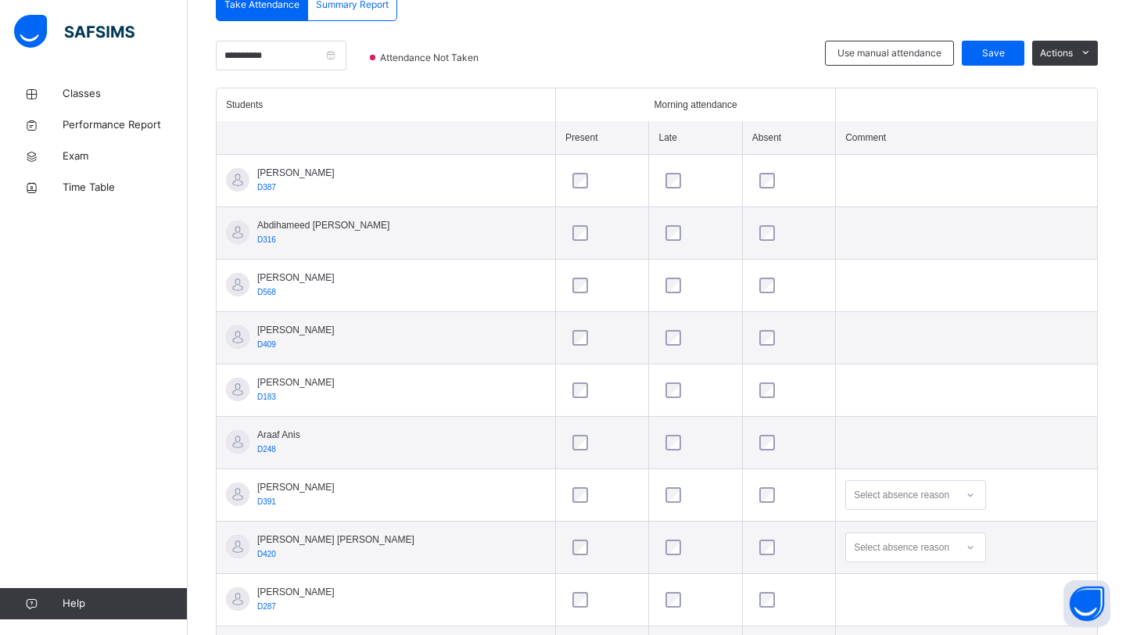
scroll to position [352, 0]
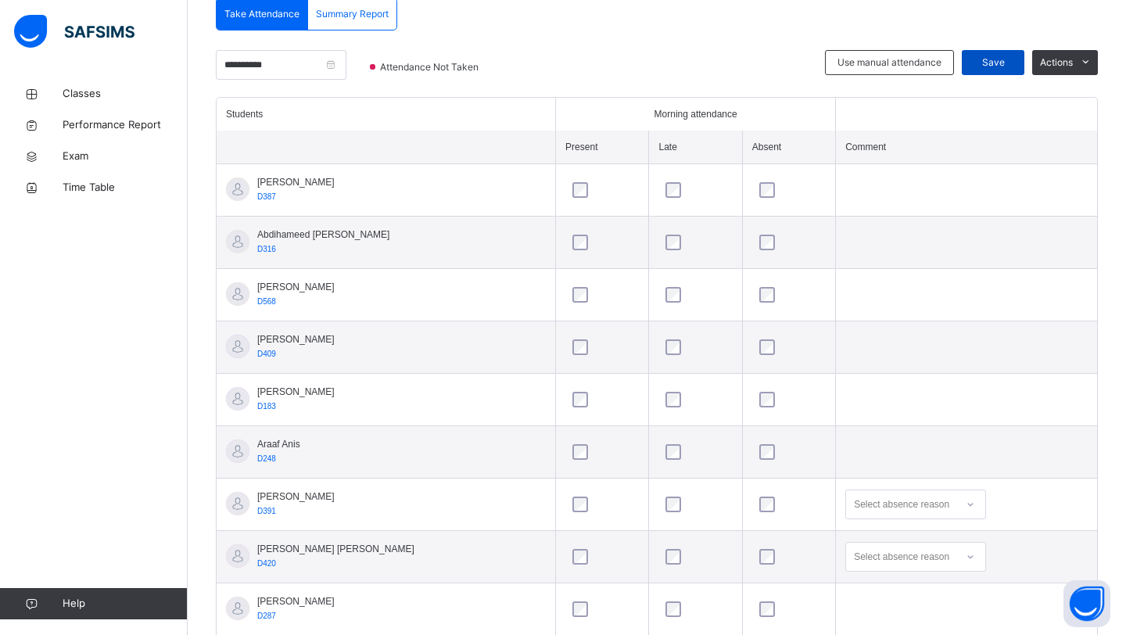
click at [974, 64] on span "Save" at bounding box center [993, 63] width 39 height 14
click at [293, 68] on input "**********" at bounding box center [281, 65] width 131 height 30
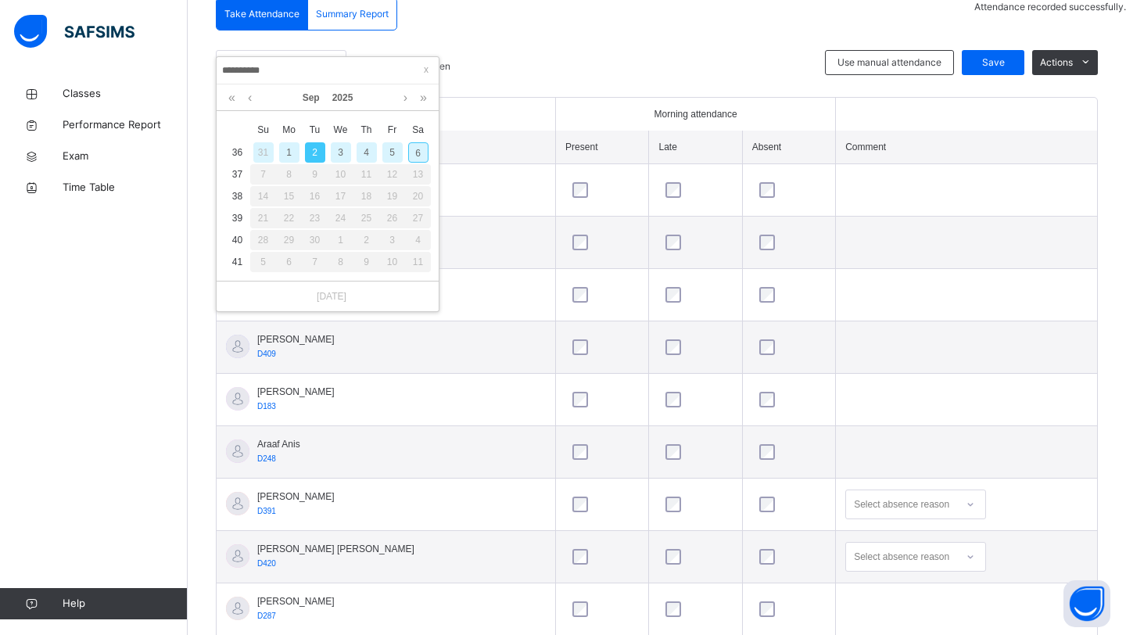
click at [372, 154] on div "4" at bounding box center [367, 152] width 20 height 20
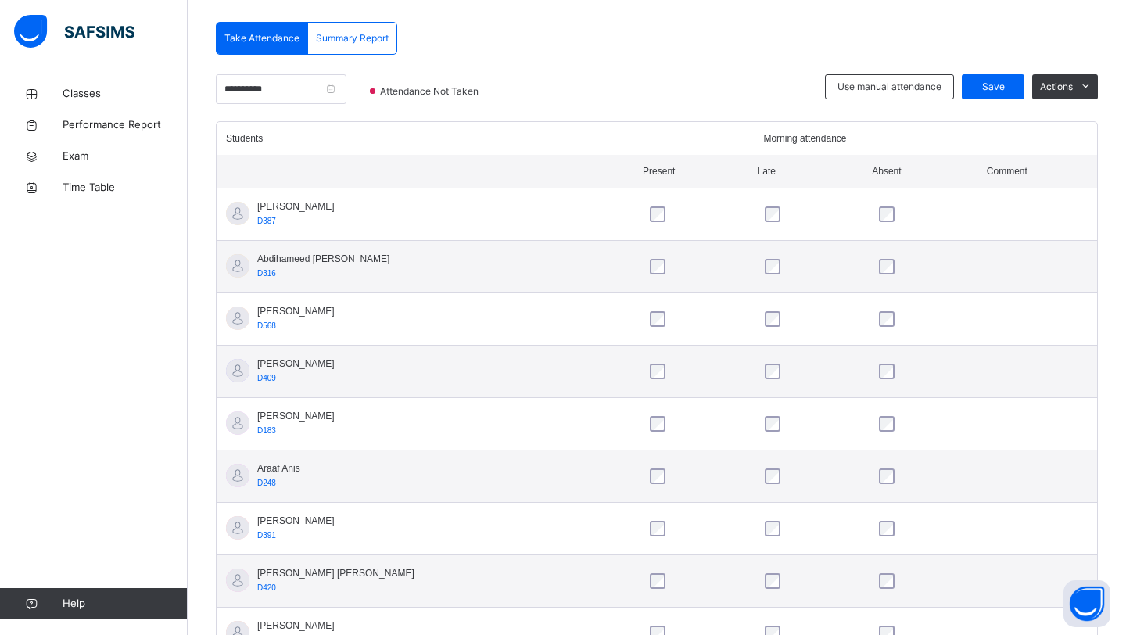
scroll to position [308, 0]
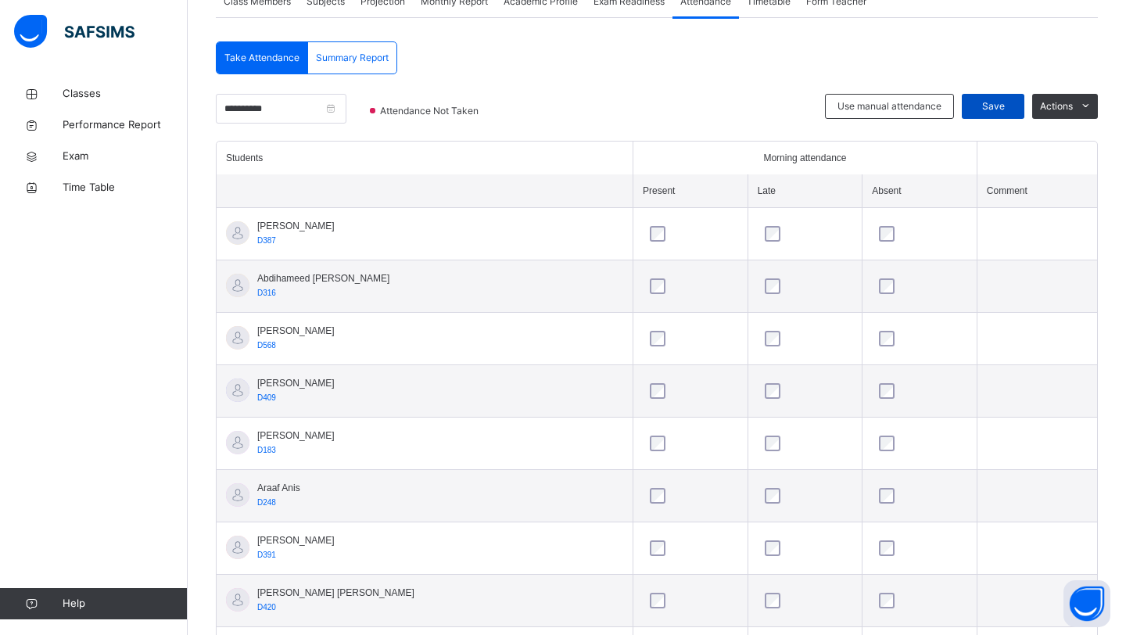
click at [985, 116] on div "Save" at bounding box center [993, 106] width 63 height 25
click at [246, 113] on input "**********" at bounding box center [281, 109] width 131 height 30
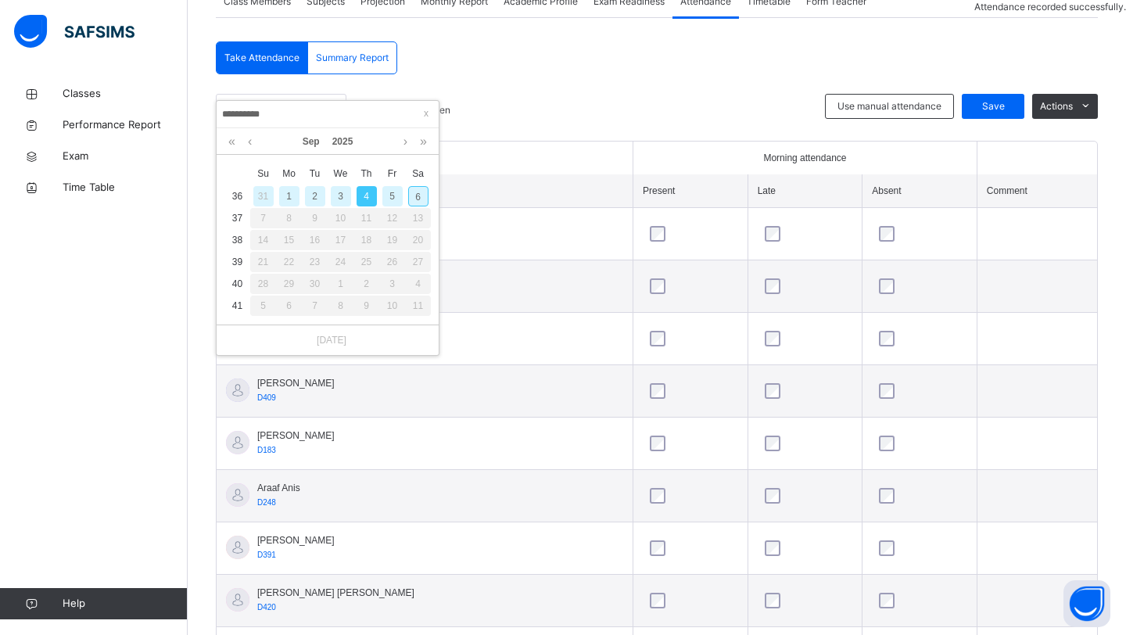
click at [415, 194] on div "6" at bounding box center [418, 196] width 20 height 20
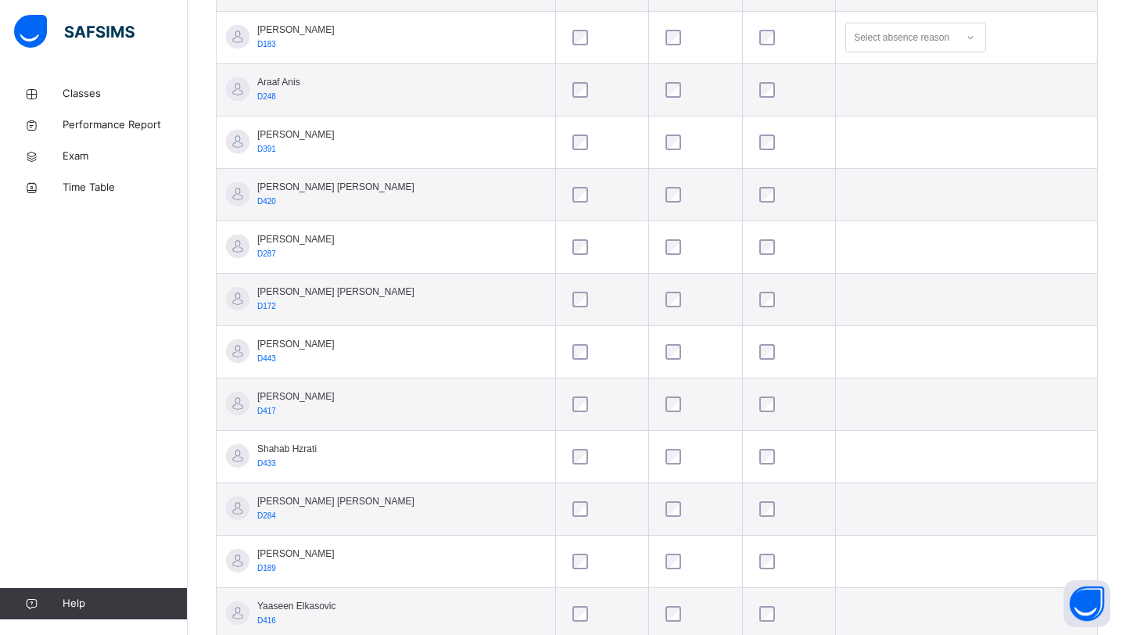
scroll to position [763, 0]
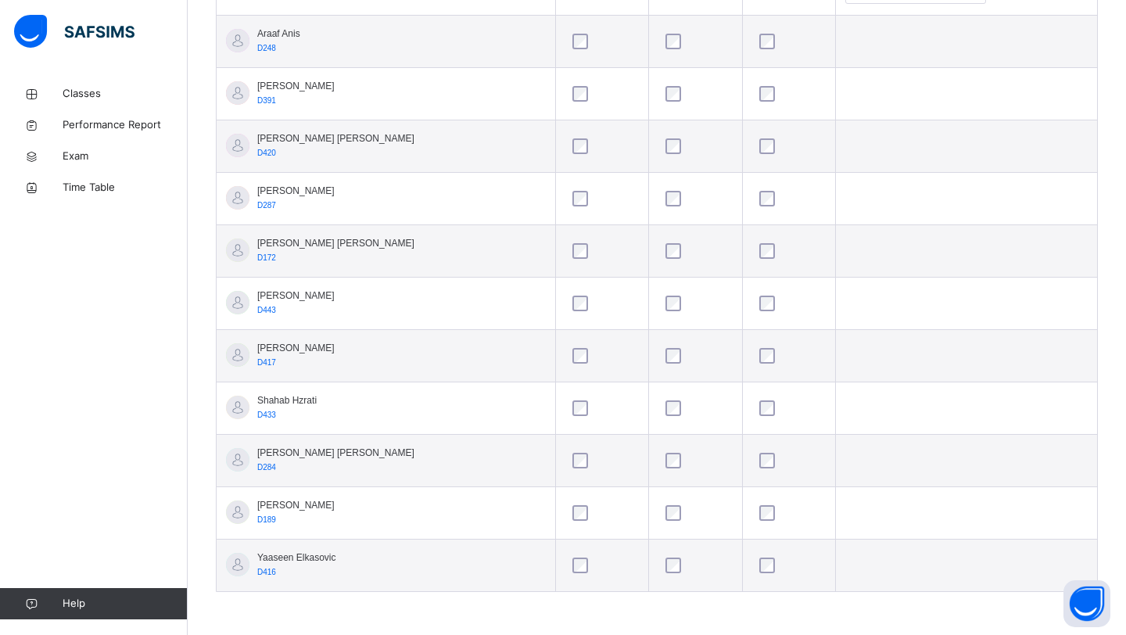
click at [756, 570] on div at bounding box center [789, 566] width 66 height 16
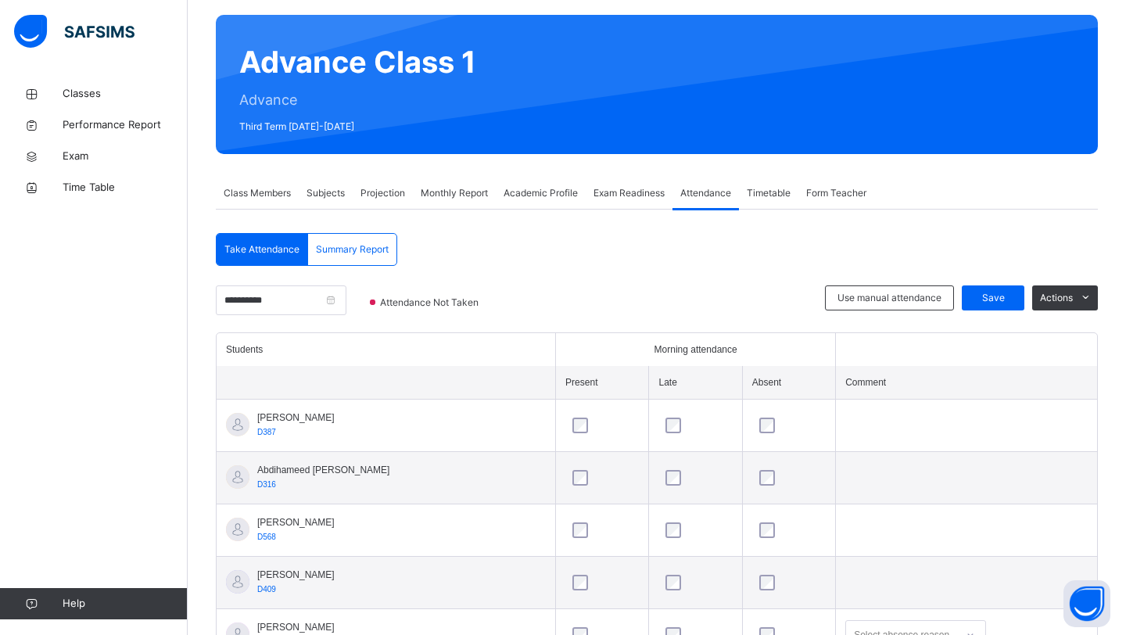
scroll to position [45, 0]
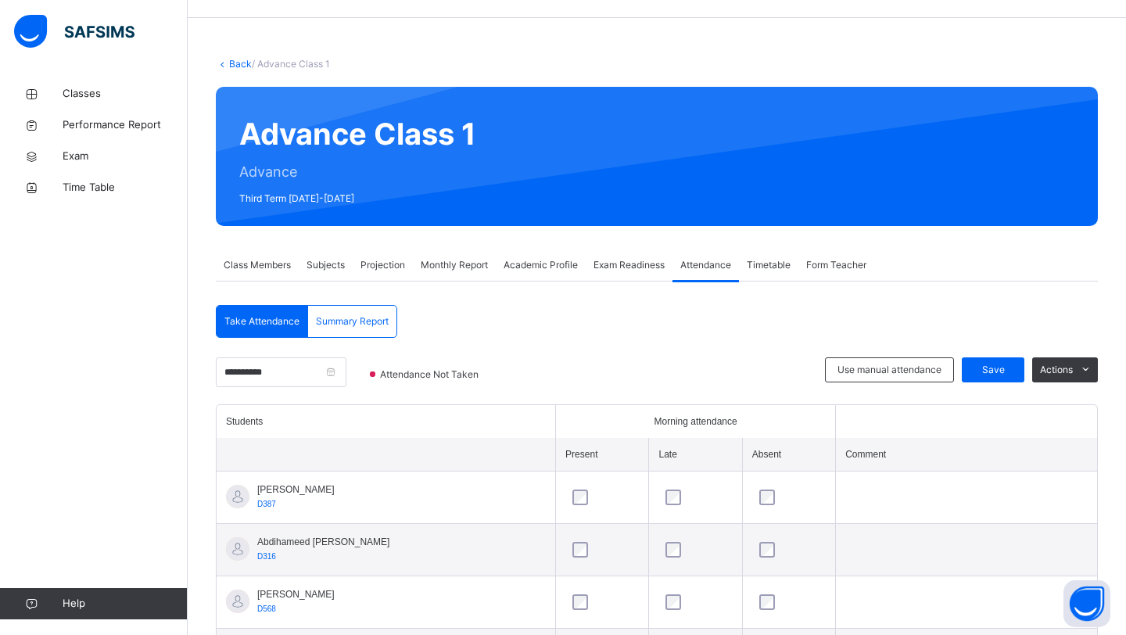
click at [1006, 383] on div "Use manual attendance Save Actions" at bounding box center [961, 380] width 273 height 47
click at [1004, 375] on span "Save" at bounding box center [993, 370] width 39 height 14
click at [465, 264] on span "Monthly Report" at bounding box center [454, 265] width 67 height 14
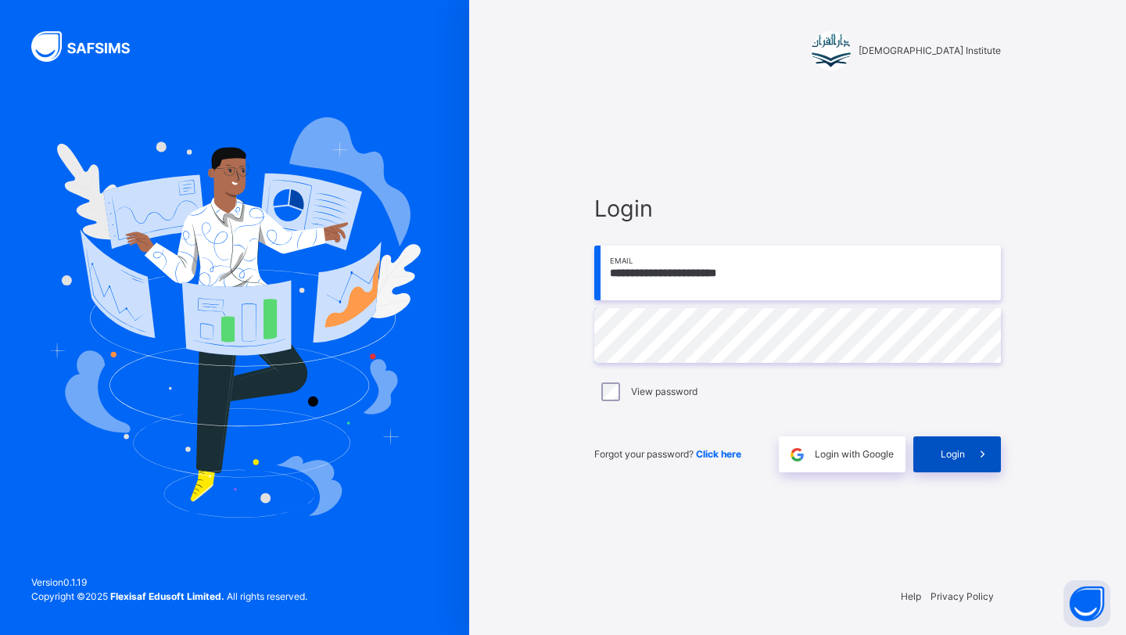
click at [925, 464] on div "Login" at bounding box center [958, 455] width 88 height 36
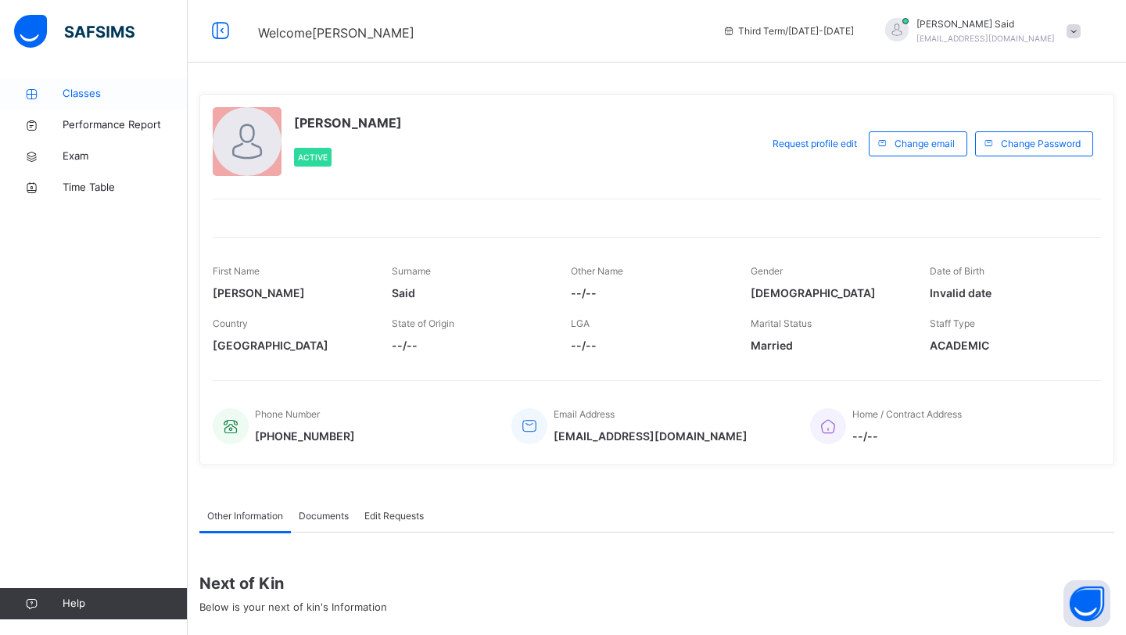
click at [92, 86] on span "Classes" at bounding box center [125, 94] width 125 height 16
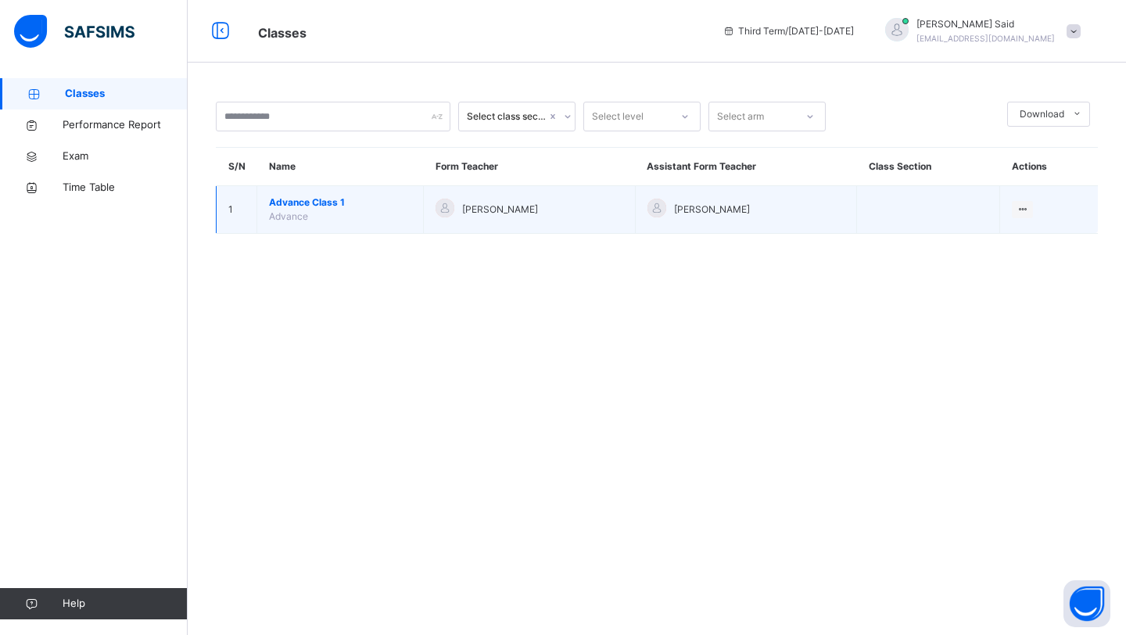
click at [300, 198] on span "Advance Class 1" at bounding box center [340, 203] width 142 height 14
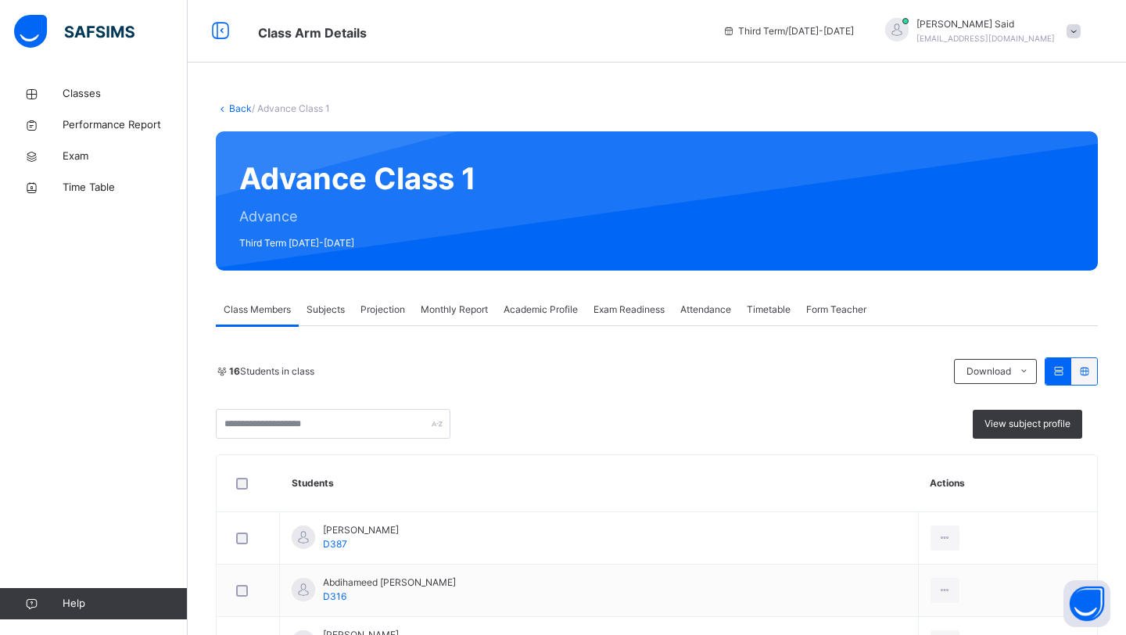
click at [627, 317] on div "Exam Readiness" at bounding box center [629, 309] width 87 height 31
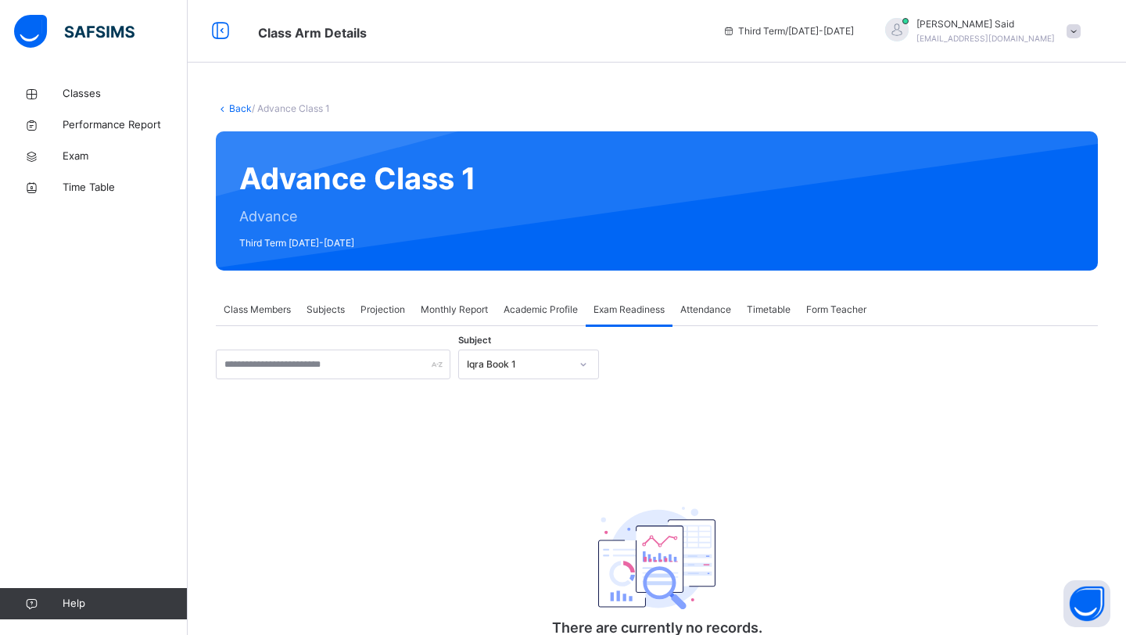
click at [515, 362] on div "Iqra Book 1" at bounding box center [518, 364] width 103 height 14
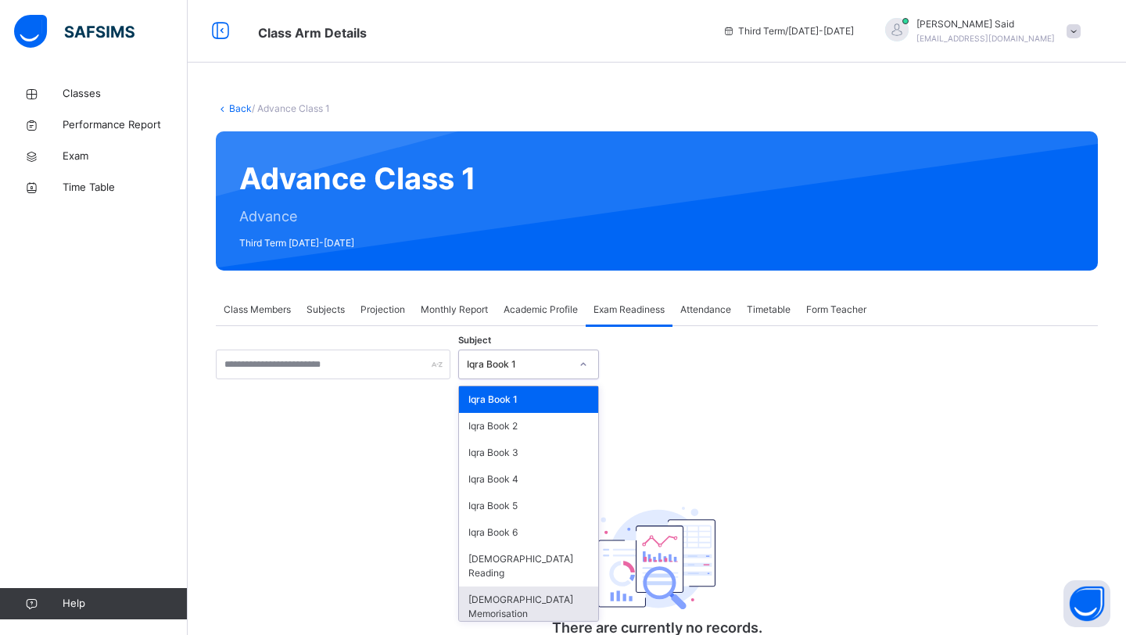
click at [484, 591] on div "[DEMOGRAPHIC_DATA] Memorisation" at bounding box center [528, 607] width 139 height 41
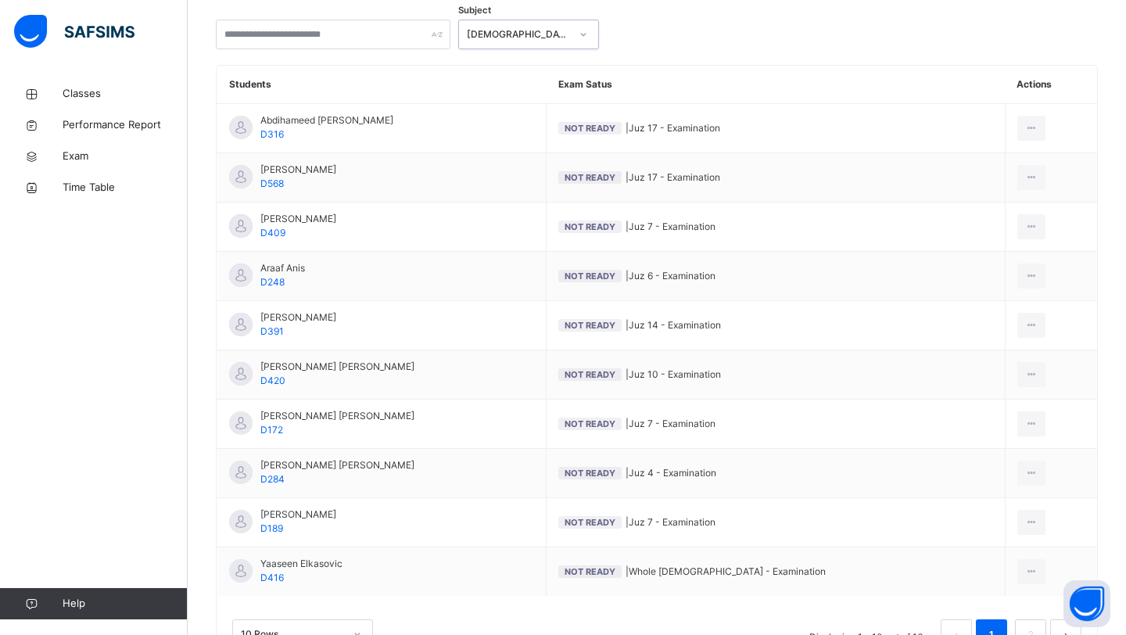
scroll to position [401, 0]
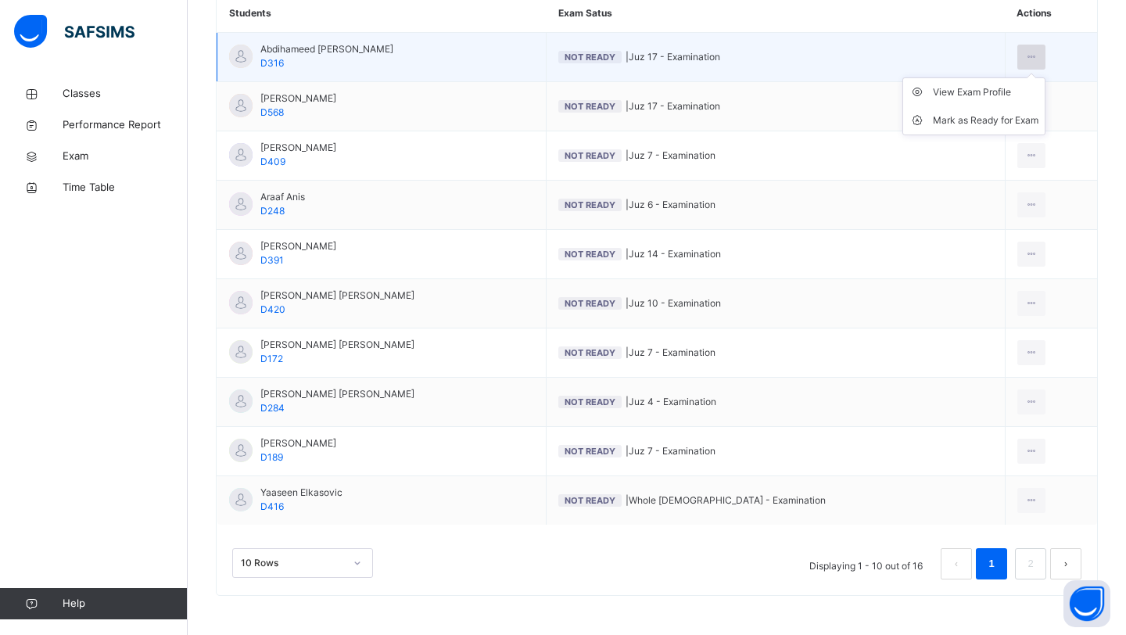
click at [1027, 59] on div at bounding box center [1032, 57] width 29 height 25
click at [975, 120] on div "Mark as Ready for Exam" at bounding box center [986, 121] width 106 height 16
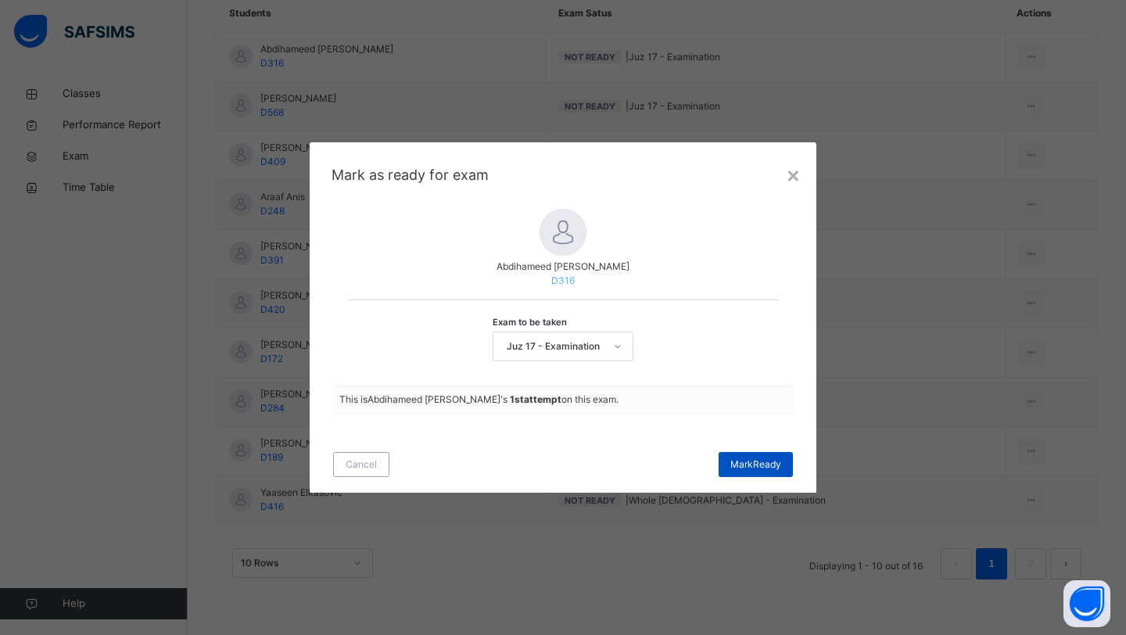
click at [743, 474] on div "[PERSON_NAME]" at bounding box center [756, 464] width 74 height 25
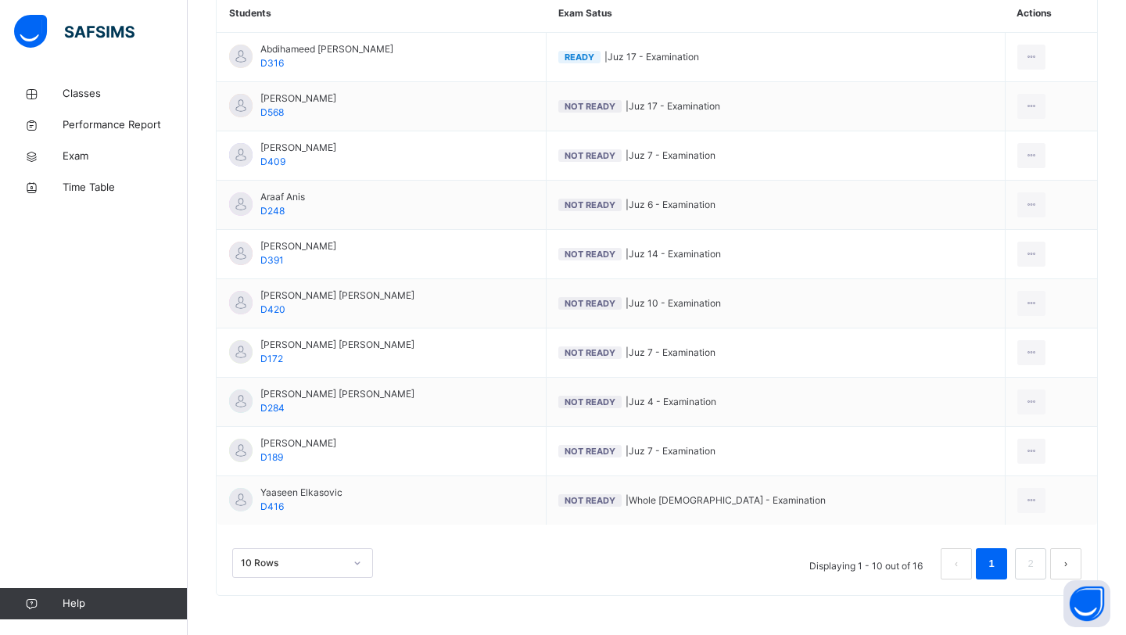
click at [1063, 560] on button "next page" at bounding box center [1066, 563] width 31 height 31
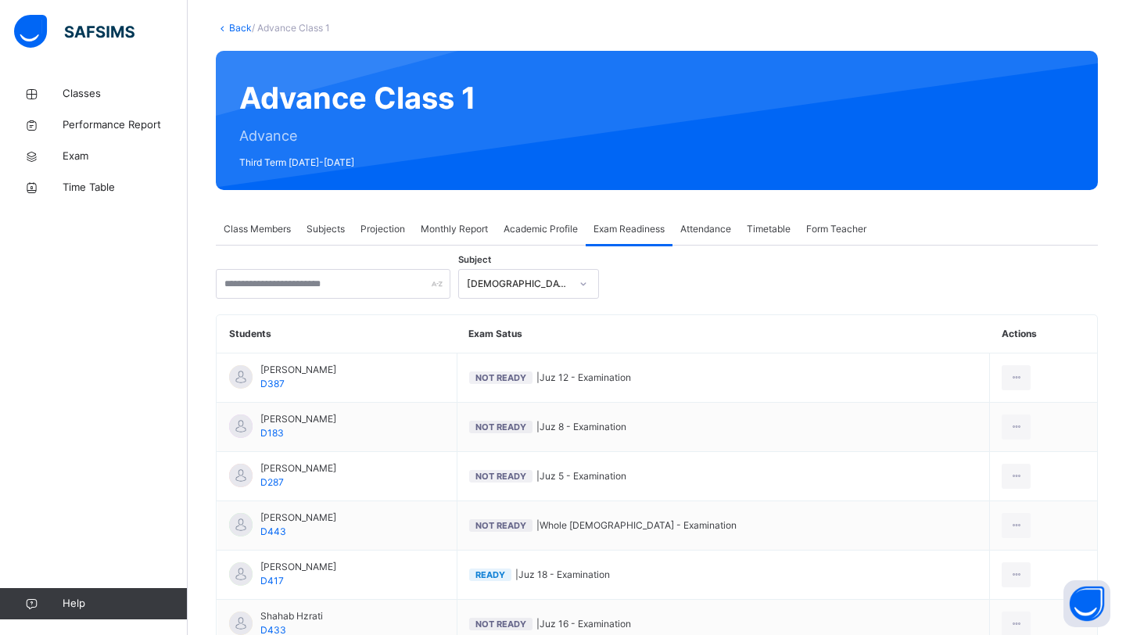
scroll to position [204, 0]
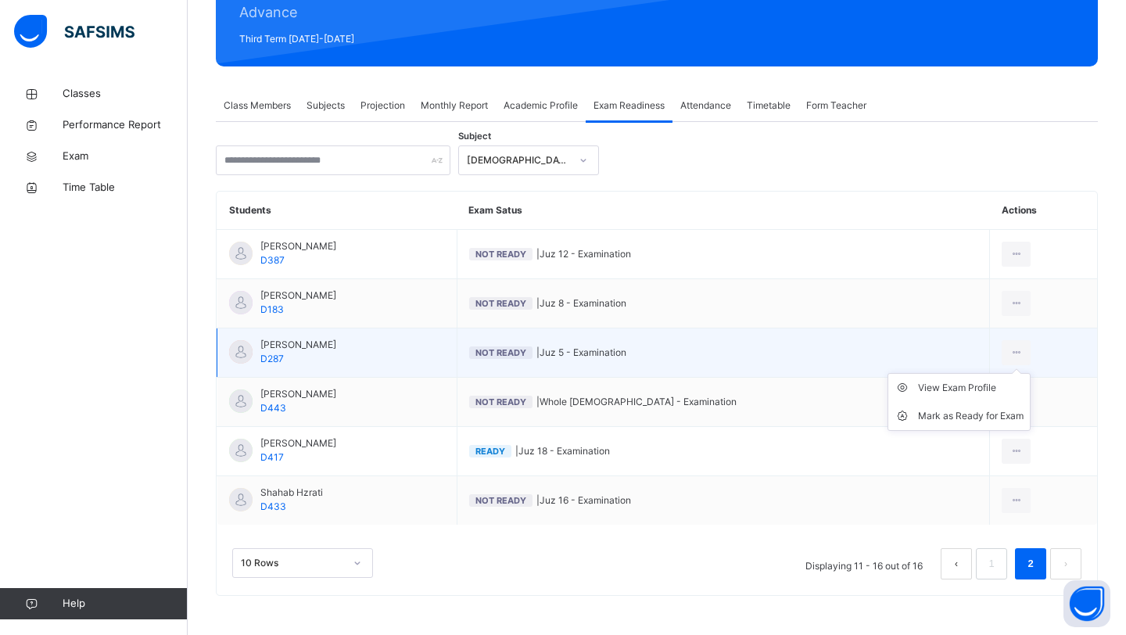
click at [996, 373] on ul "View Exam Profile [PERSON_NAME] as Ready for Exam" at bounding box center [959, 402] width 143 height 58
click at [963, 426] on li "Mark as Ready for Exam" at bounding box center [960, 416] width 142 height 28
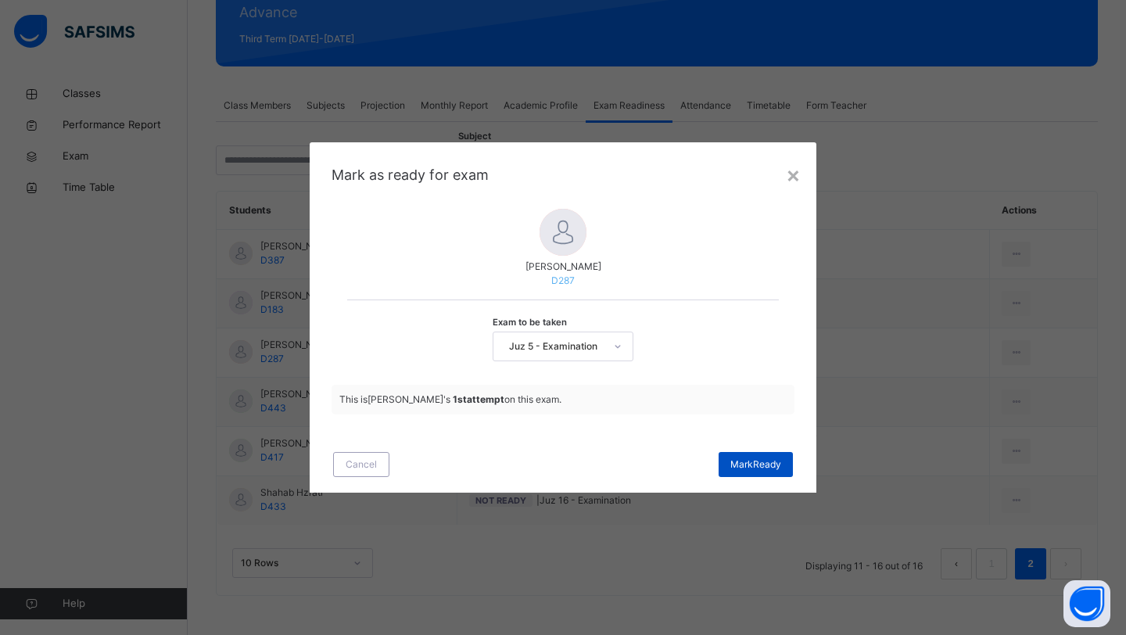
click at [789, 454] on div "[PERSON_NAME]" at bounding box center [756, 464] width 74 height 25
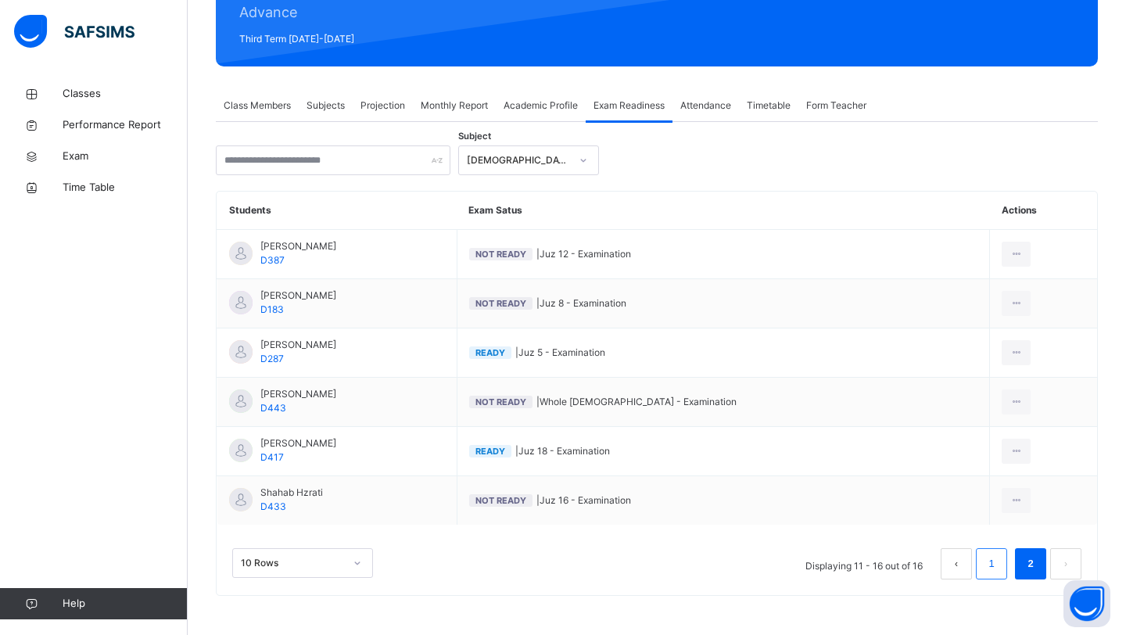
click at [994, 555] on link "1" at bounding box center [991, 564] width 15 height 20
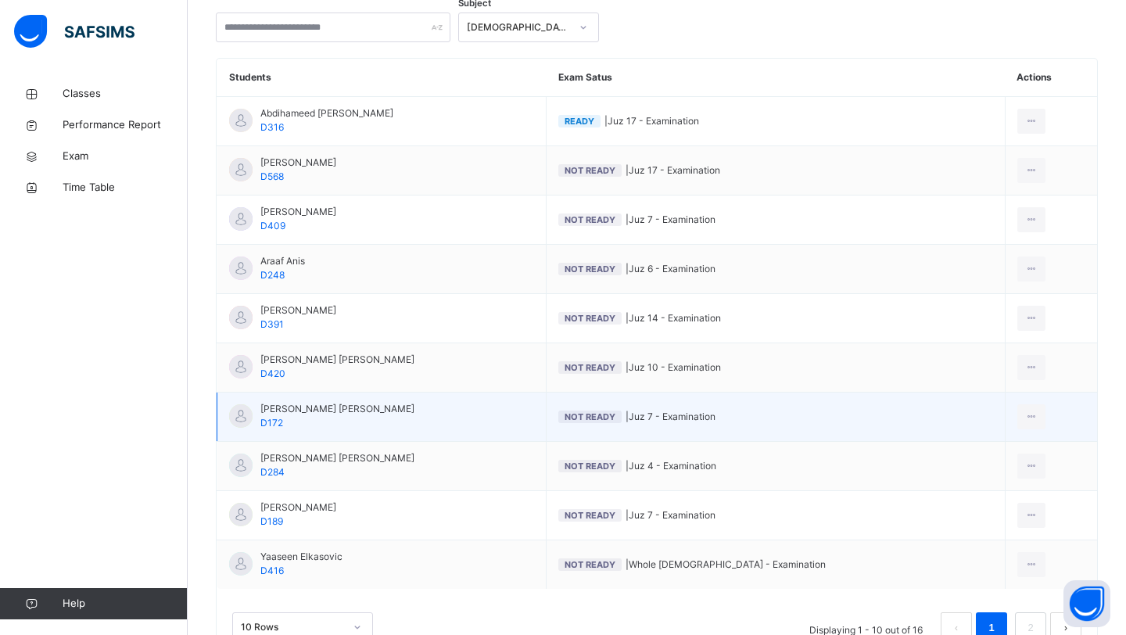
scroll to position [334, 0]
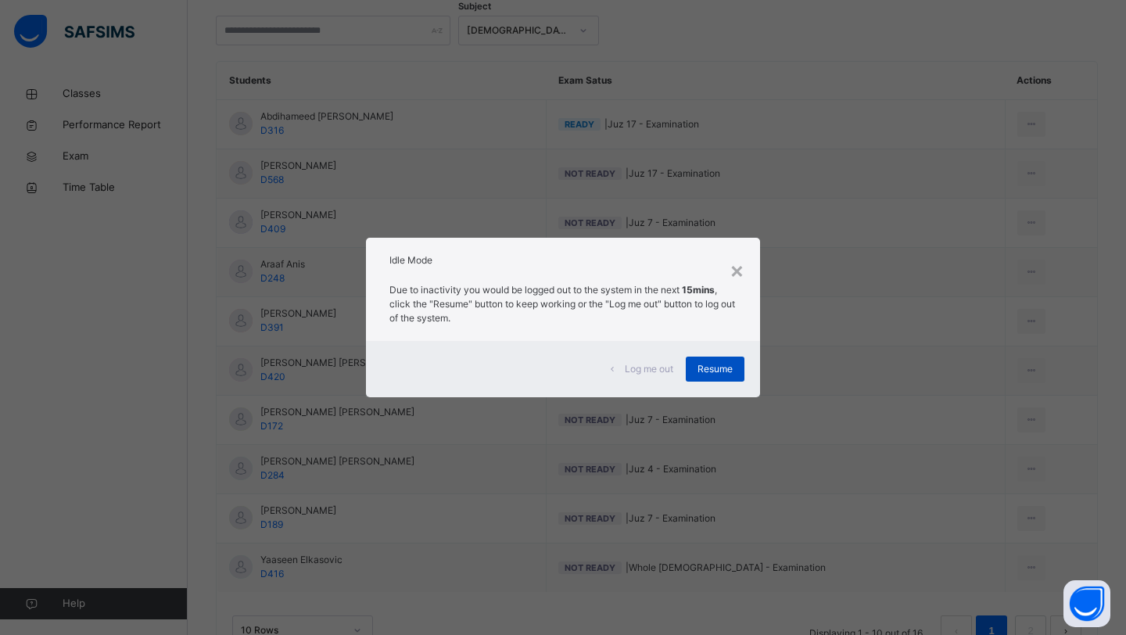
click at [736, 375] on div "Resume" at bounding box center [715, 369] width 59 height 25
click at [706, 368] on span "Resume" at bounding box center [715, 369] width 35 height 14
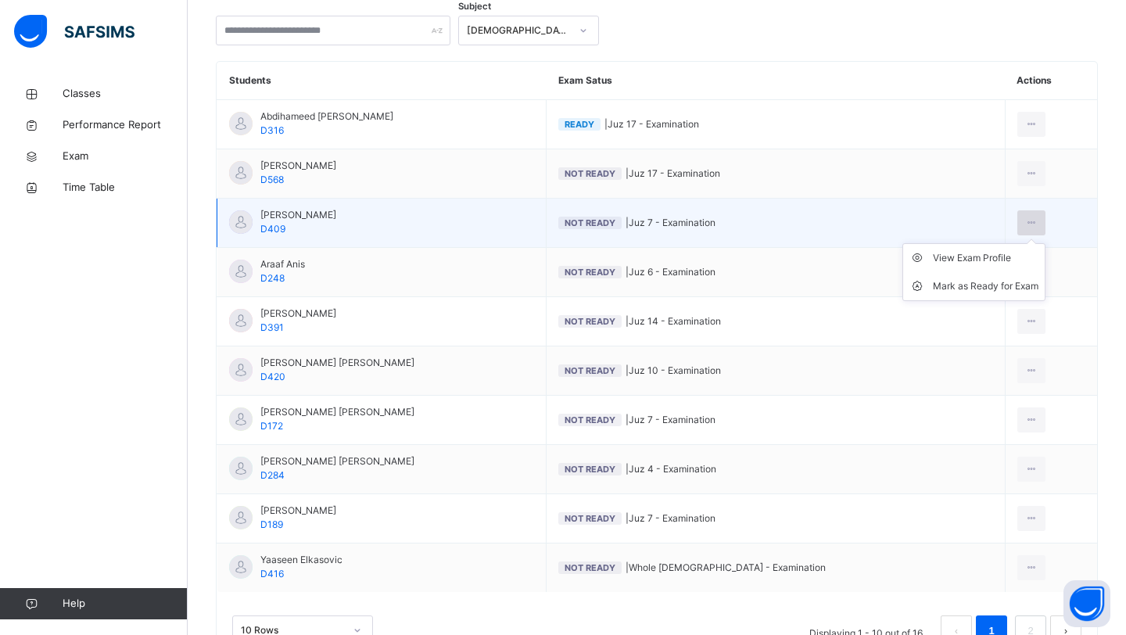
click at [1029, 219] on div at bounding box center [1032, 222] width 29 height 25
click at [993, 282] on div "Mark as Ready for Exam" at bounding box center [986, 286] width 106 height 16
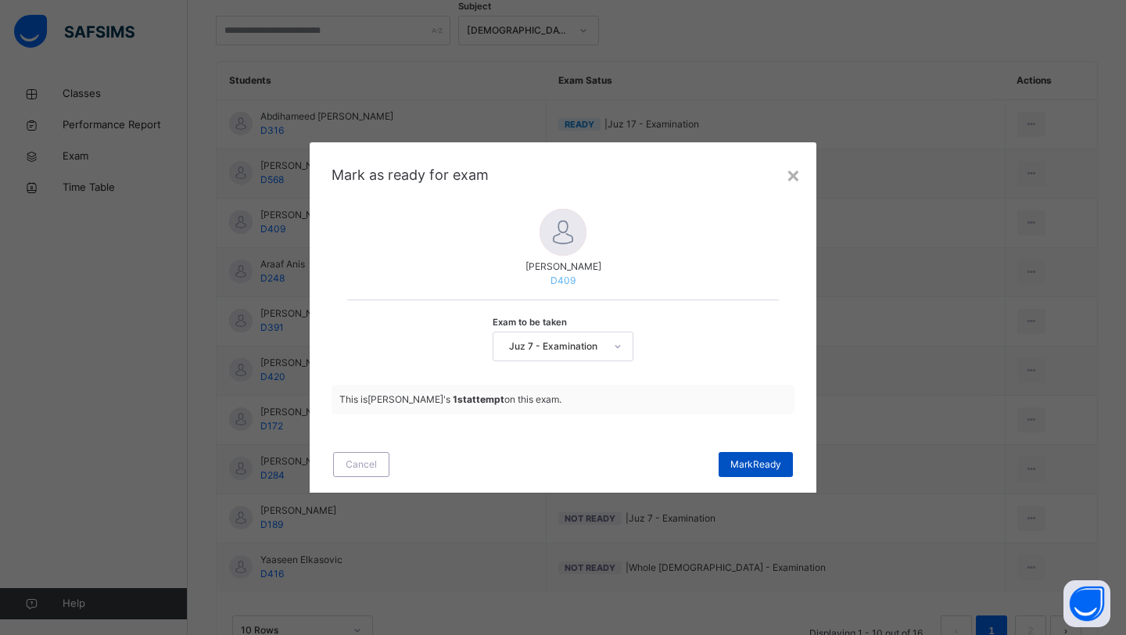
click at [768, 463] on span "[PERSON_NAME]" at bounding box center [756, 465] width 51 height 14
click at [735, 458] on span "[PERSON_NAME]" at bounding box center [756, 465] width 51 height 14
click at [789, 182] on div "×" at bounding box center [793, 174] width 15 height 33
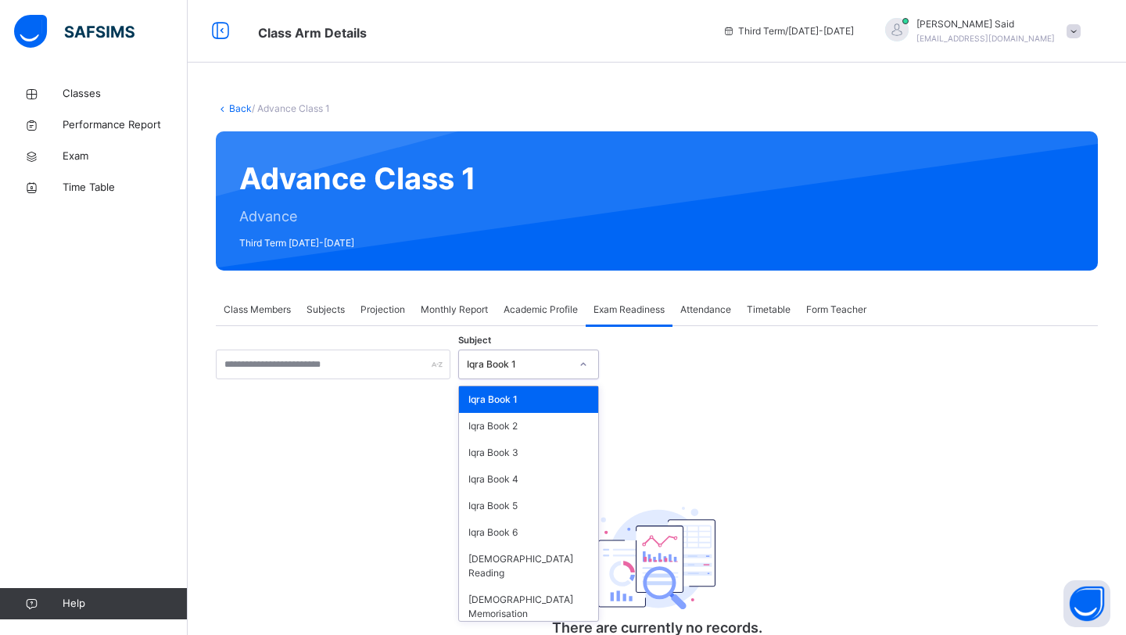
scroll to position [66, 0]
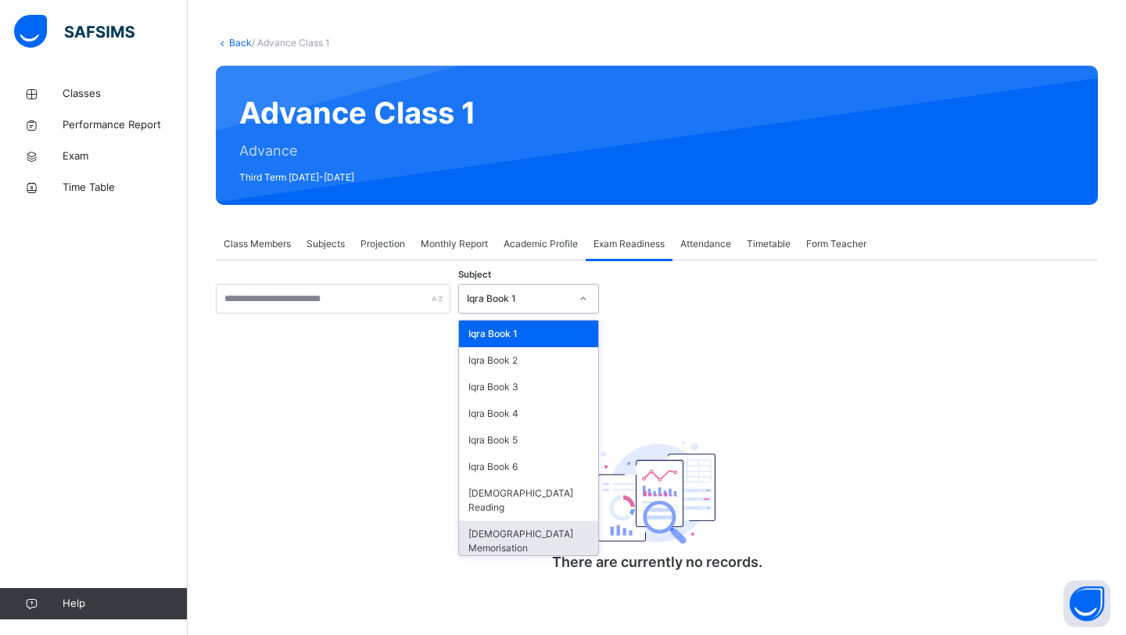
click at [579, 521] on div "[DEMOGRAPHIC_DATA] Memorisation" at bounding box center [528, 541] width 139 height 41
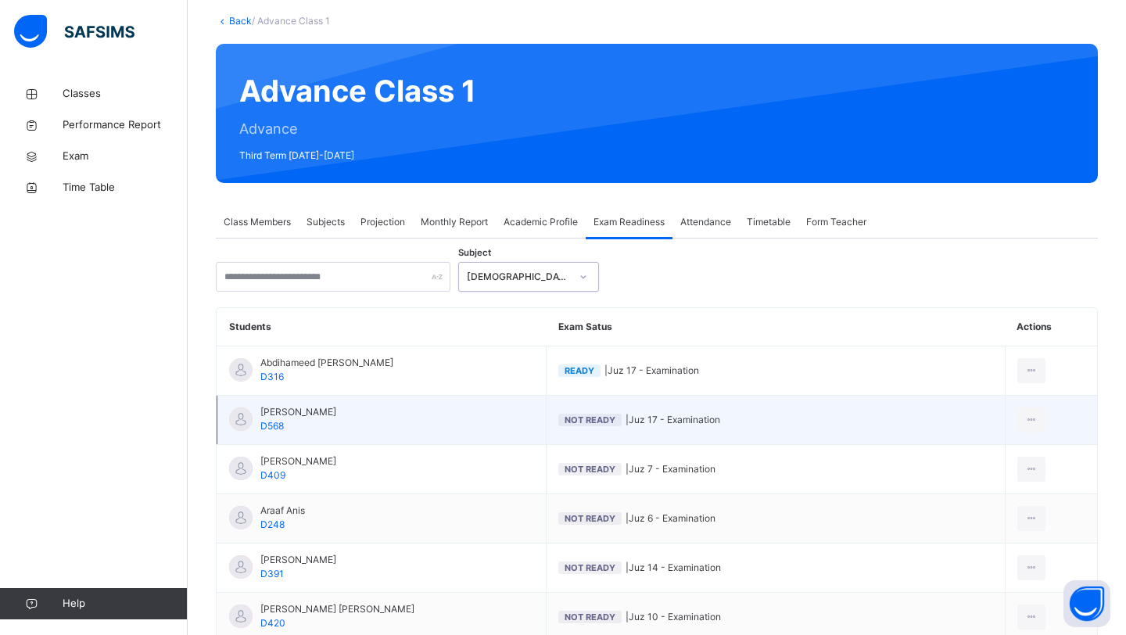
scroll to position [89, 0]
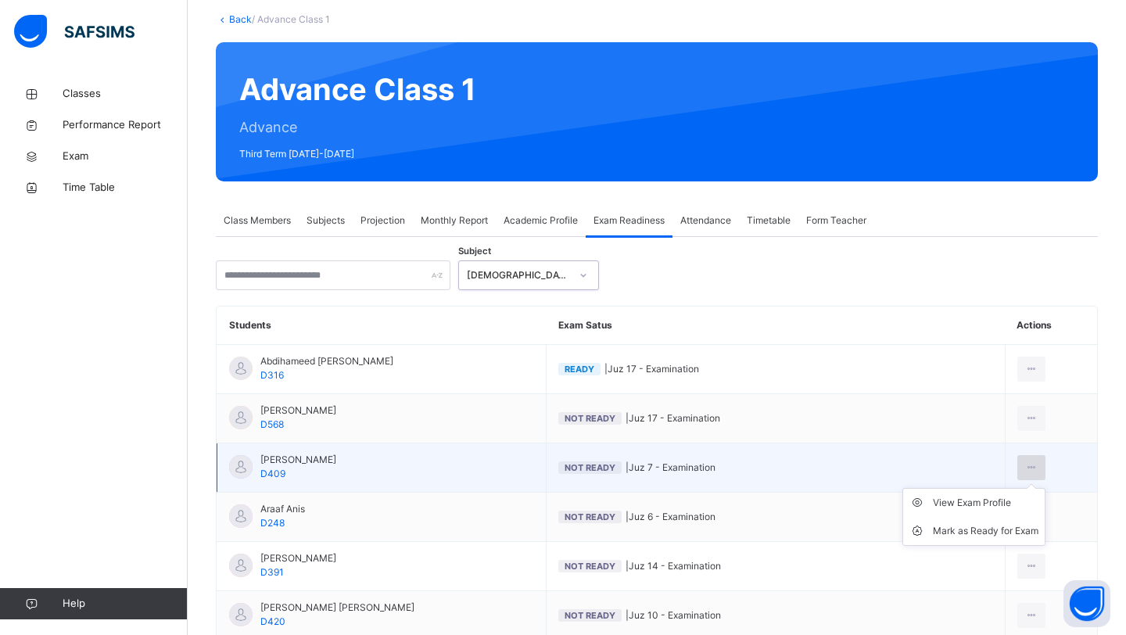
click at [1023, 457] on div at bounding box center [1032, 467] width 29 height 25
click at [964, 540] on li "Mark as Ready for Exam" at bounding box center [975, 531] width 142 height 28
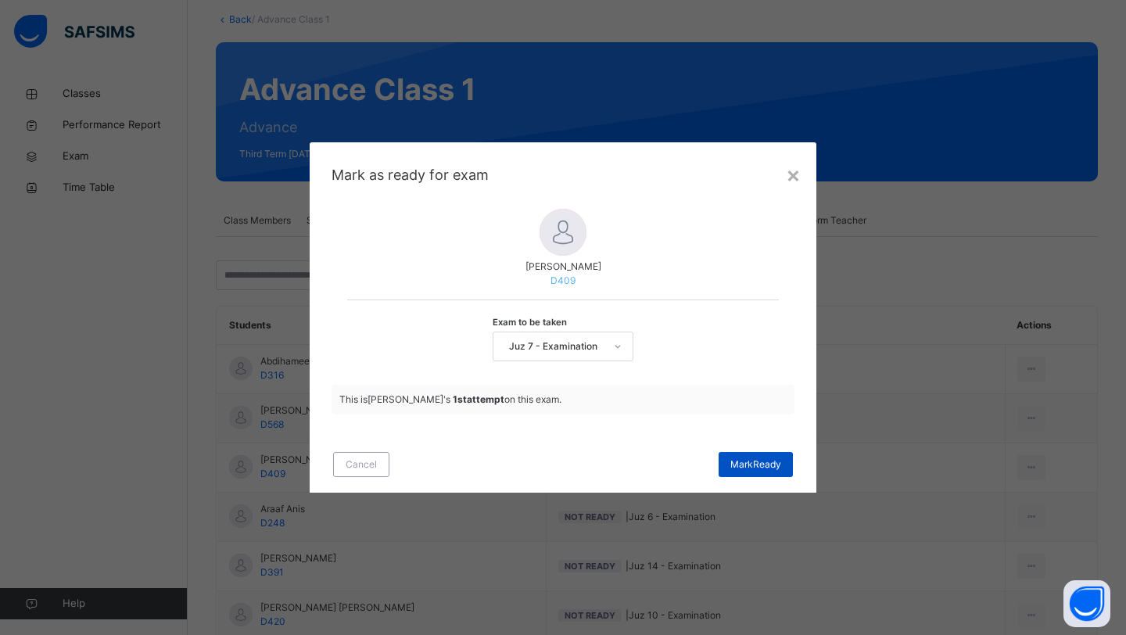
click at [792, 476] on div "[PERSON_NAME]" at bounding box center [756, 464] width 74 height 25
